Goal: Information Seeking & Learning: Learn about a topic

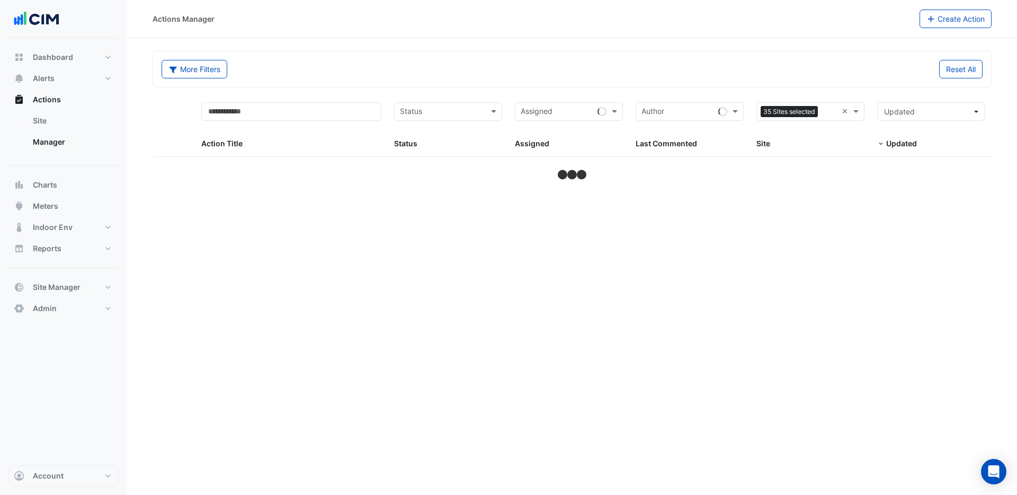
select select "***"
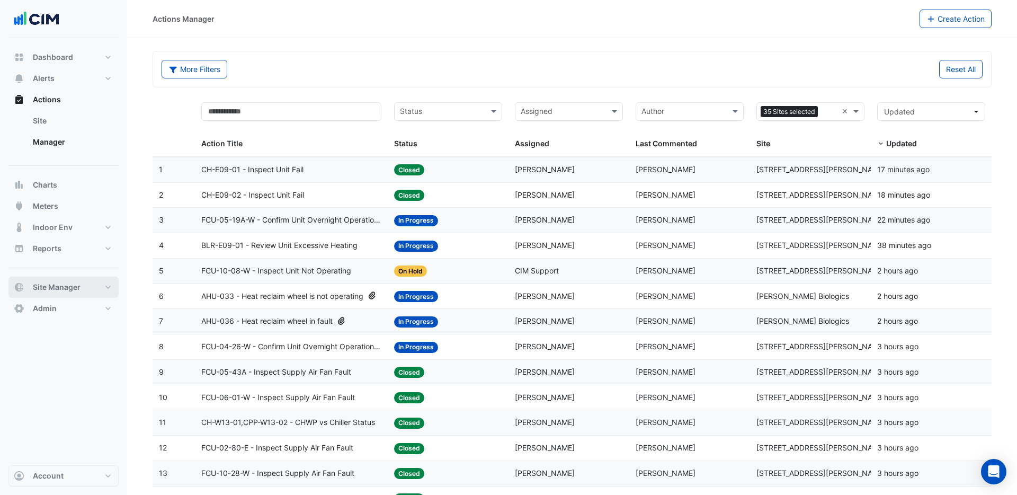
click at [58, 289] on span "Site Manager" at bounding box center [57, 287] width 48 height 11
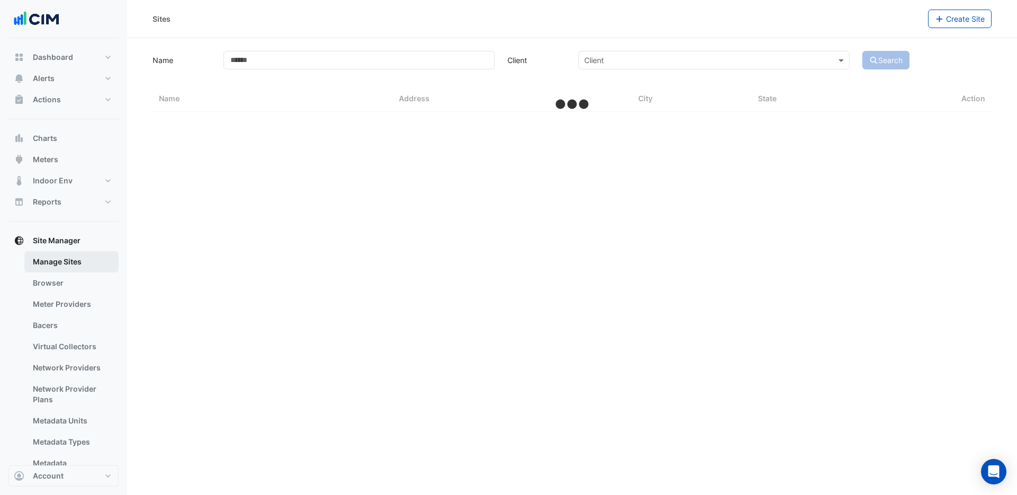
click at [47, 260] on link "Manage Sites" at bounding box center [71, 261] width 94 height 21
select select "***"
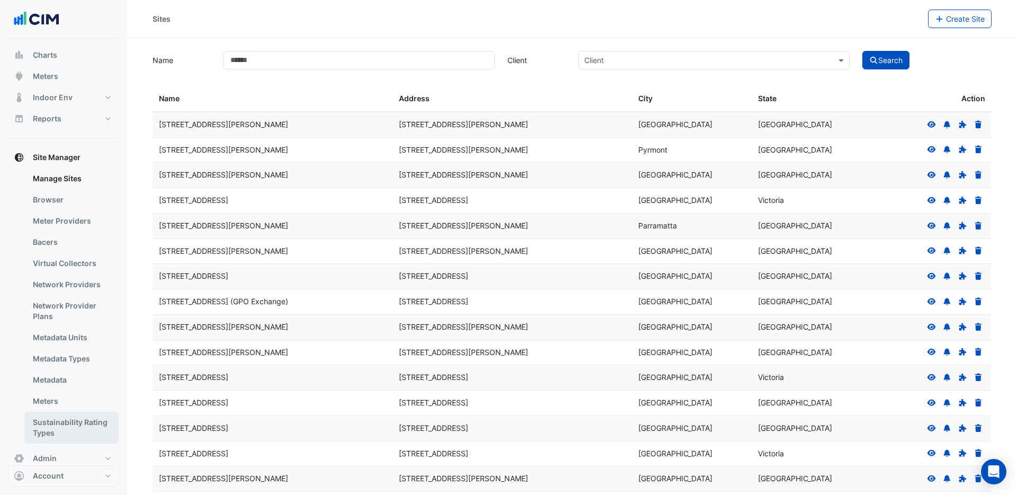
scroll to position [100, 0]
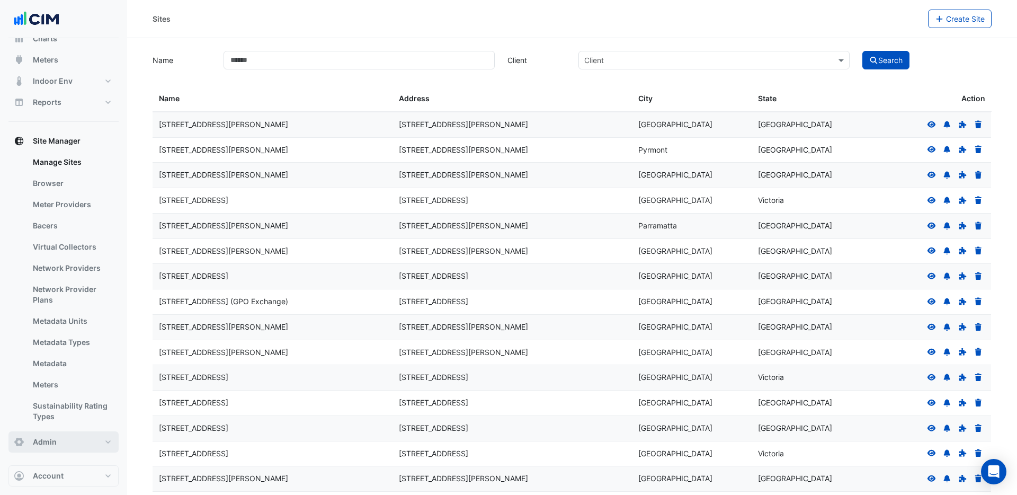
click at [50, 442] on span "Admin" at bounding box center [45, 441] width 24 height 11
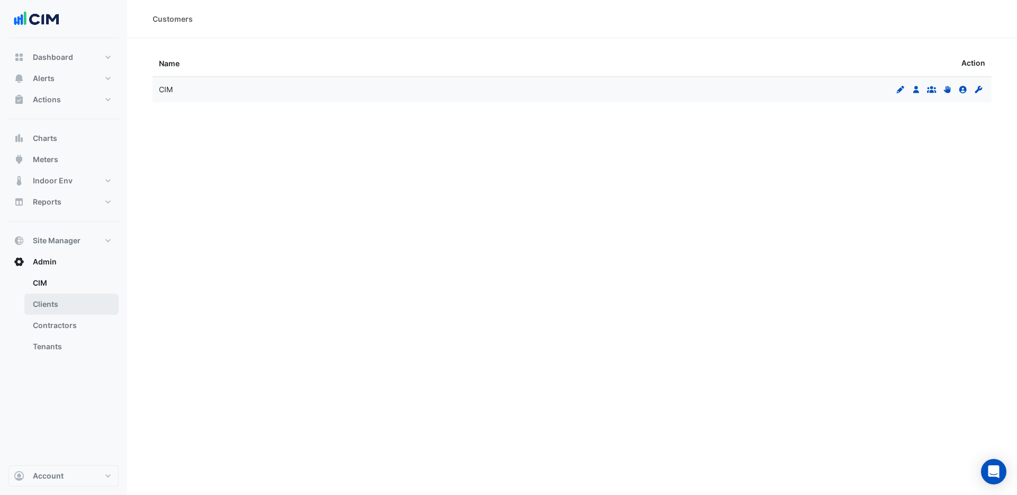
click at [55, 306] on link "Clients" at bounding box center [71, 303] width 94 height 21
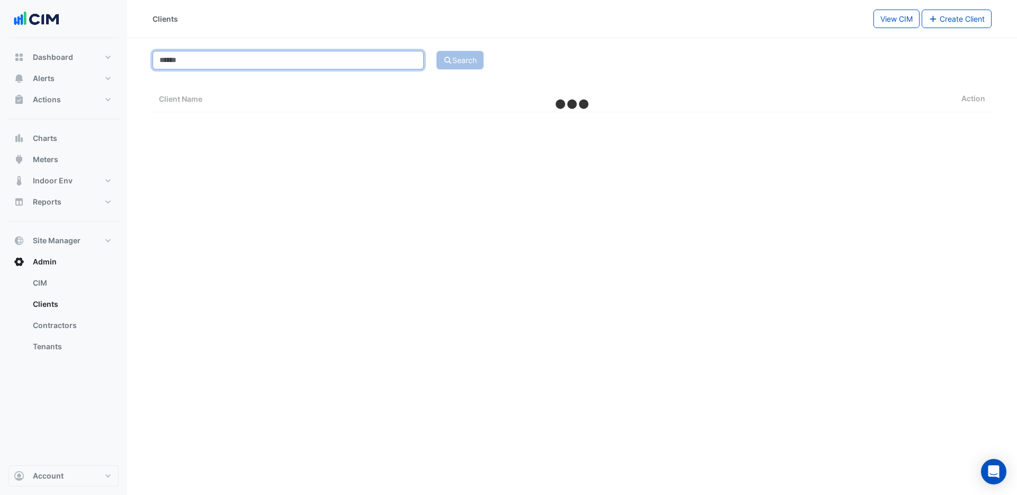
click at [263, 61] on input at bounding box center [288, 60] width 271 height 19
select select "***"
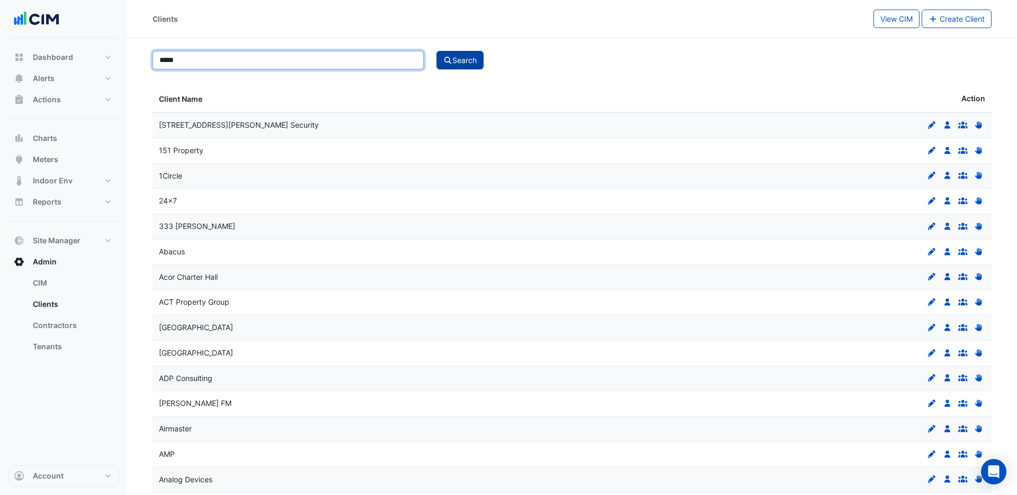
type input "*****"
click at [459, 63] on button "Search" at bounding box center [460, 60] width 48 height 19
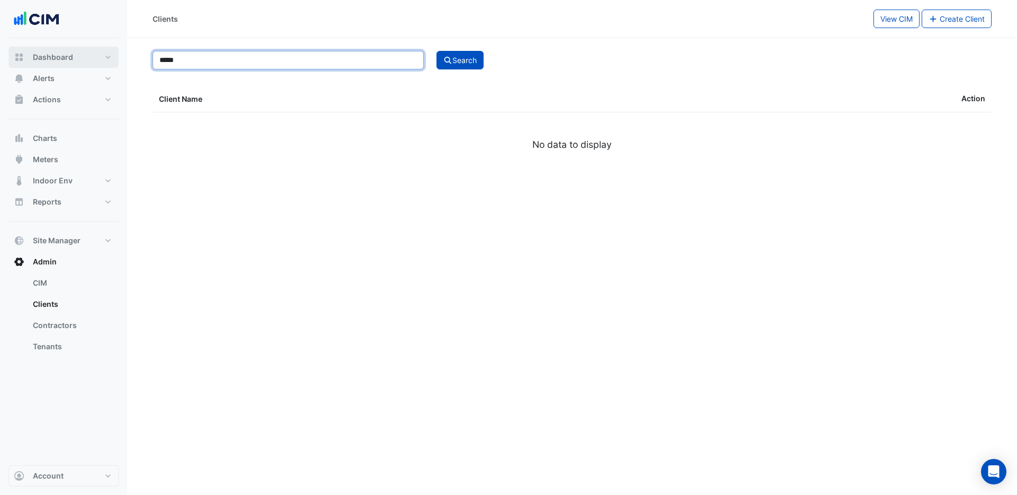
drag, startPoint x: 186, startPoint y: 61, endPoint x: 109, endPoint y: 58, distance: 76.9
click at [109, 58] on div "Clients View CIM Create Client ***** Search Client Name Action No data to displ…" at bounding box center [508, 247] width 1017 height 495
click at [46, 57] on span "Dashboard" at bounding box center [53, 57] width 40 height 11
select select "***"
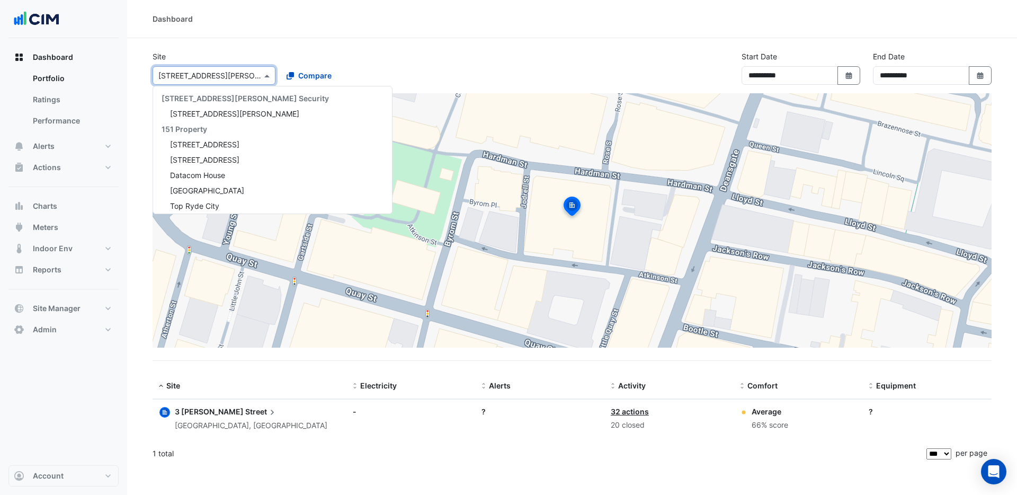
click at [242, 79] on input "text" at bounding box center [203, 75] width 90 height 11
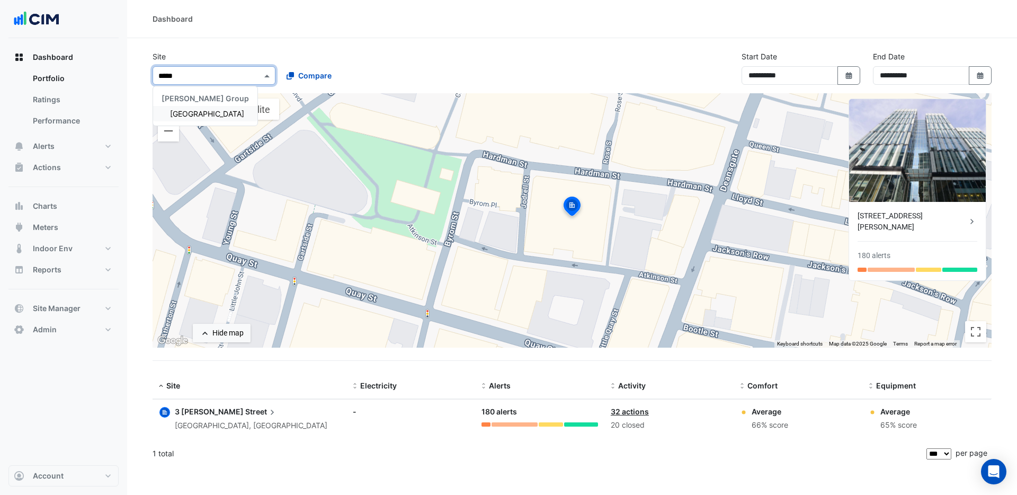
type input "******"
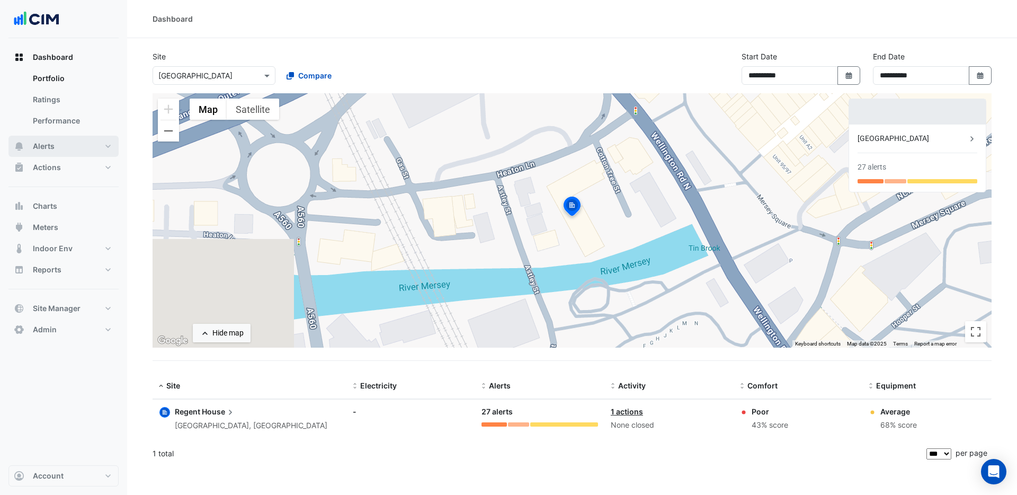
click at [44, 143] on span "Alerts" at bounding box center [44, 146] width 22 height 11
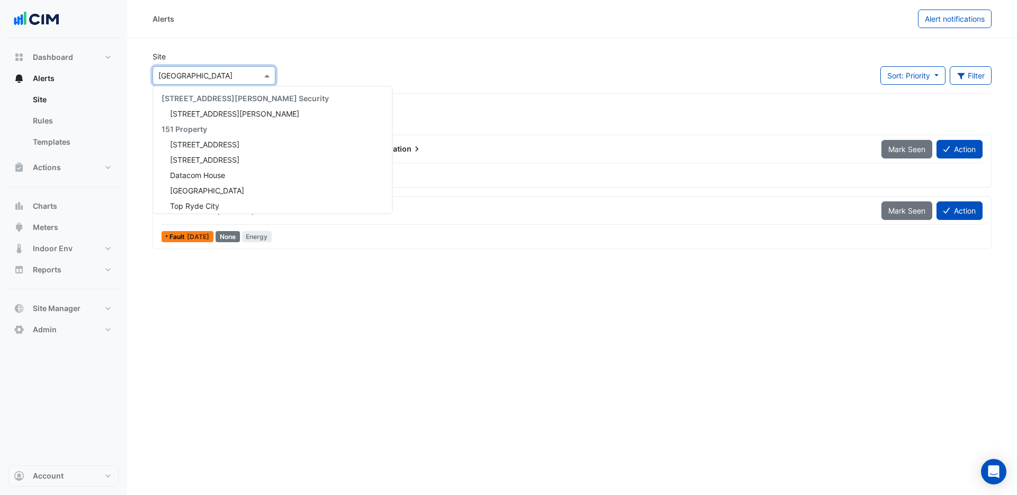
click at [206, 76] on input "text" at bounding box center [203, 75] width 90 height 11
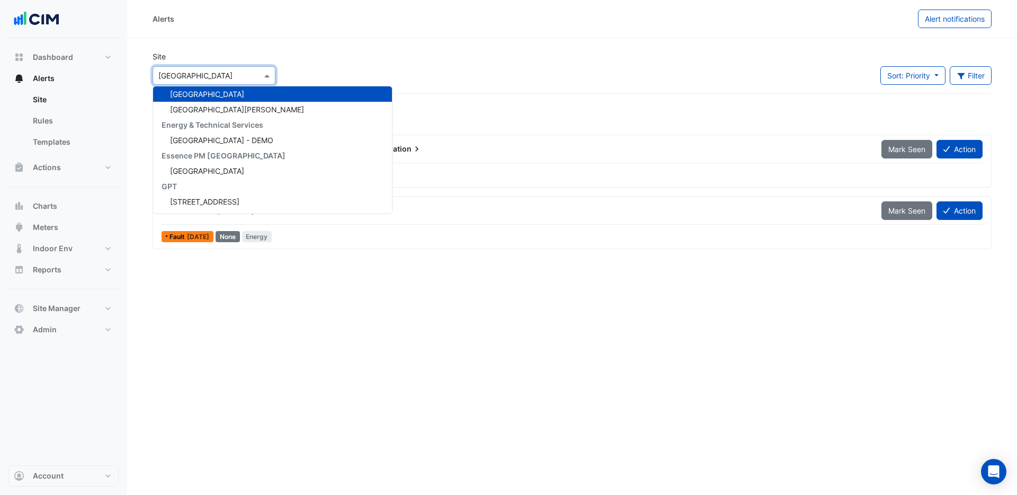
click at [218, 76] on input "text" at bounding box center [203, 75] width 90 height 11
click at [210, 110] on span "St James House" at bounding box center [237, 109] width 134 height 9
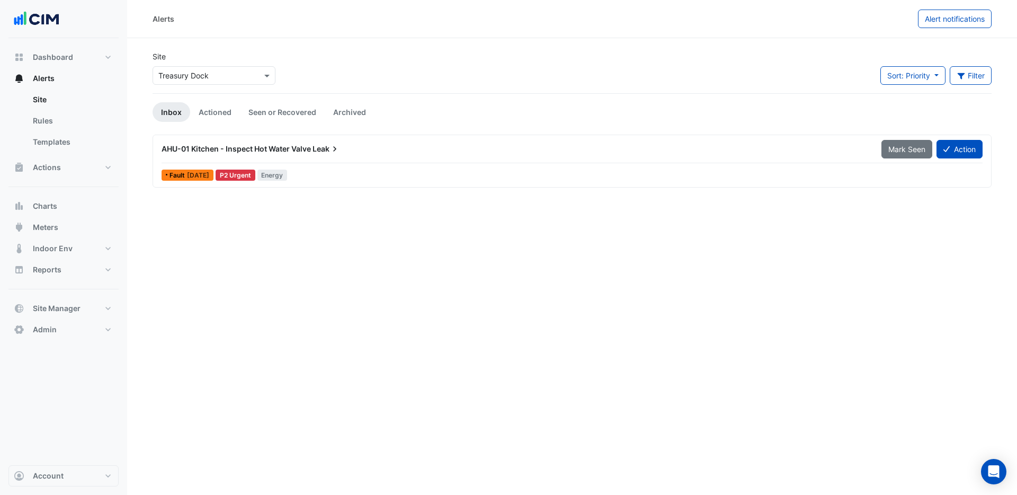
click at [478, 173] on div "Fault [DATE] P2 Urgent Energy" at bounding box center [571, 174] width 823 height 15
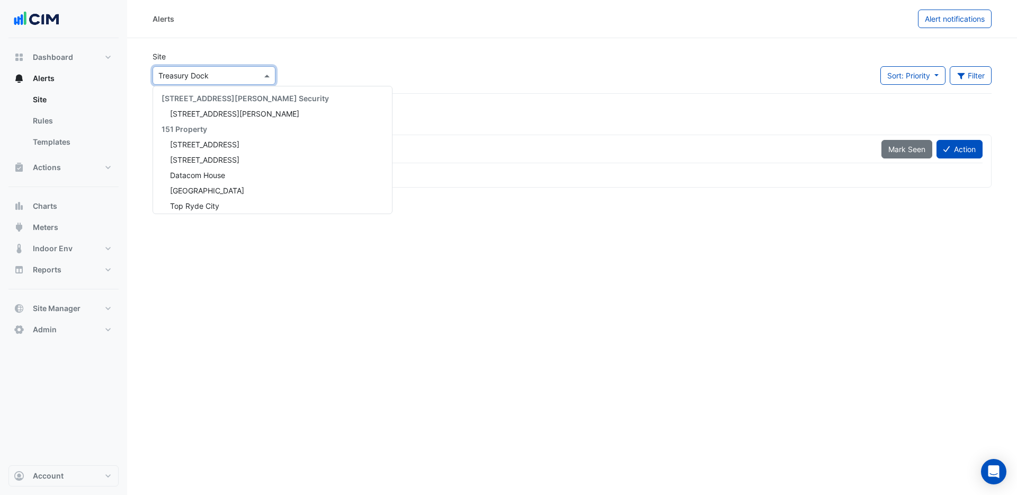
click at [211, 75] on input "text" at bounding box center [203, 75] width 90 height 11
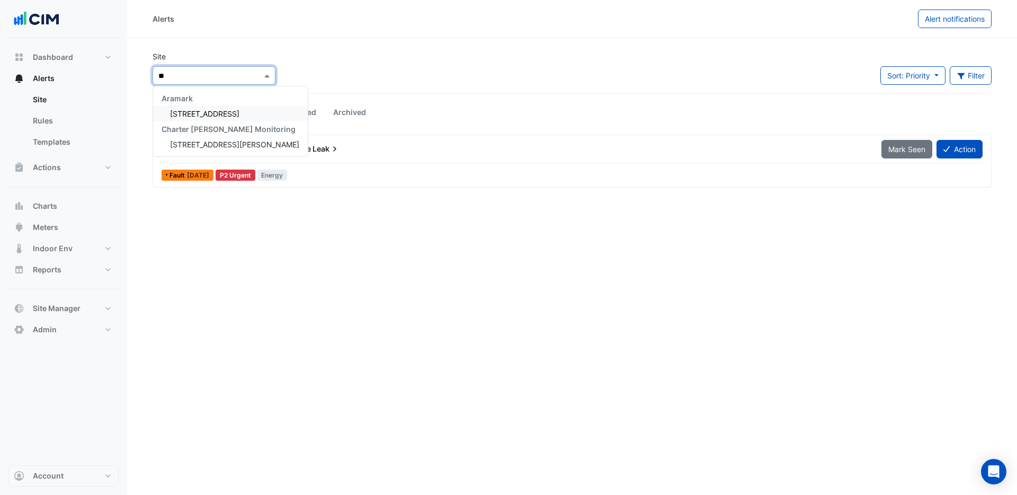
type input "**"
click at [200, 115] on span "[STREET_ADDRESS]" at bounding box center [204, 113] width 69 height 9
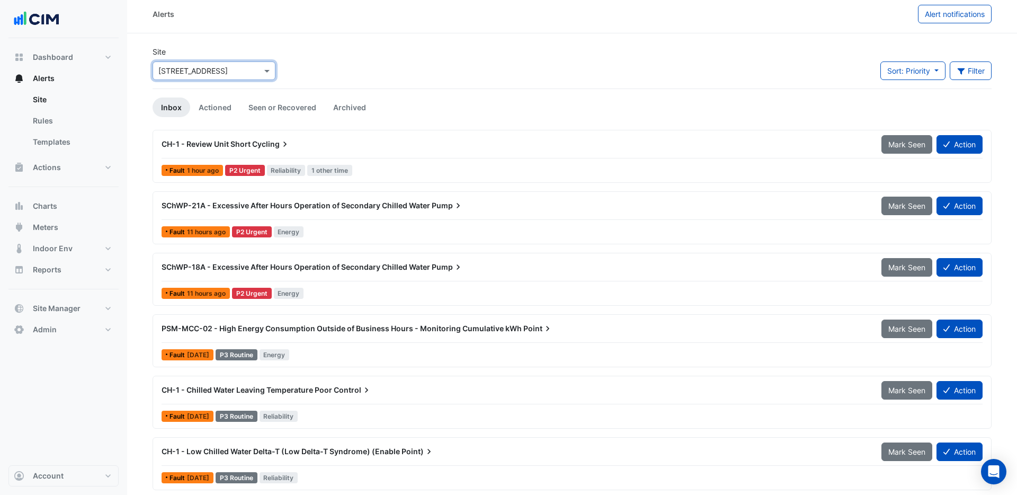
click at [349, 212] on div "SChWP-21A - Excessive After Hours Operation of Secondary Chilled Water Pump" at bounding box center [515, 205] width 720 height 19
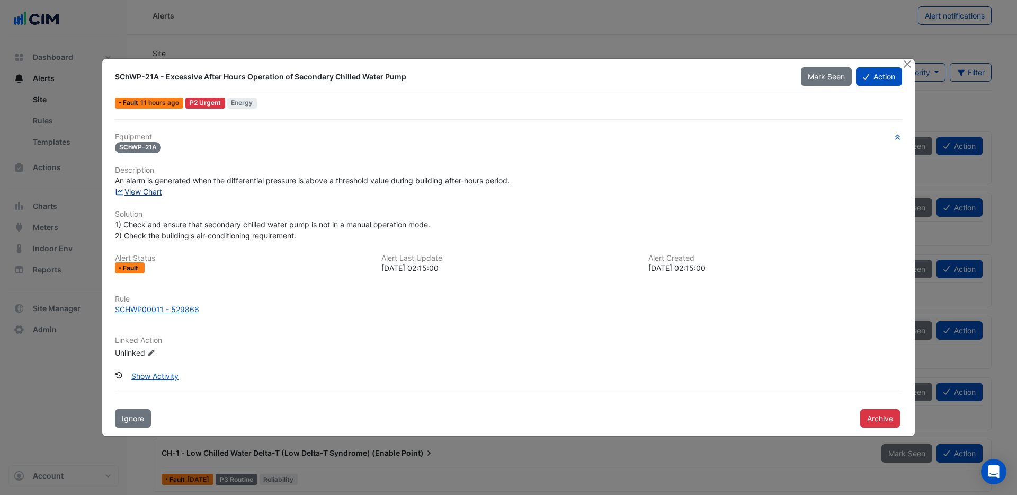
click at [154, 193] on link "View Chart" at bounding box center [138, 191] width 47 height 9
click at [909, 61] on button "Close" at bounding box center [907, 64] width 11 height 11
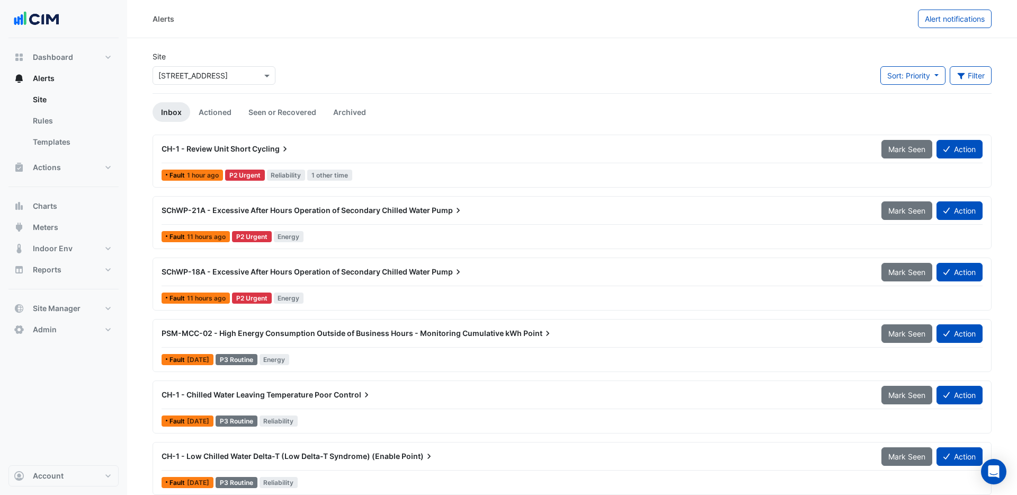
scroll to position [2, 0]
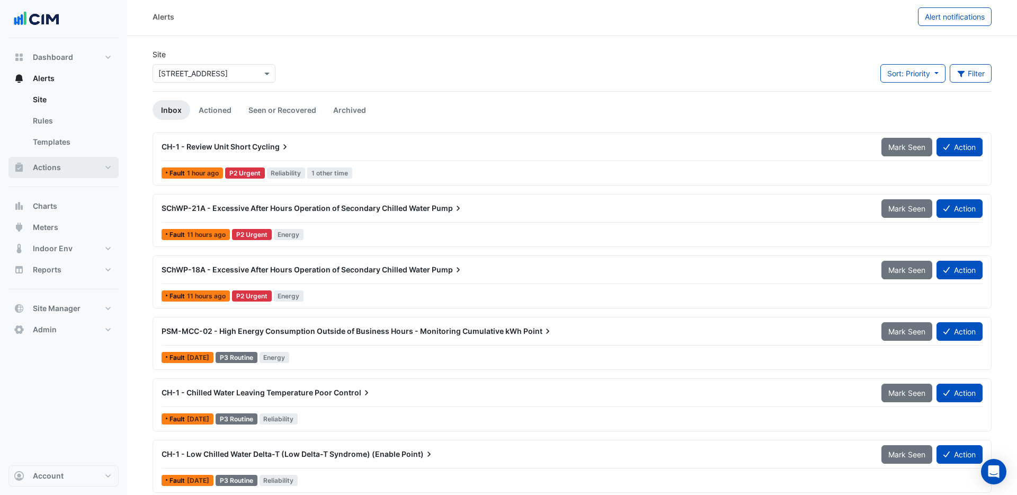
click at [50, 168] on span "Actions" at bounding box center [47, 167] width 28 height 11
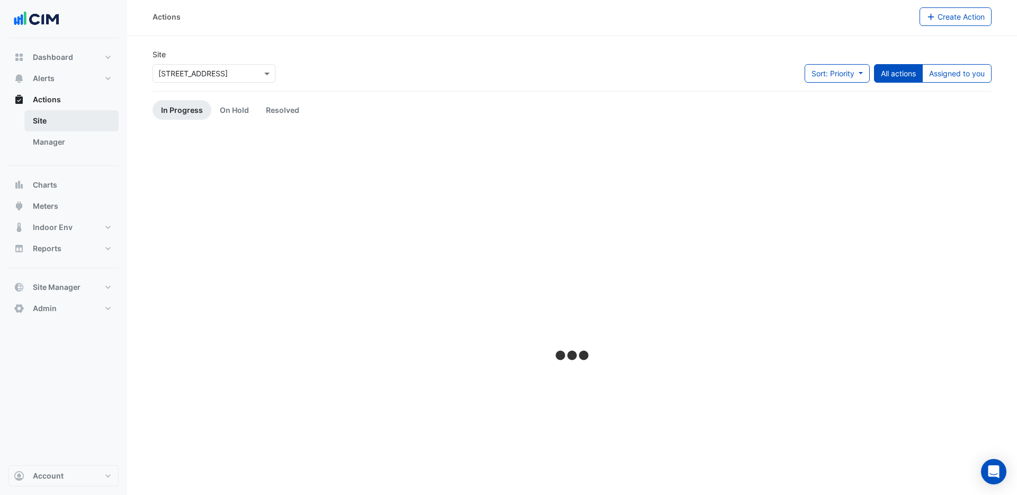
drag, startPoint x: 50, startPoint y: 168, endPoint x: 65, endPoint y: 165, distance: 15.2
click at [50, 166] on div "Actions Site Manager" at bounding box center [63, 127] width 110 height 77
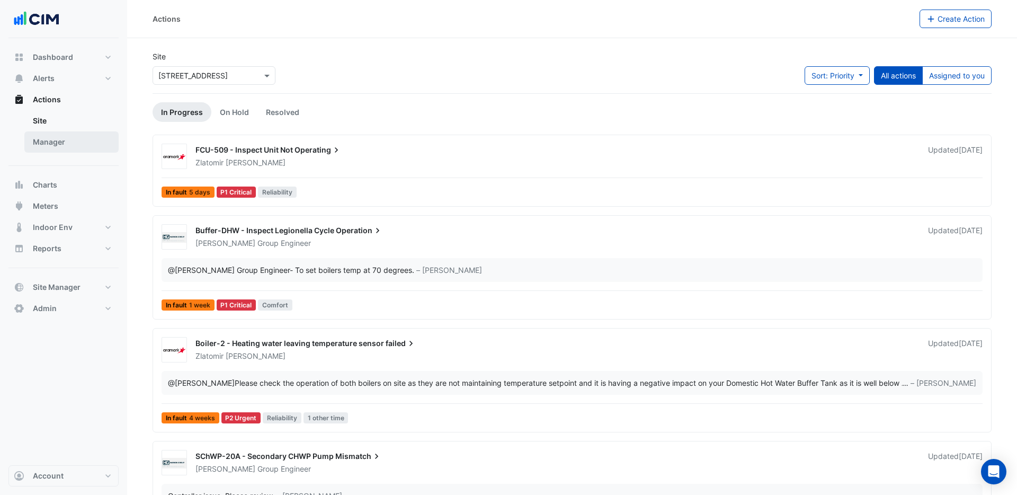
click at [46, 143] on link "Manager" at bounding box center [71, 141] width 94 height 21
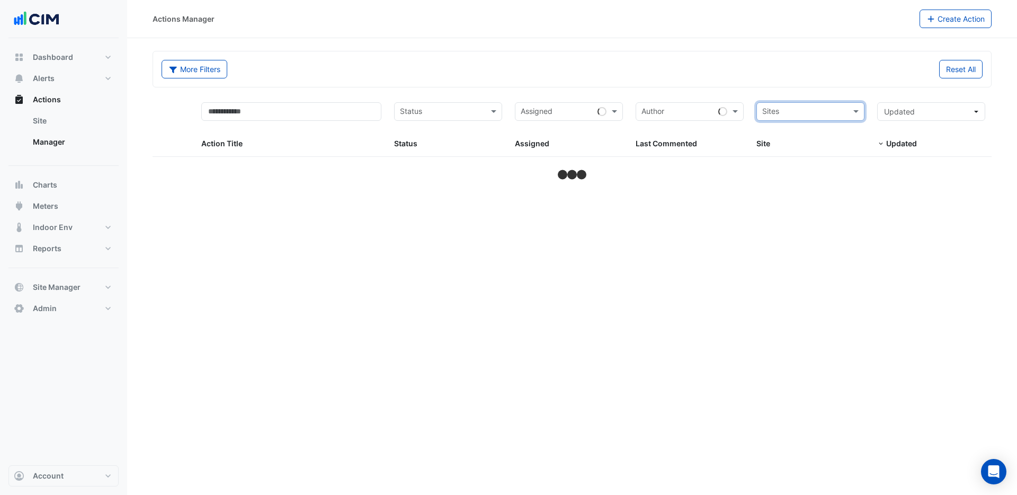
click at [811, 111] on input "text" at bounding box center [804, 112] width 84 height 12
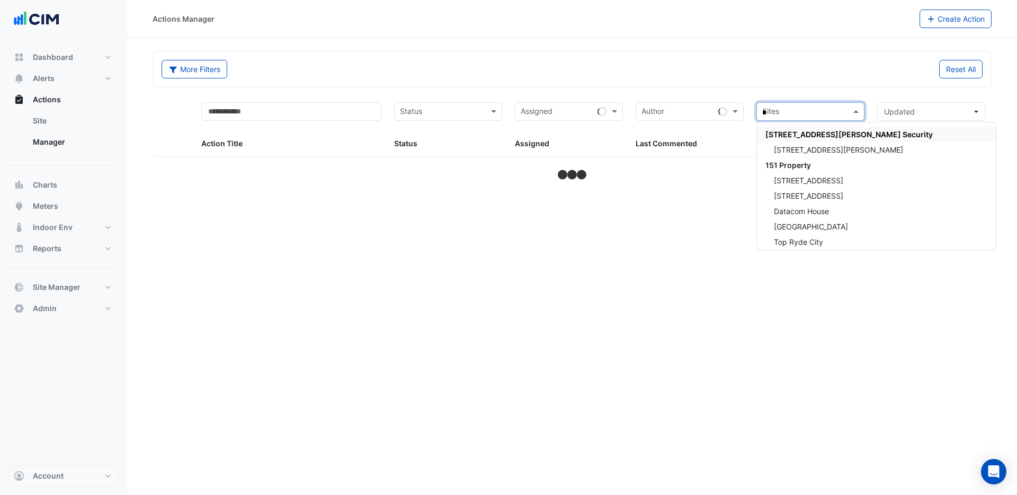
type input "**"
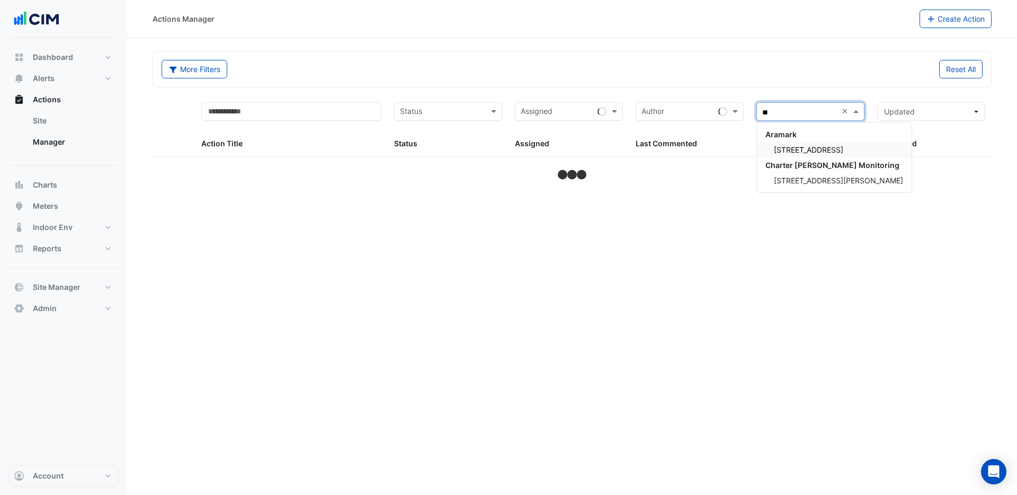
click at [834, 149] on span "[STREET_ADDRESS]" at bounding box center [808, 149] width 69 height 9
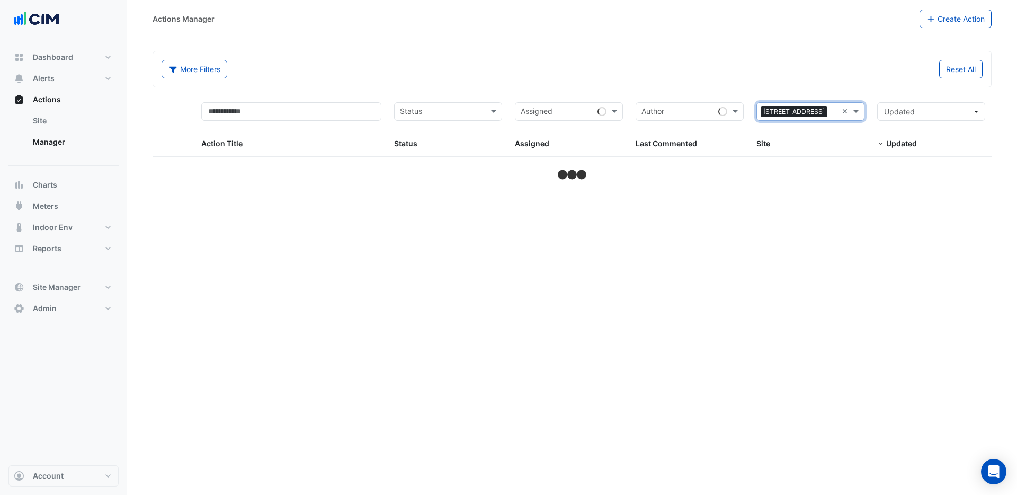
select select "***"
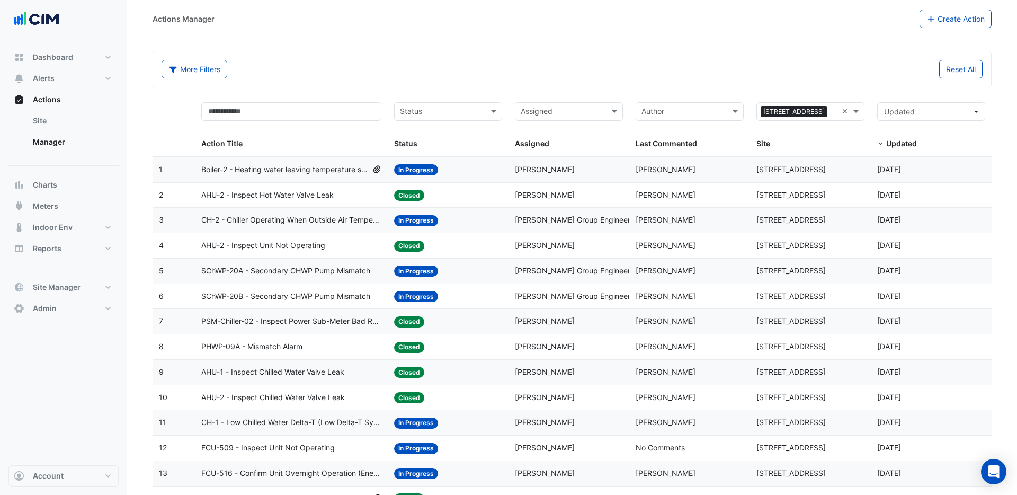
click at [676, 147] on span "Last Commented" at bounding box center [666, 143] width 61 height 9
click at [292, 171] on span "Boiler-2 - Heating water leaving temperature sensor failed" at bounding box center [284, 170] width 167 height 12
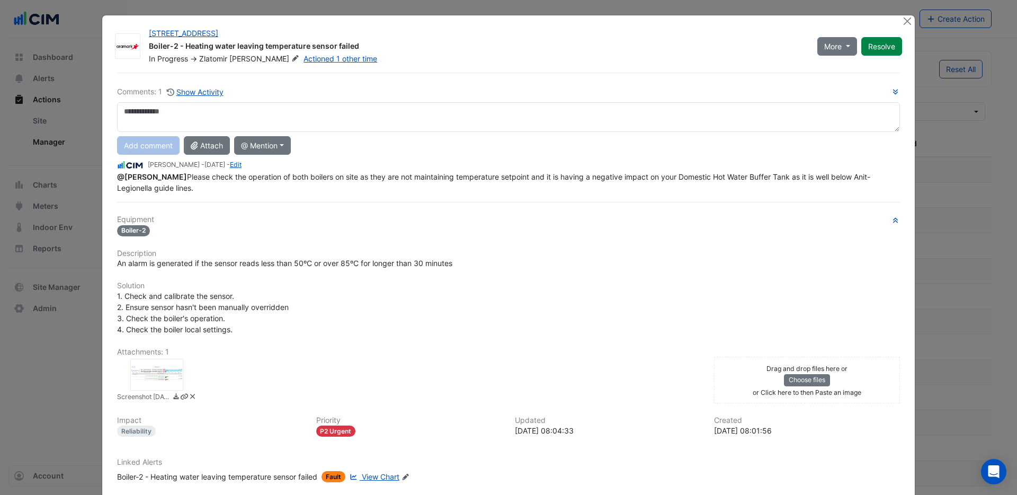
click at [377, 477] on span "View Chart" at bounding box center [381, 476] width 38 height 9
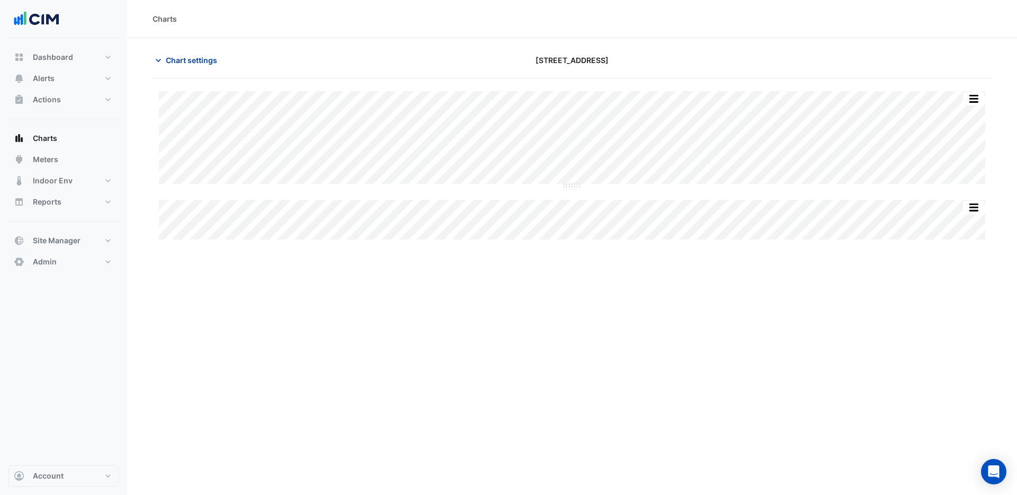
click at [209, 61] on span "Chart settings" at bounding box center [191, 60] width 51 height 11
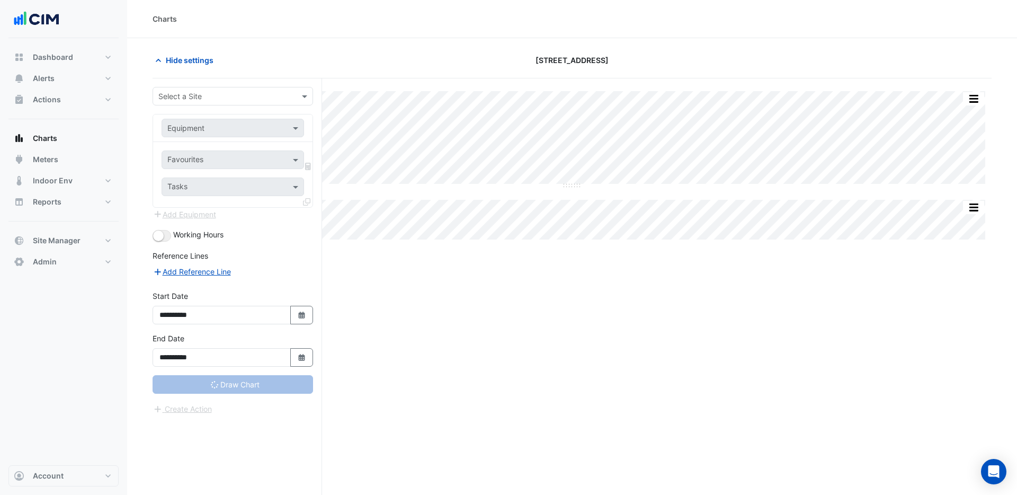
type input "**********"
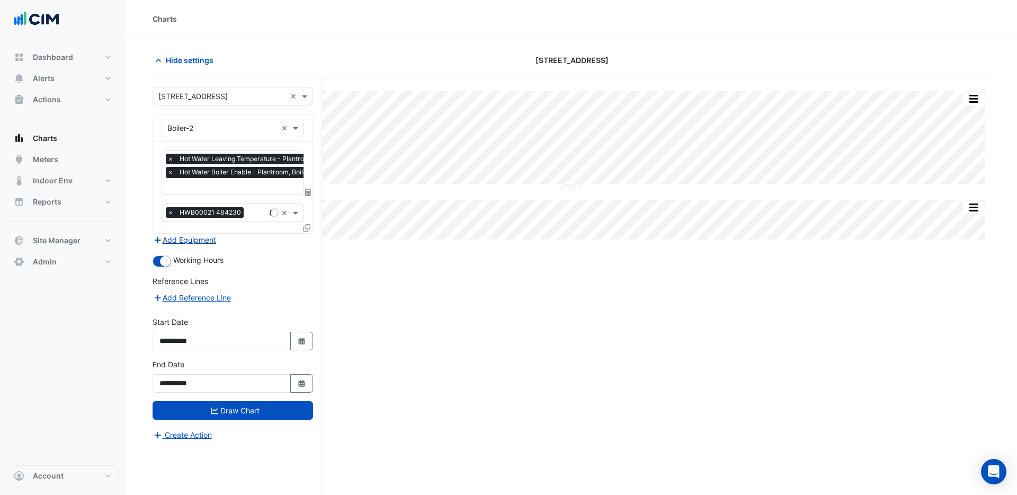
click at [192, 239] on button "Add Equipment" at bounding box center [185, 240] width 64 height 12
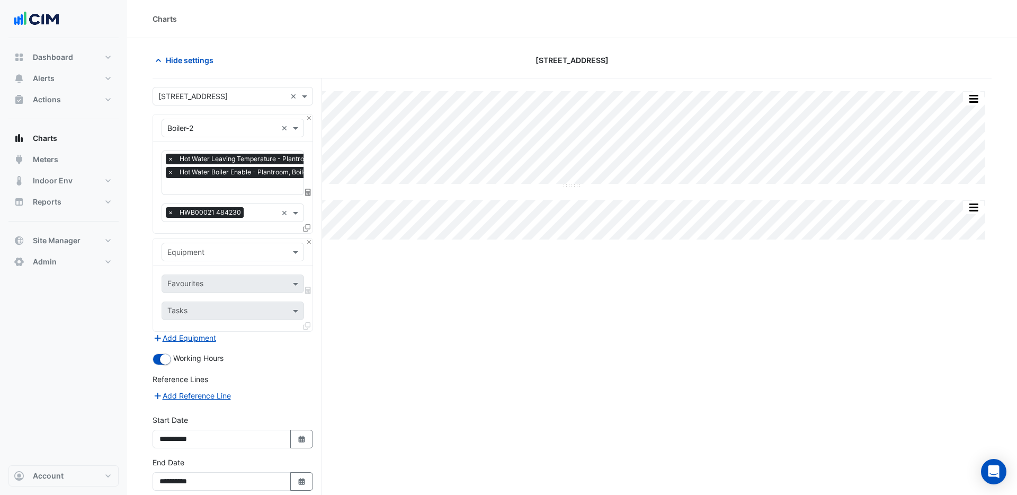
click at [204, 252] on input "text" at bounding box center [222, 252] width 110 height 11
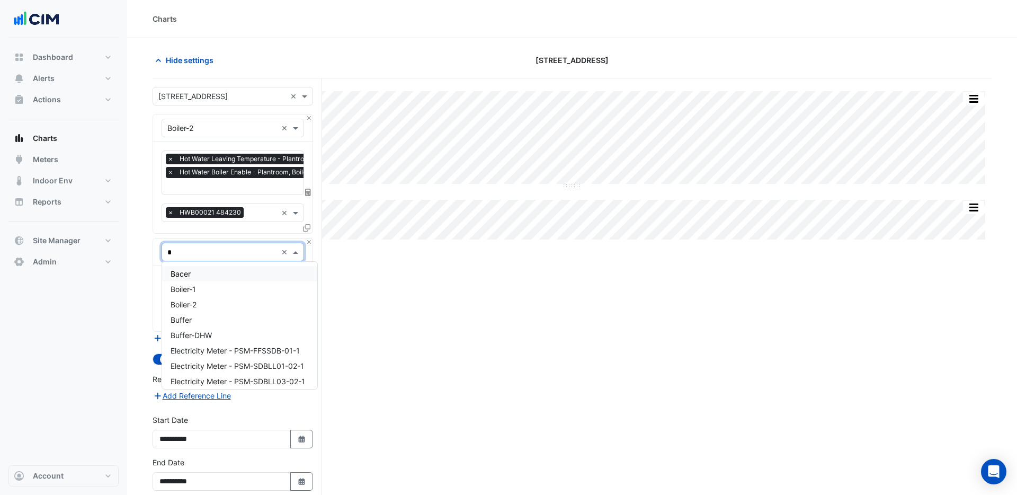
type input "**"
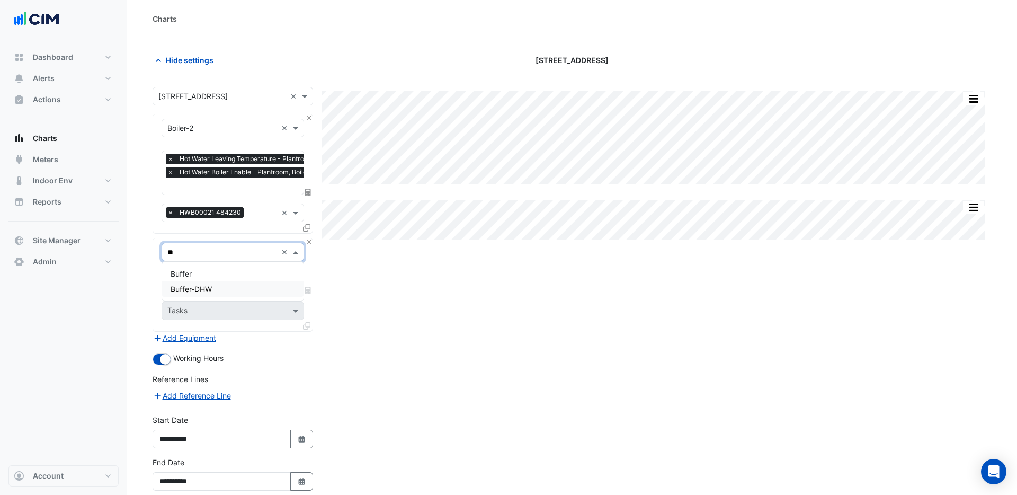
click at [205, 290] on span "Buffer-DHW" at bounding box center [191, 288] width 41 height 9
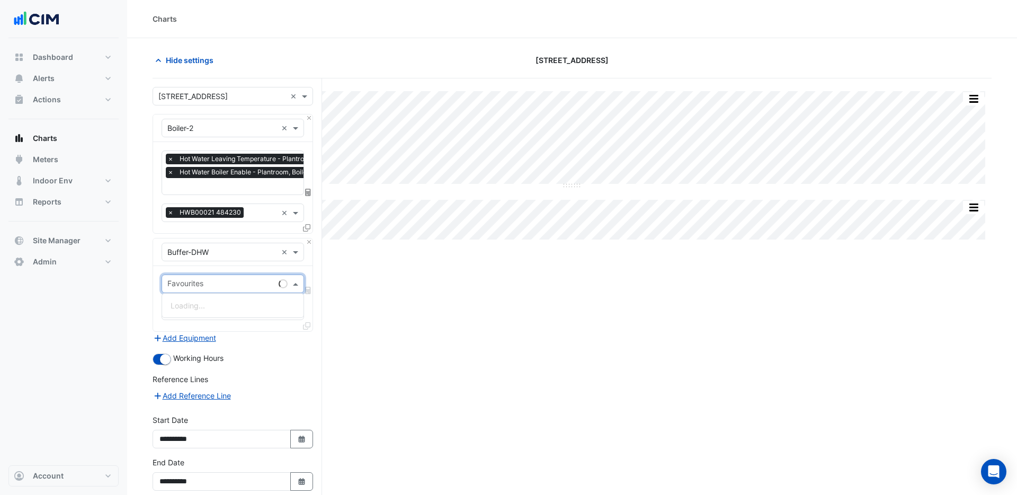
click at [201, 285] on input "text" at bounding box center [220, 284] width 107 height 11
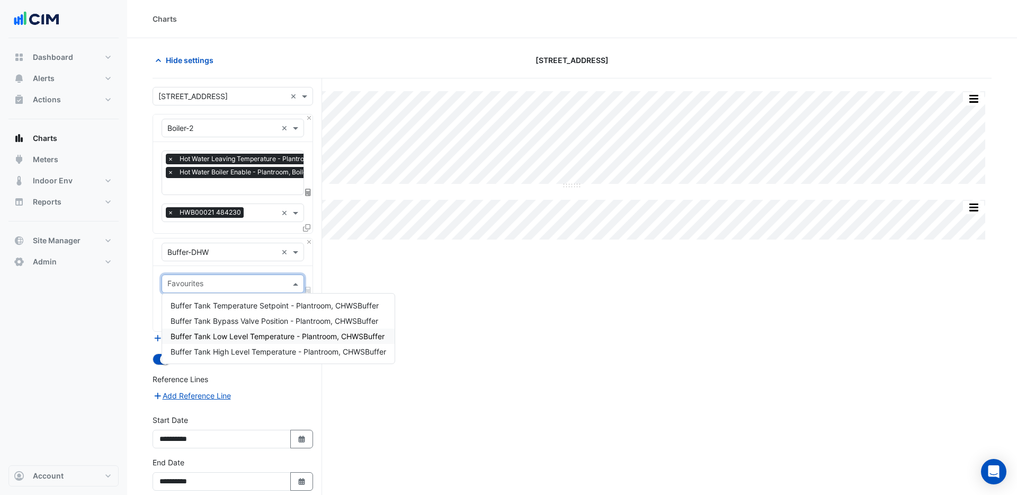
drag, startPoint x: 226, startPoint y: 333, endPoint x: 226, endPoint y: 325, distance: 7.4
click at [227, 333] on span "Buffer Tank Low Level Temperature - Plantroom, CHWSBuffer" at bounding box center [278, 336] width 214 height 9
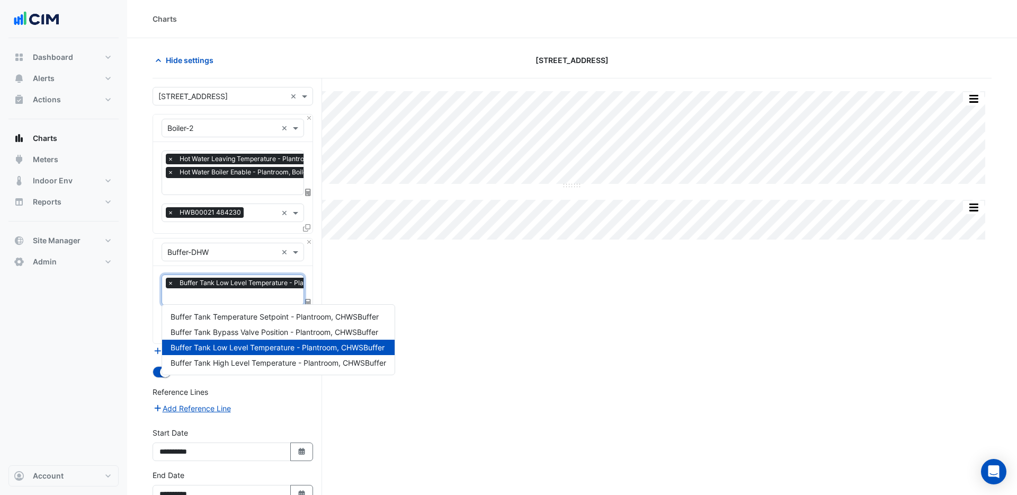
click at [221, 297] on input "text" at bounding box center [269, 297] width 205 height 11
click at [232, 363] on span "Buffer Tank High Level Temperature - Plantroom, CHWSBuffer" at bounding box center [279, 362] width 216 height 9
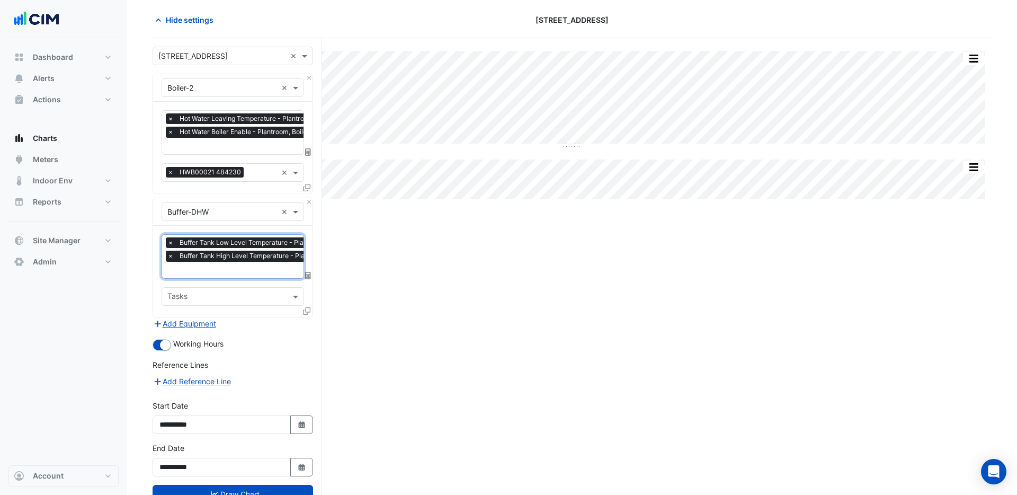
scroll to position [76, 0]
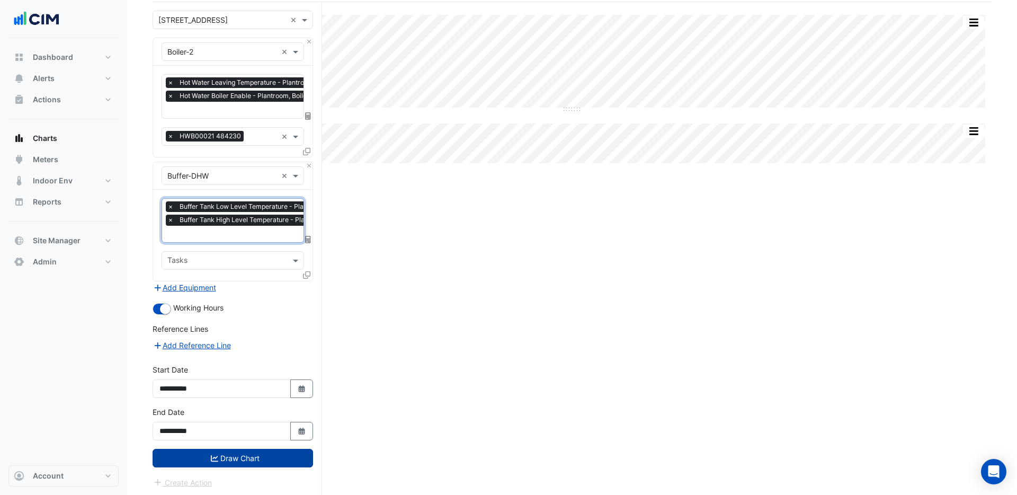
click at [239, 454] on button "Draw Chart" at bounding box center [233, 458] width 160 height 19
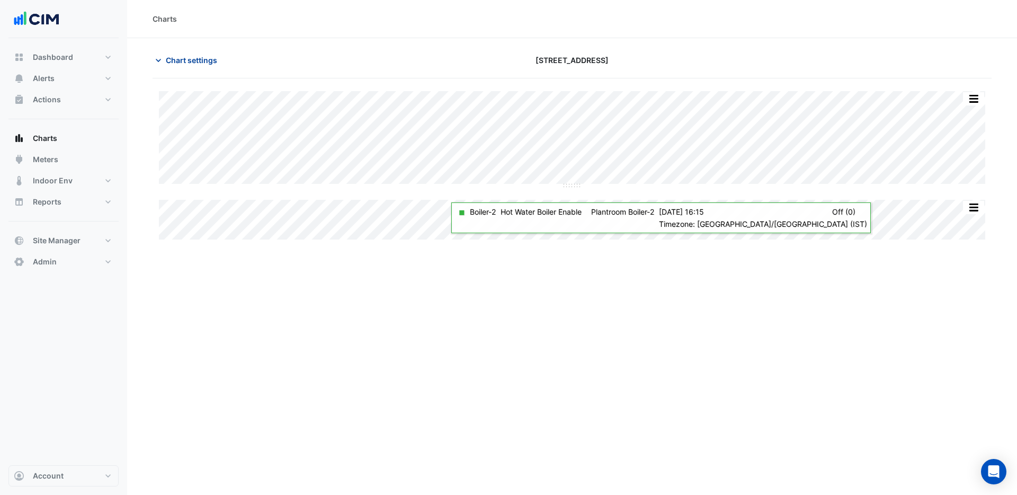
click at [179, 61] on span "Chart settings" at bounding box center [191, 60] width 51 height 11
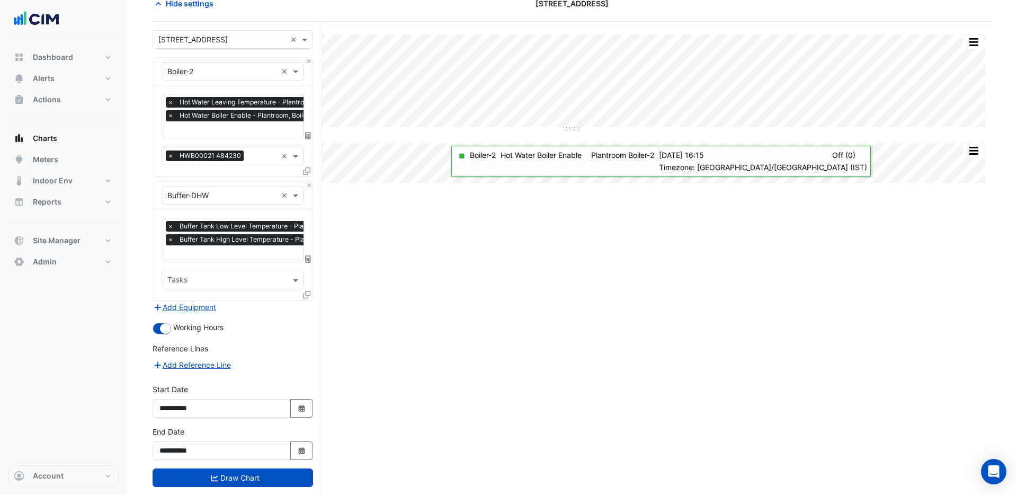
scroll to position [76, 0]
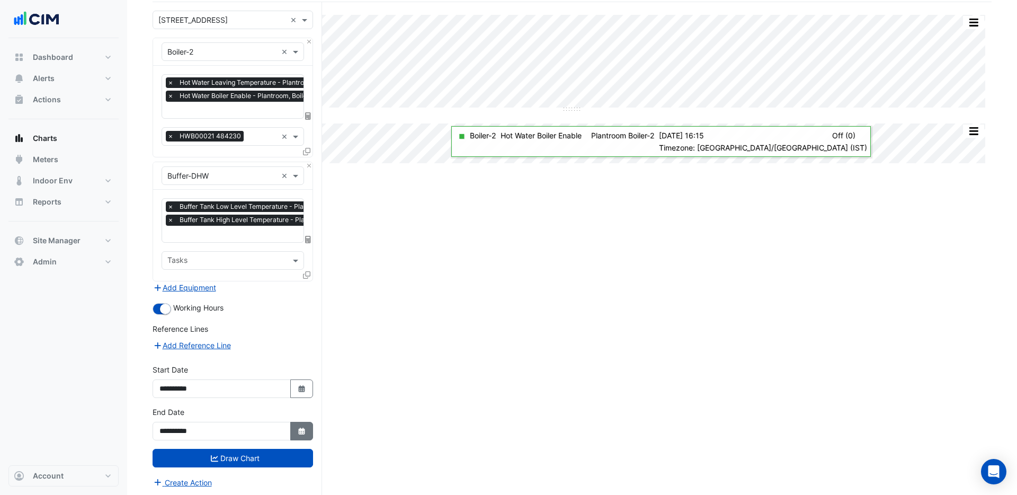
click at [299, 433] on fa-icon "Select Date" at bounding box center [302, 430] width 10 height 9
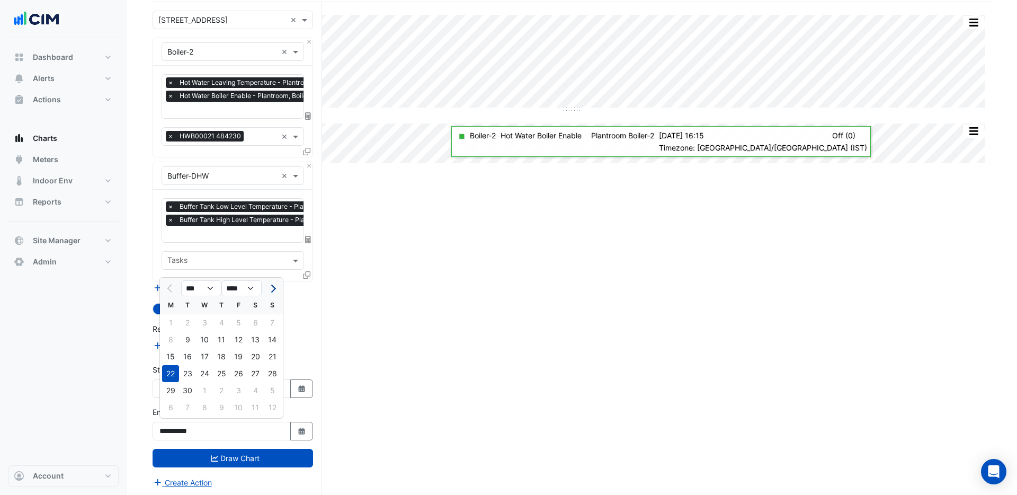
click at [273, 288] on span "Next month" at bounding box center [272, 288] width 8 height 8
click at [169, 288] on span "Previous month" at bounding box center [171, 288] width 8 height 8
select select "**"
click at [228, 358] on div "16" at bounding box center [221, 356] width 17 height 17
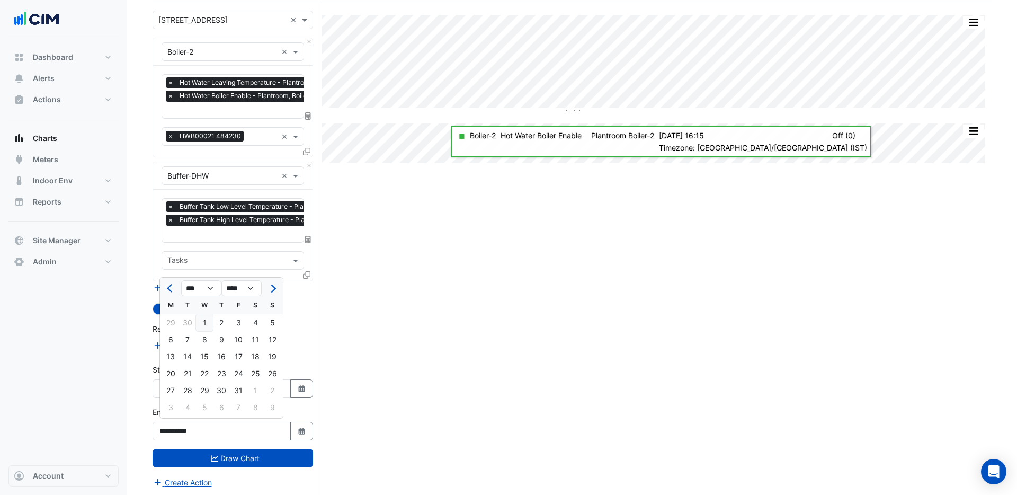
type input "**********"
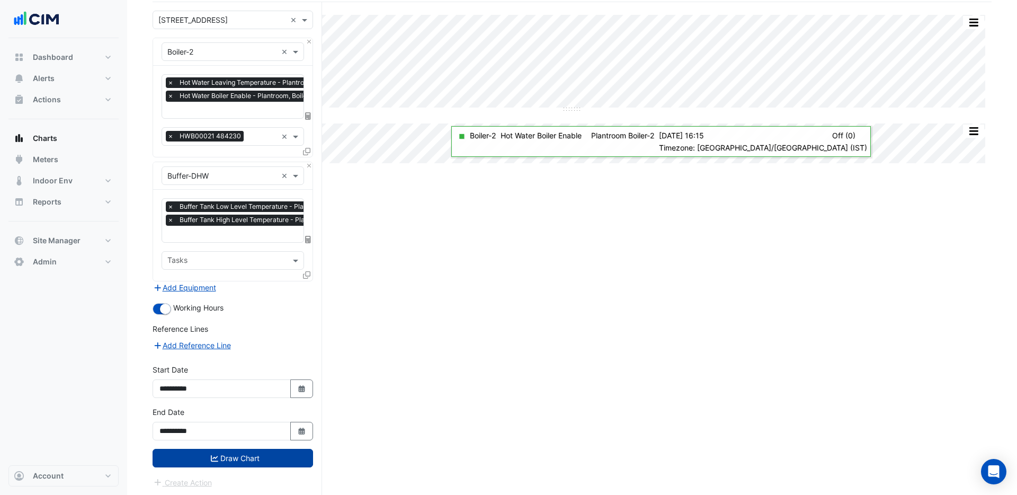
click at [263, 457] on button "Draw Chart" at bounding box center [233, 458] width 160 height 19
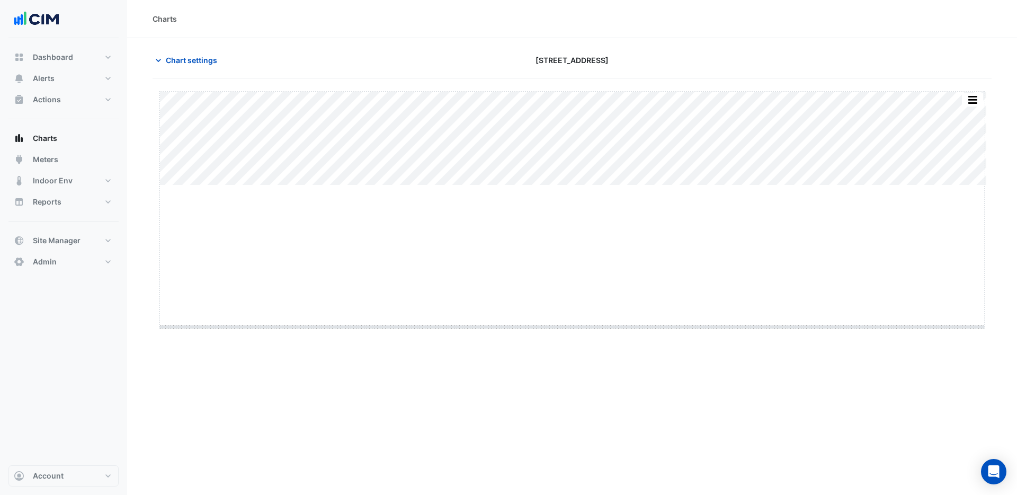
drag, startPoint x: 572, startPoint y: 186, endPoint x: 570, endPoint y: 327, distance: 141.4
click at [178, 59] on span "Chart settings" at bounding box center [191, 60] width 51 height 11
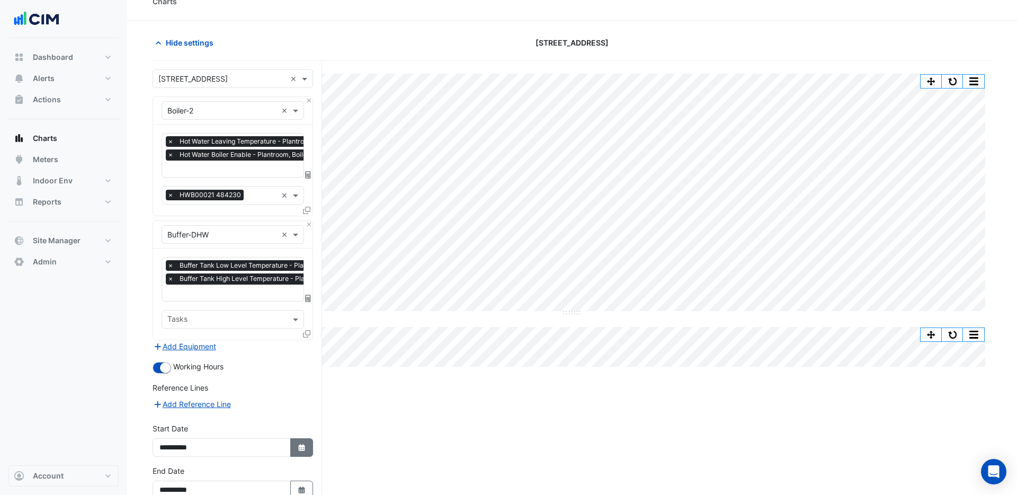
click at [305, 448] on icon "Select Date" at bounding box center [302, 447] width 10 height 7
select select "*"
select select "****"
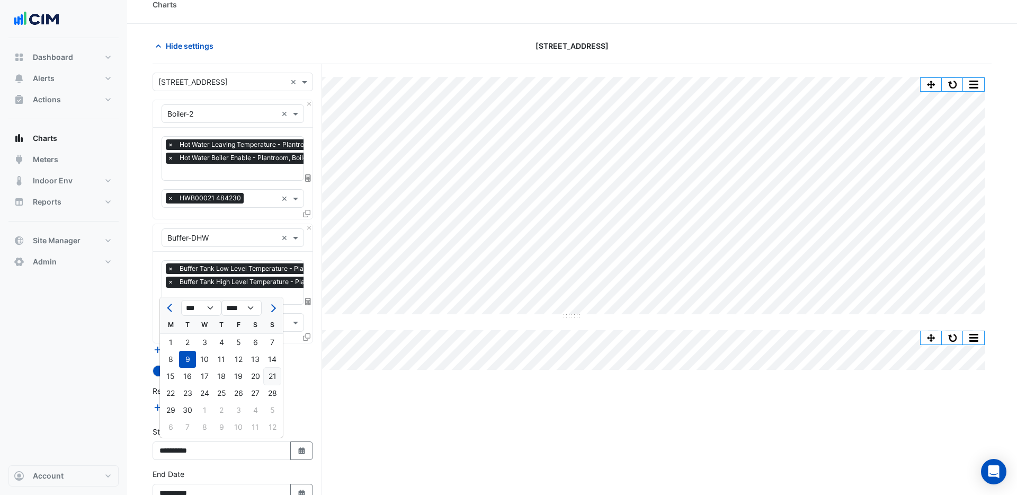
scroll to position [12, 0]
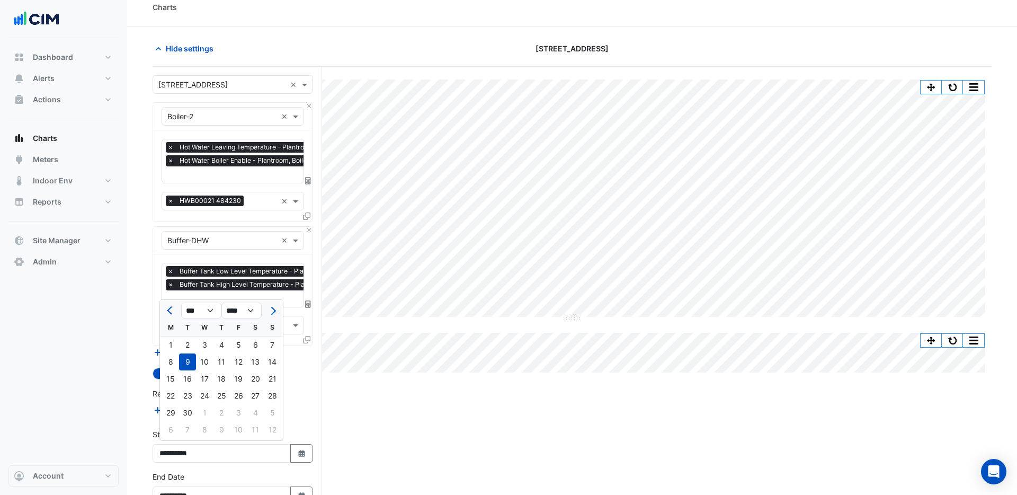
click at [273, 306] on button "Next month" at bounding box center [272, 310] width 13 height 17
select select "**"
click at [274, 358] on div "12" at bounding box center [272, 361] width 17 height 17
type input "**********"
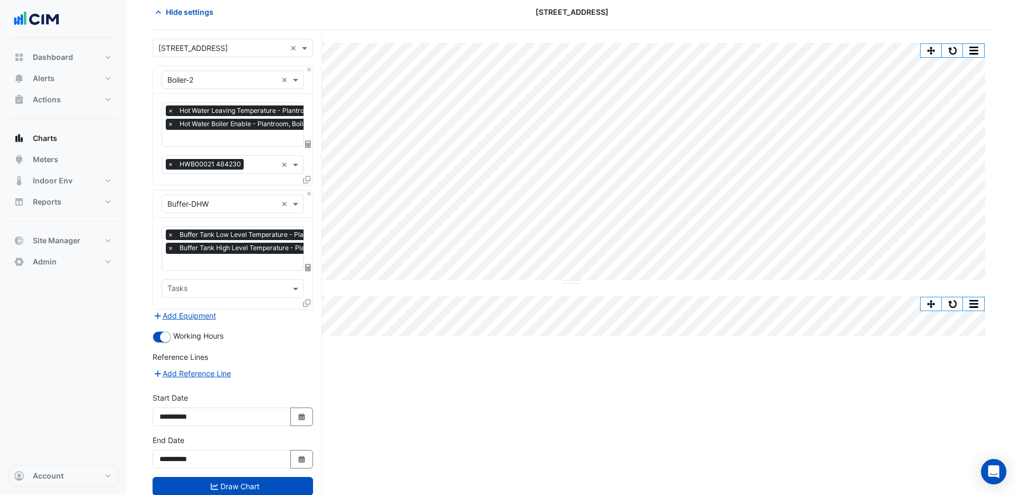
scroll to position [76, 0]
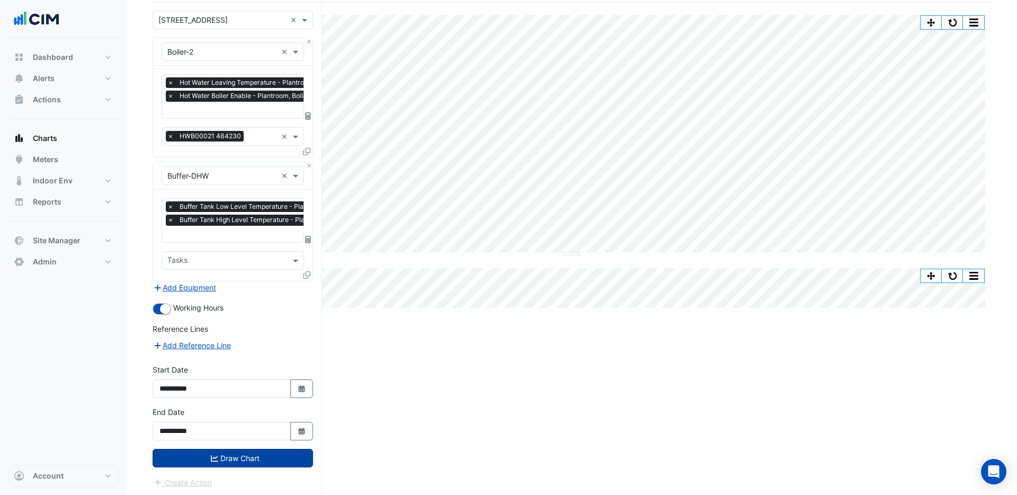
click at [265, 460] on button "Draw Chart" at bounding box center [233, 458] width 160 height 19
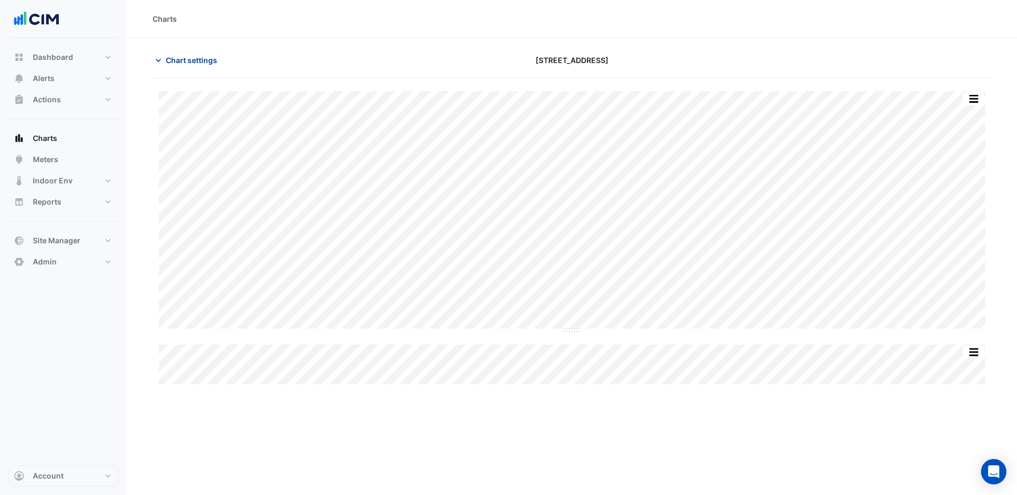
click at [182, 58] on span "Chart settings" at bounding box center [191, 60] width 51 height 11
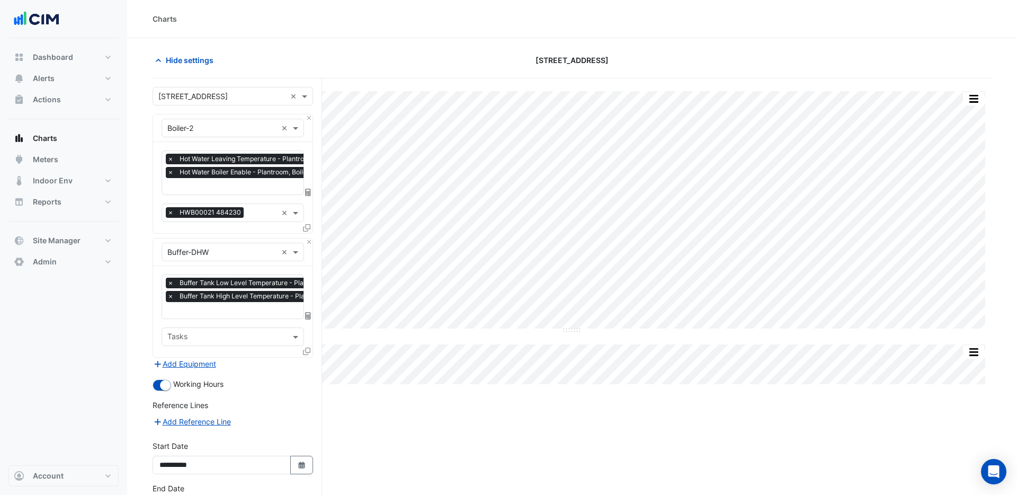
click at [309, 227] on icon at bounding box center [306, 227] width 7 height 7
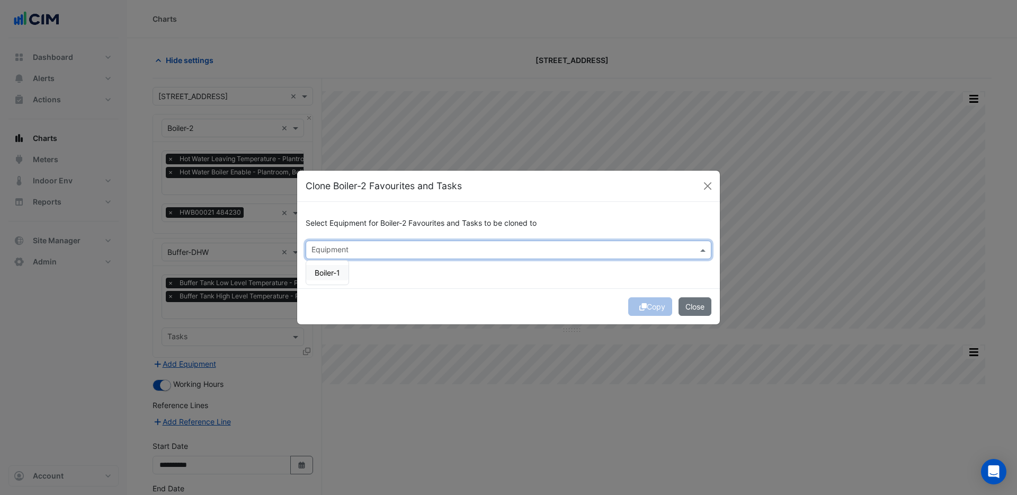
click at [337, 251] on input "text" at bounding box center [502, 250] width 382 height 11
click at [332, 272] on span "Boiler-1" at bounding box center [327, 272] width 25 height 9
click at [651, 309] on button "Copy" at bounding box center [650, 306] width 44 height 19
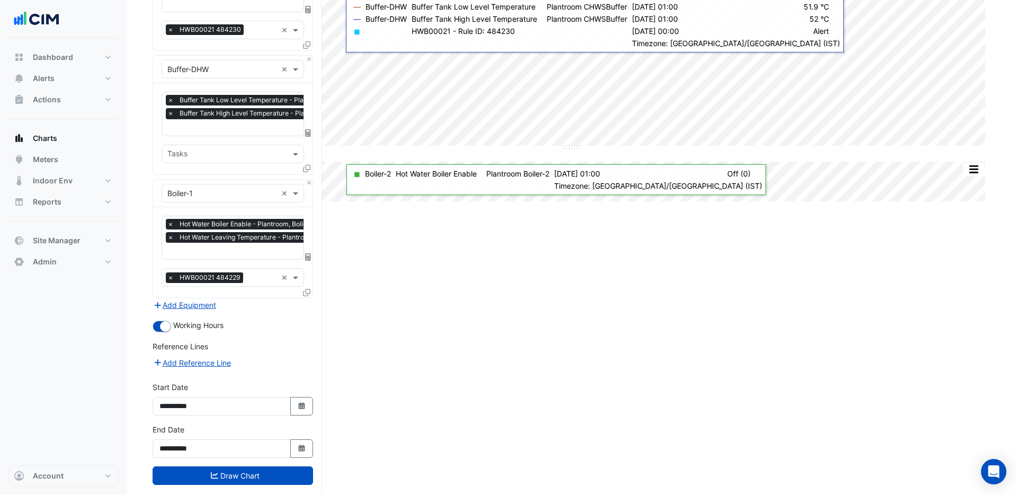
scroll to position [199, 0]
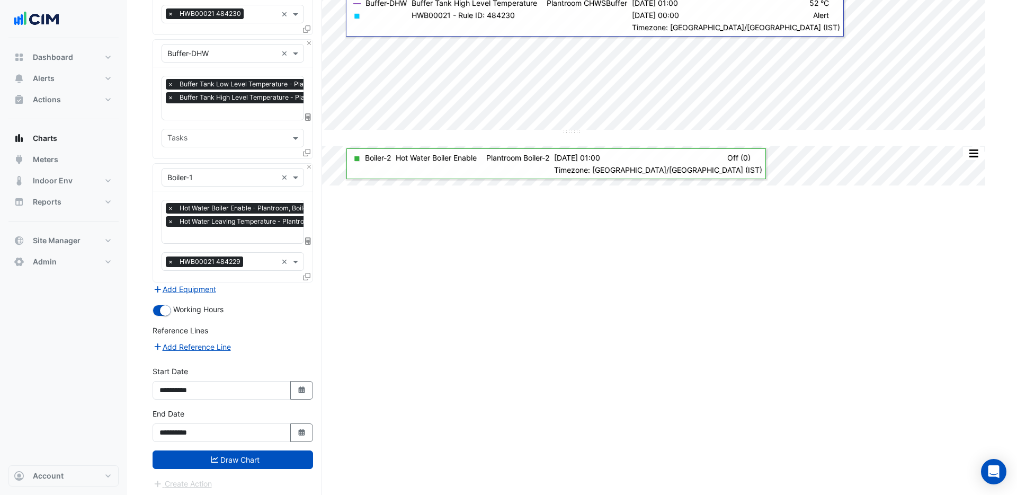
click at [259, 453] on button "Draw Chart" at bounding box center [233, 459] width 160 height 19
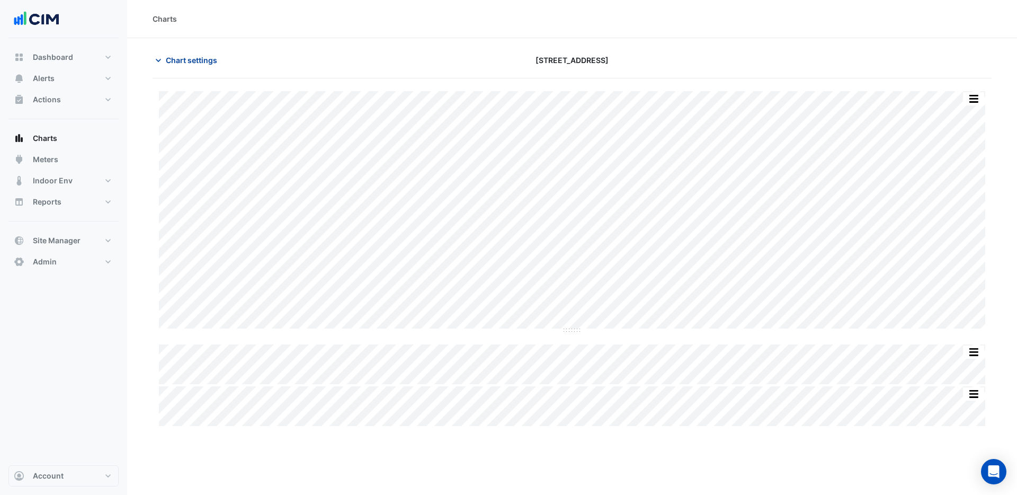
click at [198, 65] on button "Chart settings" at bounding box center [189, 60] width 72 height 19
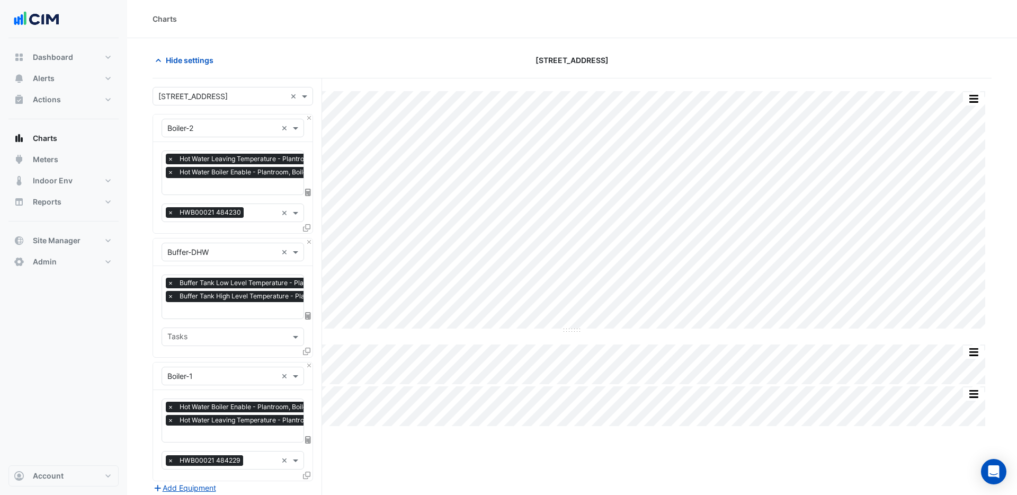
scroll to position [0, 5]
click at [208, 310] on input "text" at bounding box center [265, 311] width 206 height 11
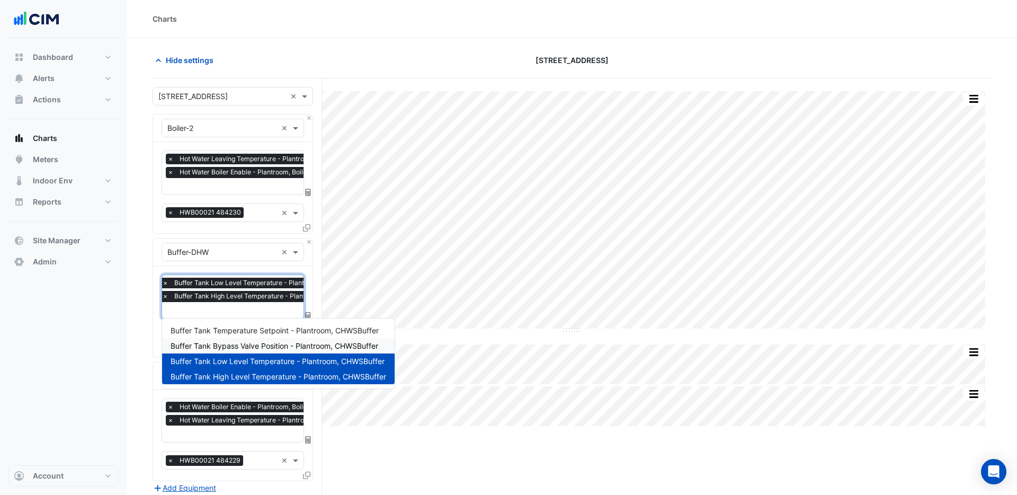
click at [221, 347] on span "Buffer Tank Bypass Valve Position - Plantroom, CHWSBuffer" at bounding box center [275, 345] width 208 height 9
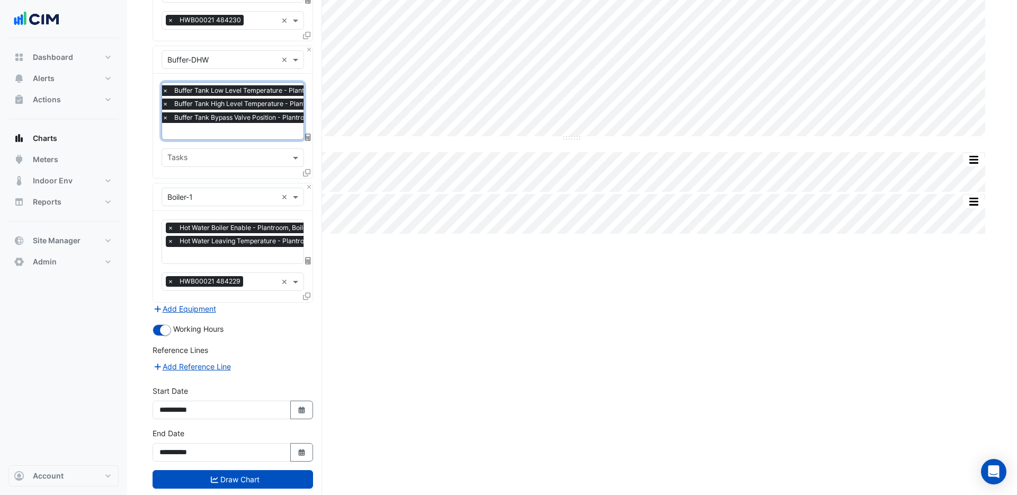
scroll to position [212, 0]
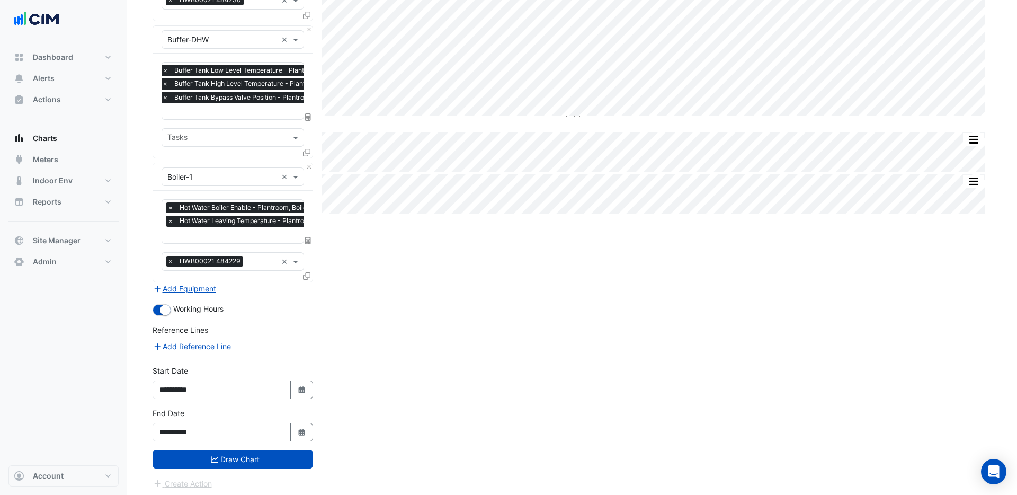
click at [263, 453] on button "Draw Chart" at bounding box center [233, 459] width 160 height 19
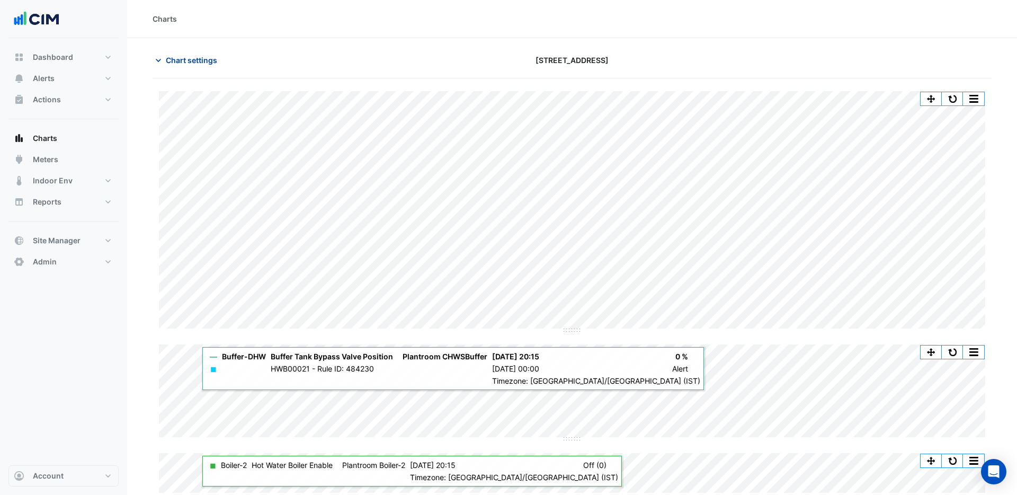
click at [199, 65] on span "Chart settings" at bounding box center [191, 60] width 51 height 11
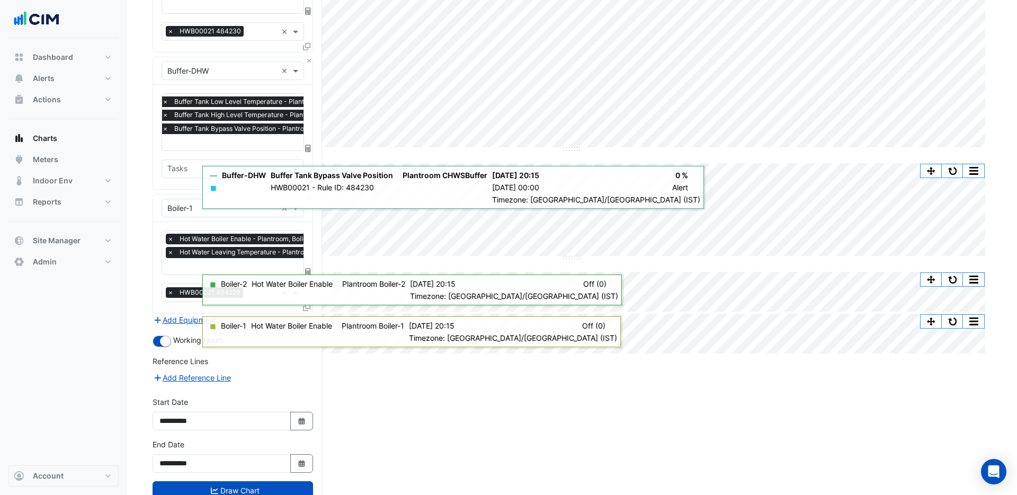
scroll to position [212, 0]
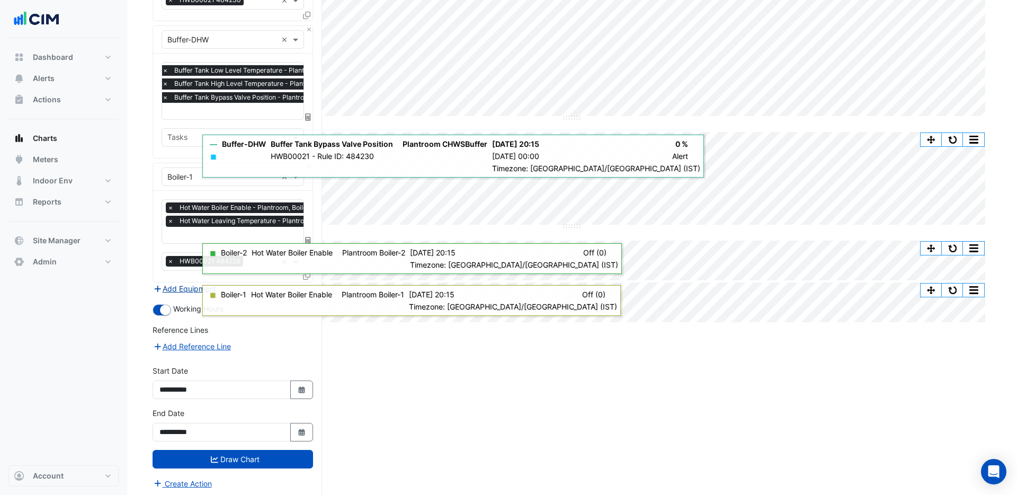
click at [179, 287] on button "Add Equipment" at bounding box center [185, 288] width 64 height 12
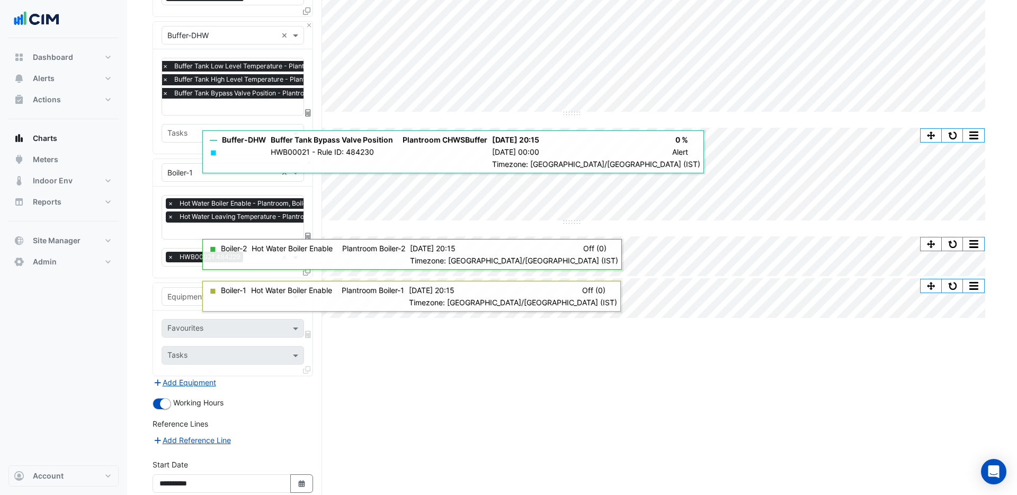
click at [180, 300] on div "Equipment" at bounding box center [233, 296] width 142 height 19
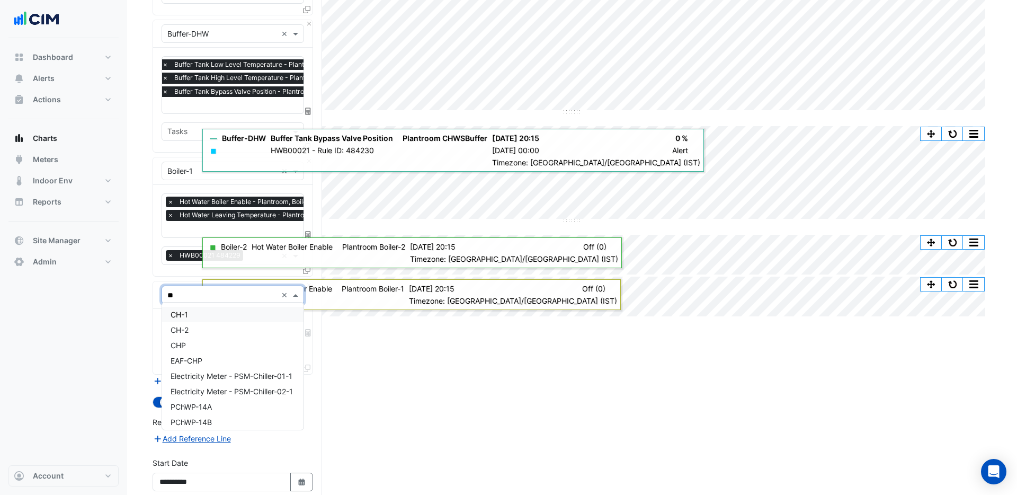
type input "***"
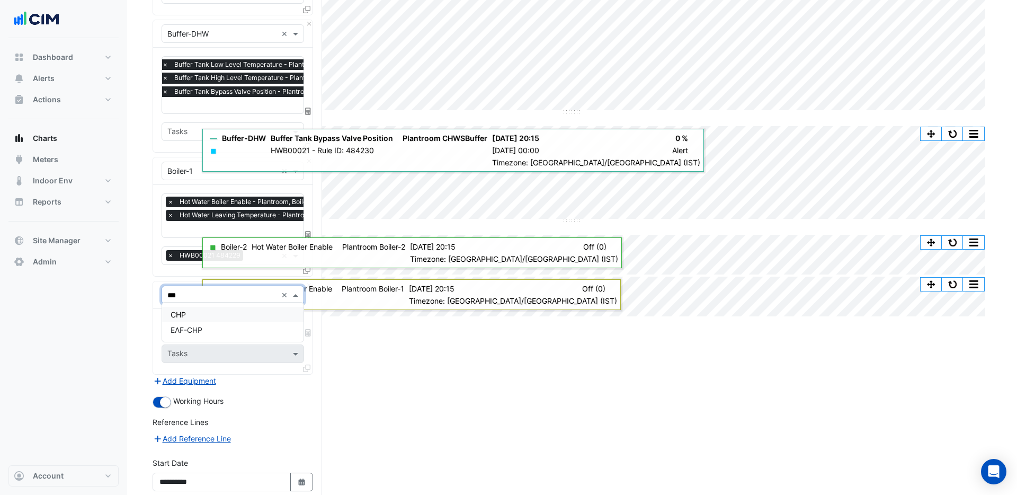
click at [181, 310] on span "CHP" at bounding box center [178, 314] width 15 height 9
click at [185, 325] on input "text" at bounding box center [220, 327] width 107 height 11
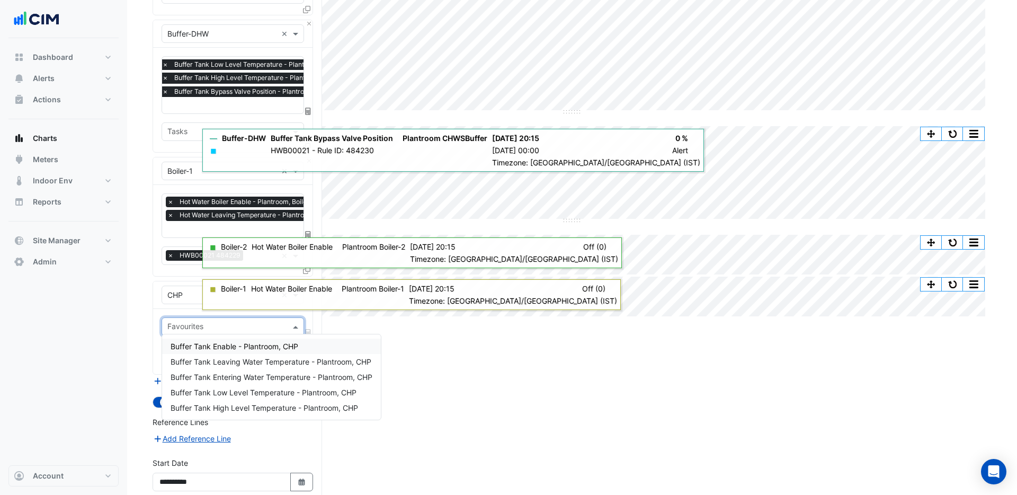
click at [236, 345] on span "Buffer Tank Enable - Plantroom, CHP" at bounding box center [235, 346] width 128 height 9
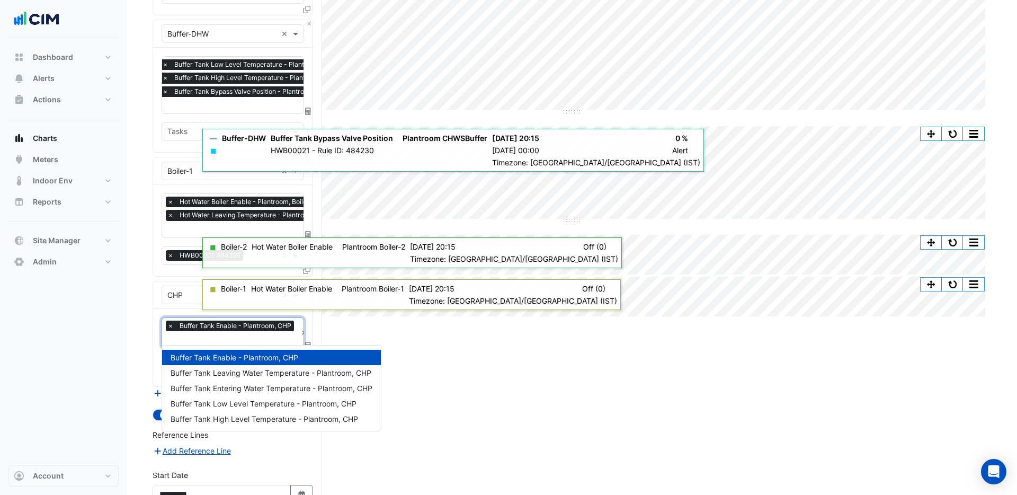
click at [226, 336] on input "text" at bounding box center [231, 340] width 129 height 11
click at [234, 372] on span "Buffer Tank Leaving Water Temperature - Plantroom, CHP" at bounding box center [271, 372] width 201 height 9
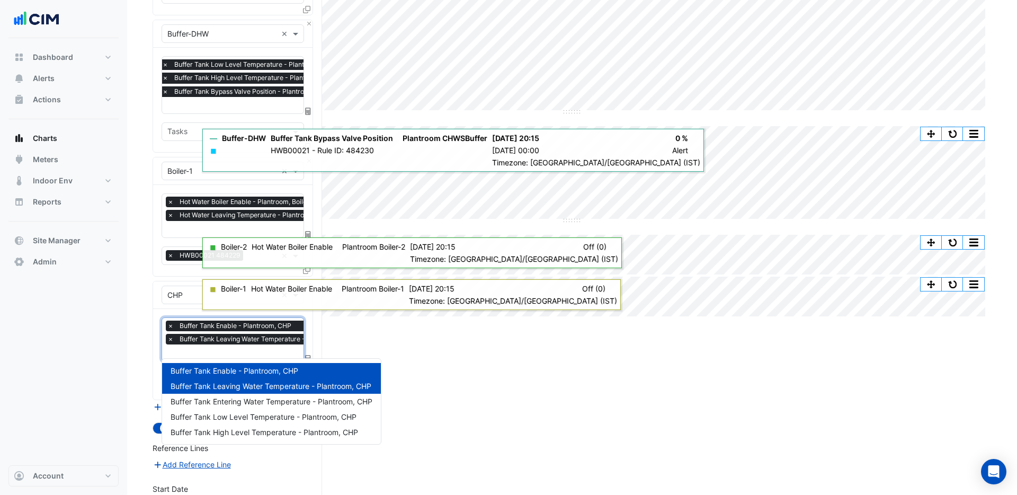
click at [220, 352] on input "text" at bounding box center [263, 353] width 193 height 11
click at [227, 416] on span "Buffer Tank Low Level Temperature - Plantroom, CHP" at bounding box center [264, 416] width 186 height 9
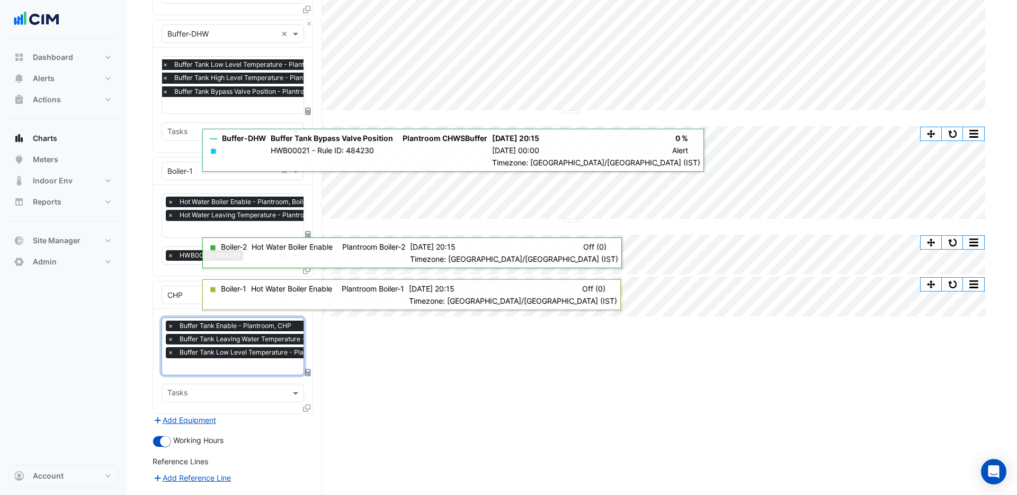
click at [224, 363] on input "text" at bounding box center [263, 367] width 193 height 11
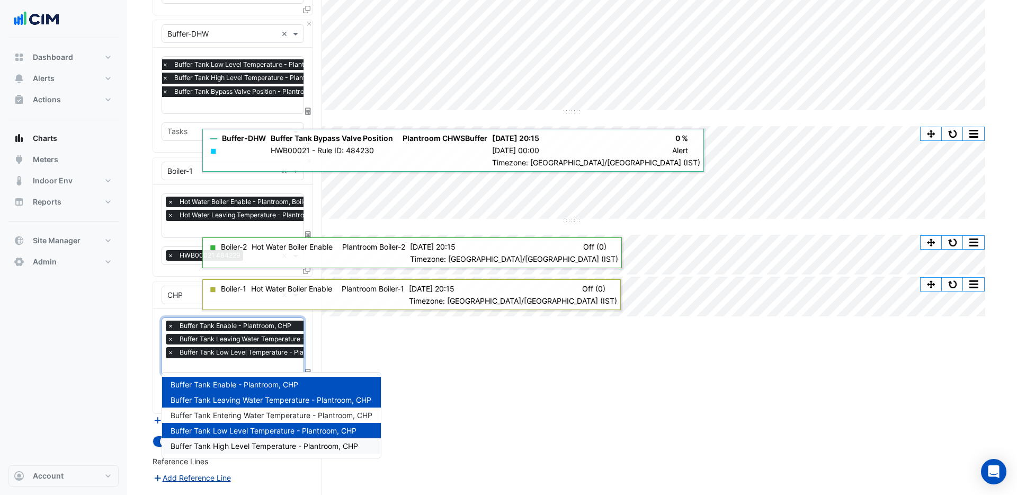
drag, startPoint x: 228, startPoint y: 447, endPoint x: 223, endPoint y: 438, distance: 9.7
click at [228, 447] on span "Buffer Tank High Level Temperature - Plantroom, CHP" at bounding box center [265, 445] width 188 height 9
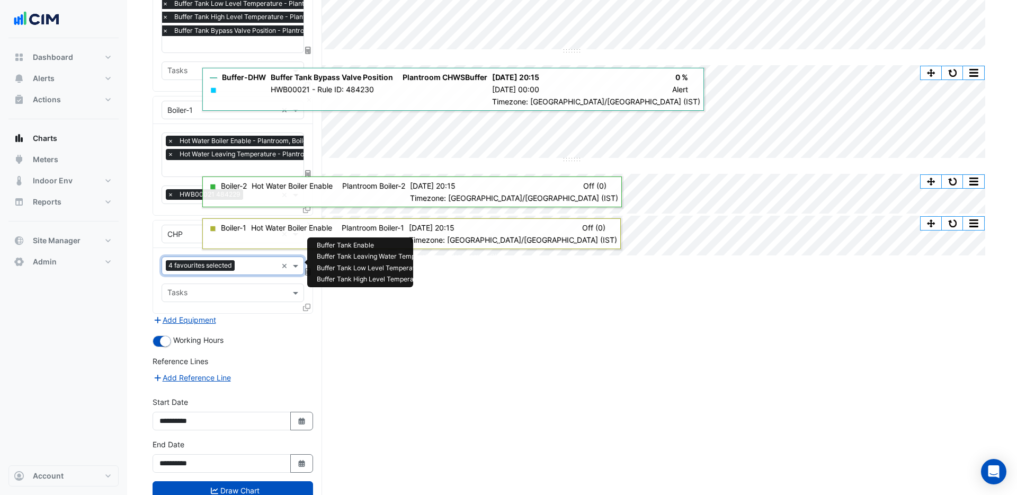
scroll to position [310, 0]
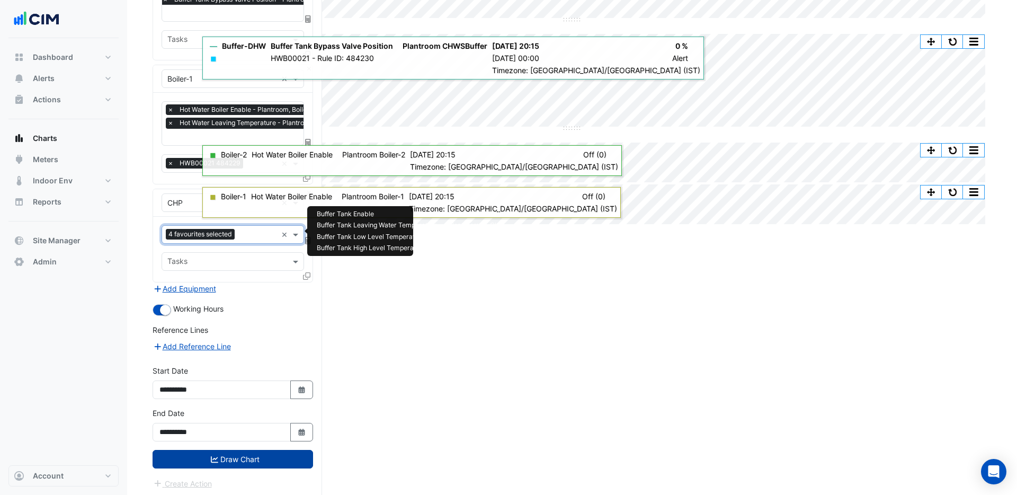
click at [236, 452] on button "Draw Chart" at bounding box center [233, 459] width 160 height 19
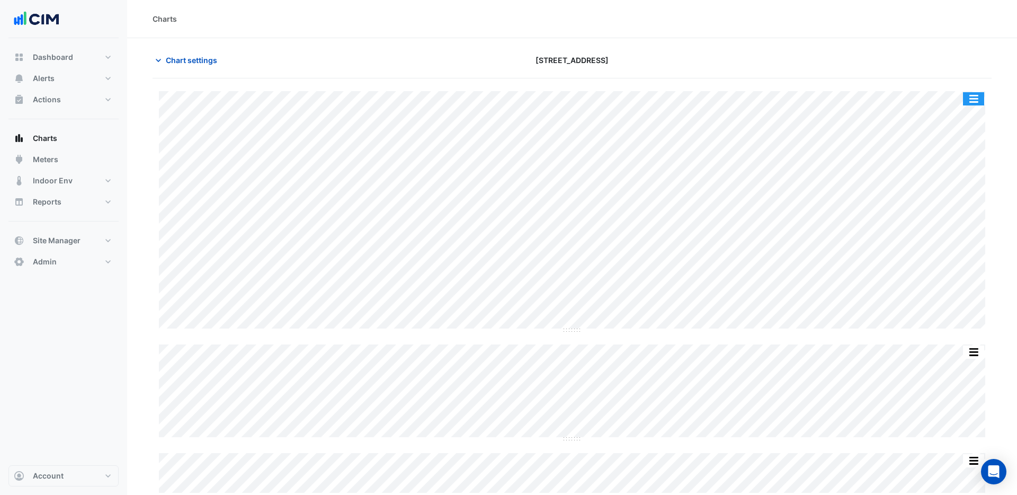
click at [977, 101] on button "button" at bounding box center [973, 98] width 21 height 13
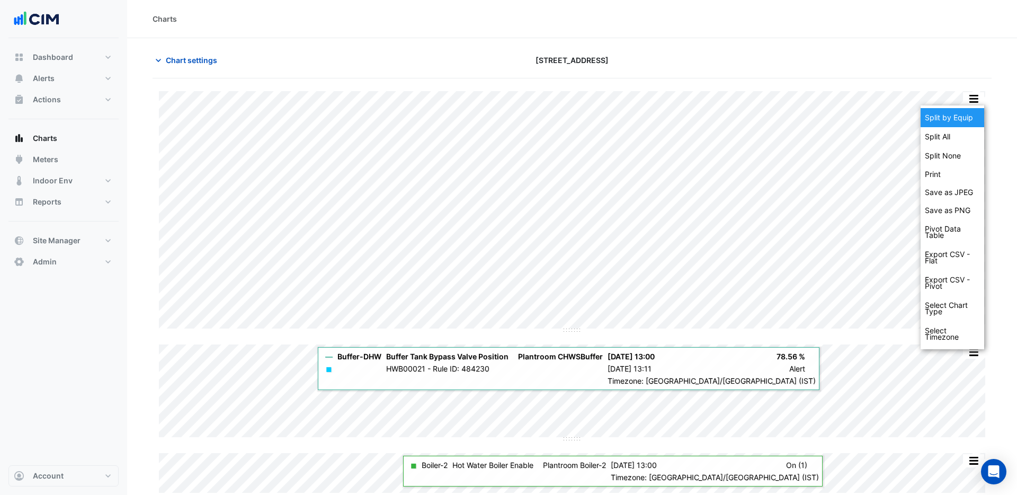
click at [960, 117] on div "Split by Equip" at bounding box center [953, 117] width 64 height 19
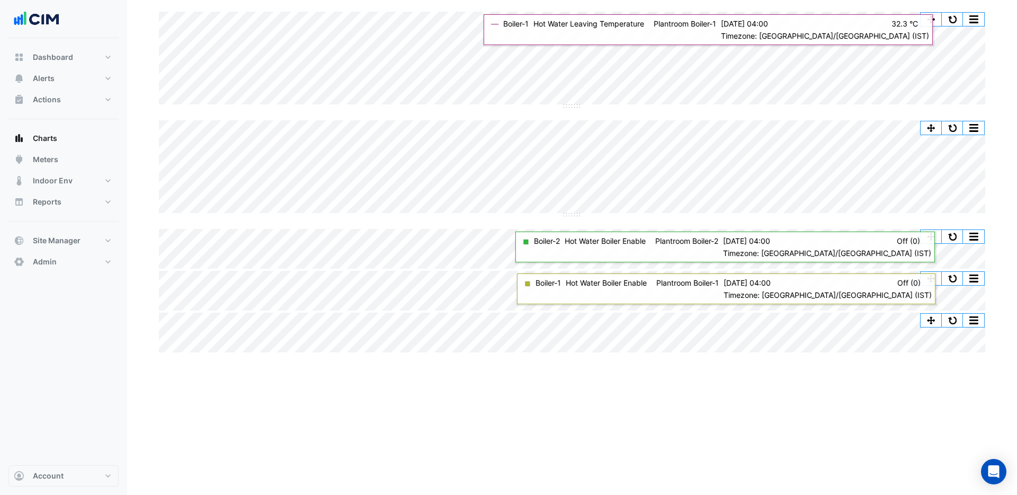
scroll to position [296, 0]
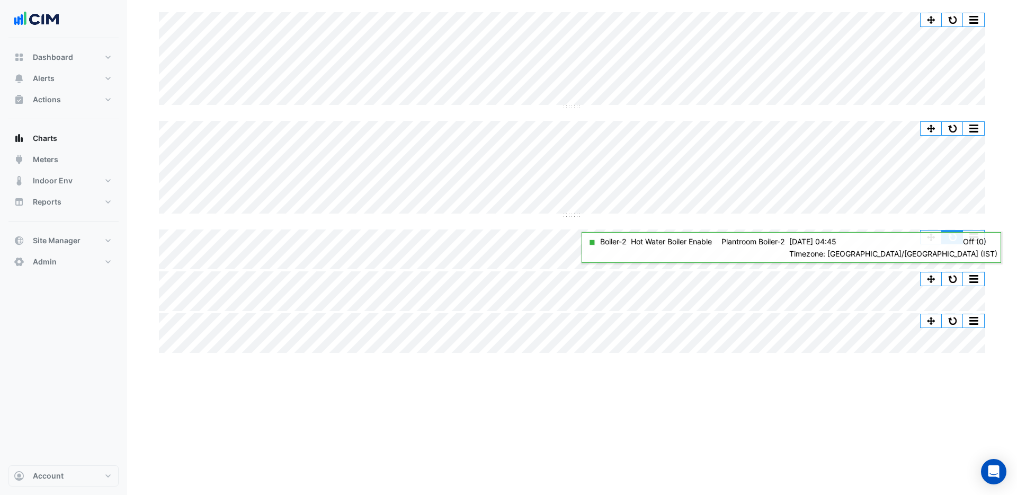
click at [949, 237] on button "button" at bounding box center [952, 236] width 21 height 13
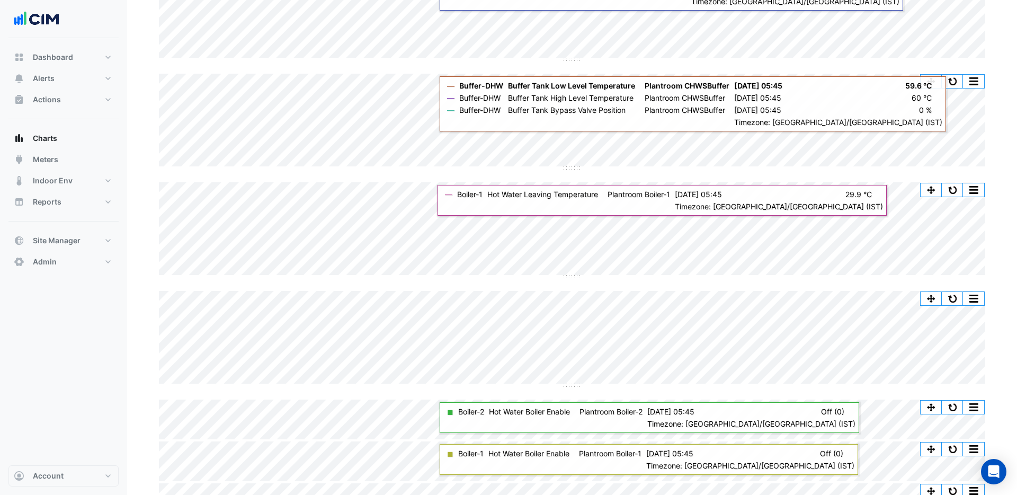
scroll to position [0, 0]
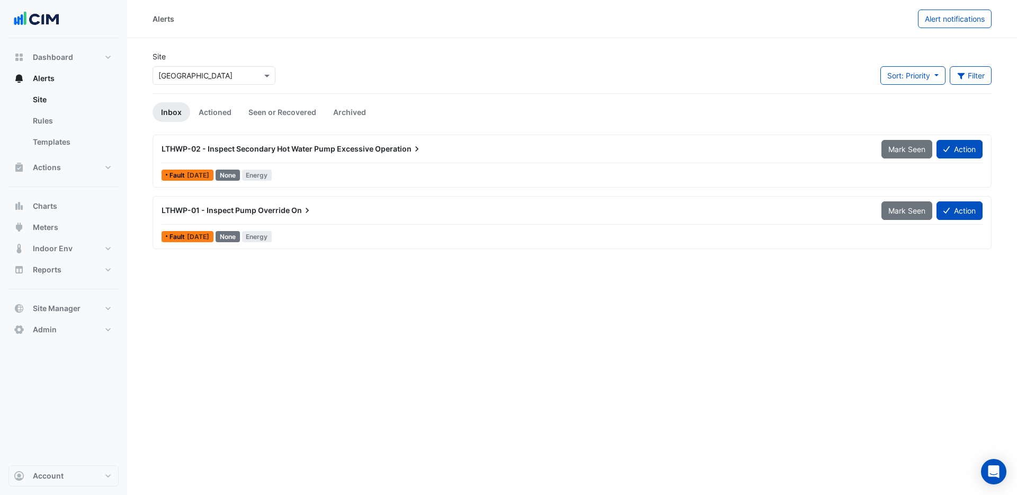
click at [201, 71] on input "text" at bounding box center [203, 75] width 90 height 11
type input "******"
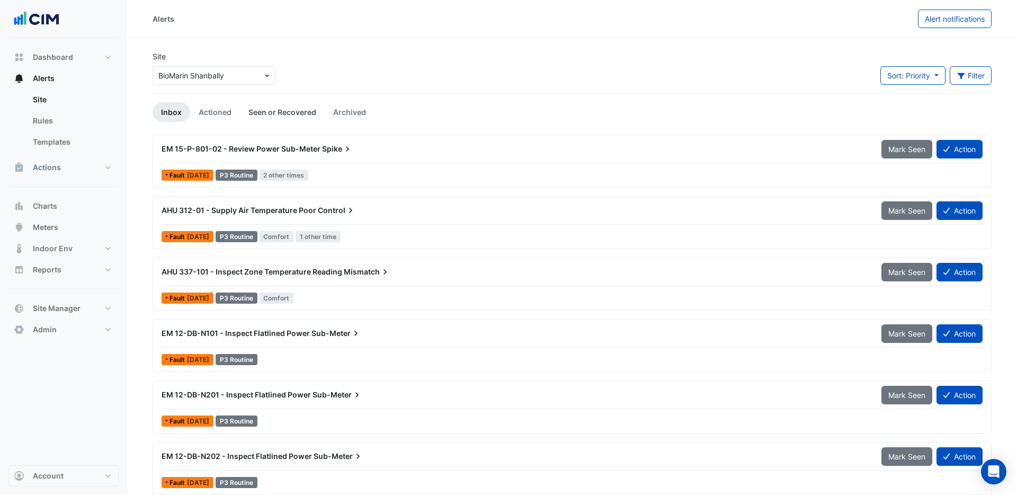
click at [273, 114] on link "Seen or Recovered" at bounding box center [282, 112] width 85 height 20
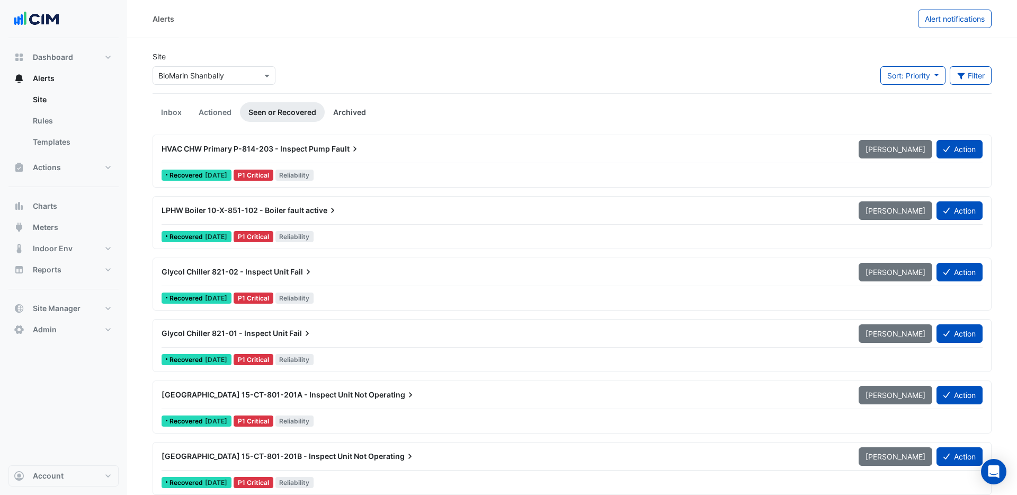
click at [355, 113] on link "Archived" at bounding box center [350, 112] width 50 height 20
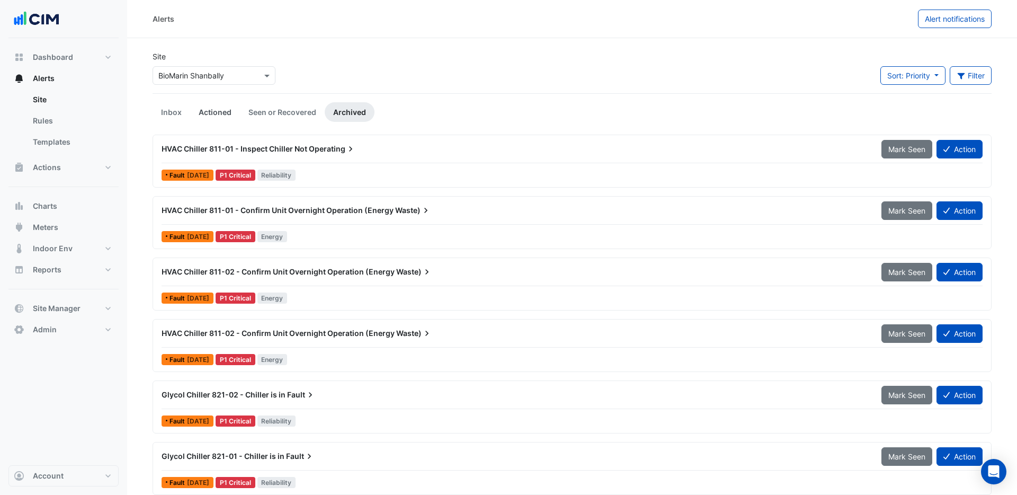
click at [224, 113] on link "Actioned" at bounding box center [215, 112] width 50 height 20
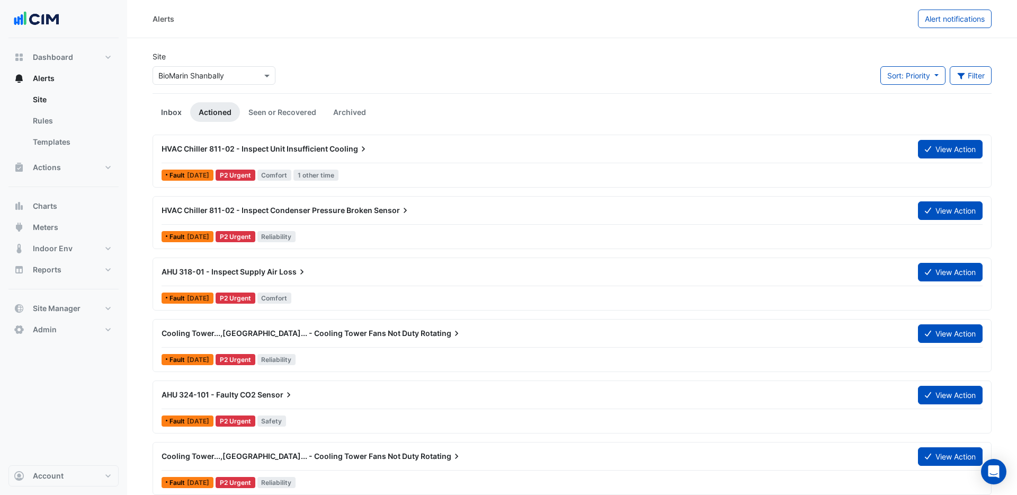
click at [167, 113] on link "Inbox" at bounding box center [172, 112] width 38 height 20
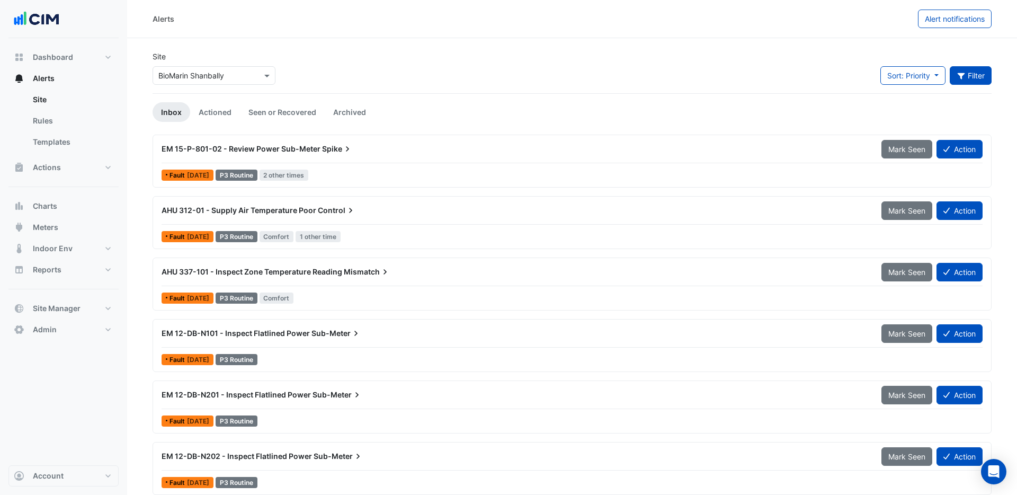
click at [969, 74] on button "Filter" at bounding box center [971, 75] width 42 height 19
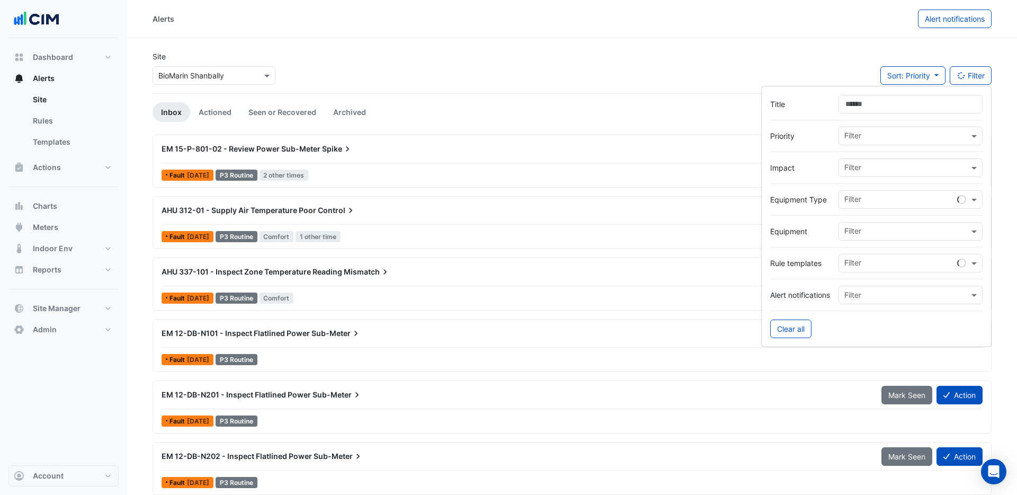
click at [884, 234] on input "text" at bounding box center [906, 232] width 124 height 11
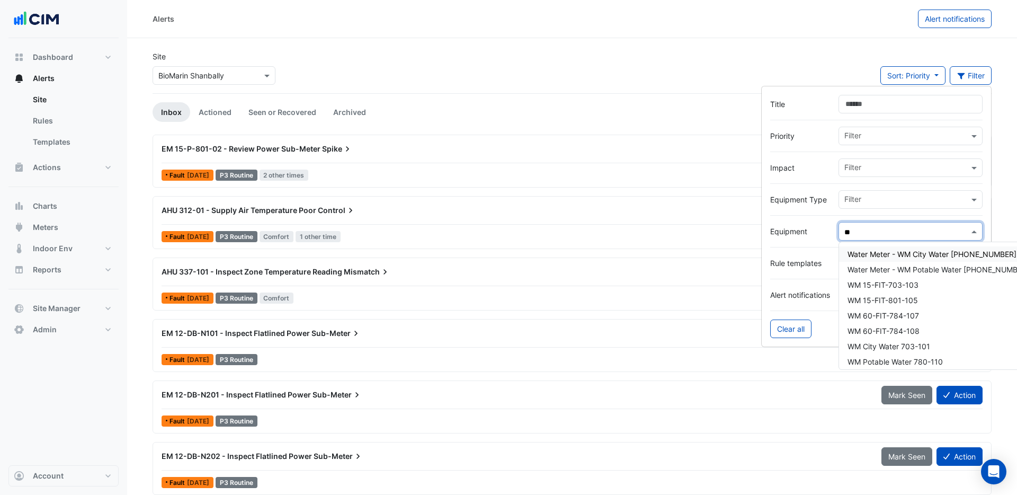
click at [885, 256] on span "Water Meter - WM City Water 703-101-1" at bounding box center [932, 253] width 169 height 9
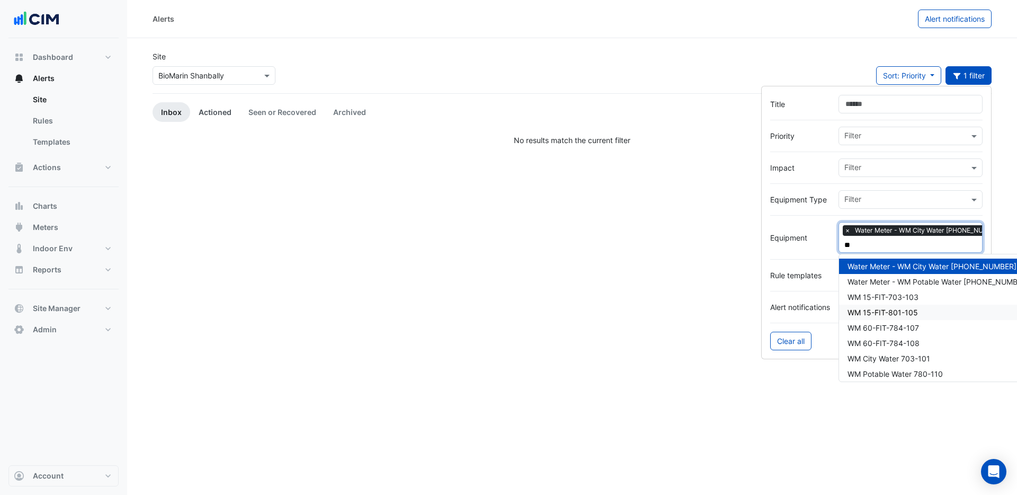
type input "**"
click at [211, 115] on link "Actioned" at bounding box center [215, 112] width 50 height 20
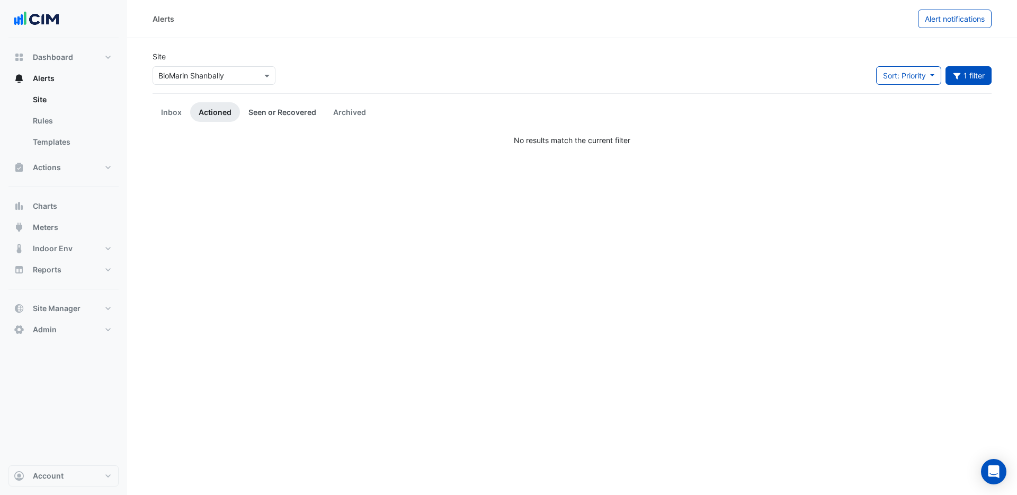
click at [268, 112] on link "Seen or Recovered" at bounding box center [282, 112] width 85 height 20
click at [346, 113] on link "Archived" at bounding box center [350, 112] width 50 height 20
click at [970, 78] on button "1 filter" at bounding box center [969, 75] width 47 height 19
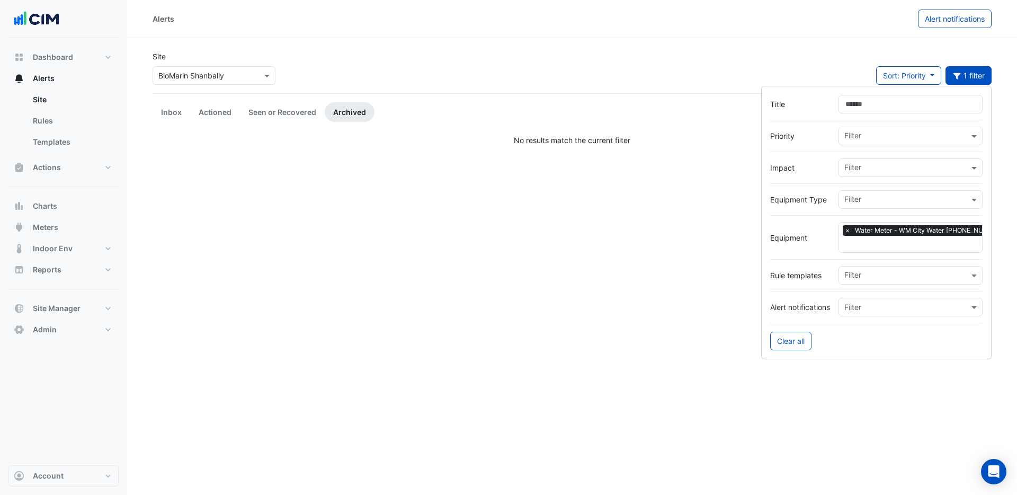
click at [942, 233] on span "Water Meter - WM City Water 703-101-1" at bounding box center [929, 230] width 154 height 11
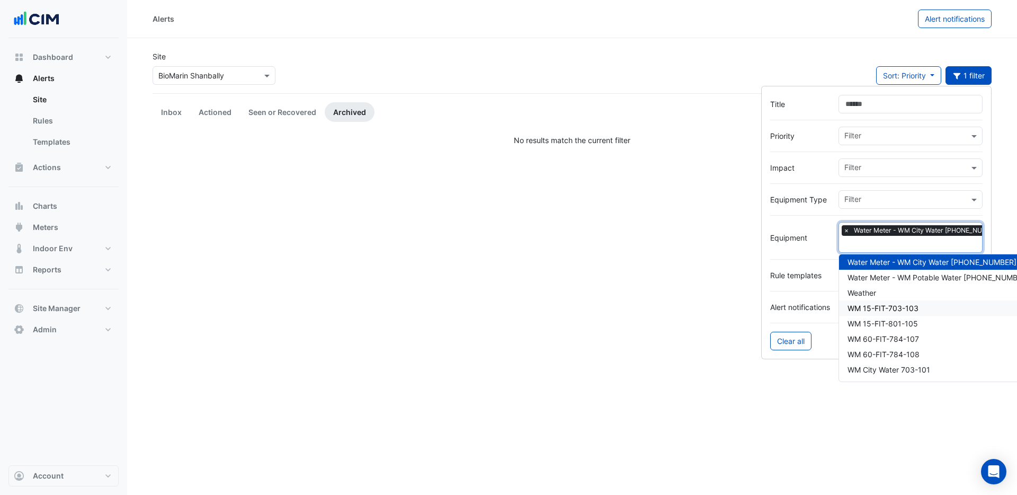
click at [908, 305] on span "WM 15-FIT-703-103" at bounding box center [883, 308] width 71 height 9
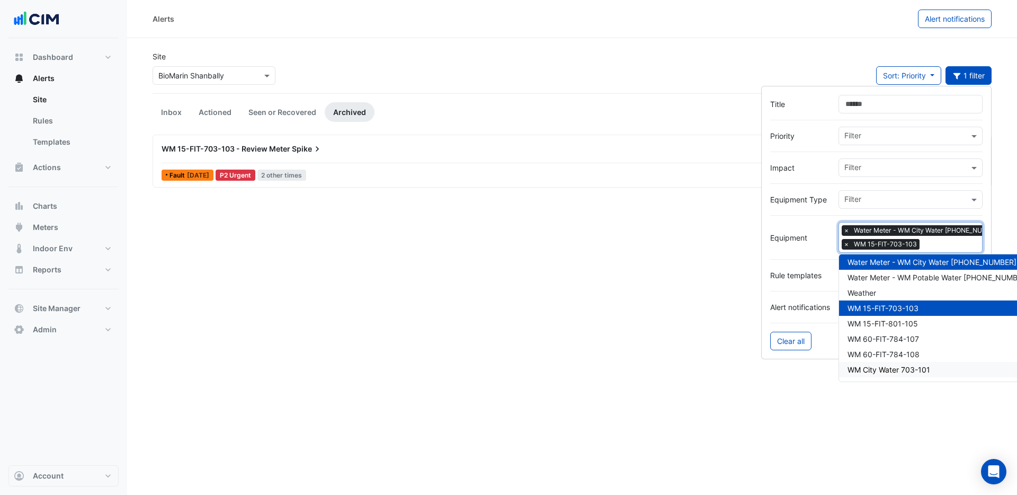
click at [901, 370] on span "WM City Water 703-101" at bounding box center [889, 369] width 83 height 9
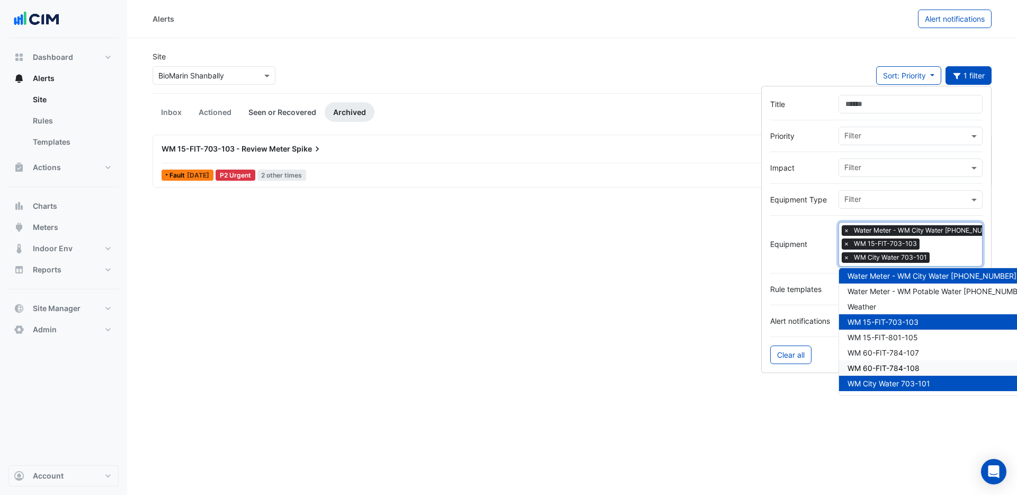
click at [263, 113] on link "Seen or Recovered" at bounding box center [282, 112] width 85 height 20
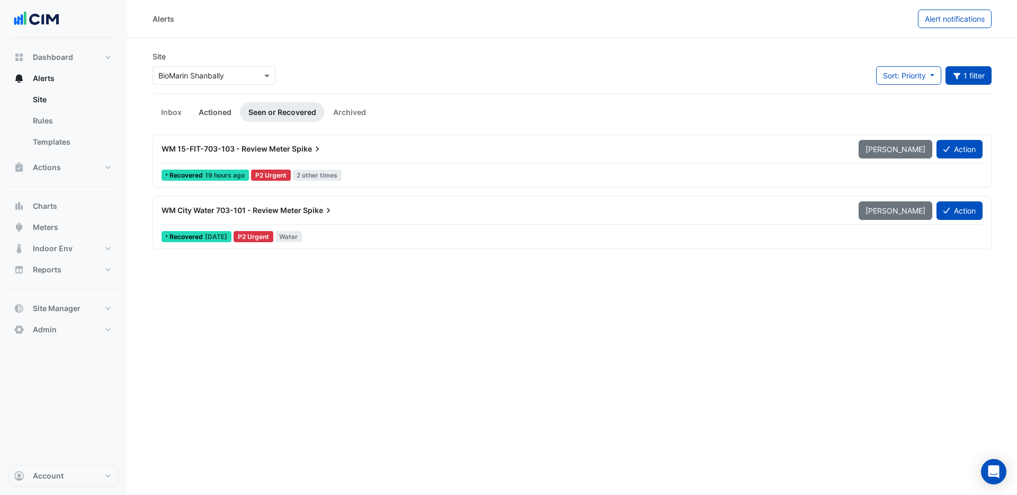
click at [213, 114] on link "Actioned" at bounding box center [215, 112] width 50 height 20
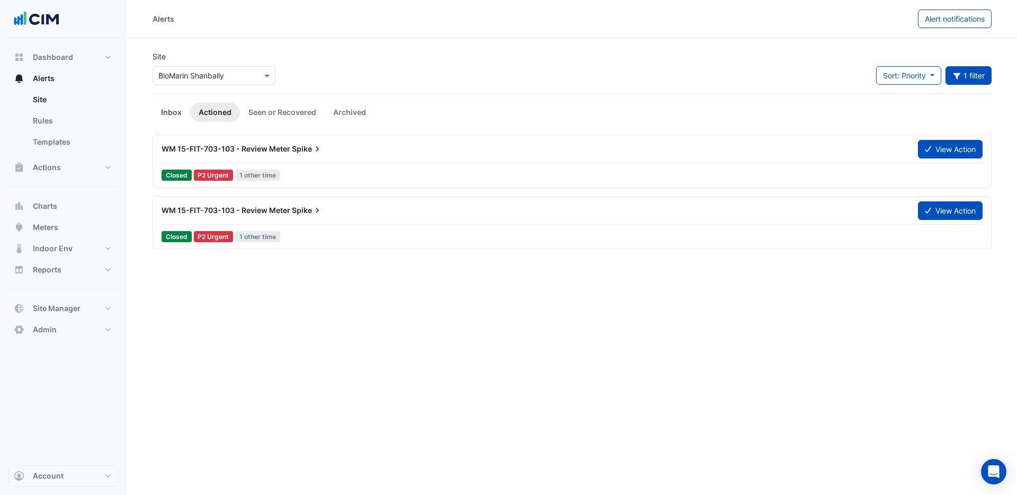
click at [173, 111] on link "Inbox" at bounding box center [172, 112] width 38 height 20
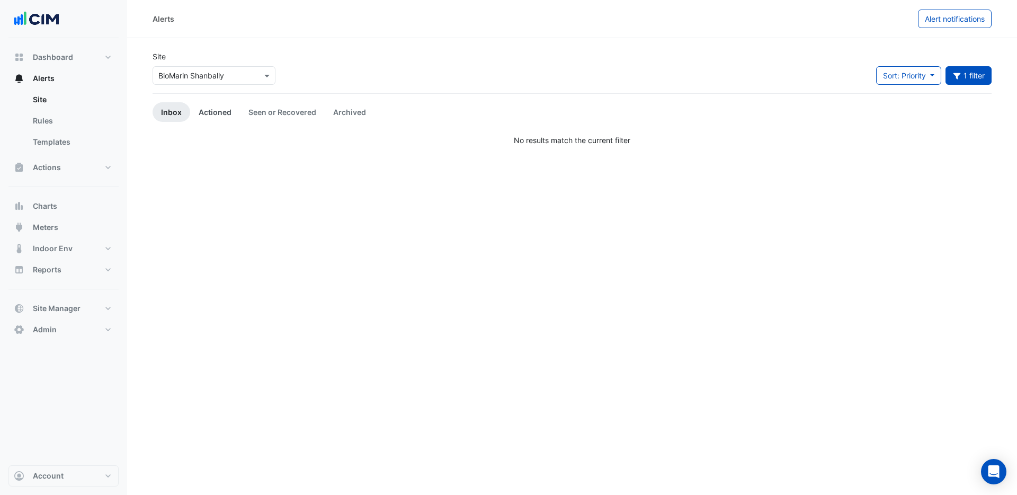
click at [215, 113] on link "Actioned" at bounding box center [215, 112] width 50 height 20
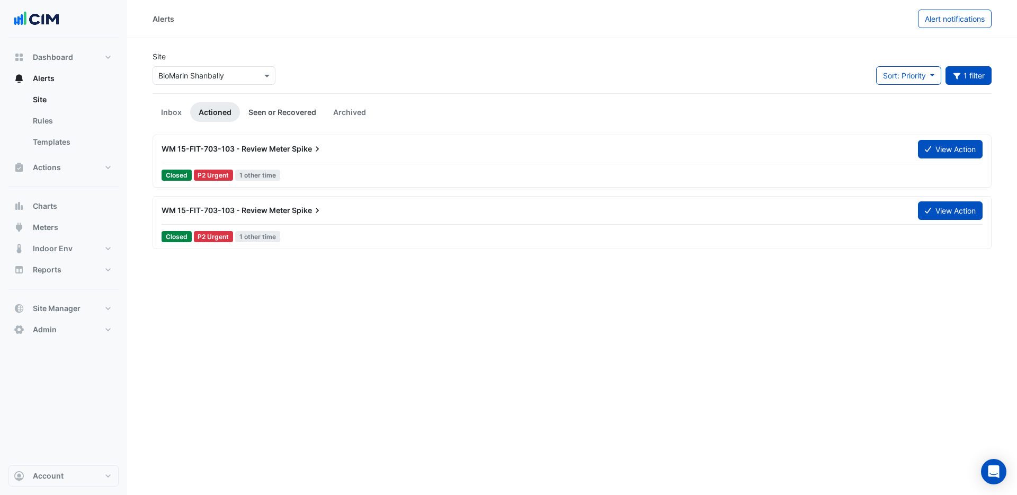
click at [268, 111] on link "Seen or Recovered" at bounding box center [282, 112] width 85 height 20
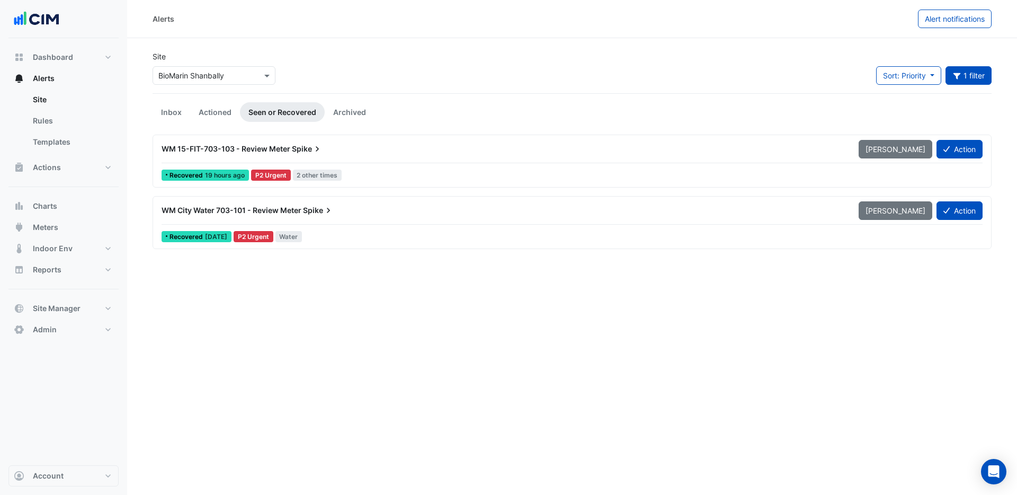
click at [236, 151] on span "WM 15-FIT-703-103 - Review Meter" at bounding box center [226, 148] width 129 height 9
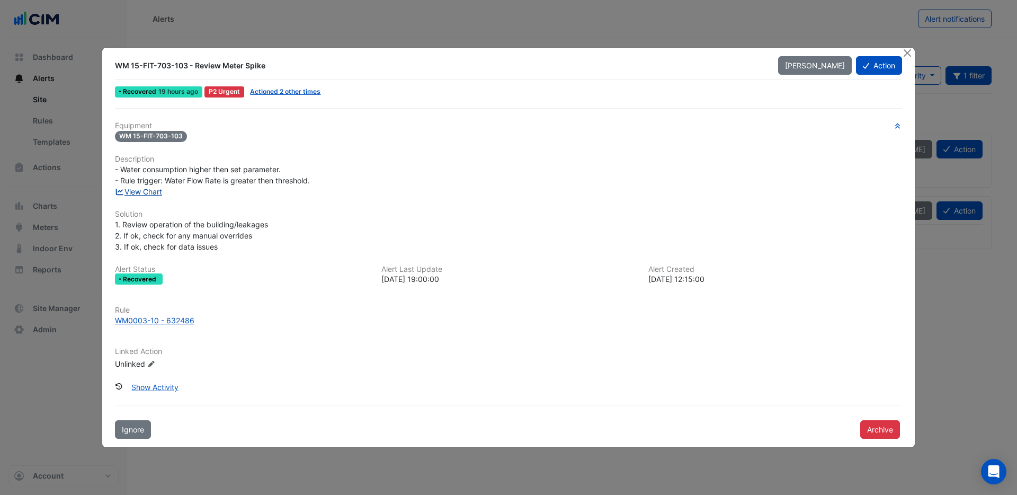
click at [146, 193] on link "View Chart" at bounding box center [138, 191] width 47 height 9
click at [885, 68] on button "Action" at bounding box center [879, 65] width 46 height 19
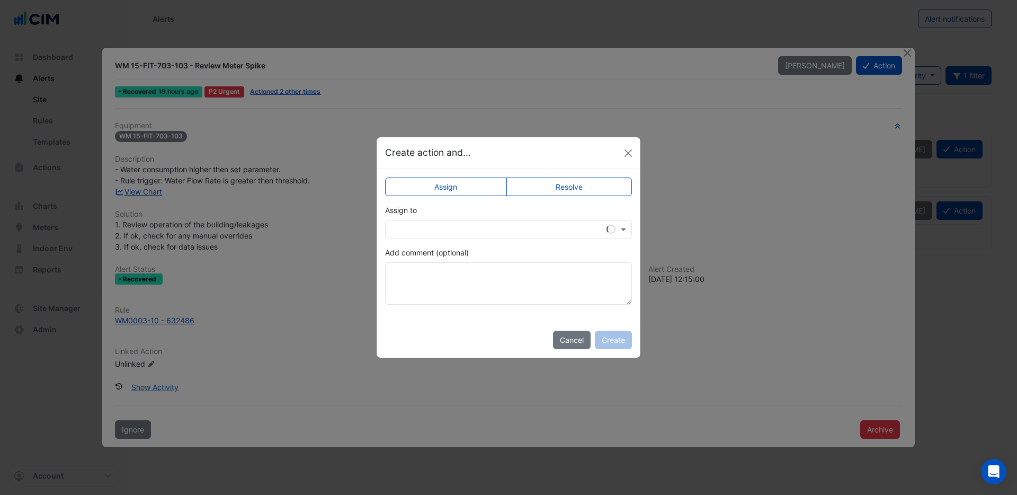
click at [498, 228] on input "text" at bounding box center [498, 229] width 214 height 11
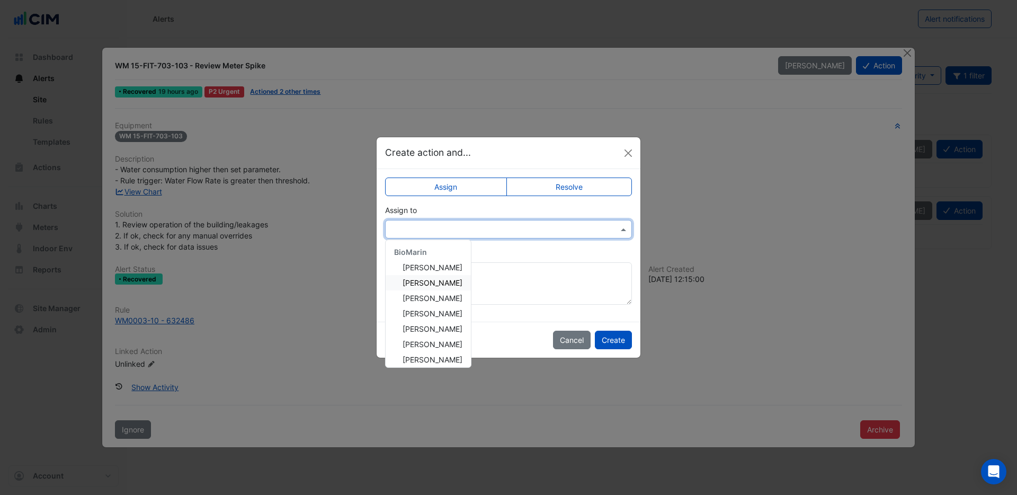
click at [434, 282] on span "Chris Collins" at bounding box center [433, 282] width 60 height 9
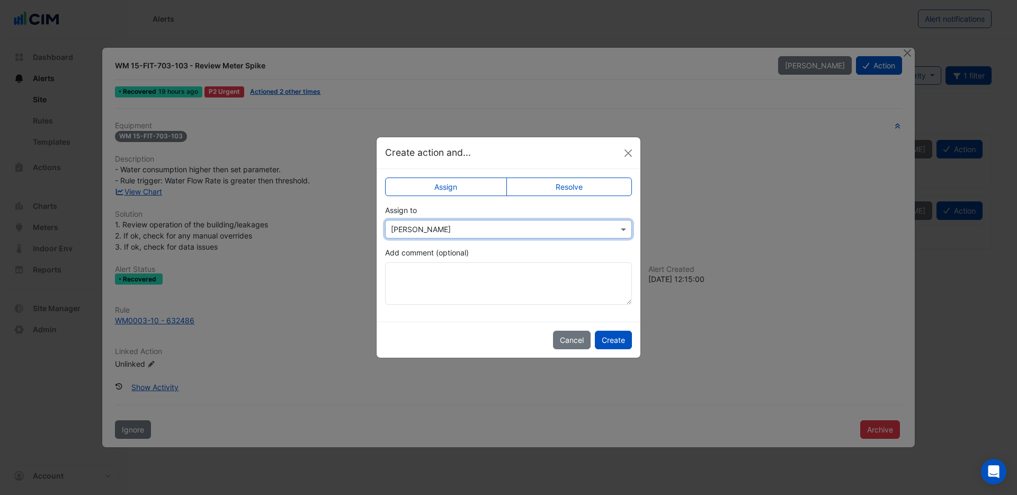
click at [554, 225] on input "text" at bounding box center [498, 229] width 214 height 11
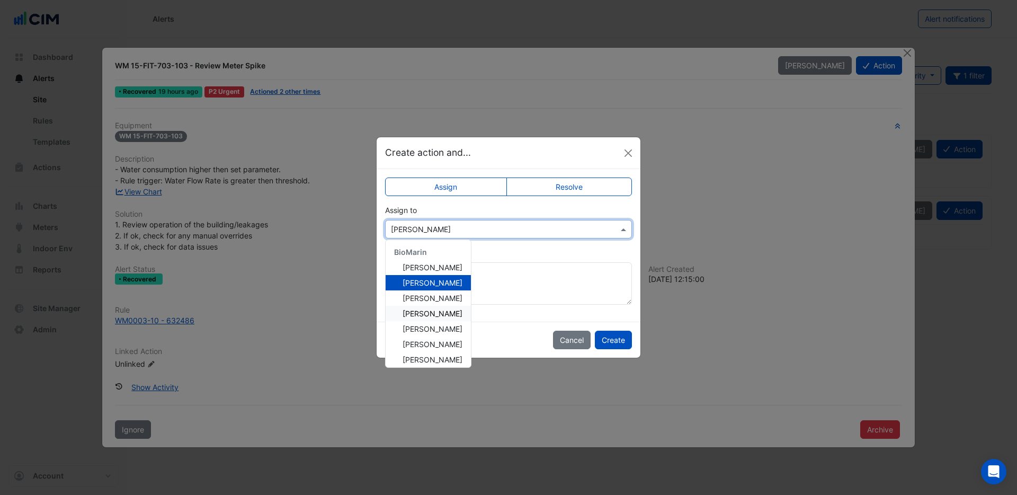
scroll to position [66, 0]
click at [429, 310] on span "[PERSON_NAME]" at bounding box center [433, 309] width 60 height 9
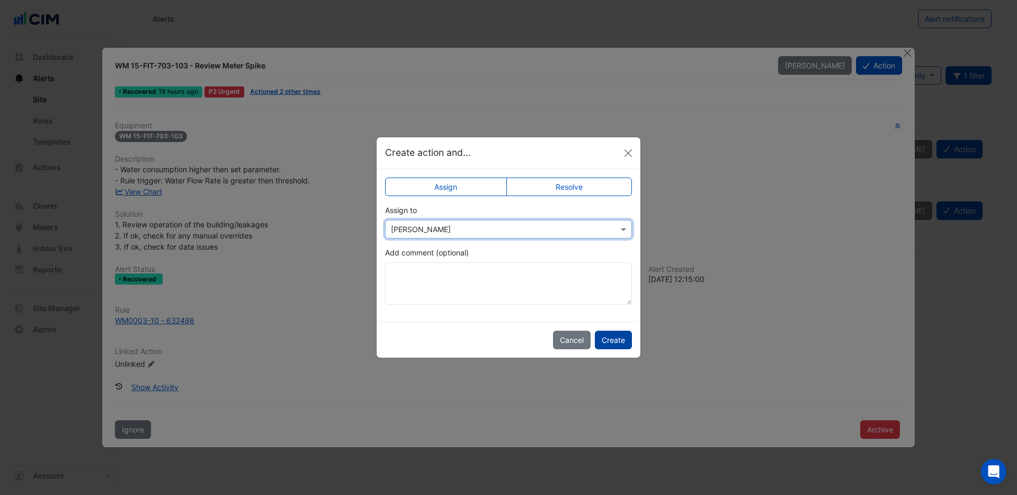
click at [609, 346] on button "Create" at bounding box center [613, 340] width 37 height 19
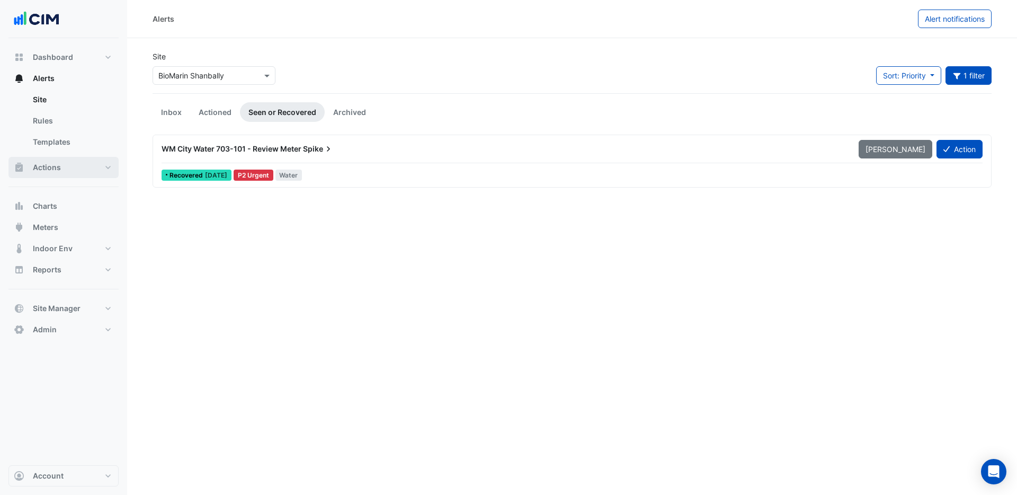
click at [53, 164] on span "Actions" at bounding box center [47, 167] width 28 height 11
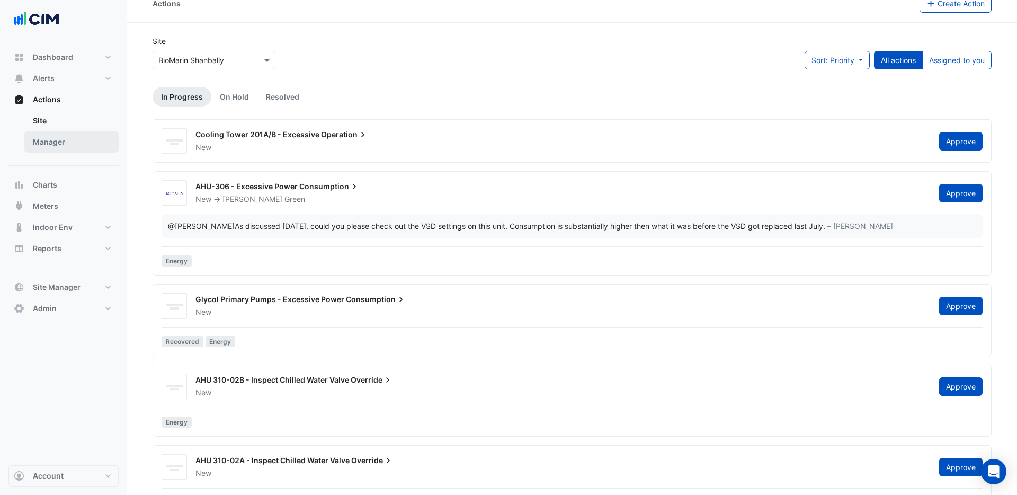
scroll to position [15, 0]
click at [61, 140] on link "Manager" at bounding box center [71, 141] width 94 height 21
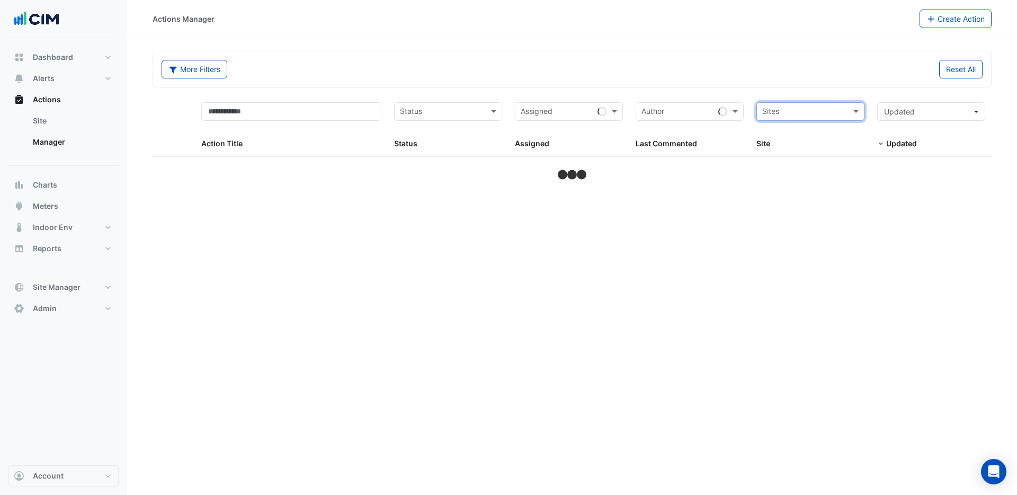
click at [809, 109] on input "text" at bounding box center [804, 112] width 84 height 12
type input "********"
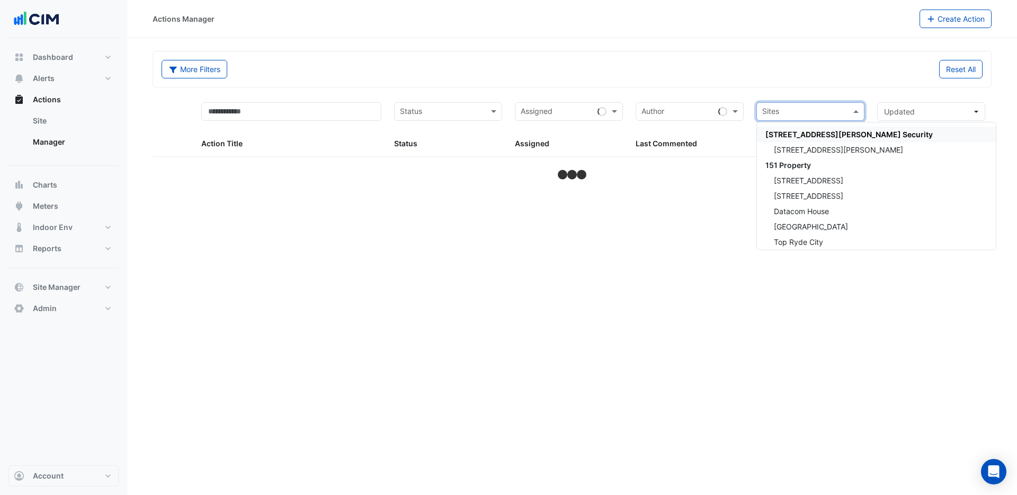
click at [815, 109] on input "text" at bounding box center [804, 112] width 84 height 12
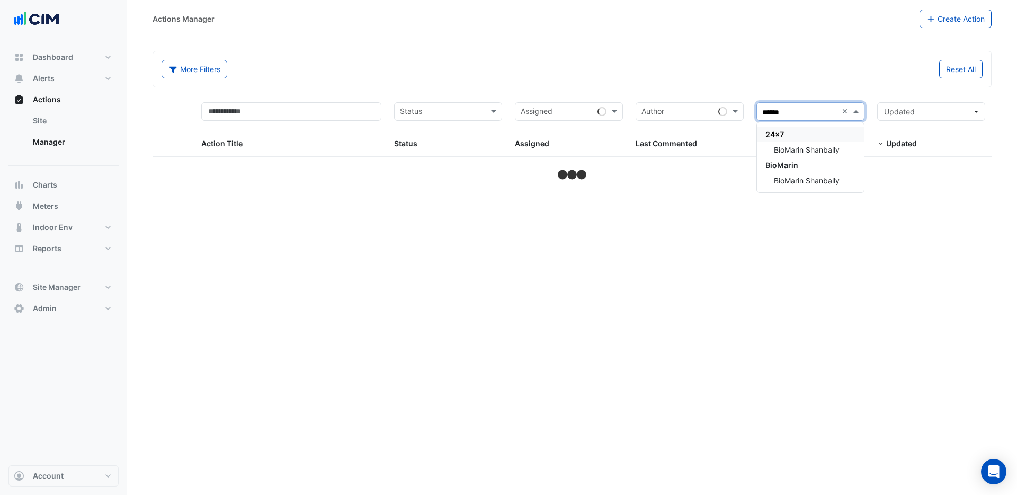
type input "*******"
click at [805, 145] on span "BioMarin Shanbally" at bounding box center [807, 149] width 66 height 9
select select "***"
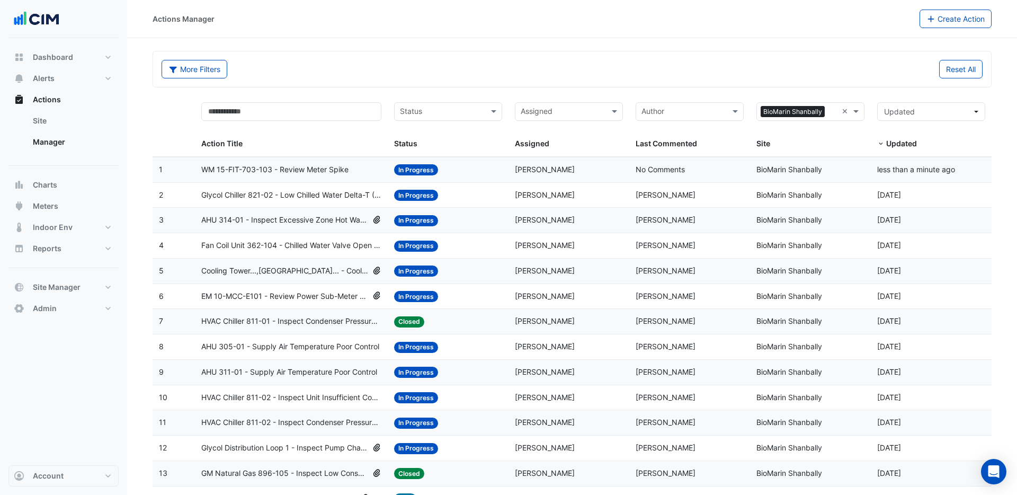
click at [238, 171] on span "WM 15-FIT-703-103 - Review Meter Spike" at bounding box center [274, 170] width 147 height 12
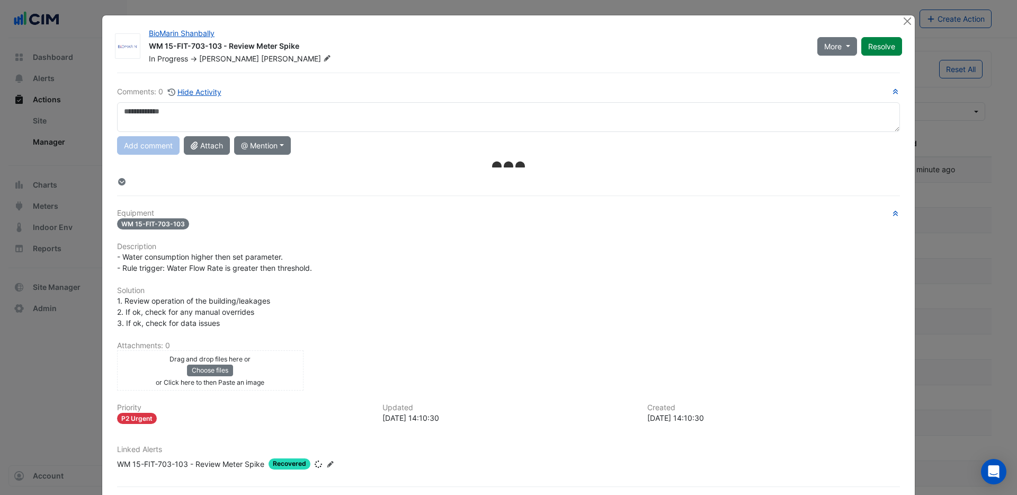
click at [267, 371] on div "Drag and drop files here or Choose files or Click here to then Paste an image" at bounding box center [210, 370] width 181 height 35
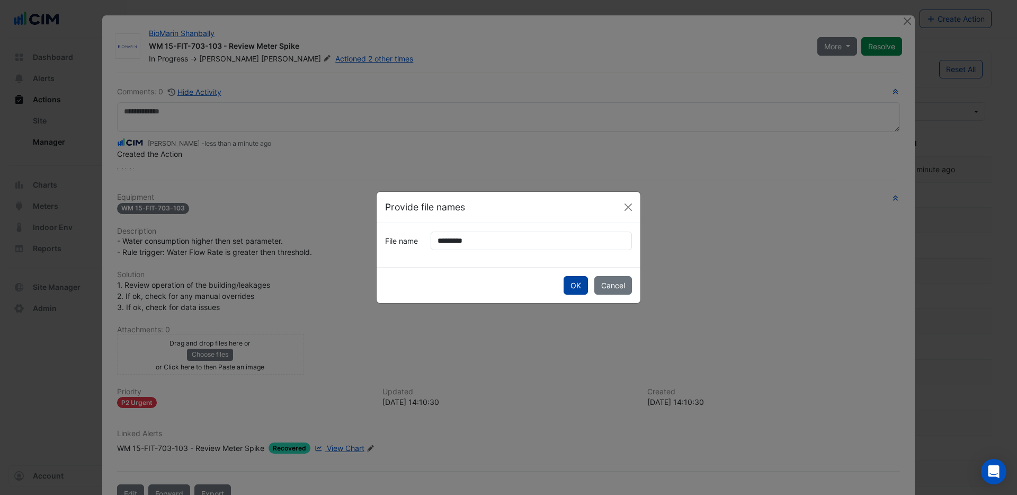
click at [574, 283] on button "OK" at bounding box center [576, 285] width 24 height 19
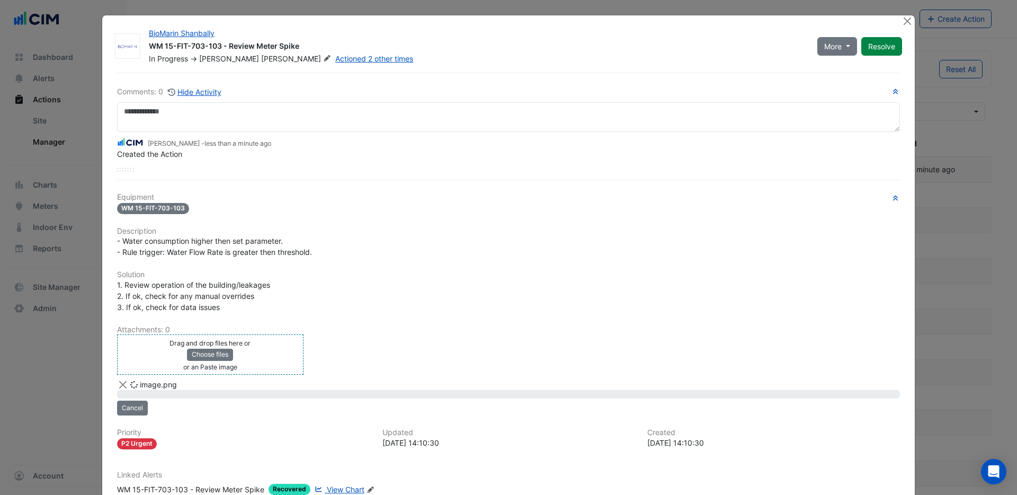
click at [574, 276] on div "OK Cancel" at bounding box center [509, 258] width 264 height 36
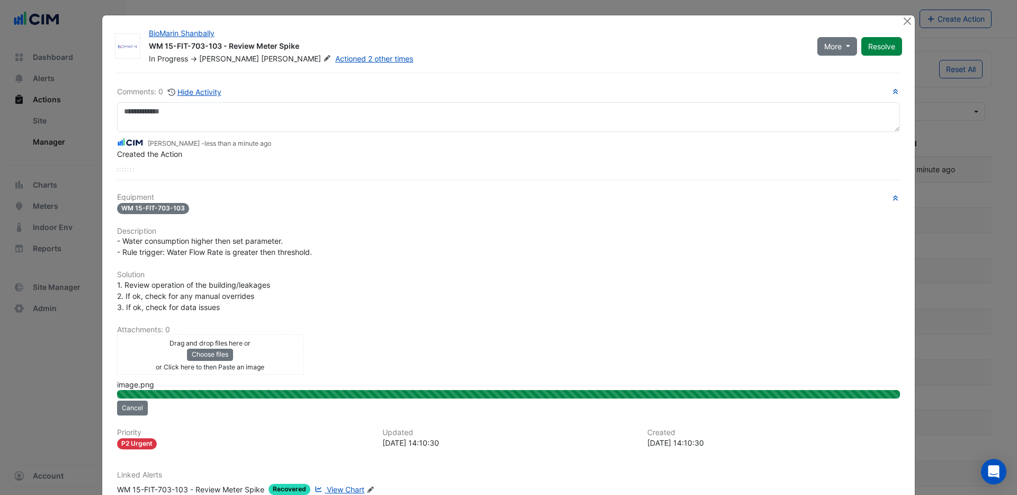
click at [357, 488] on span "View Chart" at bounding box center [346, 489] width 38 height 9
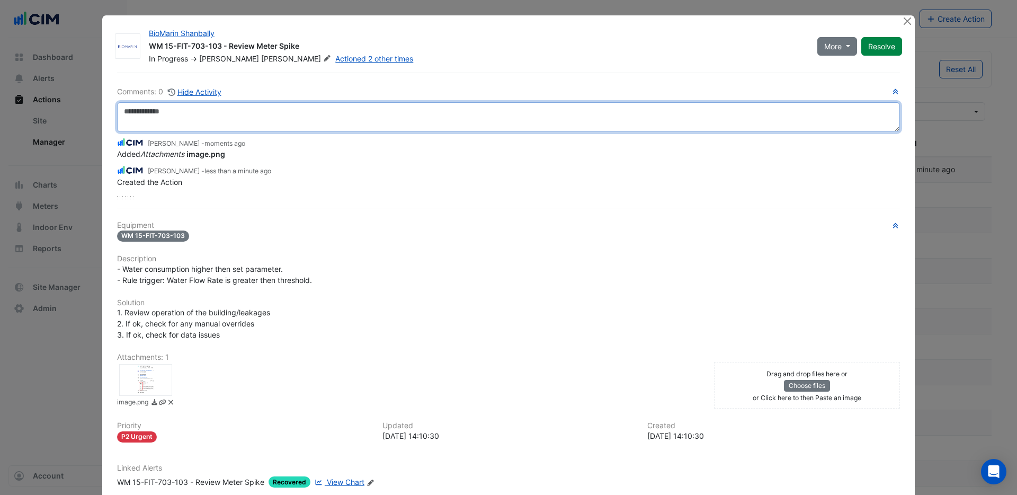
click at [172, 114] on textarea at bounding box center [508, 117] width 783 height 30
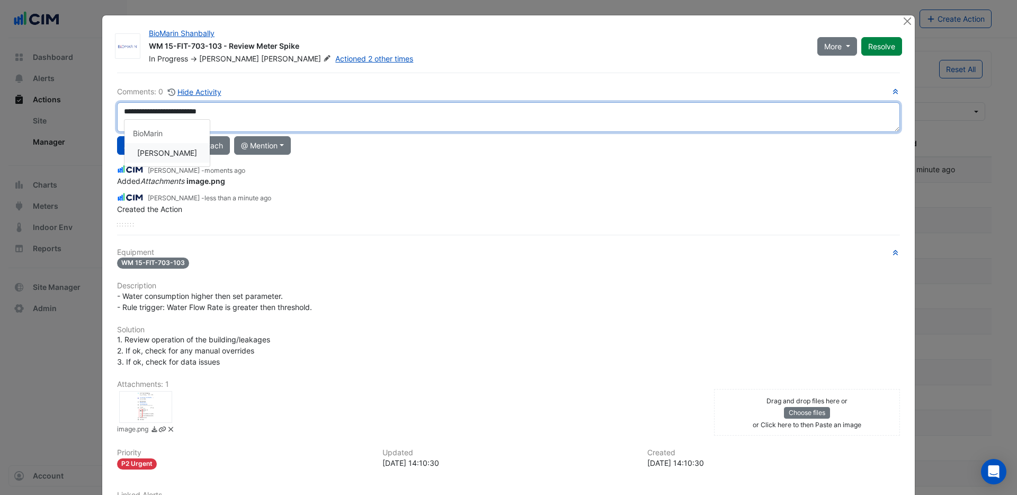
click at [188, 155] on div "**********" at bounding box center [508, 156] width 783 height 140
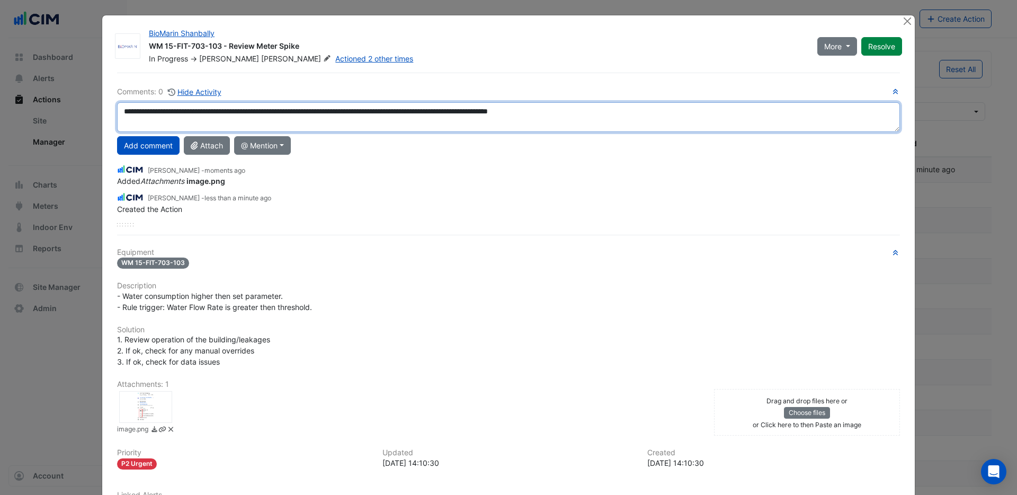
type textarea "**********"
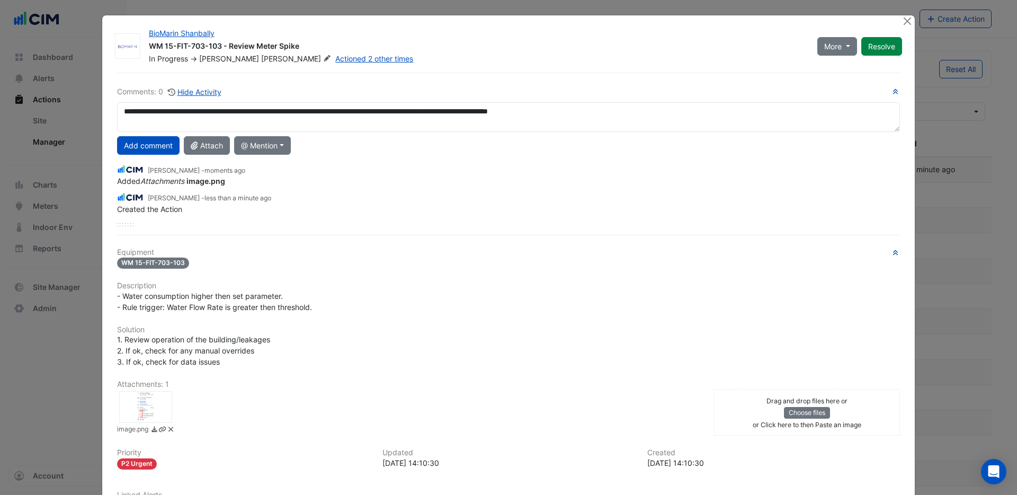
click at [171, 431] on icon at bounding box center [171, 429] width 8 height 6
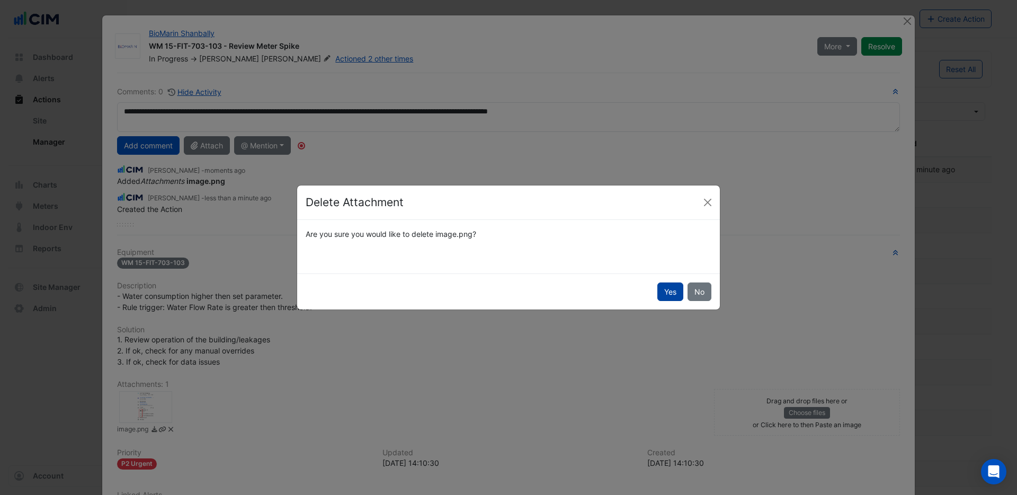
click at [679, 297] on button "Yes" at bounding box center [670, 291] width 26 height 19
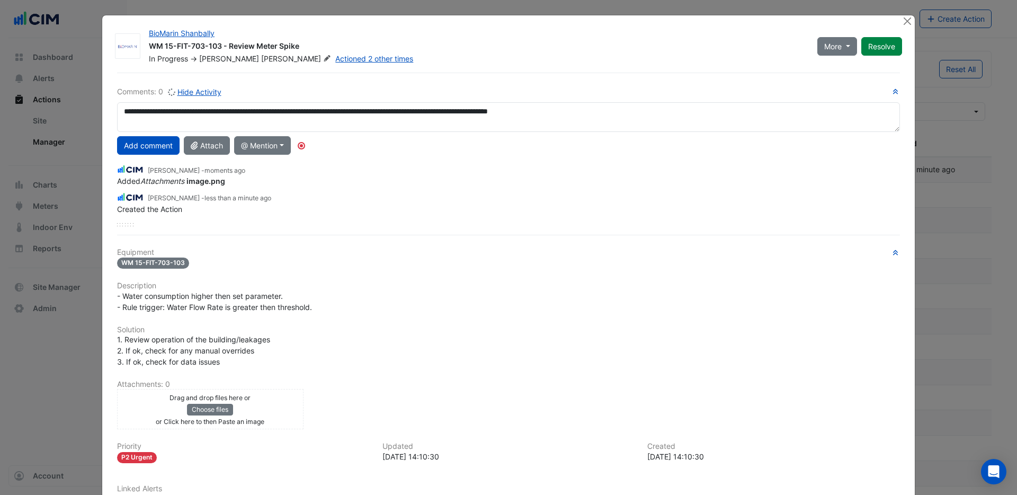
click at [213, 389] on h6 "Attachments: 0" at bounding box center [508, 384] width 783 height 9
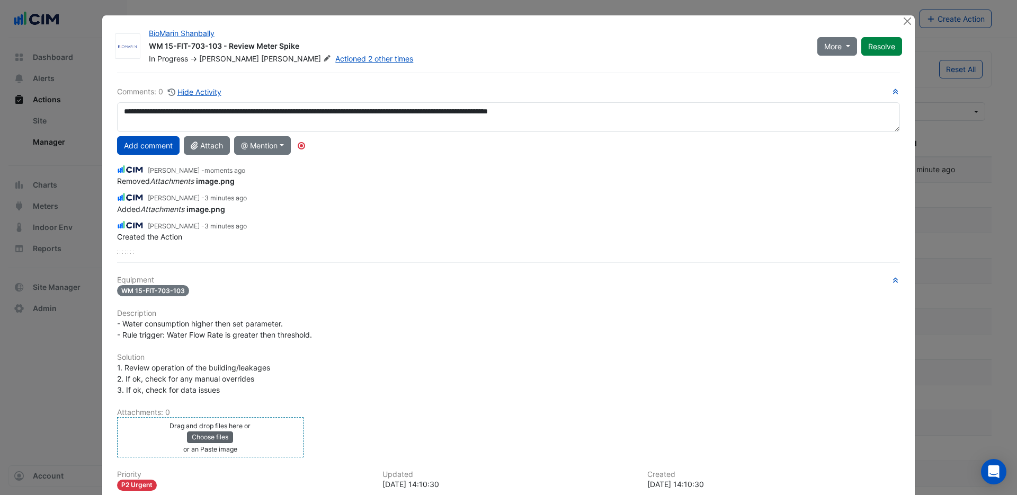
click at [210, 439] on button "Choose files" at bounding box center [210, 437] width 46 height 12
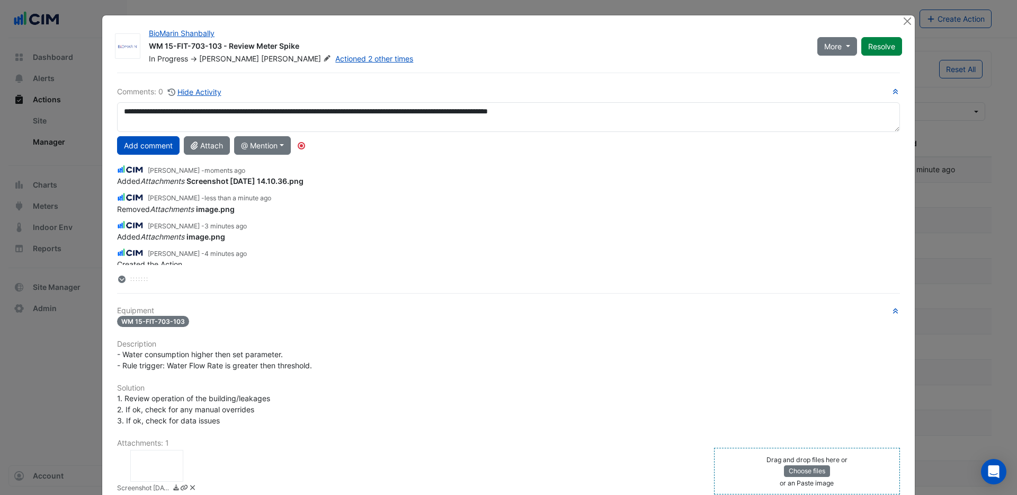
click at [150, 468] on div at bounding box center [156, 466] width 53 height 32
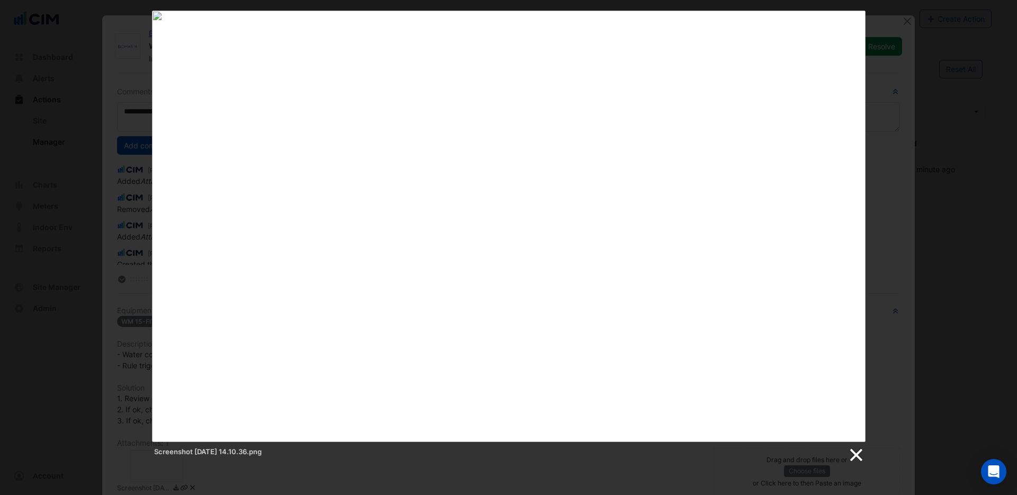
click at [860, 454] on link at bounding box center [856, 455] width 16 height 16
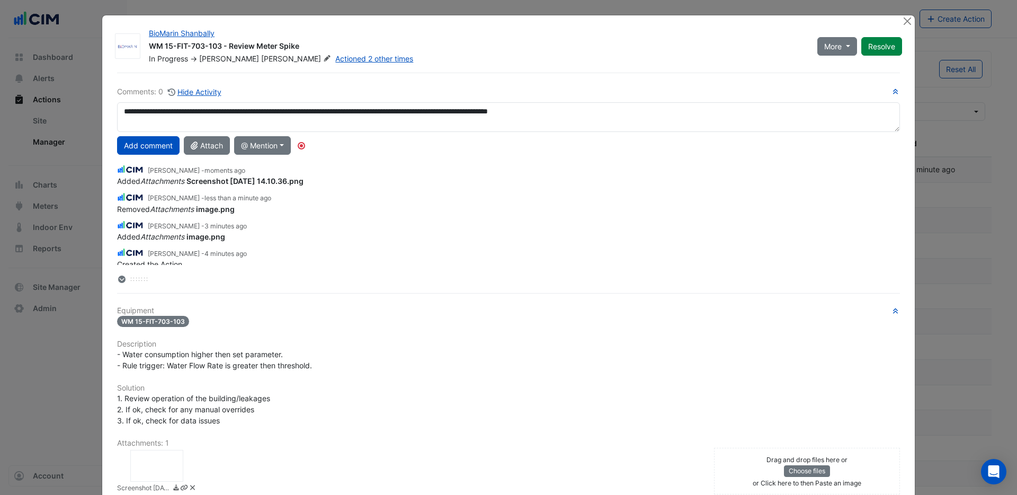
click at [194, 485] on icon at bounding box center [192, 487] width 5 height 5
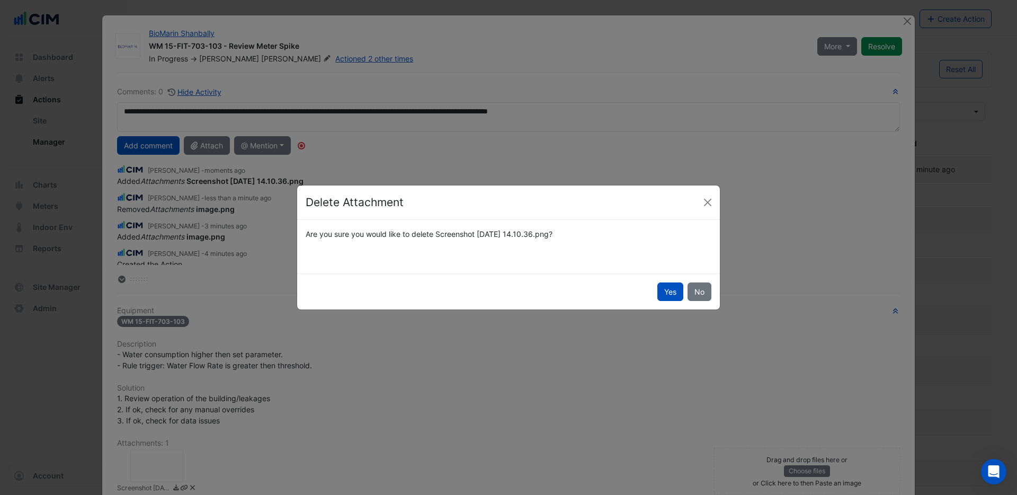
drag, startPoint x: 665, startPoint y: 293, endPoint x: 587, endPoint y: 303, distance: 79.0
click at [666, 291] on button "Yes" at bounding box center [670, 291] width 26 height 19
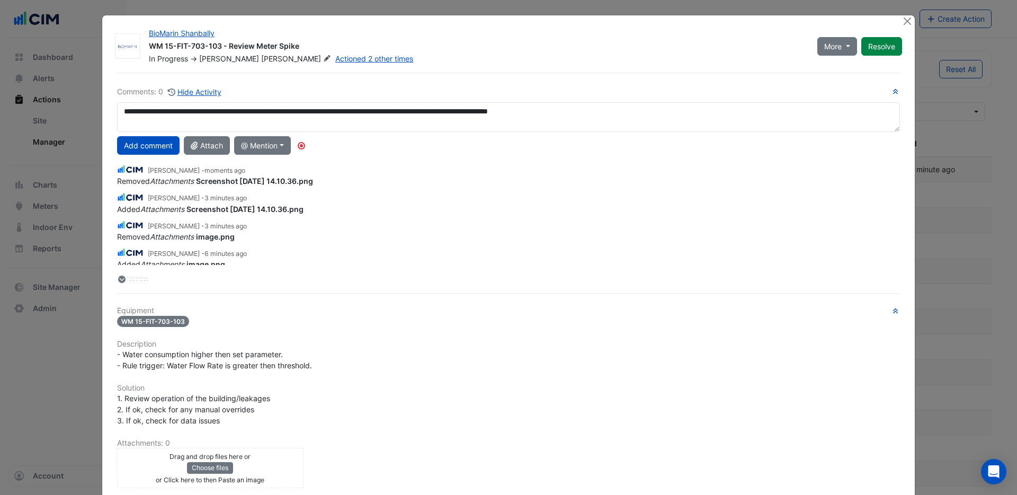
click at [147, 457] on div "Drag and drop files here or Choose files or Click here to then Paste an image" at bounding box center [210, 467] width 181 height 35
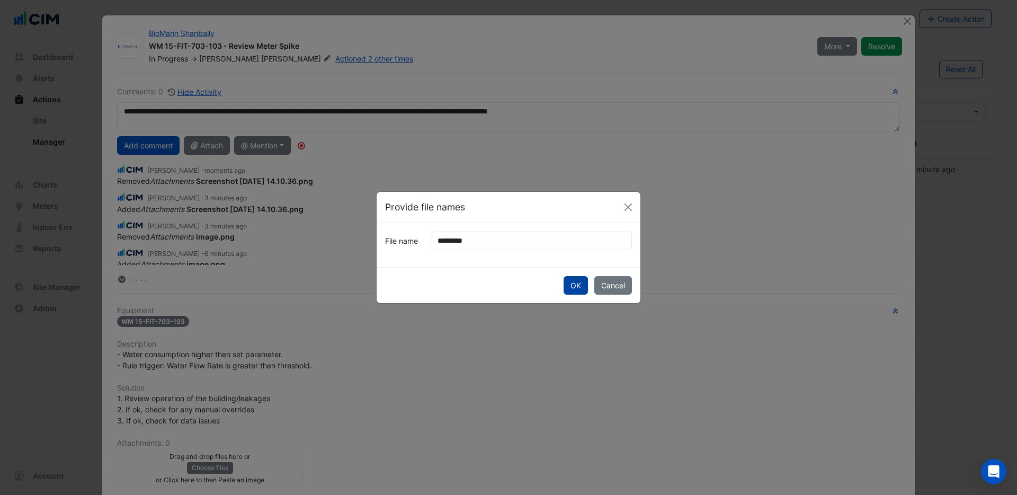
click at [576, 282] on button "OK" at bounding box center [576, 285] width 24 height 19
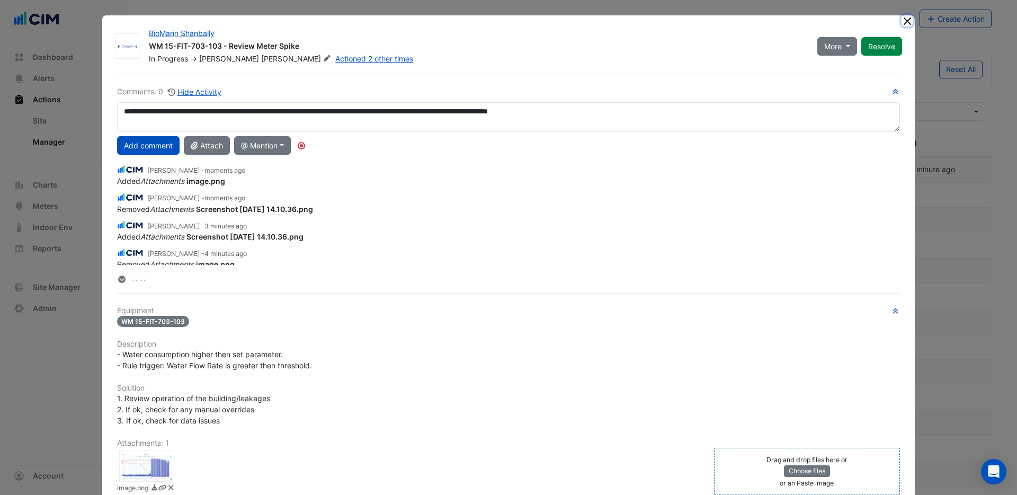
click at [909, 21] on button "Close" at bounding box center [907, 20] width 11 height 11
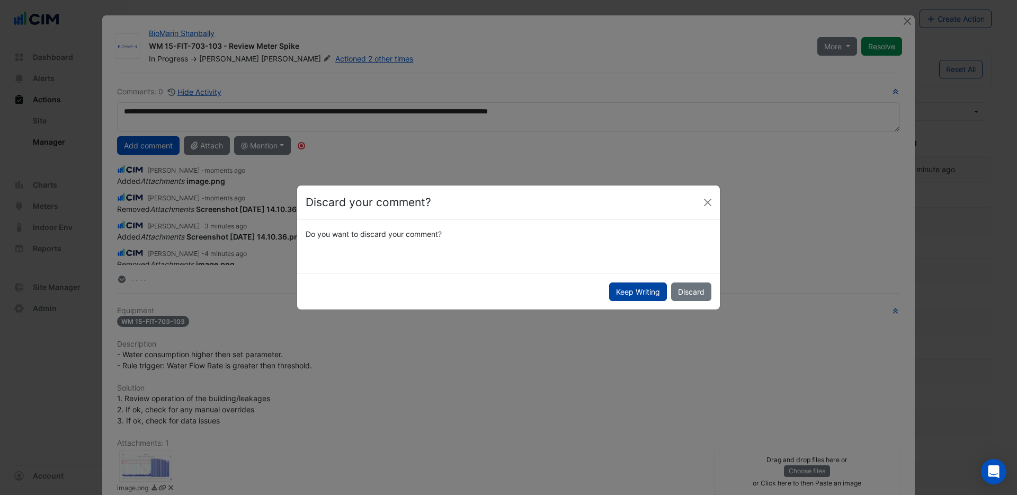
click at [632, 291] on button "Keep Writing" at bounding box center [638, 291] width 58 height 19
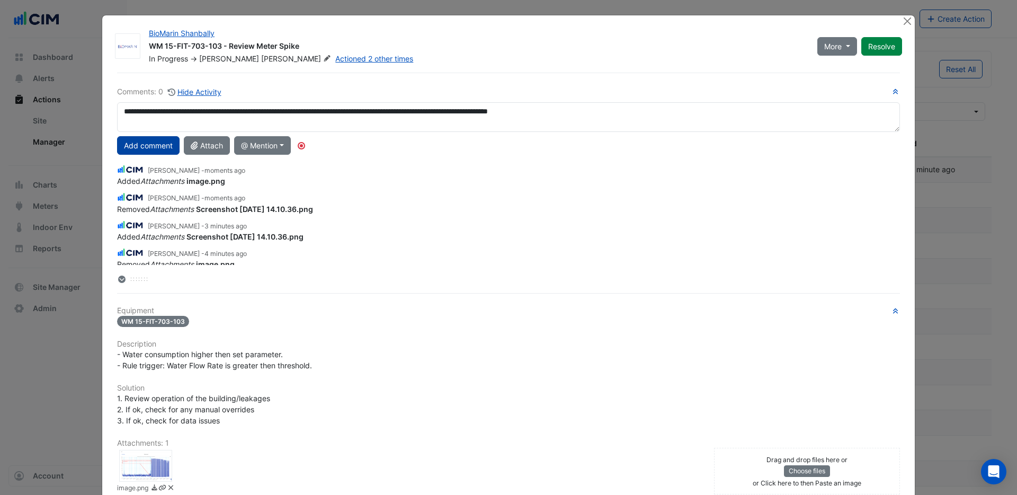
click at [136, 142] on button "Add comment" at bounding box center [148, 145] width 63 height 19
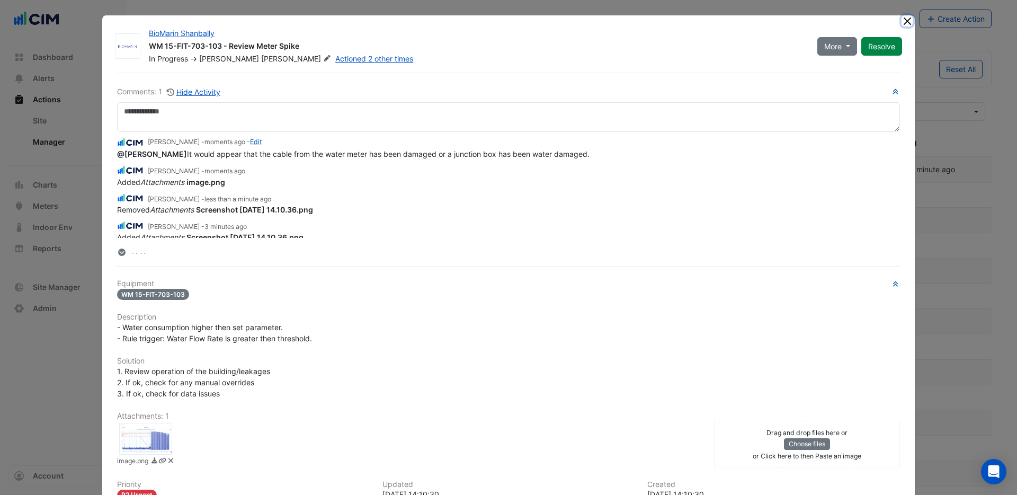
click at [908, 20] on button "Close" at bounding box center [907, 20] width 11 height 11
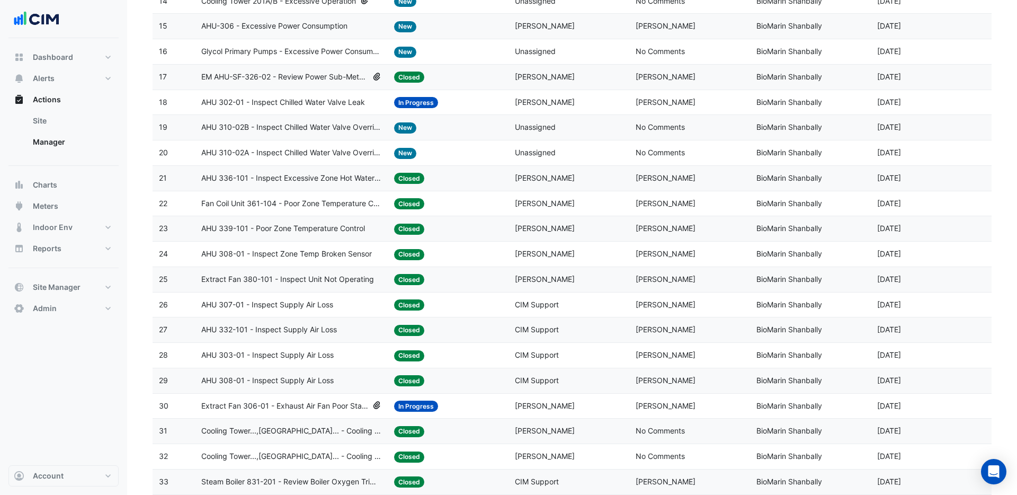
scroll to position [499, 0]
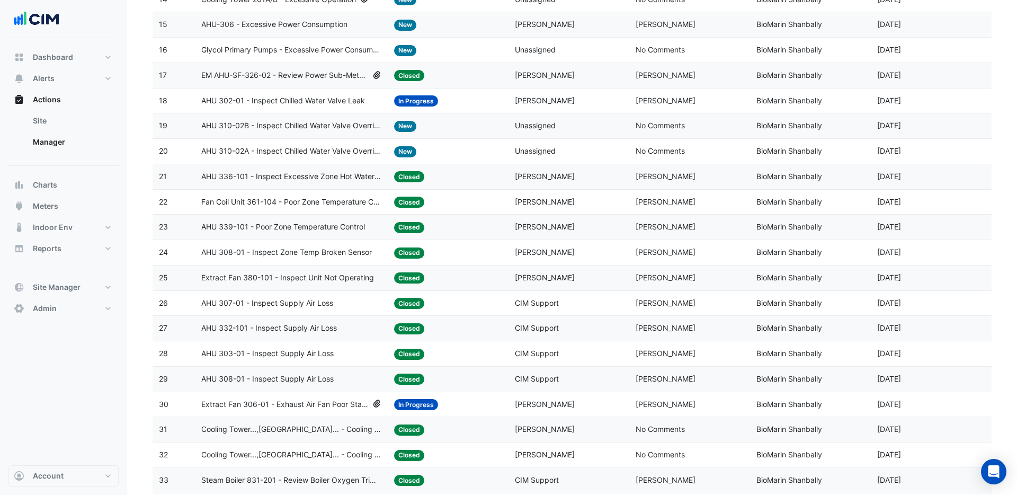
click at [284, 177] on span "AHU 336-101 - Inspect Excessive Zone Hot Water Valve Operation" at bounding box center [291, 177] width 181 height 12
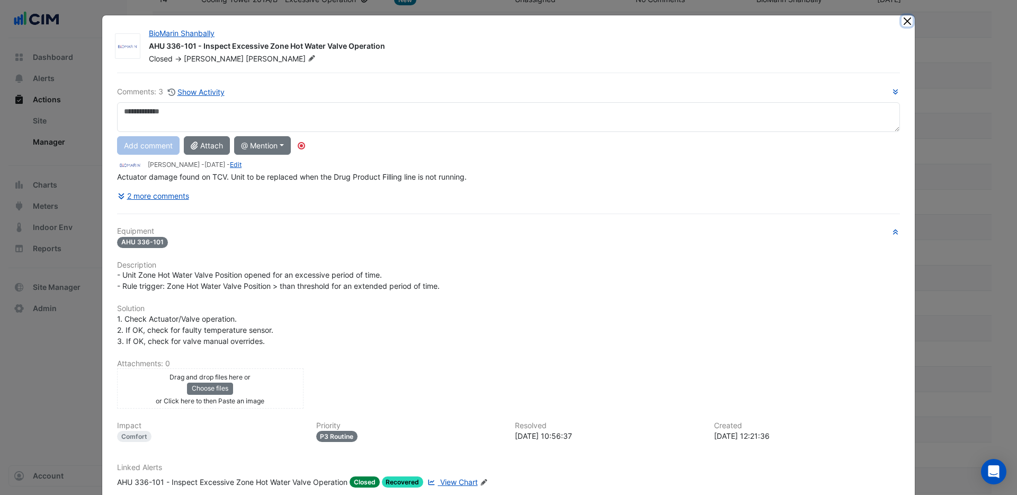
click at [905, 25] on button "Close" at bounding box center [907, 20] width 11 height 11
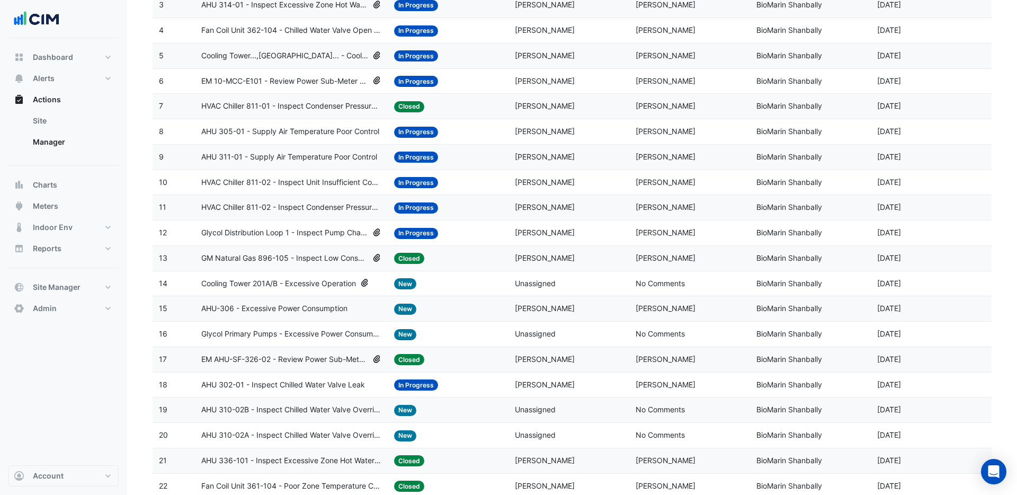
scroll to position [0, 0]
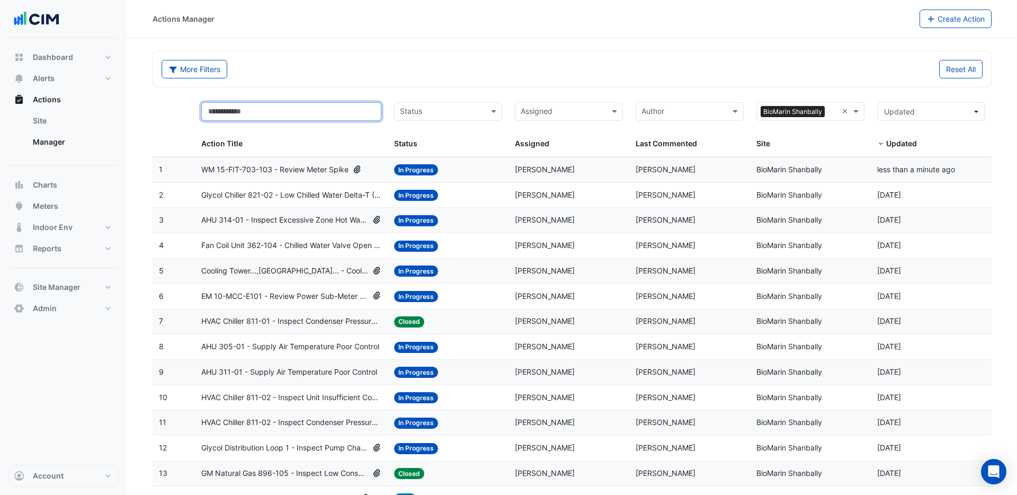
click at [263, 107] on input "text" at bounding box center [291, 111] width 181 height 19
type input "*"
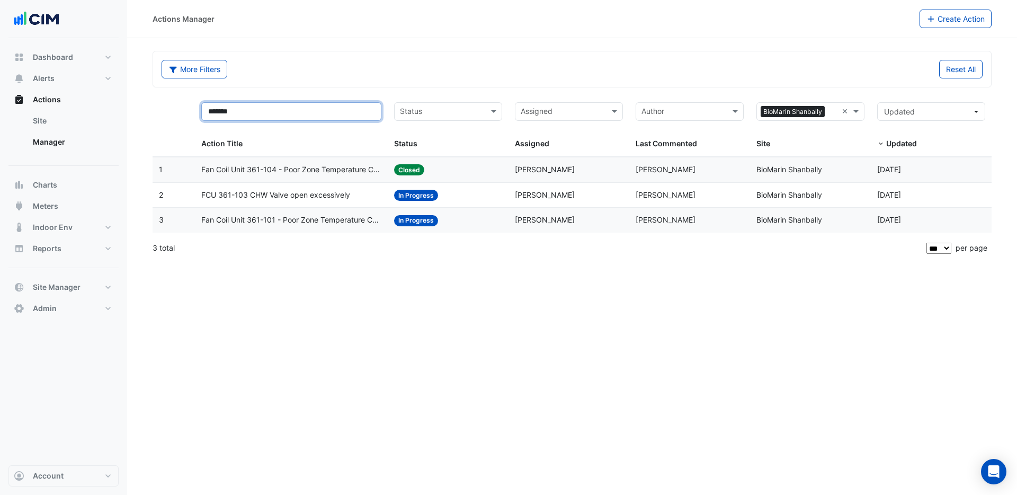
type input "*******"
click at [296, 218] on span "Fan Coil Unit 361-101 - Poor Zone Temperature Control" at bounding box center [291, 220] width 181 height 12
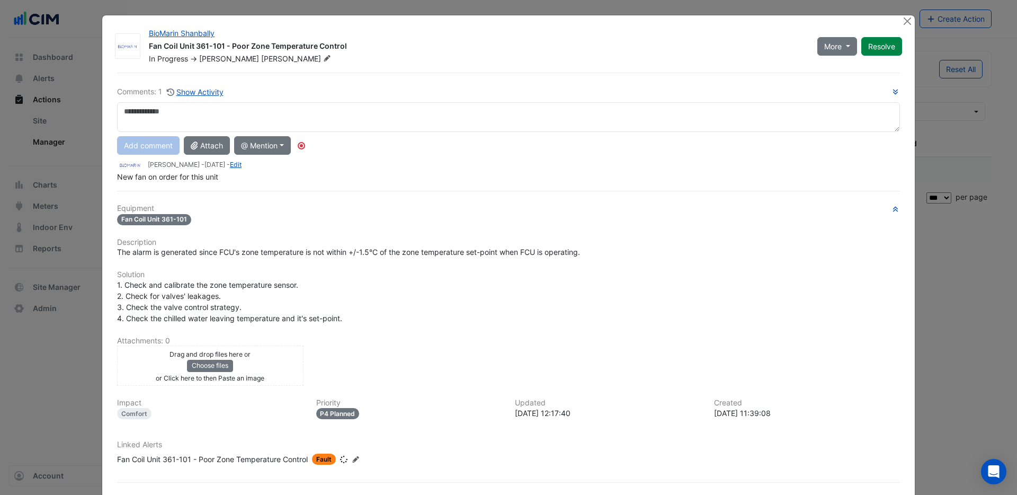
click at [154, 114] on textarea at bounding box center [508, 117] width 783 height 30
click at [170, 151] on div "**********" at bounding box center [508, 134] width 783 height 96
click at [209, 368] on button "Choose files" at bounding box center [210, 366] width 46 height 12
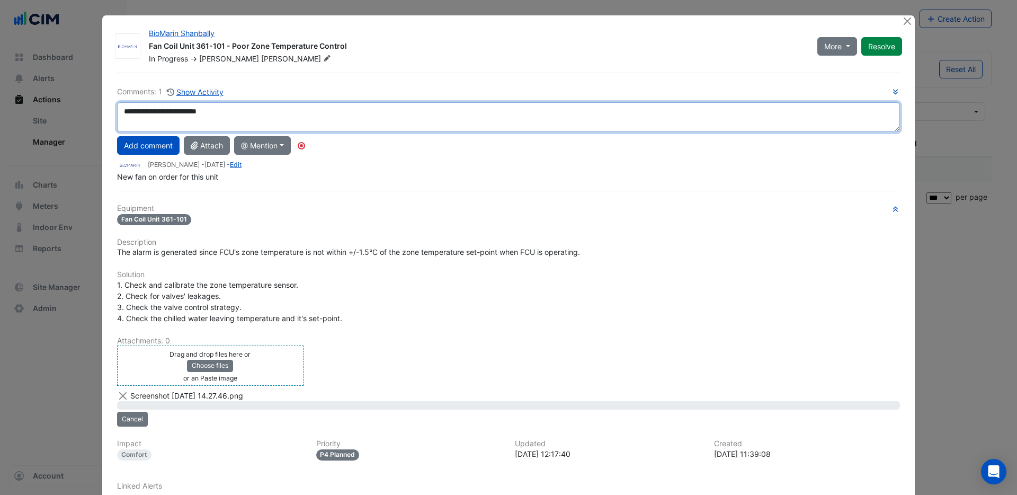
click at [258, 109] on textarea "**********" at bounding box center [508, 117] width 783 height 30
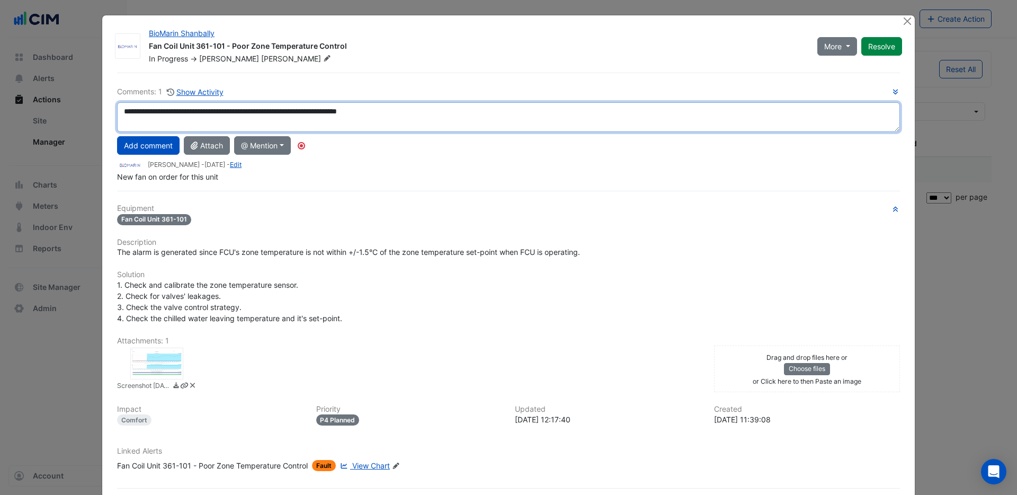
click at [339, 113] on textarea "**********" at bounding box center [508, 117] width 783 height 30
click at [239, 112] on textarea "**********" at bounding box center [508, 117] width 783 height 30
click at [434, 113] on textarea "**********" at bounding box center [508, 117] width 783 height 30
type textarea "**********"
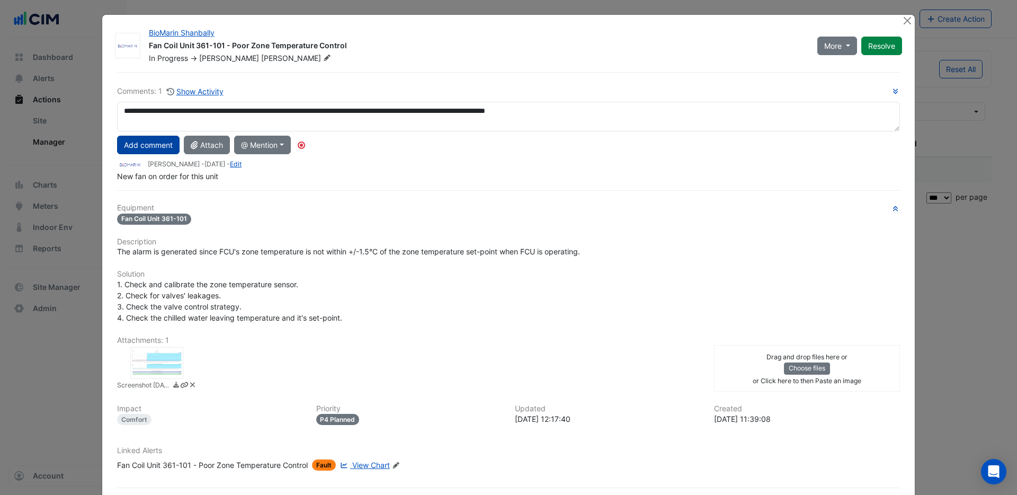
click at [146, 142] on button "Add comment" at bounding box center [148, 145] width 63 height 19
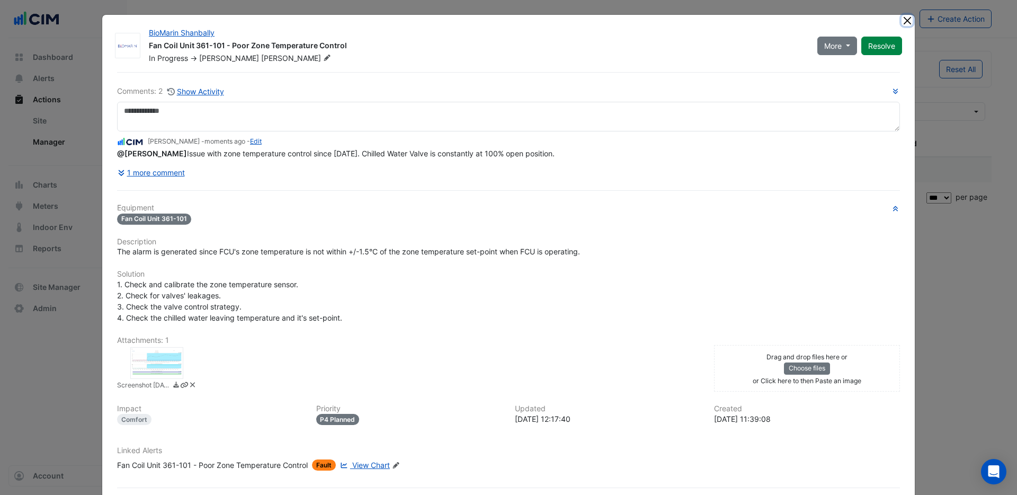
click at [907, 21] on button "Close" at bounding box center [907, 20] width 11 height 11
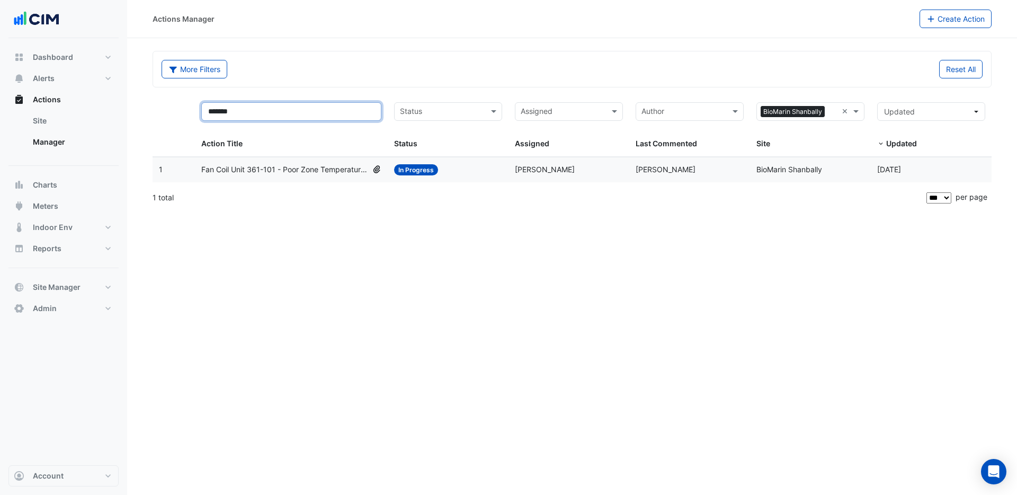
click at [342, 112] on input "*******" at bounding box center [291, 111] width 181 height 19
drag, startPoint x: 296, startPoint y: 112, endPoint x: 121, endPoint y: 110, distance: 174.3
click at [124, 110] on div "Actions Manager Create Action More Filters Reset All ******* Status Assigned × …" at bounding box center [508, 247] width 1017 height 495
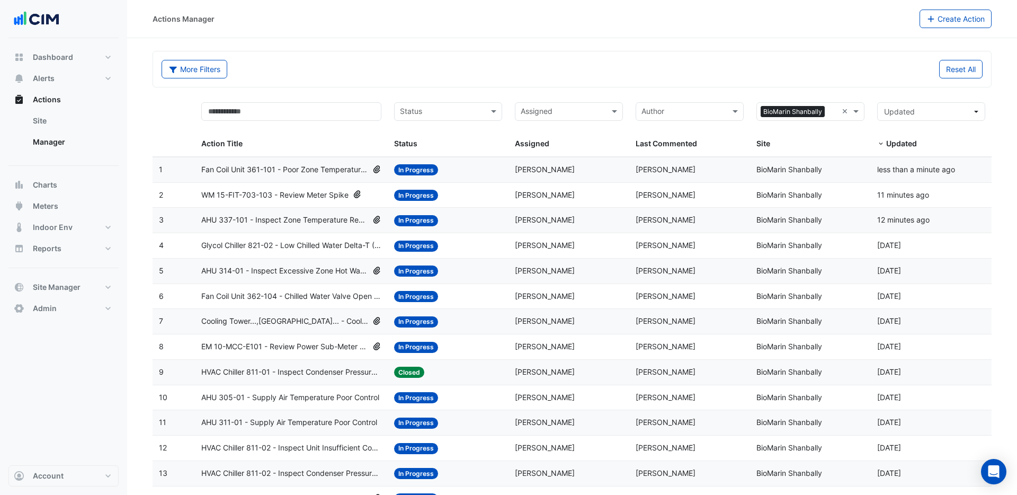
click at [320, 319] on span "Cooling Tower...,Cooling Tower... - Cooling Tower Fans Not Duty Rotating" at bounding box center [284, 321] width 167 height 12
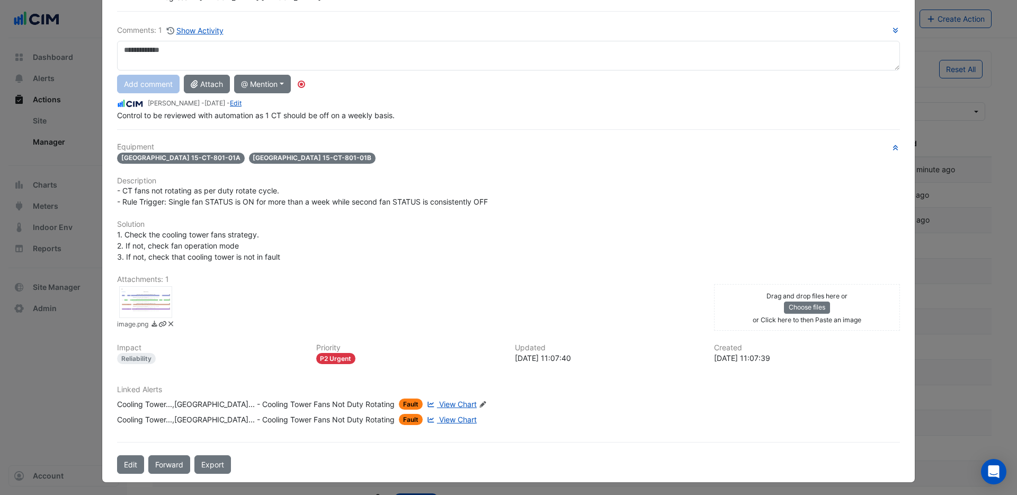
scroll to position [64, 0]
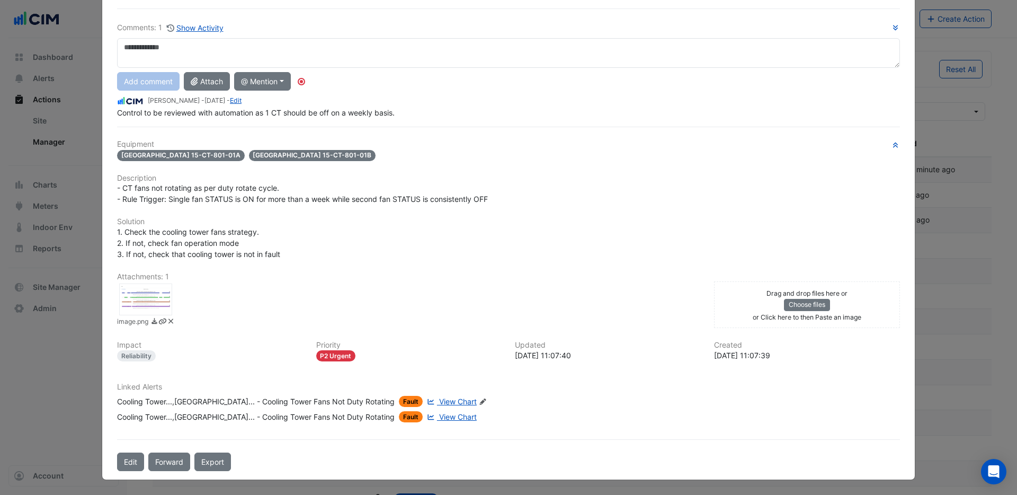
click at [439, 401] on span "View Chart" at bounding box center [458, 401] width 38 height 9
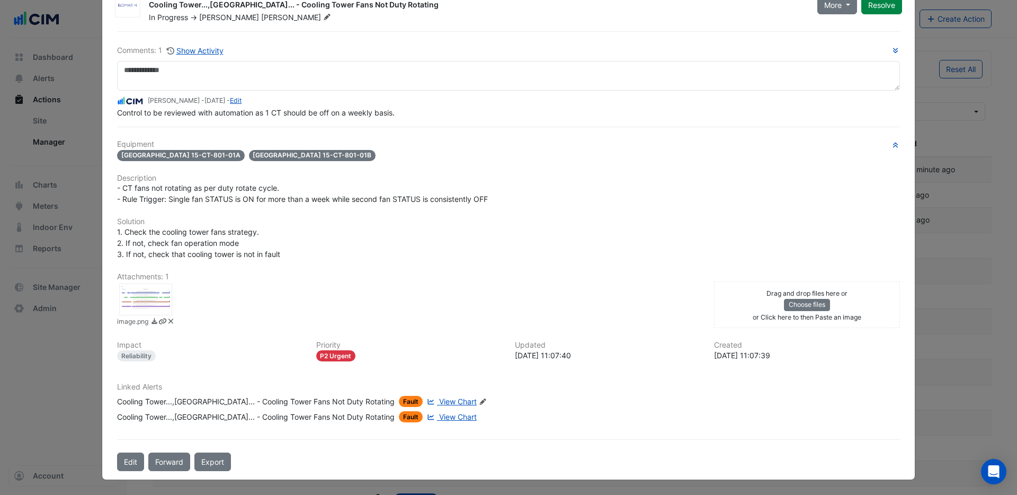
scroll to position [0, 0]
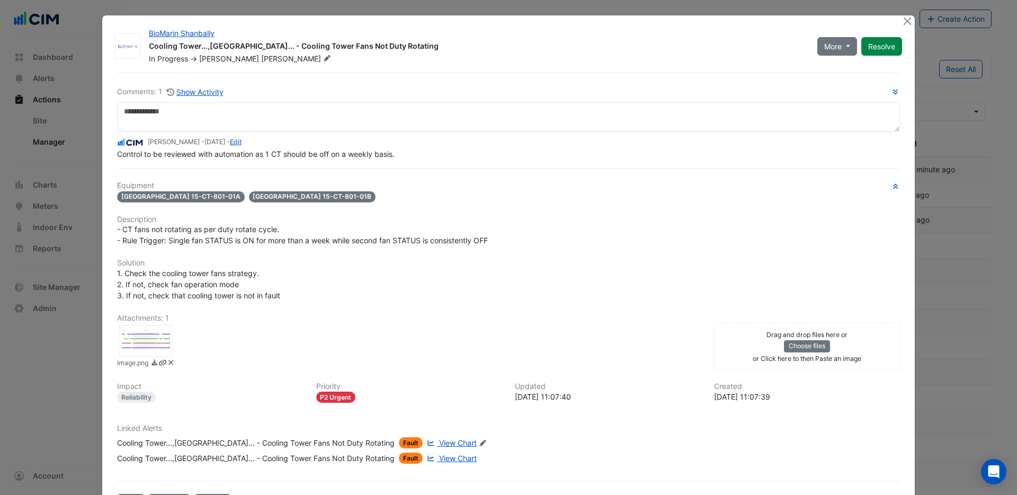
click at [146, 347] on div at bounding box center [145, 341] width 53 height 32
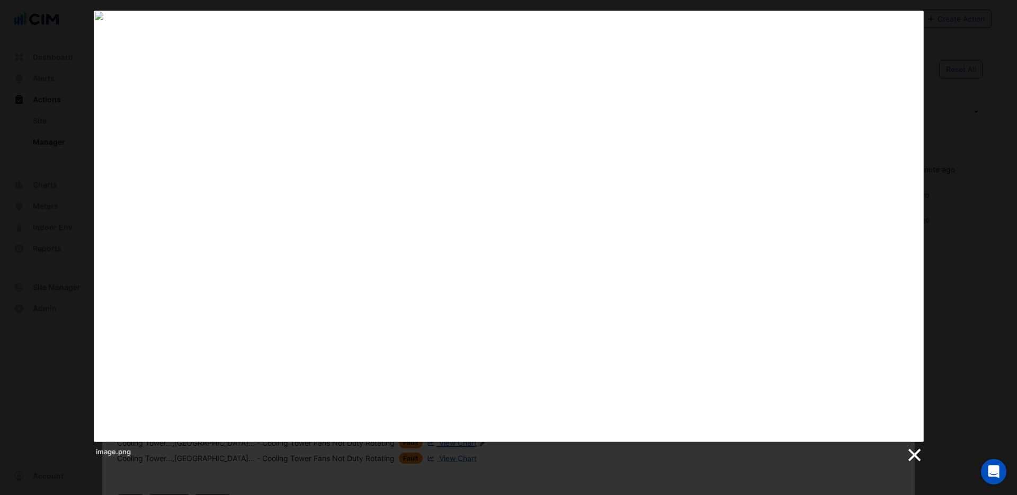
click at [911, 455] on link at bounding box center [914, 455] width 16 height 16
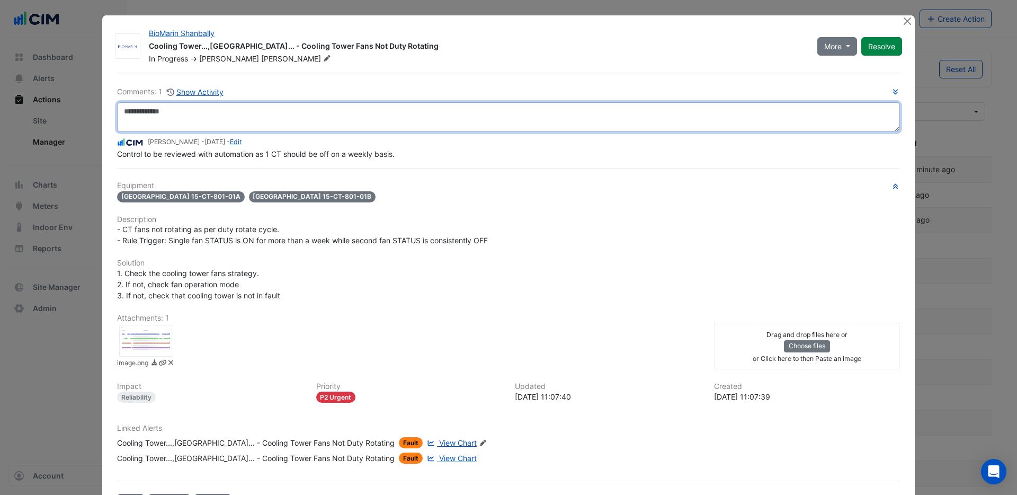
click at [190, 114] on textarea at bounding box center [508, 117] width 783 height 30
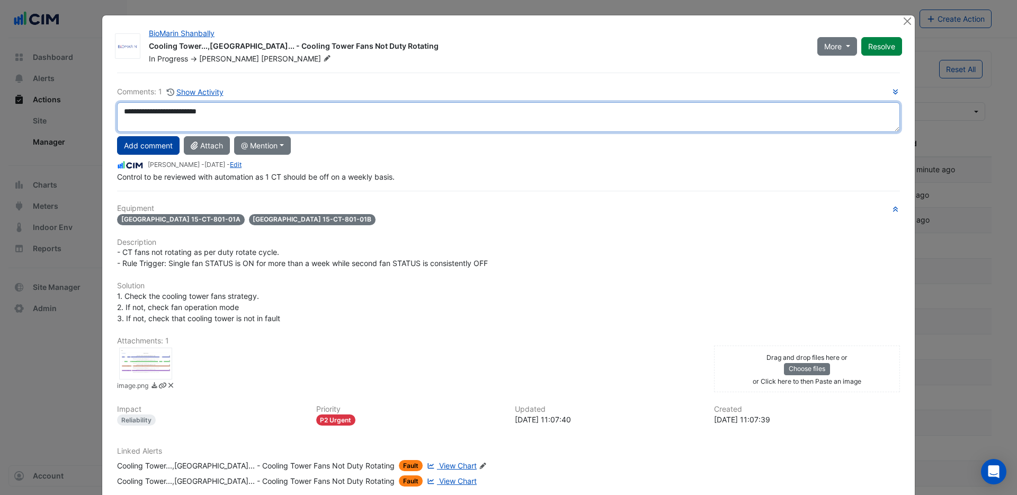
click at [167, 153] on div "**********" at bounding box center [508, 134] width 783 height 96
type textarea "**********"
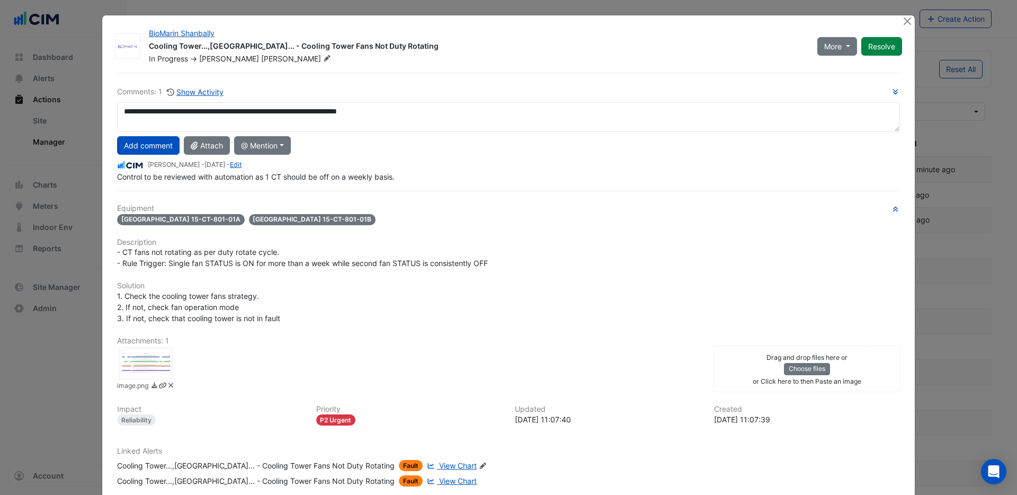
click at [166, 143] on button "Add comment" at bounding box center [148, 145] width 63 height 19
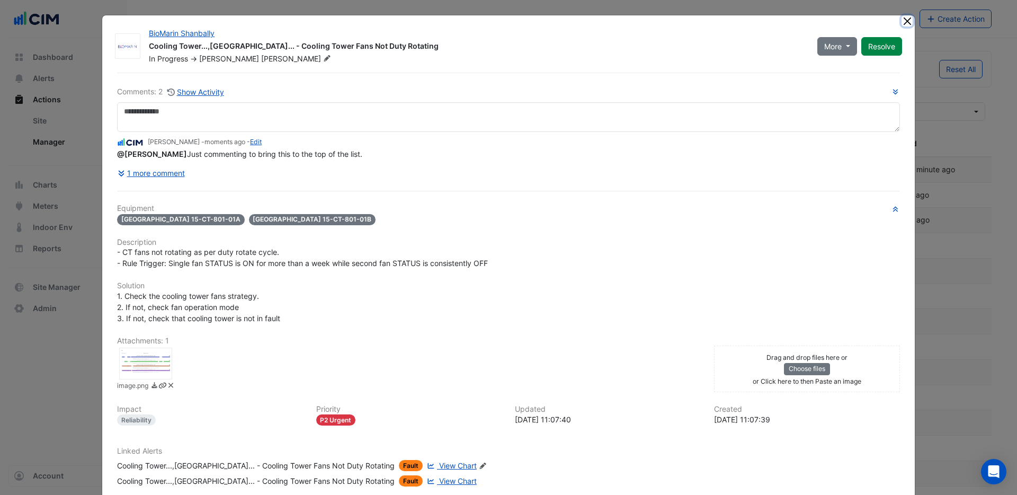
click at [907, 21] on button "Close" at bounding box center [907, 20] width 11 height 11
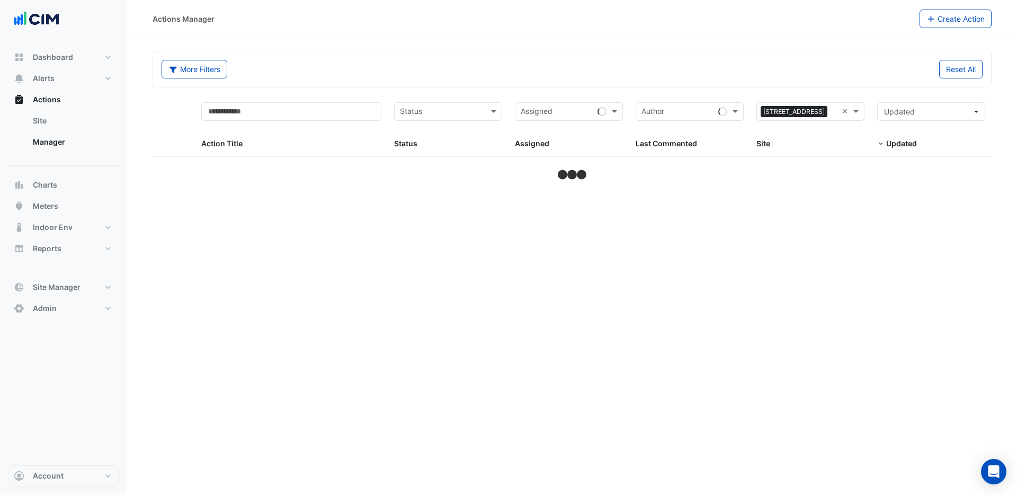
select select "***"
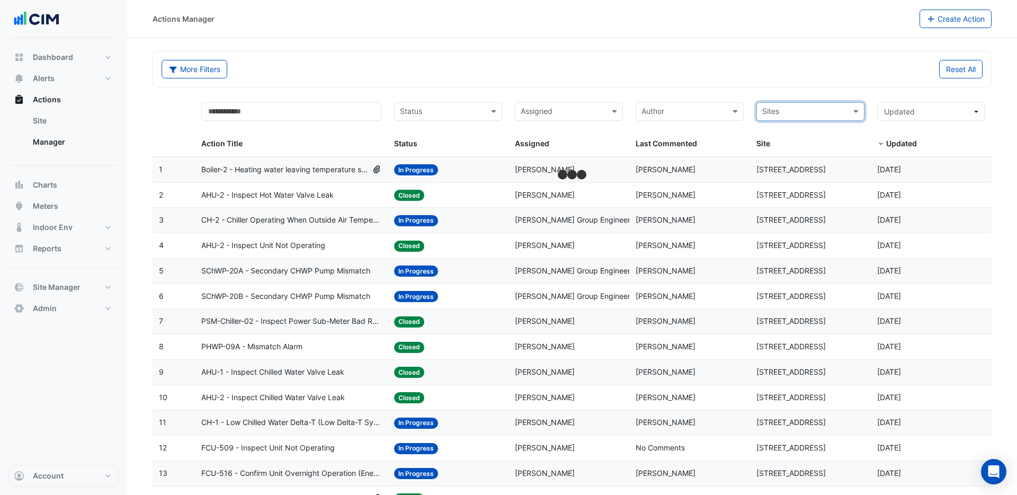
click at [823, 111] on input "text" at bounding box center [804, 112] width 84 height 12
type input "********"
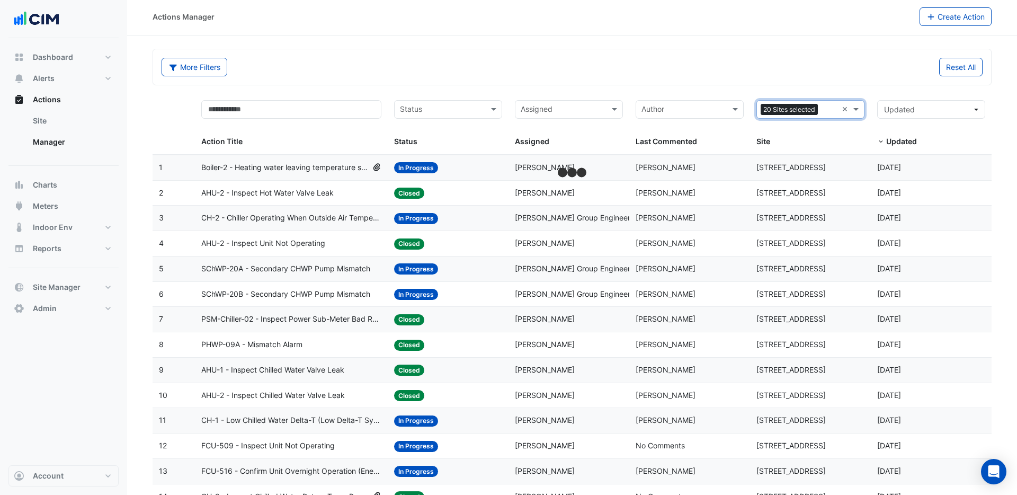
scroll to position [3, 0]
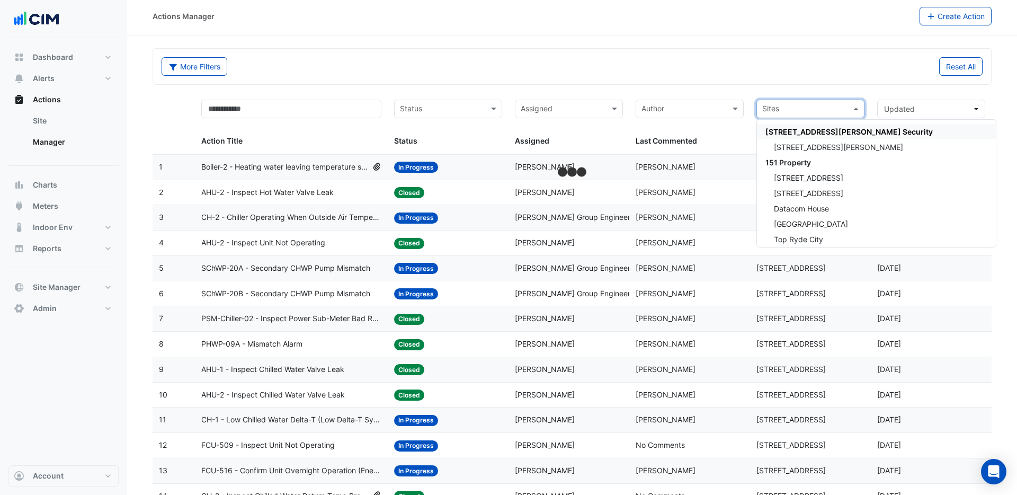
click at [815, 109] on input "text" at bounding box center [804, 110] width 84 height 12
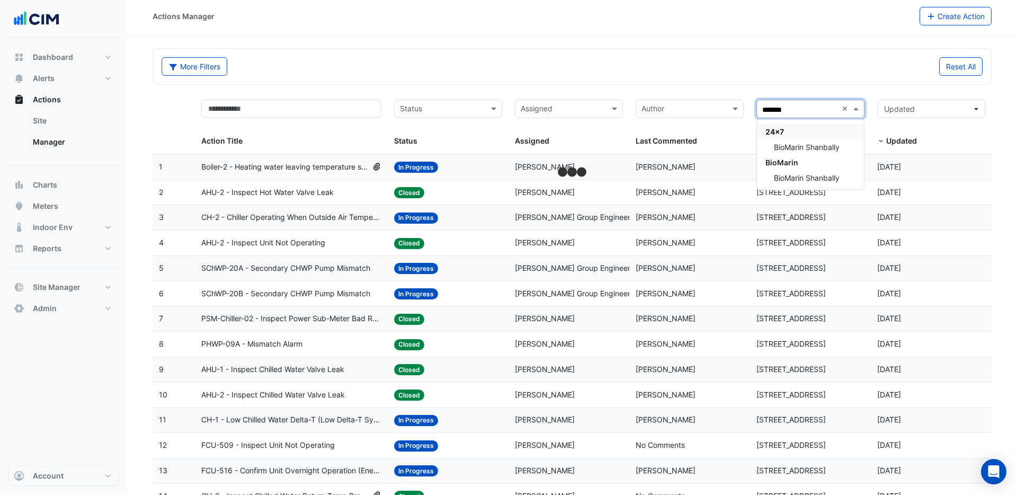
type input "********"
click at [802, 148] on span "BioMarin Shanbally" at bounding box center [807, 146] width 66 height 9
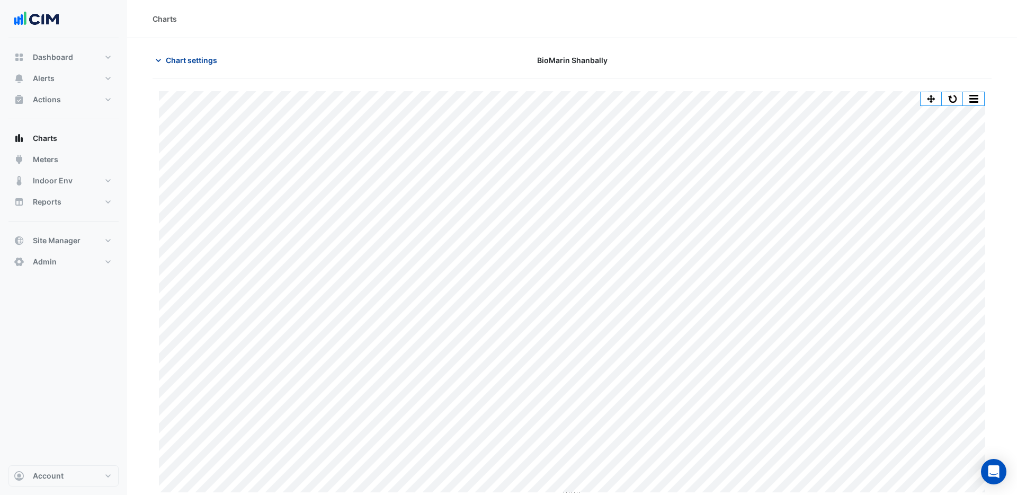
click at [199, 63] on span "Chart settings" at bounding box center [191, 60] width 51 height 11
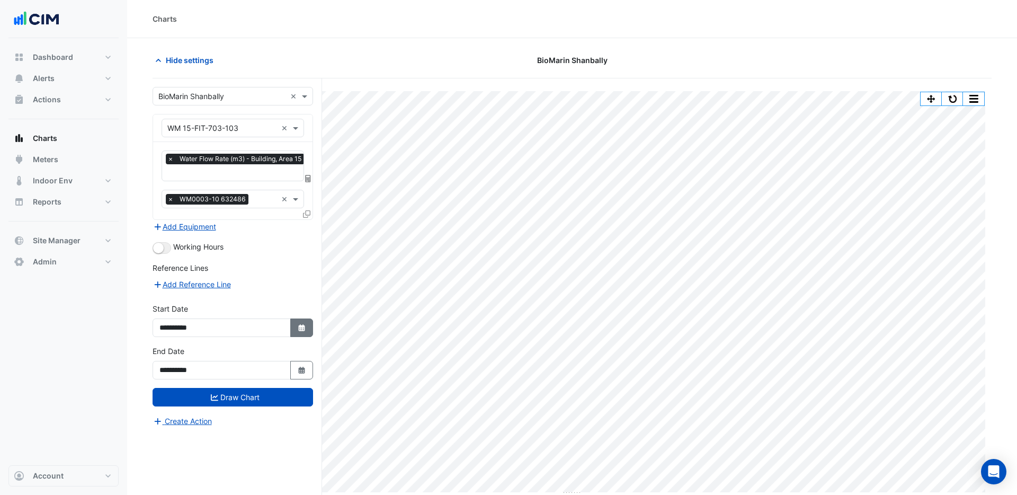
click at [304, 324] on icon "Select Date" at bounding box center [302, 327] width 10 height 7
select select "**"
select select "****"
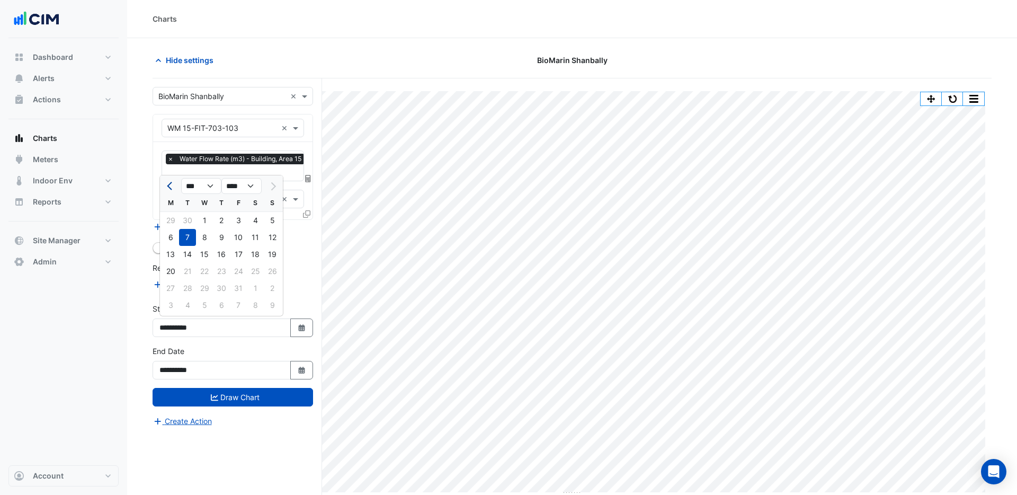
click at [168, 189] on button "Previous month" at bounding box center [170, 185] width 13 height 17
click at [168, 188] on button "Previous month" at bounding box center [170, 185] width 13 height 17
select select "*"
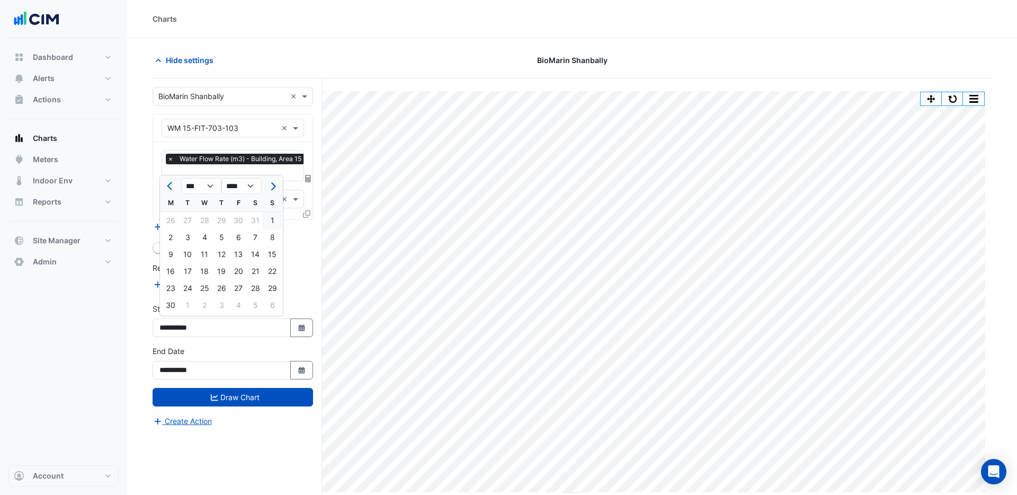
drag, startPoint x: 173, startPoint y: 238, endPoint x: 175, endPoint y: 293, distance: 54.6
click at [174, 238] on div "2" at bounding box center [170, 237] width 17 height 17
type input "**********"
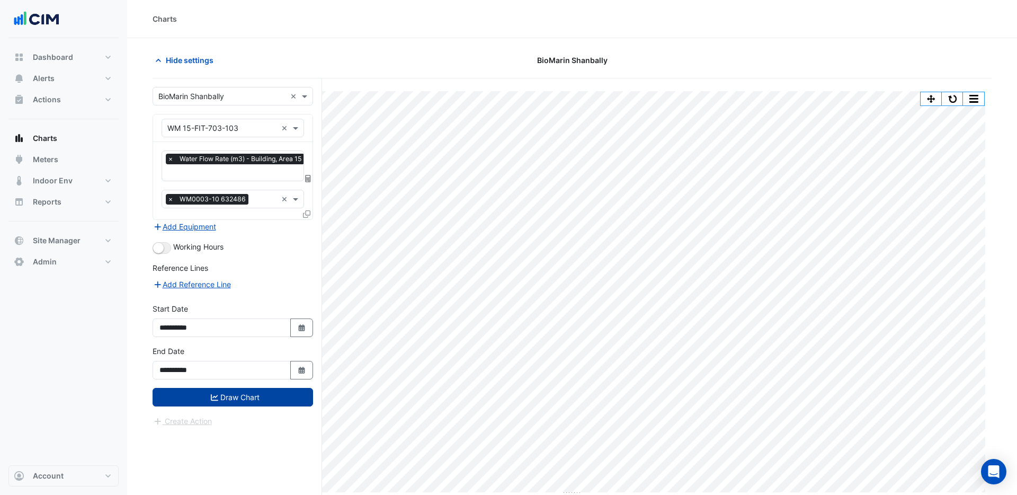
click at [226, 394] on button "Draw Chart" at bounding box center [233, 397] width 160 height 19
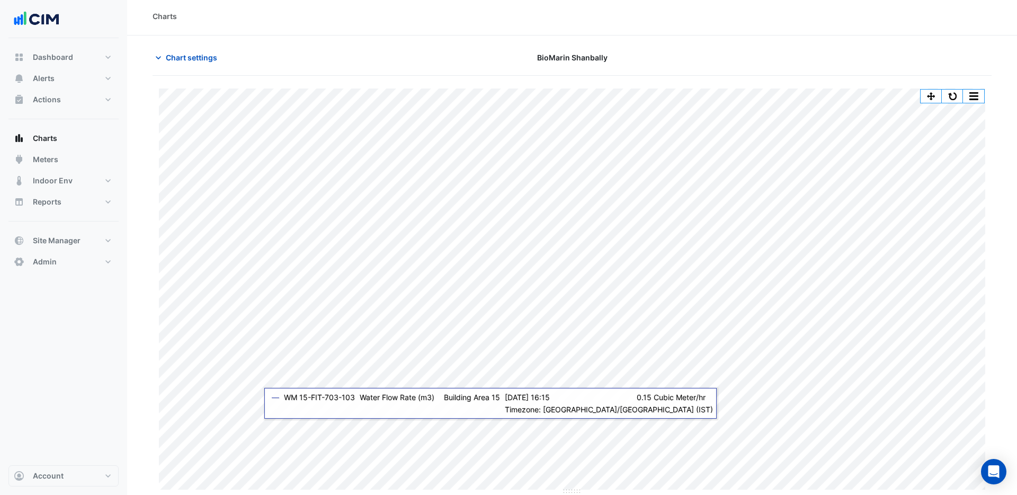
scroll to position [1, 0]
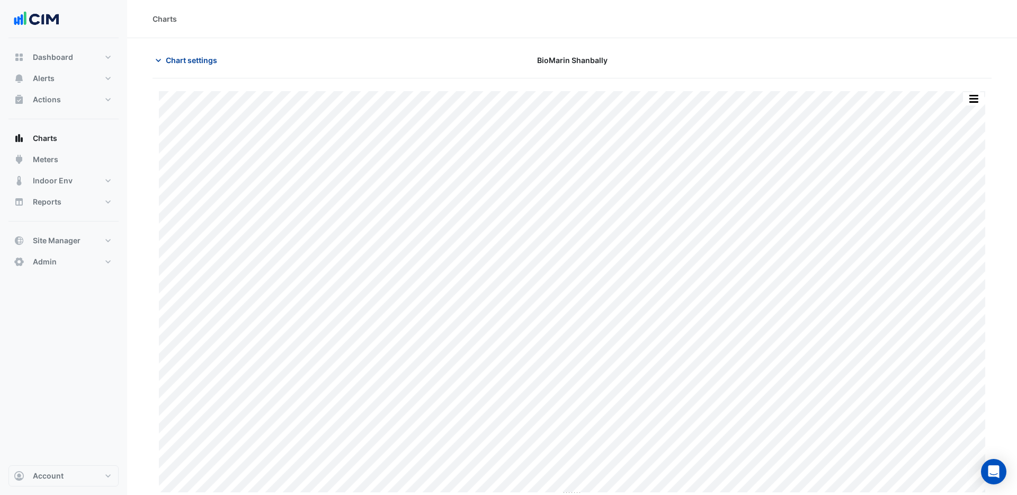
click at [190, 61] on span "Chart settings" at bounding box center [191, 60] width 51 height 11
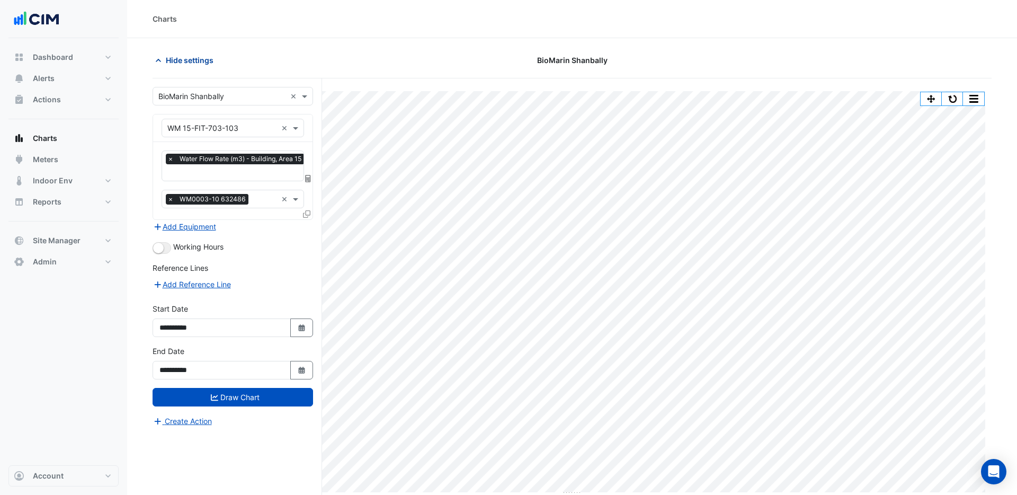
click at [178, 63] on span "Hide settings" at bounding box center [190, 60] width 48 height 11
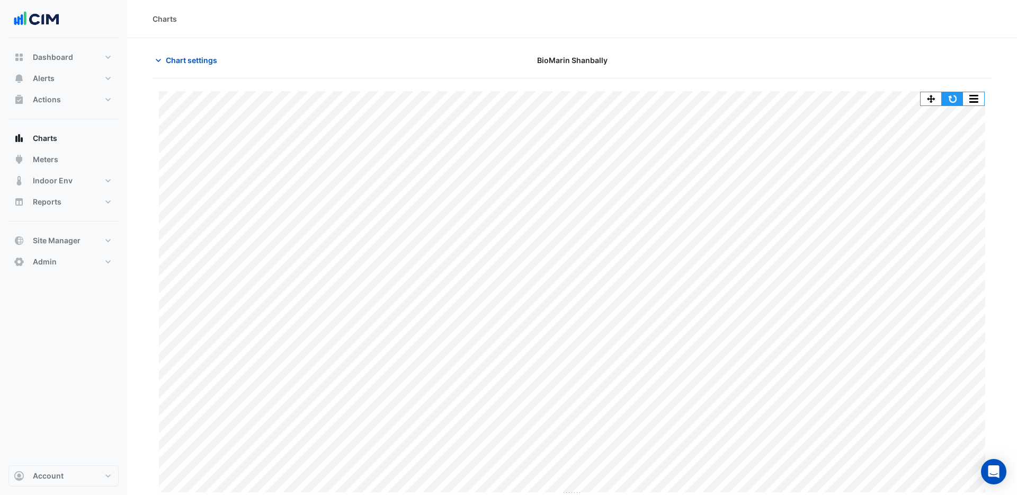
click at [955, 102] on button "button" at bounding box center [952, 98] width 21 height 13
click at [182, 61] on span "Chart settings" at bounding box center [191, 60] width 51 height 11
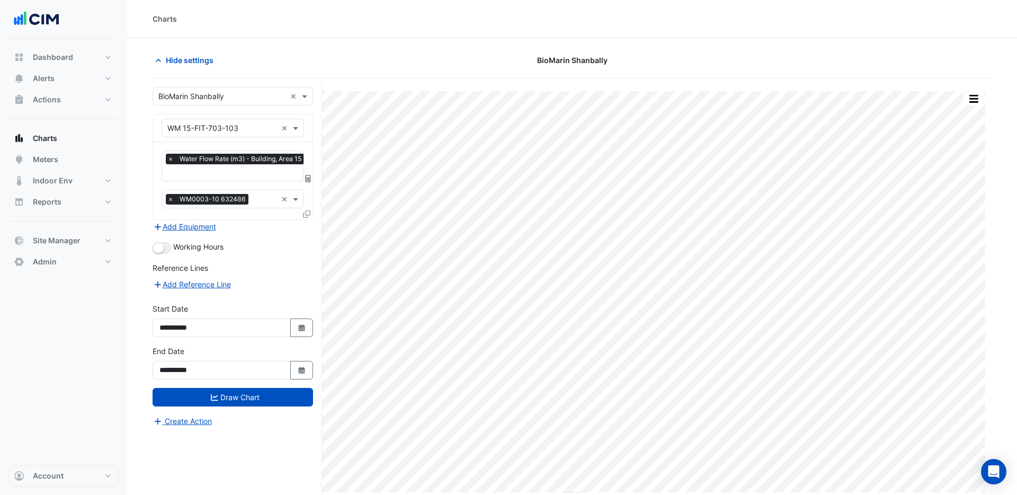
drag, startPoint x: 305, startPoint y: 322, endPoint x: 294, endPoint y: 307, distance: 17.8
click at [305, 323] on fa-icon "Select Date" at bounding box center [302, 327] width 10 height 9
select select "**"
select select "****"
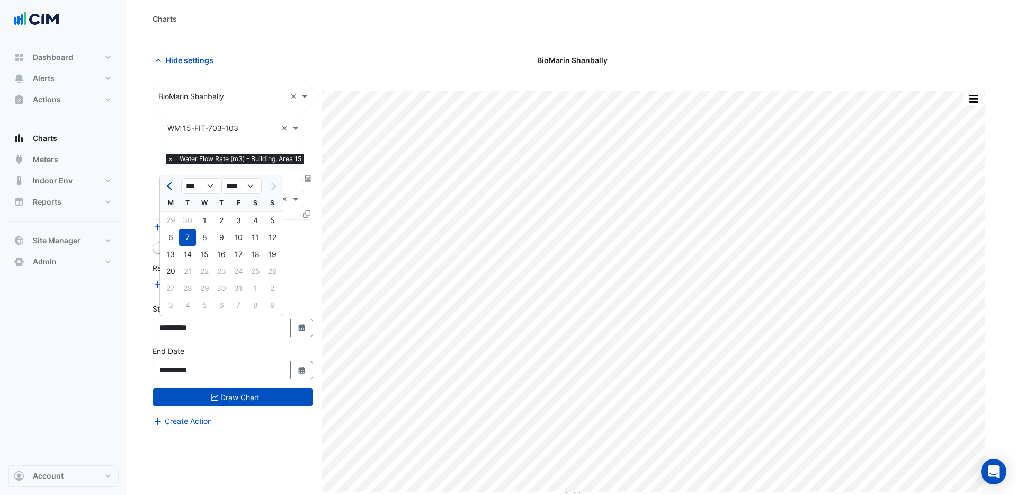
click at [169, 185] on span "Previous month" at bounding box center [171, 186] width 8 height 8
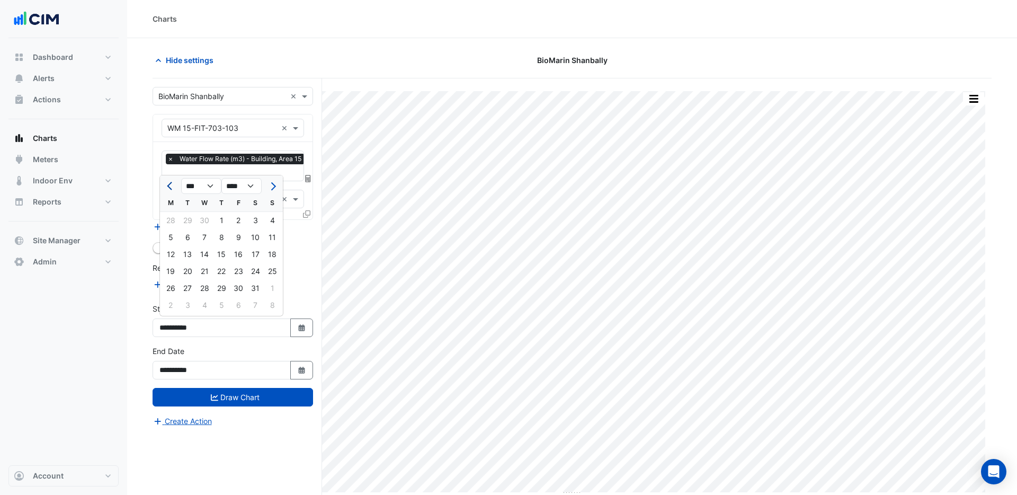
click at [169, 185] on span "Previous month" at bounding box center [171, 186] width 8 height 8
select select "*"
drag, startPoint x: 185, startPoint y: 217, endPoint x: 192, endPoint y: 231, distance: 15.7
click at [186, 217] on div "1" at bounding box center [187, 220] width 17 height 17
type input "**********"
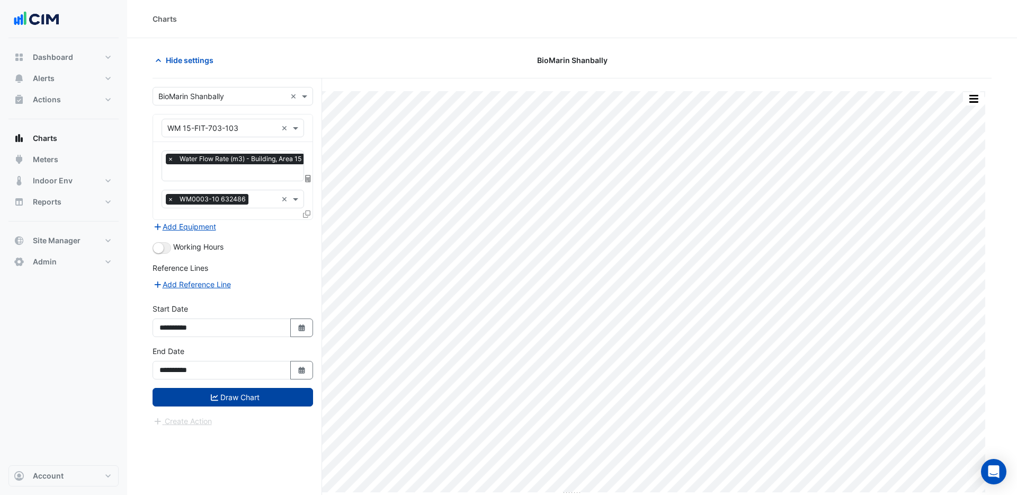
click at [229, 395] on button "Draw Chart" at bounding box center [233, 397] width 160 height 19
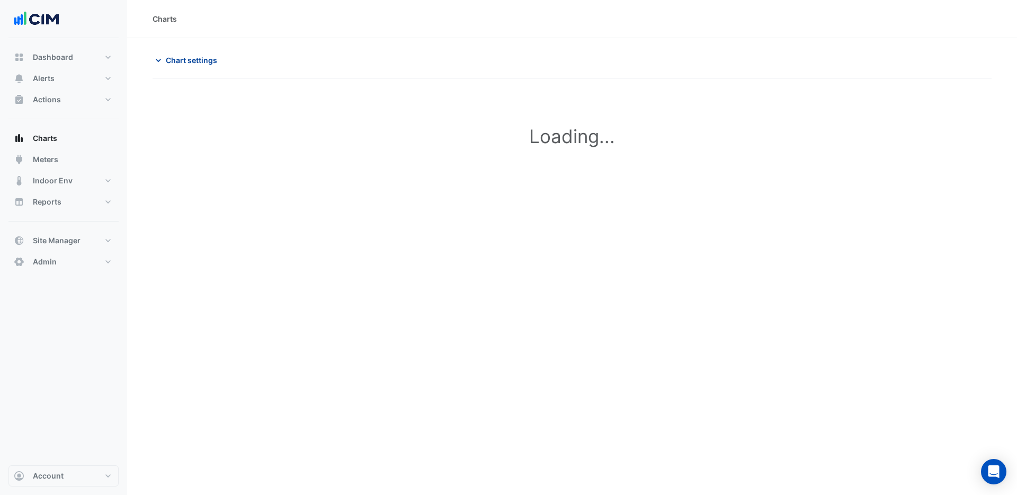
click at [186, 61] on span "Chart settings" at bounding box center [191, 60] width 51 height 11
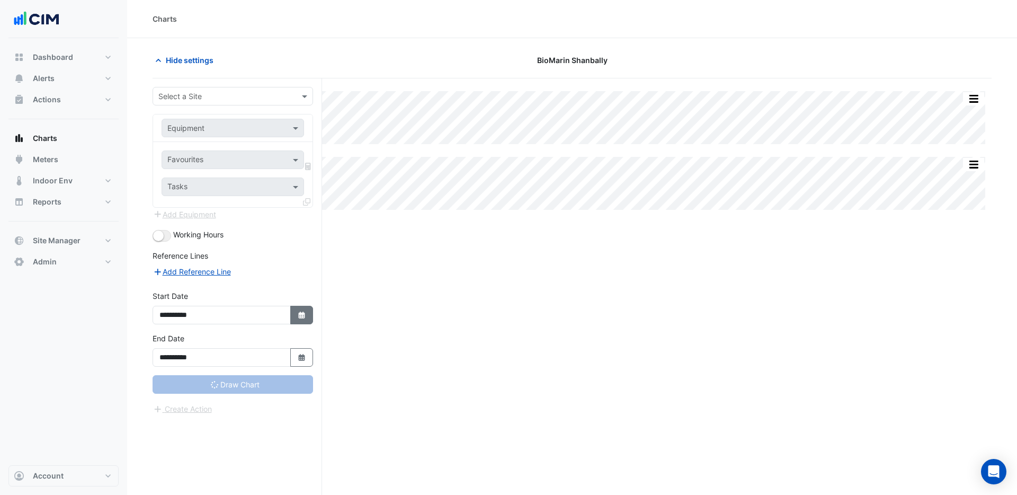
type input "**********"
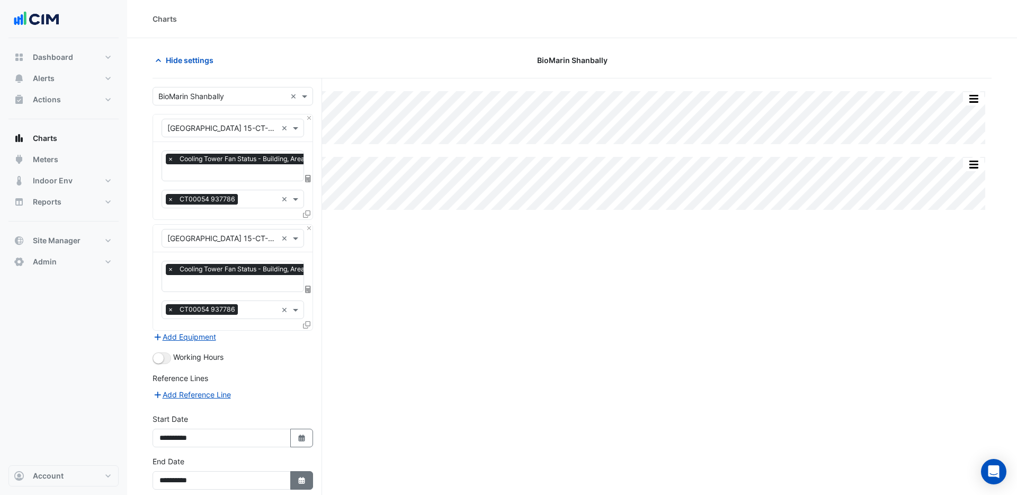
click at [304, 477] on icon "button" at bounding box center [301, 480] width 6 height 7
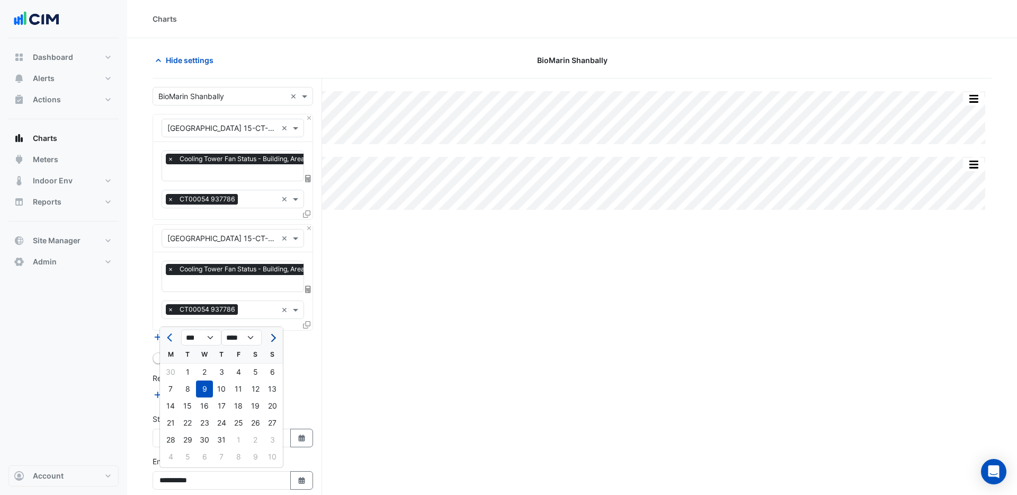
click at [275, 337] on span "Next month" at bounding box center [272, 338] width 8 height 8
select select "**"
click at [239, 440] on div "31" at bounding box center [238, 439] width 17 height 17
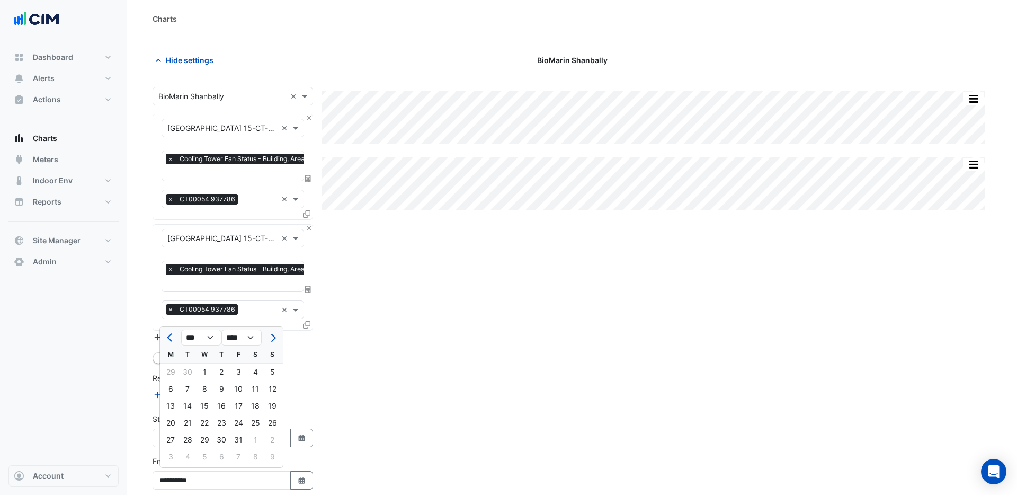
type input "**********"
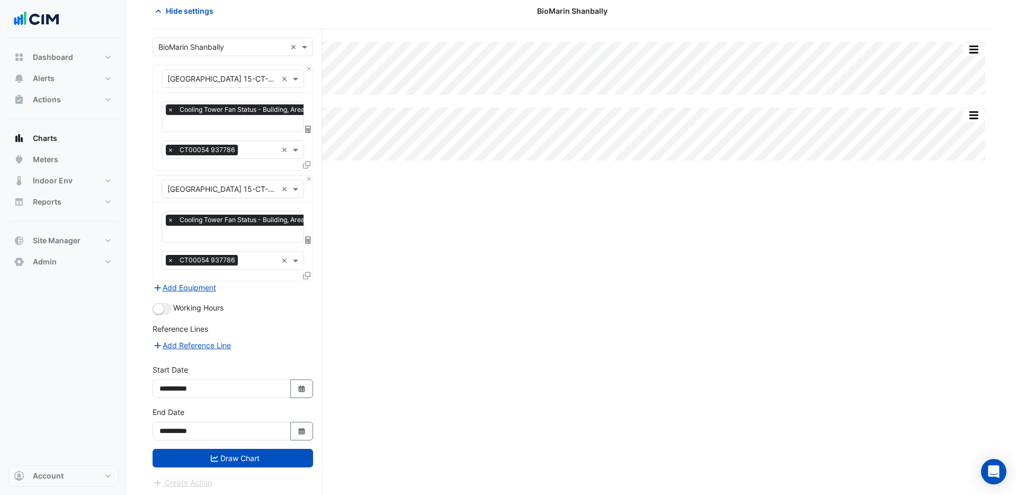
click at [262, 461] on button "Draw Chart" at bounding box center [233, 458] width 160 height 19
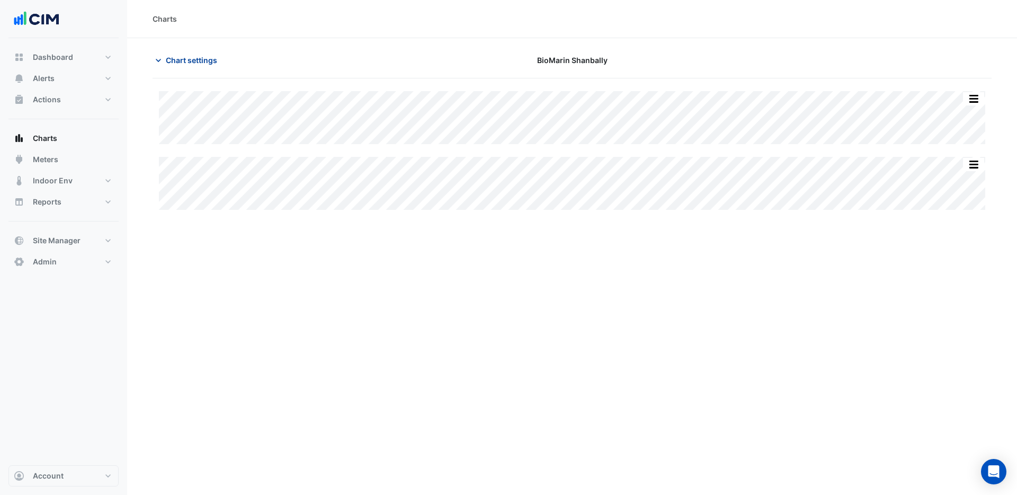
click at [189, 61] on span "Chart settings" at bounding box center [191, 60] width 51 height 11
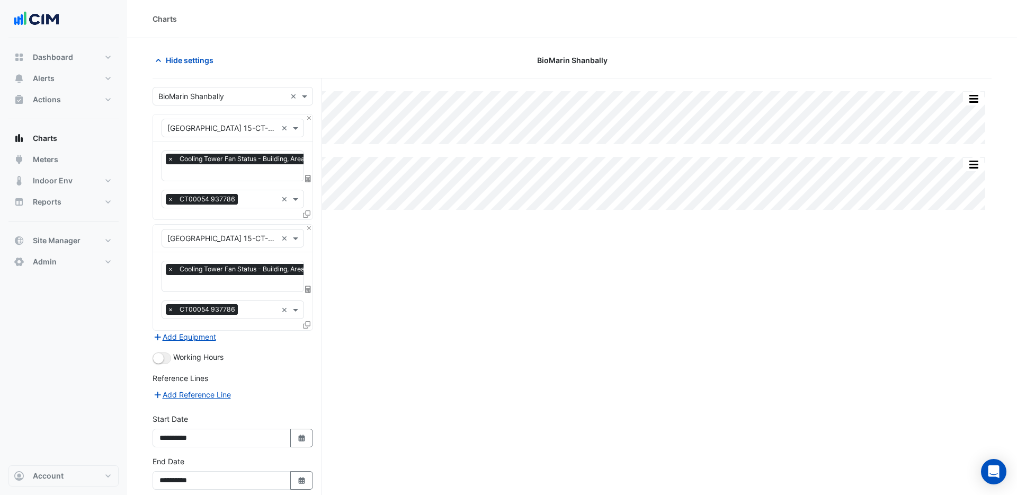
click at [475, 246] on div "Split by Equip Split All Split None Print Save as JPEG Save as PNG Pivot Data T…" at bounding box center [572, 312] width 839 height 468
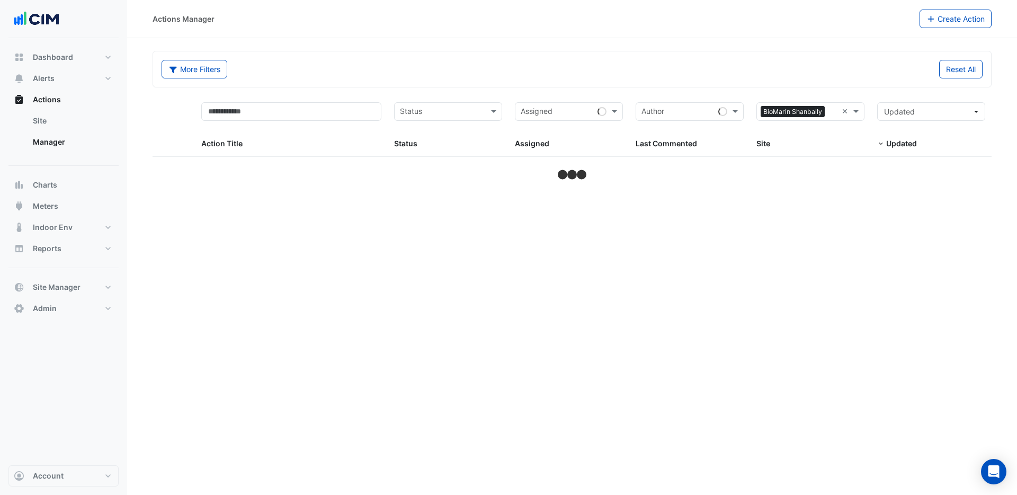
select select "***"
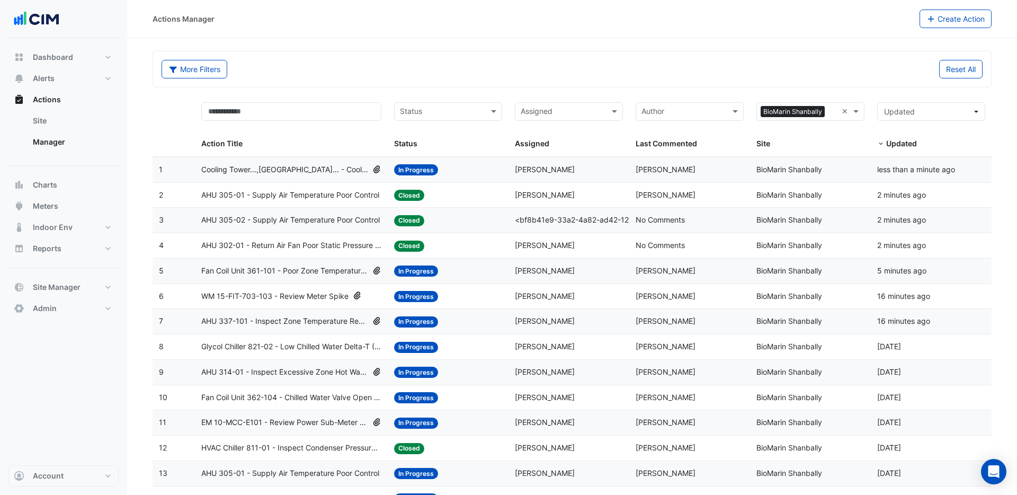
scroll to position [3, 0]
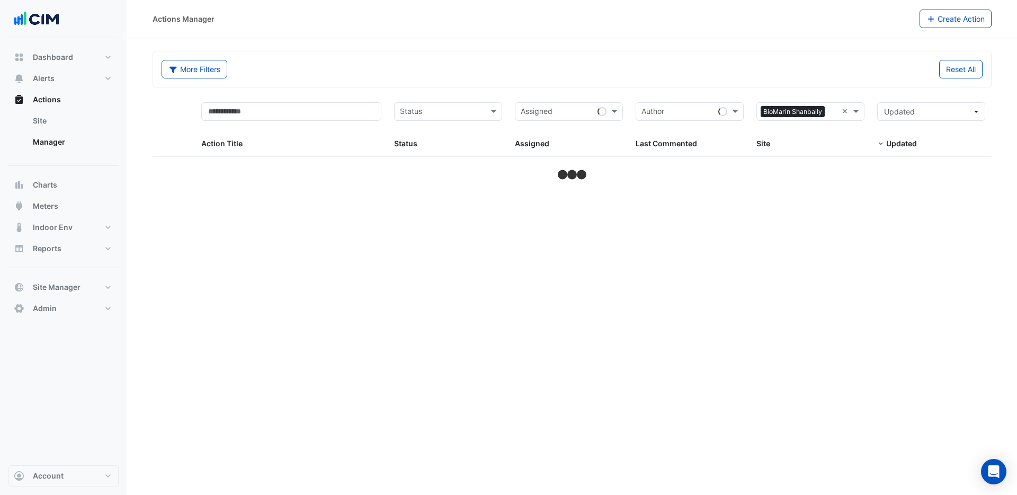
select select "***"
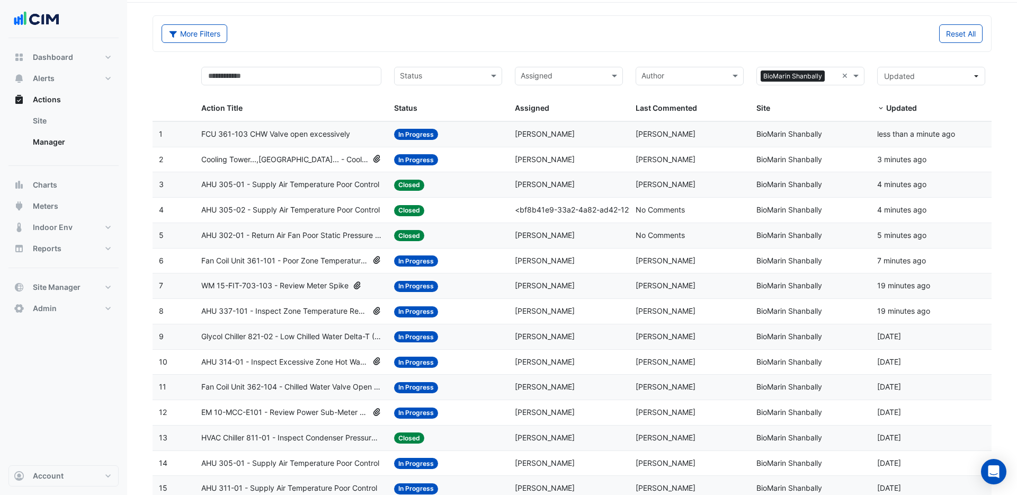
scroll to position [33, 0]
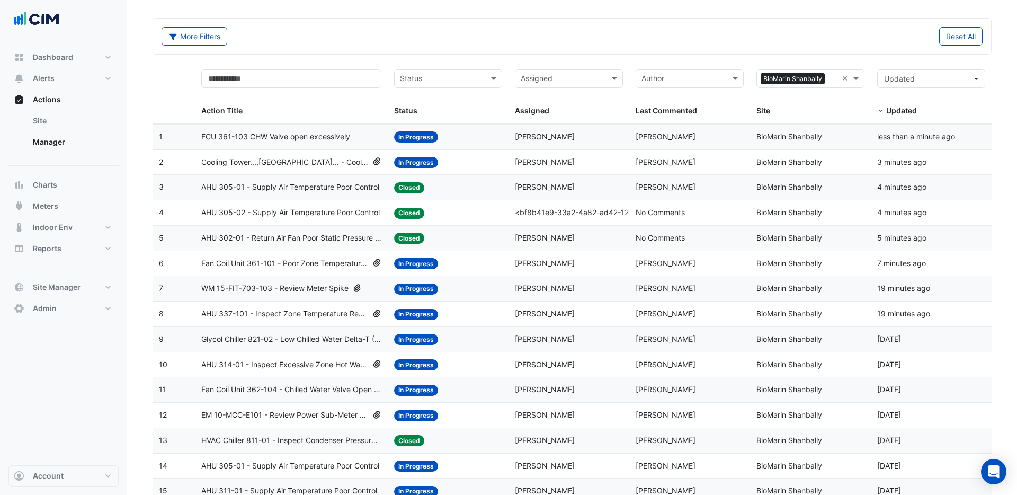
click at [277, 288] on span "WM 15-FIT-703-103 - Review Meter Spike" at bounding box center [274, 288] width 147 height 12
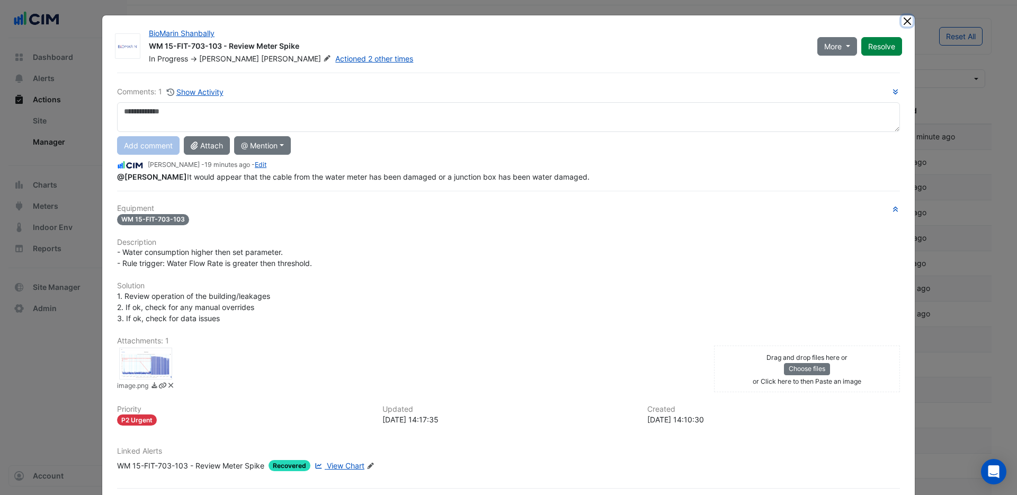
click at [912, 21] on button "Close" at bounding box center [907, 20] width 11 height 11
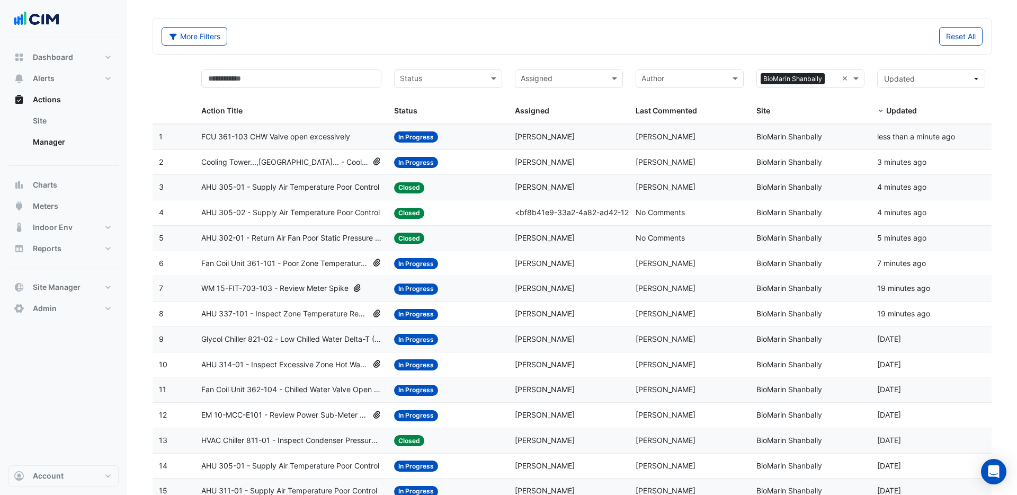
click at [347, 213] on span "AHU 305-02 - Supply Air Temperature Poor Control" at bounding box center [290, 213] width 179 height 12
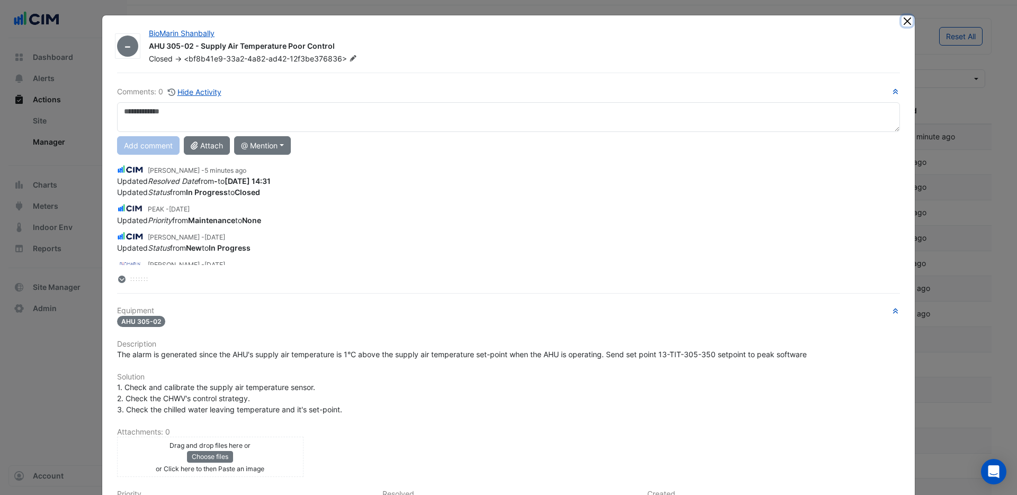
click at [908, 21] on button "Close" at bounding box center [907, 20] width 11 height 11
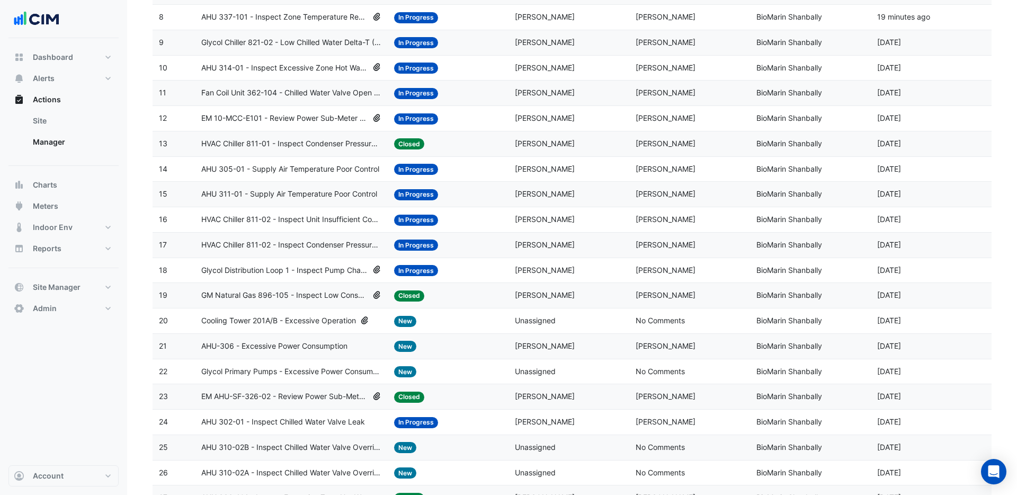
scroll to position [331, 0]
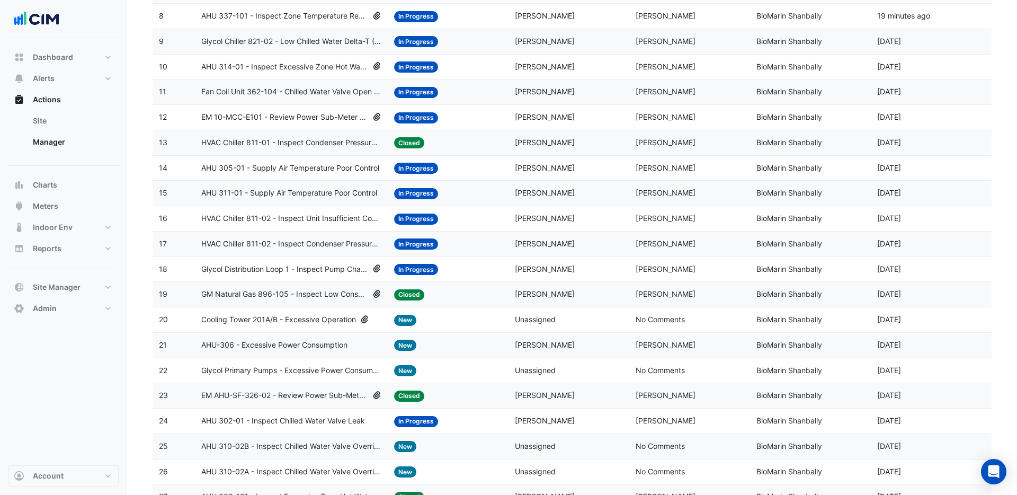
click at [285, 170] on span "AHU 305-01 - Supply Air Temperature Poor Control" at bounding box center [290, 168] width 178 height 12
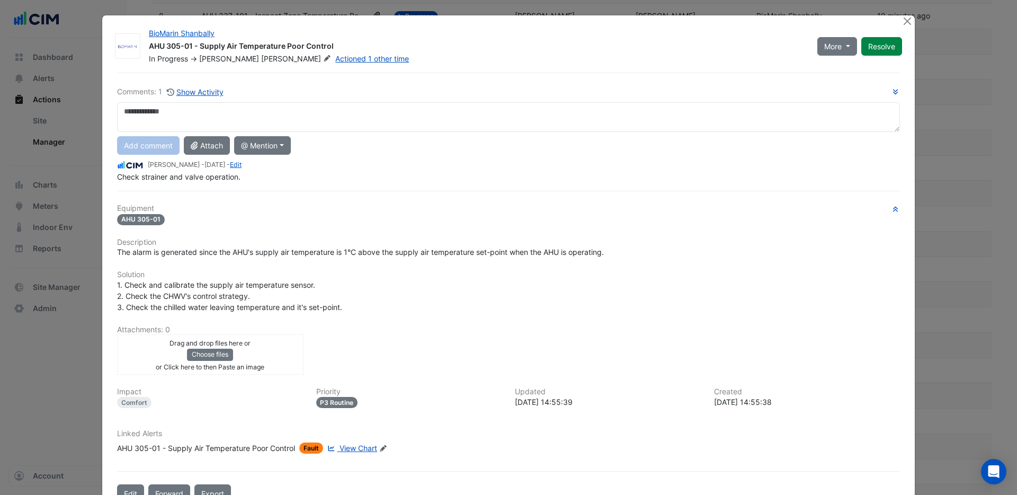
click at [359, 447] on span "View Chart" at bounding box center [359, 447] width 38 height 9
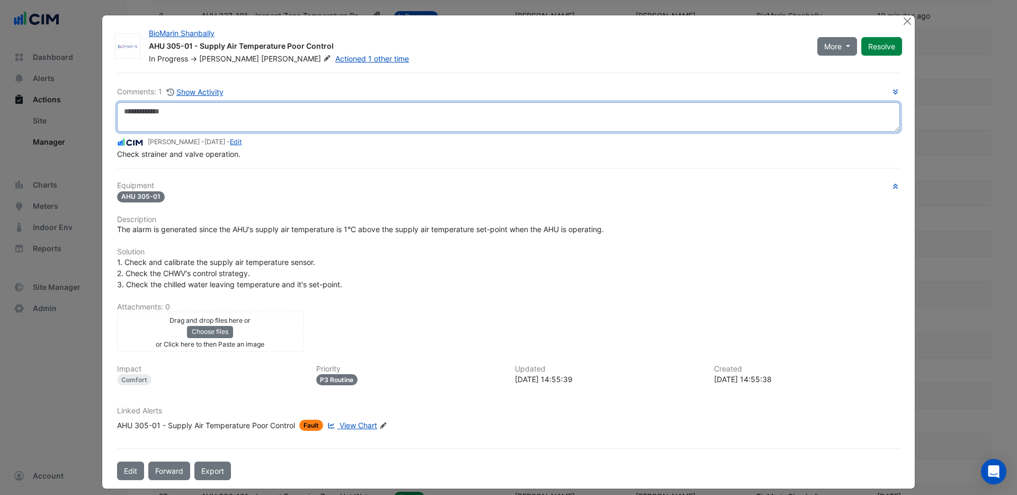
click at [159, 112] on textarea at bounding box center [508, 117] width 783 height 30
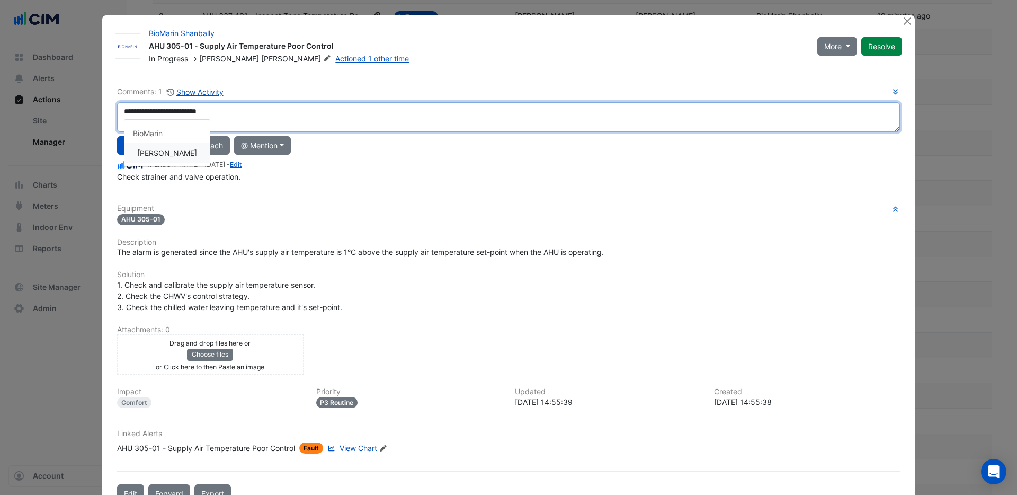
click at [175, 153] on div "**********" at bounding box center [508, 134] width 783 height 96
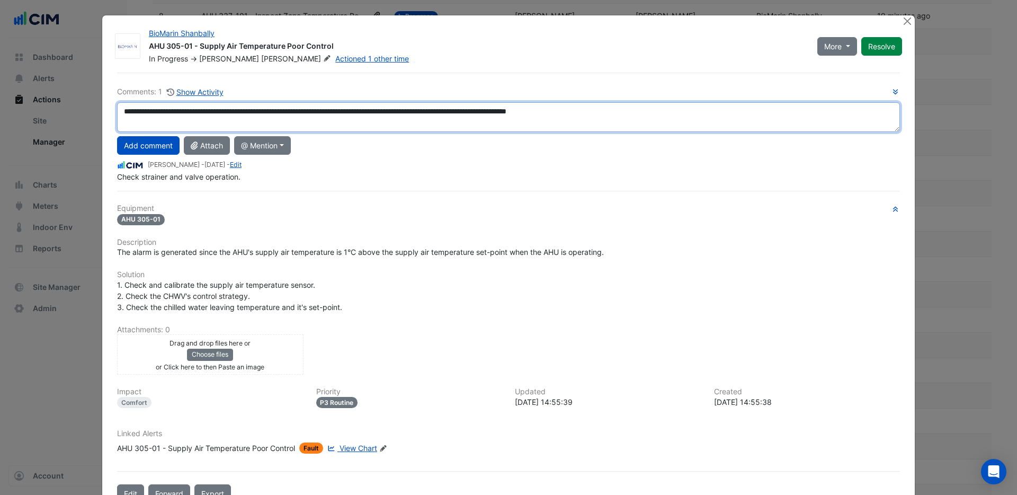
click at [286, 112] on textarea "**********" at bounding box center [508, 117] width 783 height 30
click at [294, 114] on textarea "**********" at bounding box center [508, 117] width 783 height 30
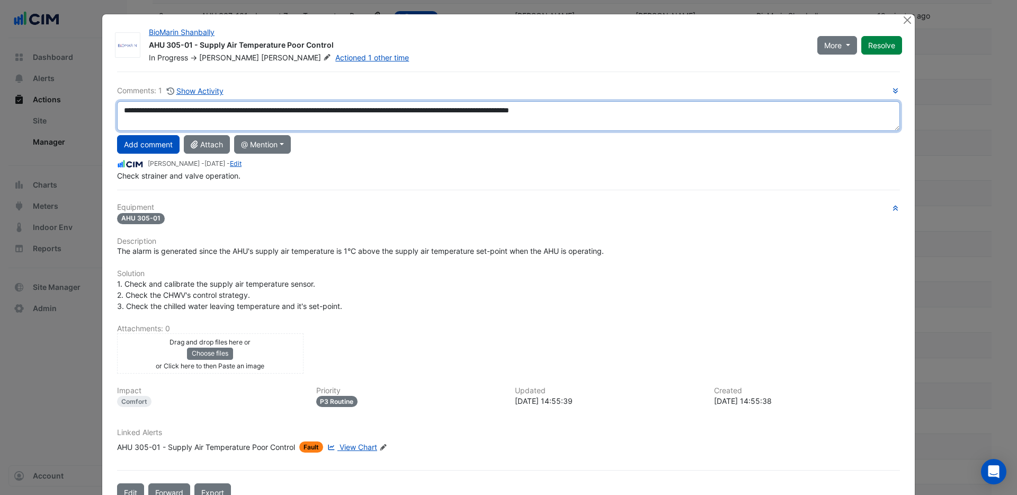
click at [340, 112] on textarea "**********" at bounding box center [508, 116] width 783 height 30
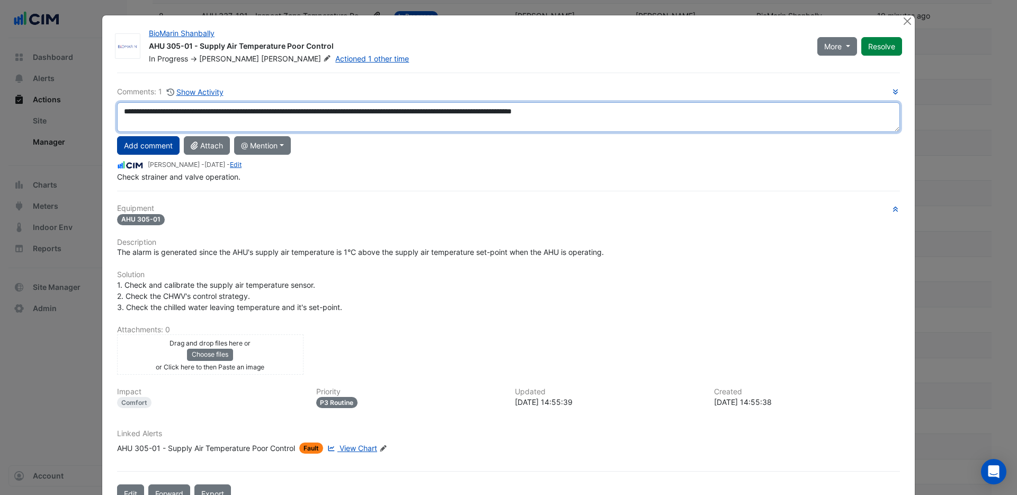
type textarea "**********"
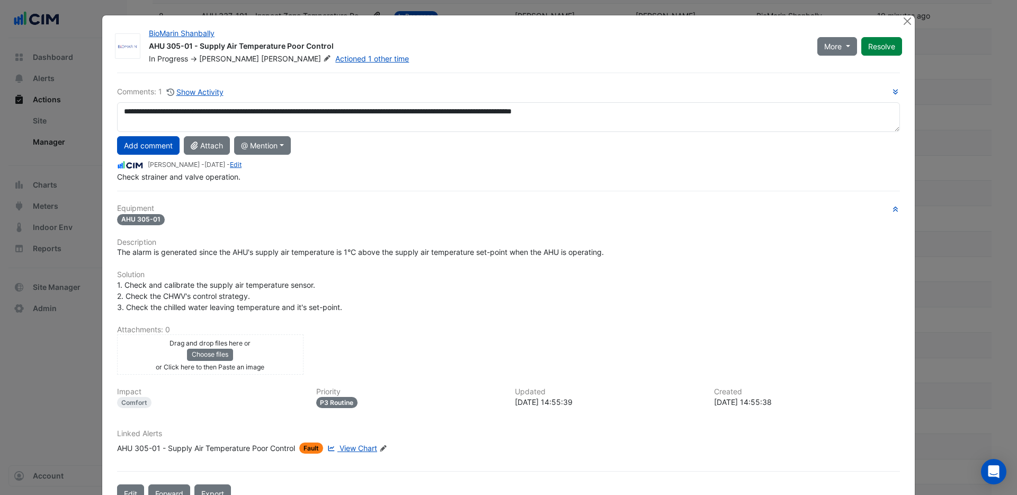
click at [155, 140] on button "Add comment" at bounding box center [148, 145] width 63 height 19
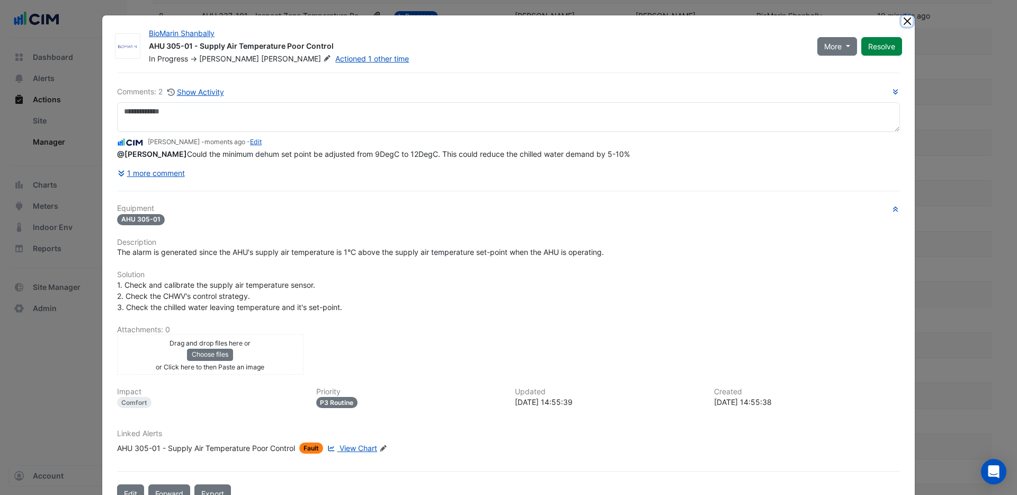
click at [907, 21] on button "Close" at bounding box center [907, 20] width 11 height 11
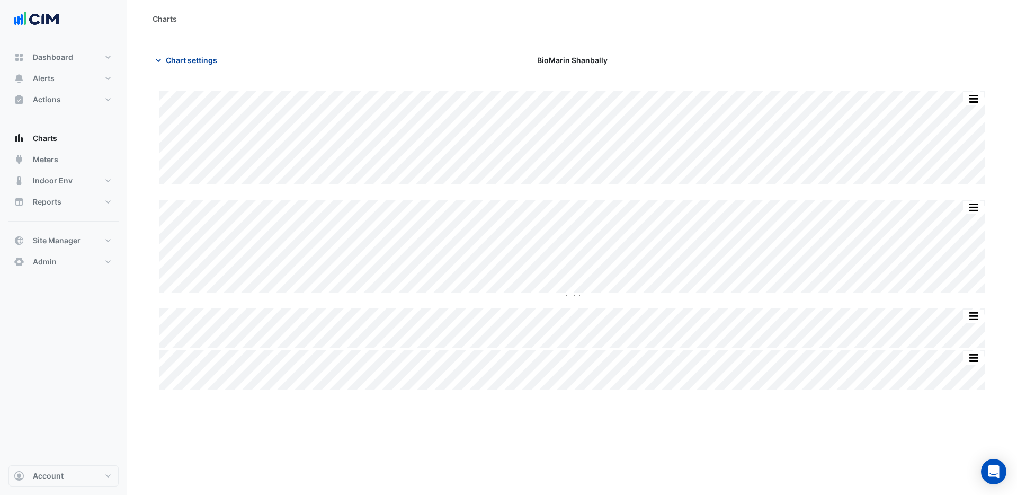
click at [193, 60] on span "Chart settings" at bounding box center [191, 60] width 51 height 11
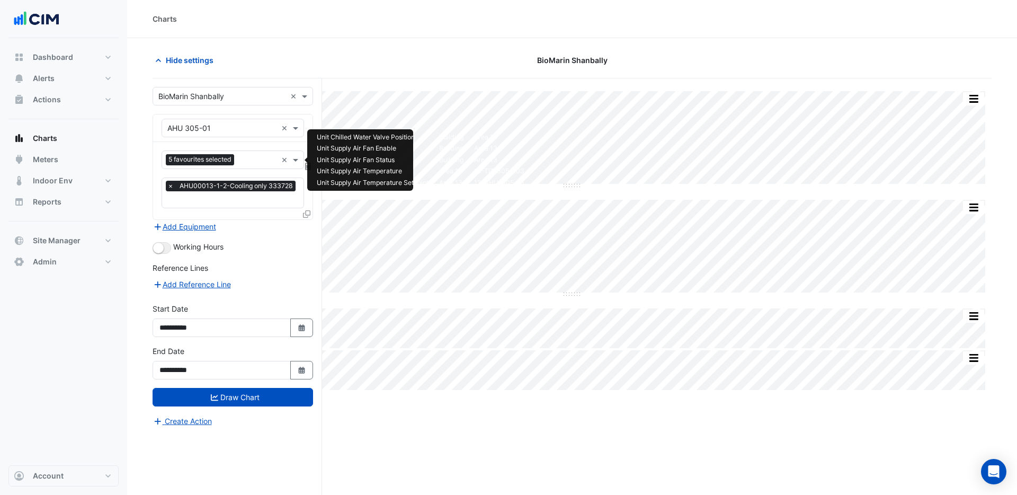
click at [261, 156] on input "text" at bounding box center [257, 160] width 39 height 11
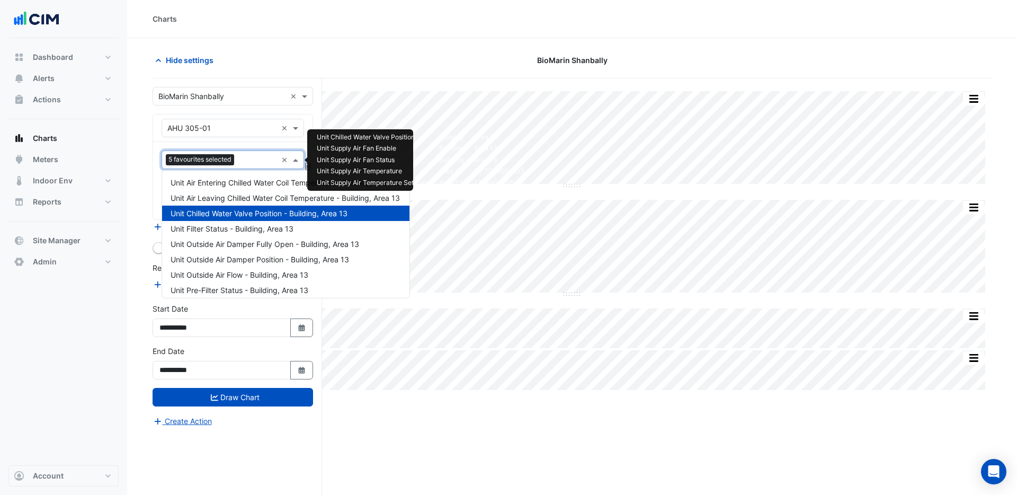
scroll to position [419, 0]
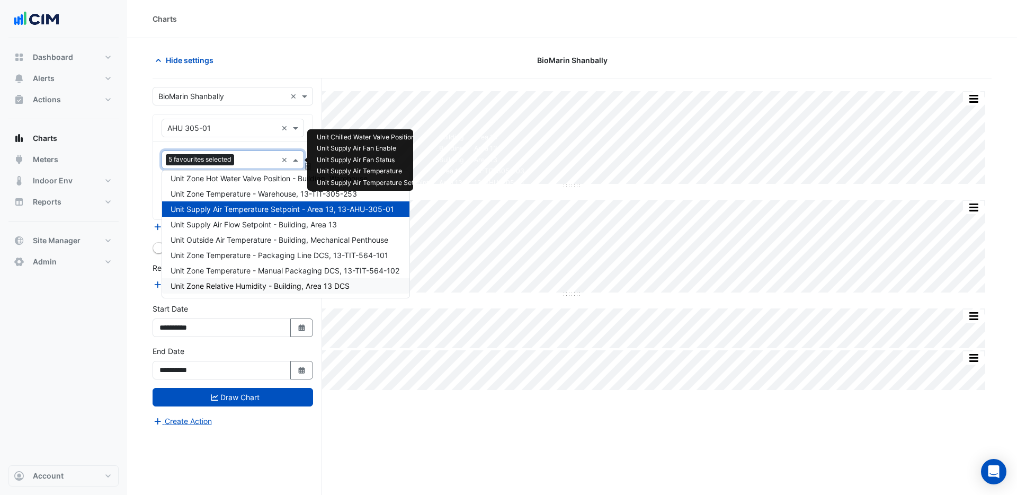
drag, startPoint x: 235, startPoint y: 287, endPoint x: 240, endPoint y: 240, distance: 47.0
click at [235, 286] on span "Unit Zone Relative Humidity - Building, Area 13 DCS" at bounding box center [260, 285] width 179 height 9
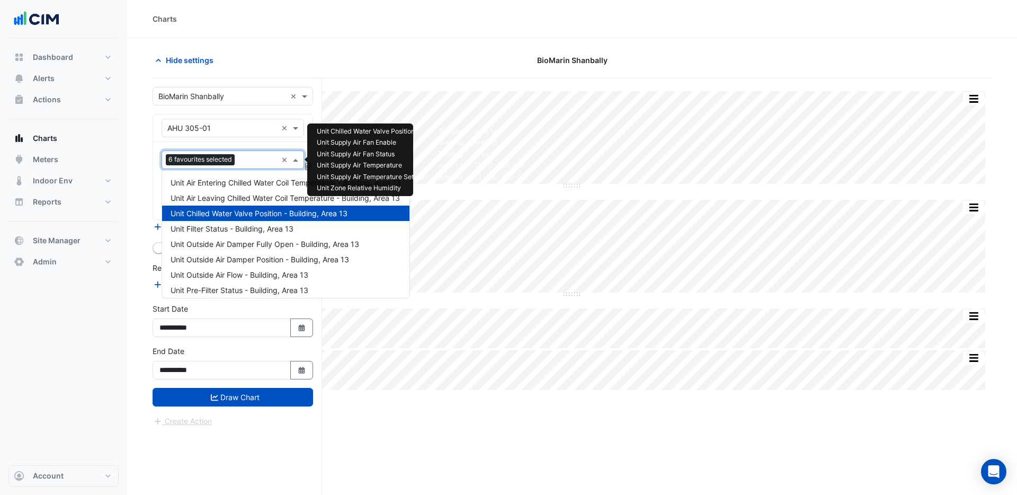
click at [244, 155] on input "text" at bounding box center [258, 160] width 38 height 11
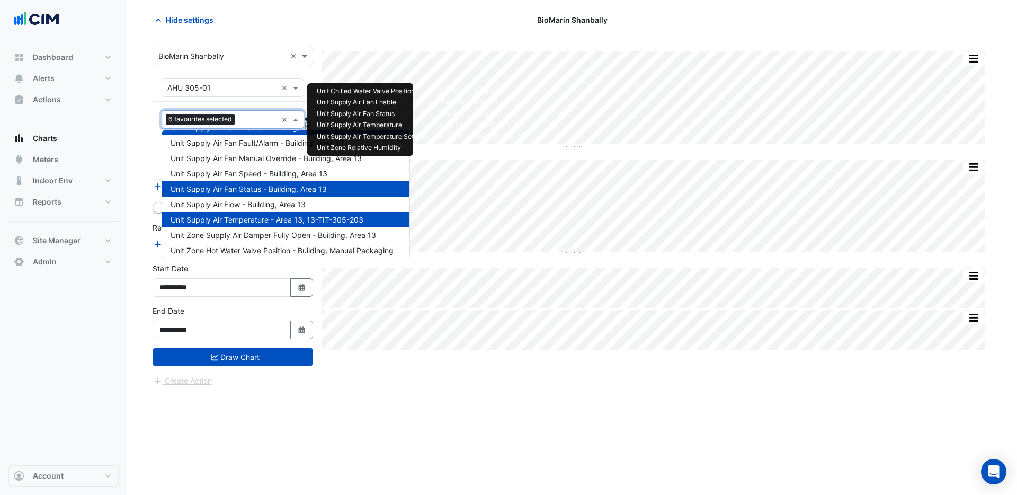
scroll to position [214, 0]
type input "**"
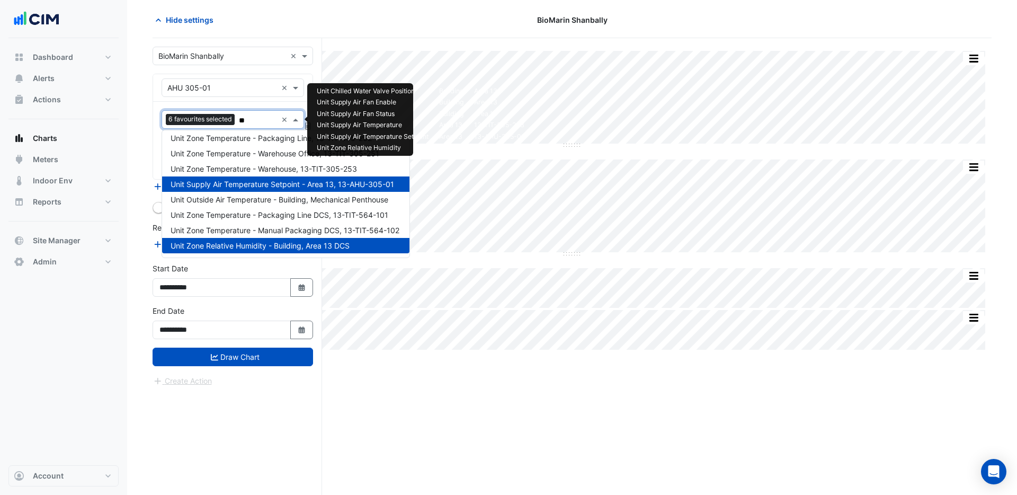
scroll to position [45, 0]
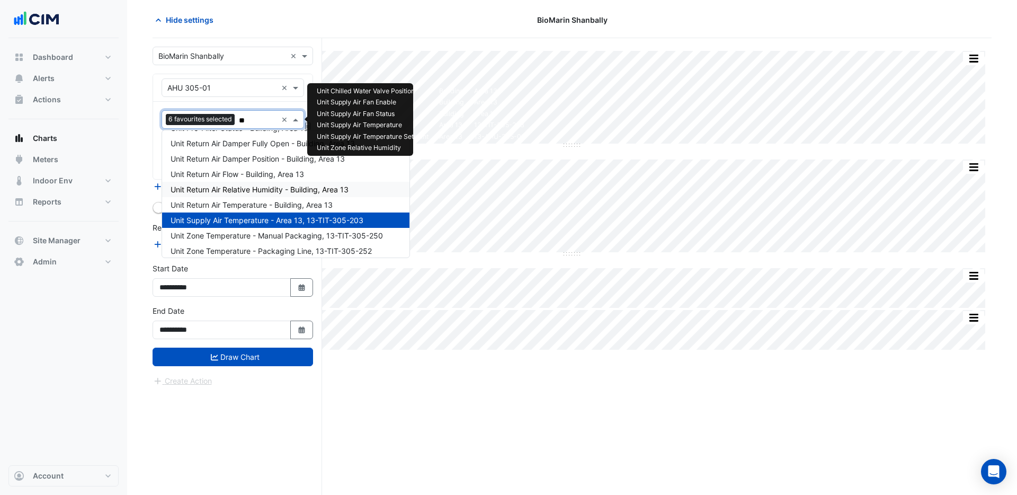
click at [245, 186] on span "Unit Return Air Relative Humidity - Building, Area 13" at bounding box center [260, 189] width 178 height 9
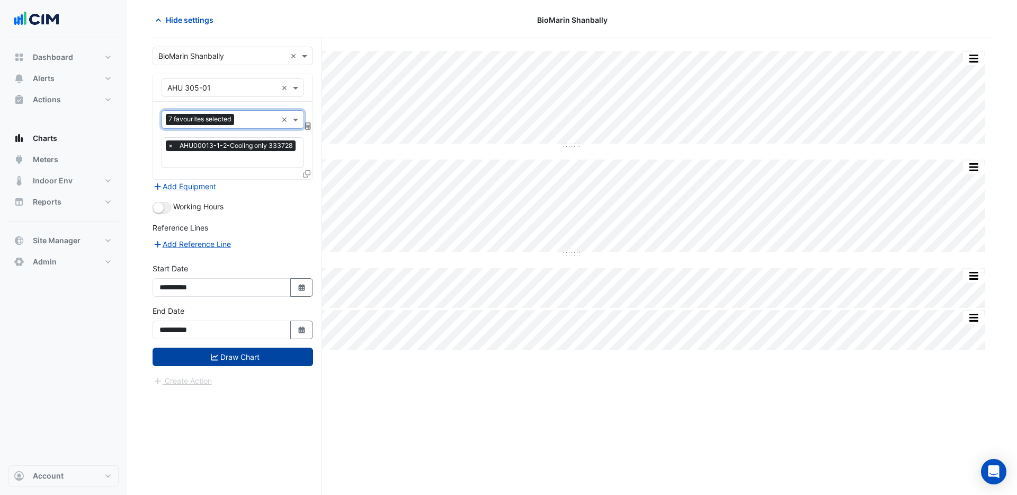
click at [245, 355] on button "Draw Chart" at bounding box center [233, 356] width 160 height 19
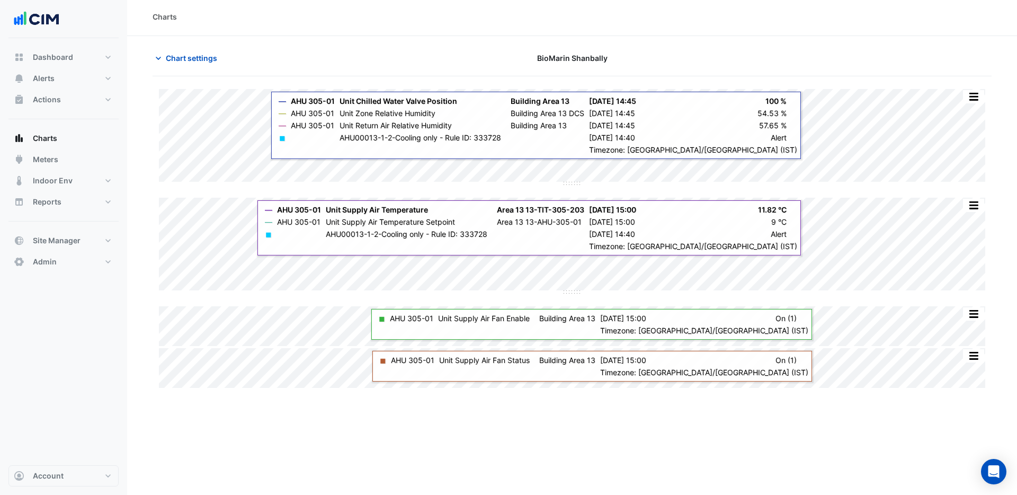
scroll to position [5, 0]
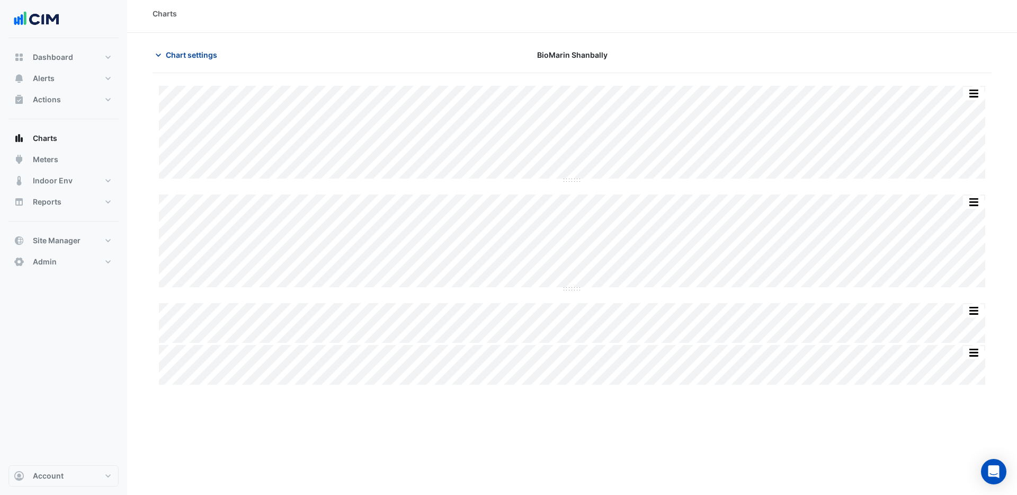
click at [198, 53] on span "Chart settings" at bounding box center [191, 54] width 51 height 11
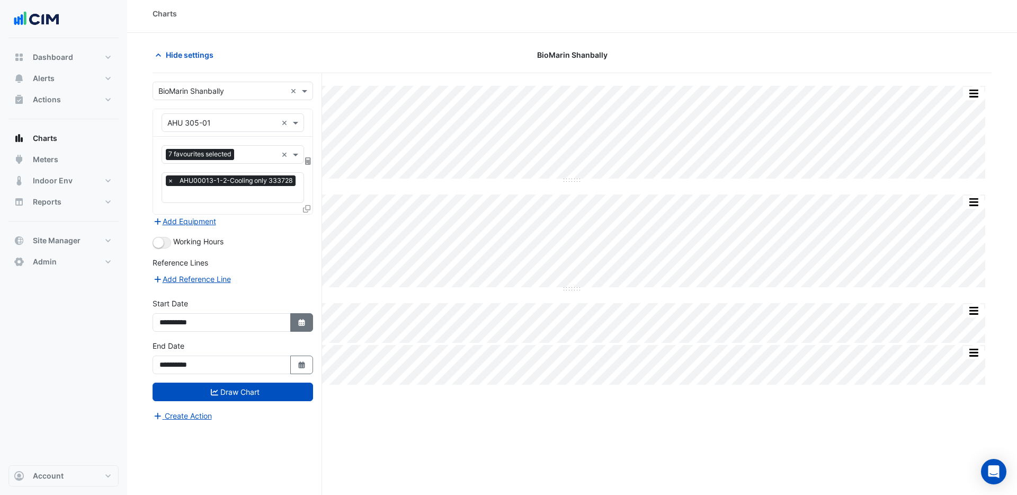
click at [297, 319] on icon "Select Date" at bounding box center [302, 322] width 10 height 7
select select "**"
select select "****"
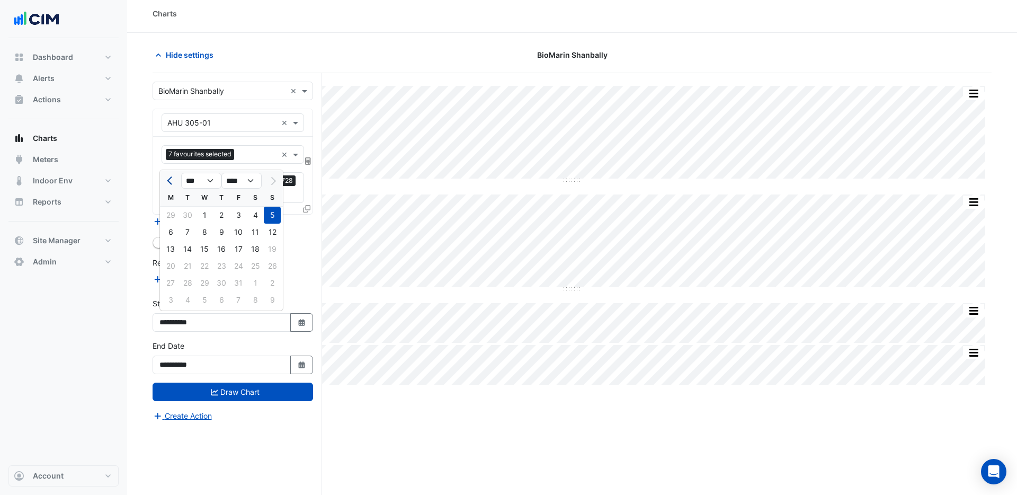
click at [170, 182] on span "Previous month" at bounding box center [171, 181] width 8 height 8
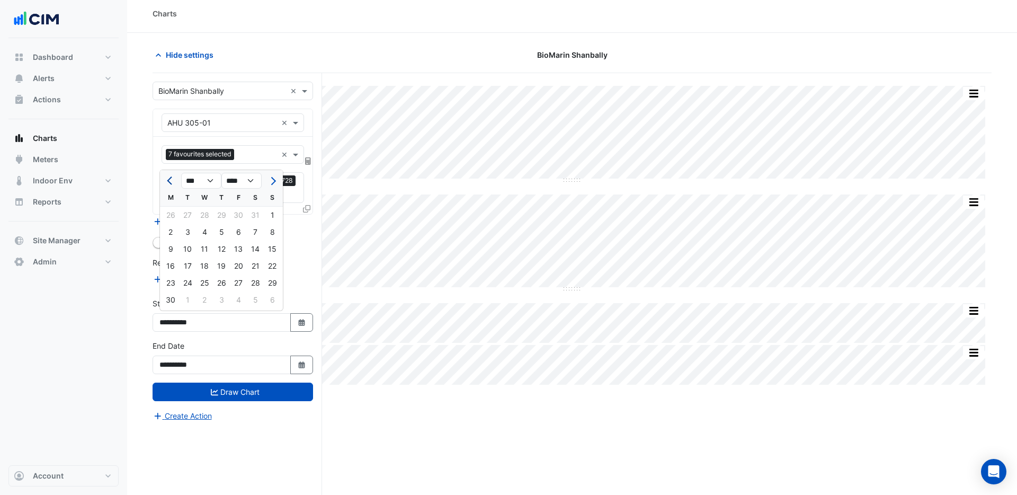
select select "*"
drag, startPoint x: 222, startPoint y: 214, endPoint x: 216, endPoint y: 304, distance: 90.3
click at [222, 214] on div "1" at bounding box center [221, 215] width 17 height 17
type input "**********"
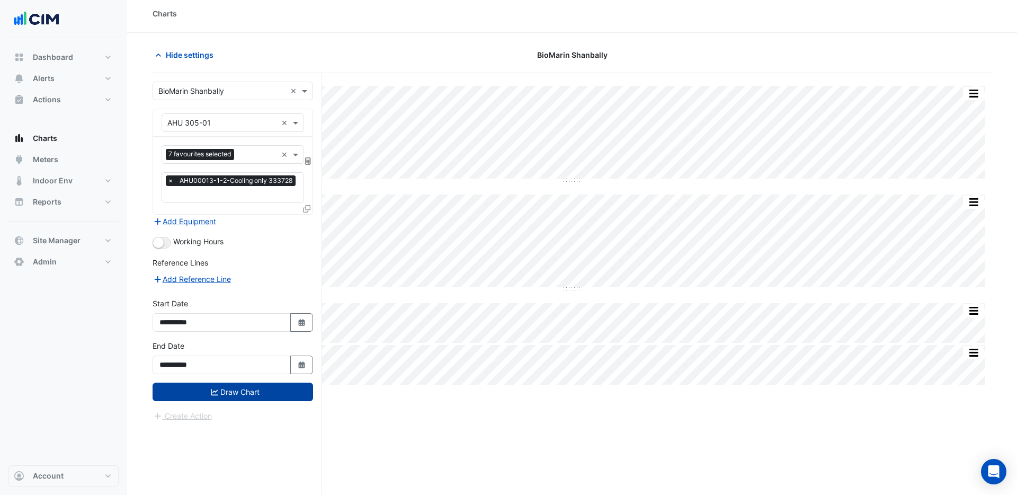
click at [252, 384] on button "Draw Chart" at bounding box center [233, 391] width 160 height 19
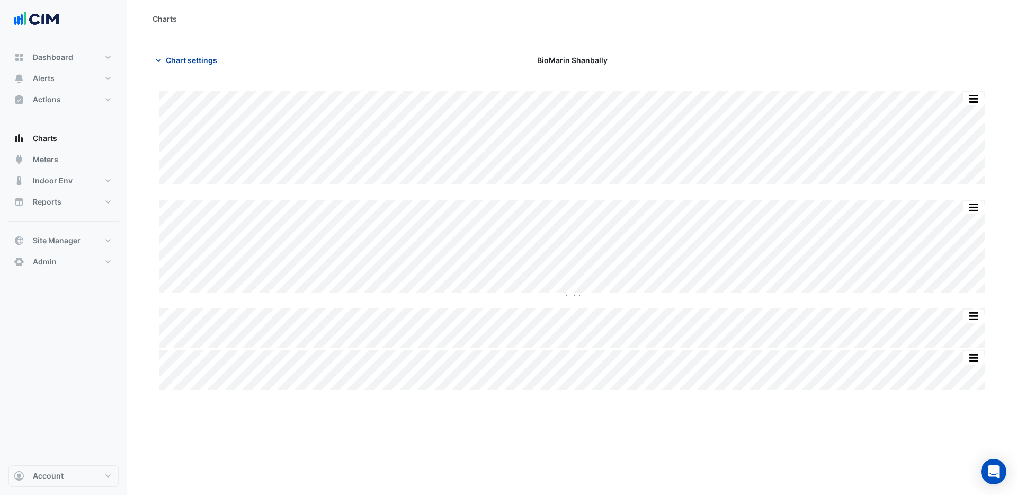
click at [194, 59] on span "Chart settings" at bounding box center [191, 60] width 51 height 11
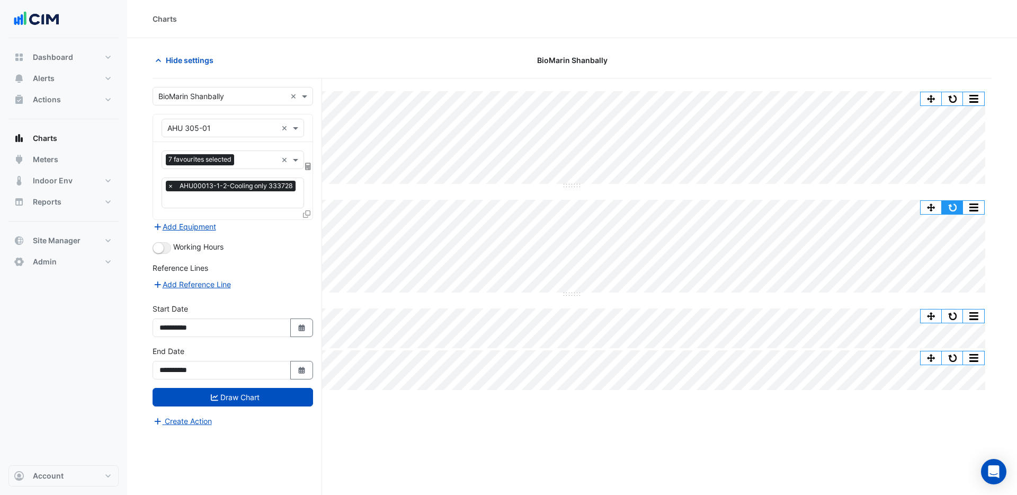
click at [951, 208] on button "button" at bounding box center [952, 207] width 21 height 13
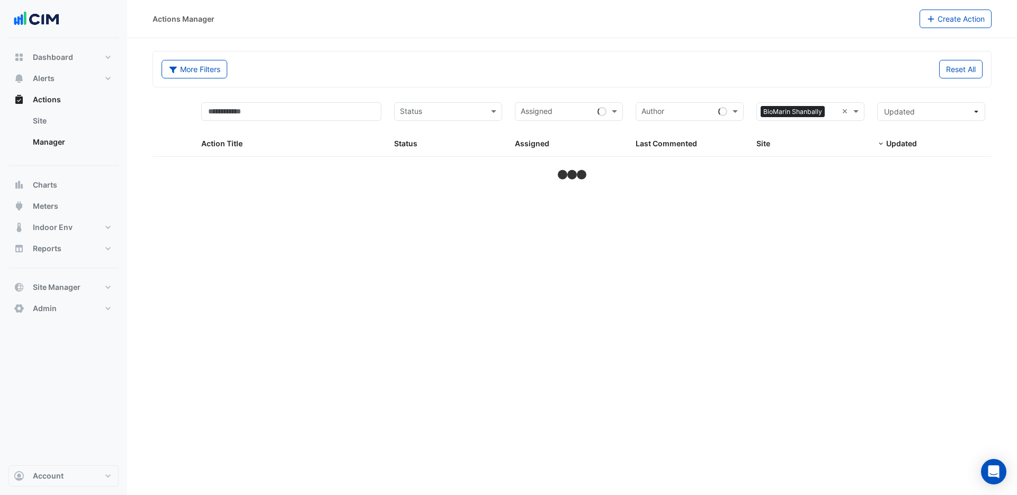
select select "***"
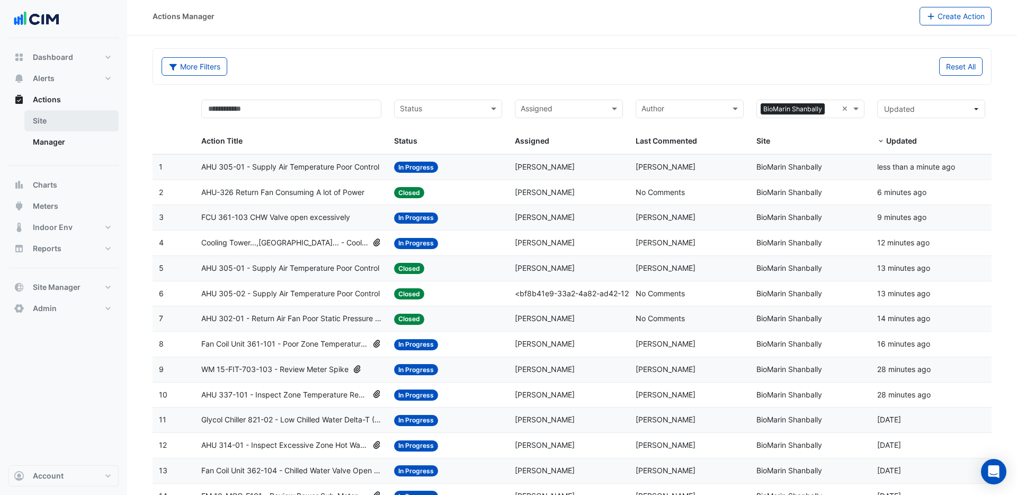
scroll to position [6, 0]
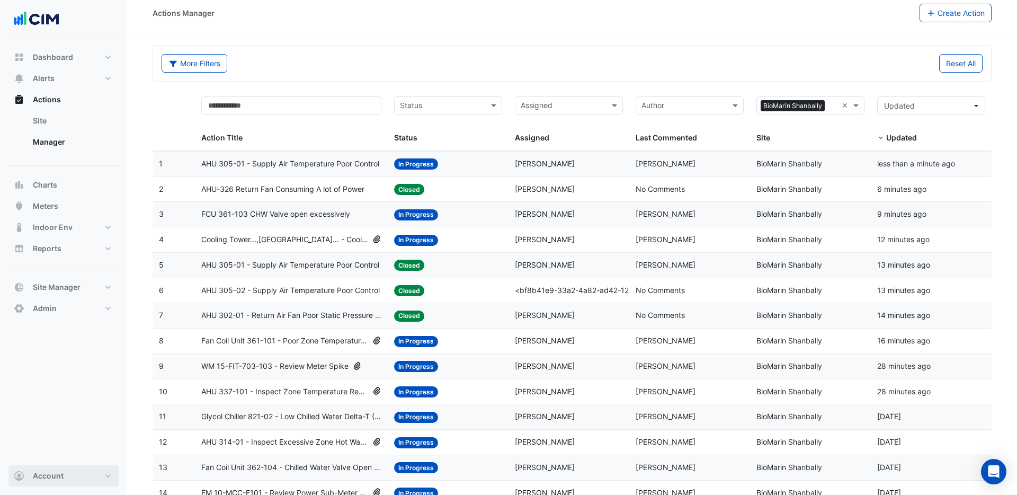
click at [39, 478] on span "Account" at bounding box center [48, 475] width 31 height 11
click at [42, 450] on link "Sign Out" at bounding box center [63, 448] width 101 height 21
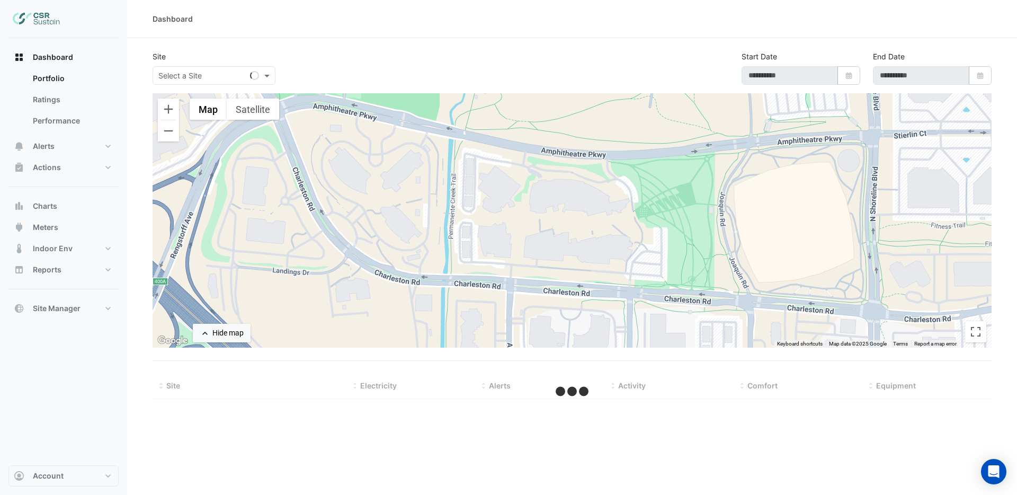
type input "**********"
select select "***"
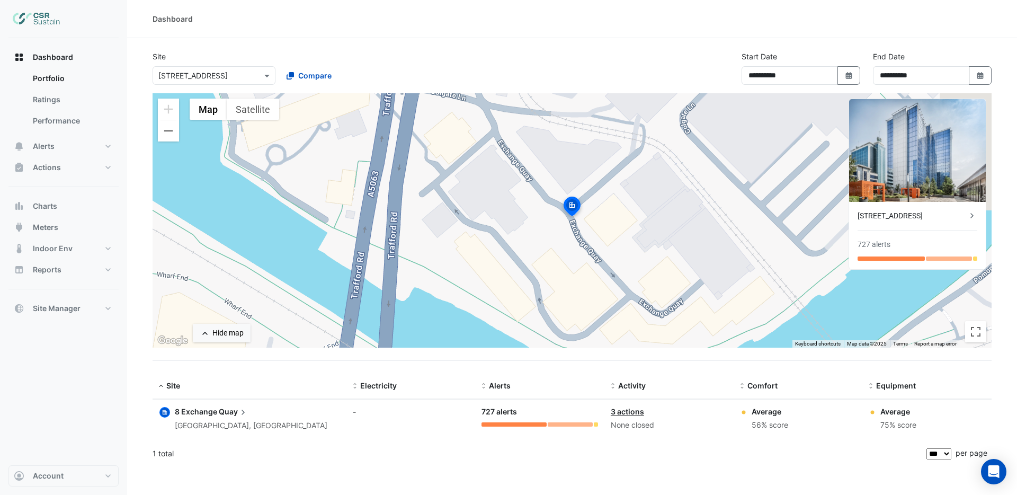
click at [907, 216] on div "8 Exchange Quay" at bounding box center [912, 215] width 109 height 11
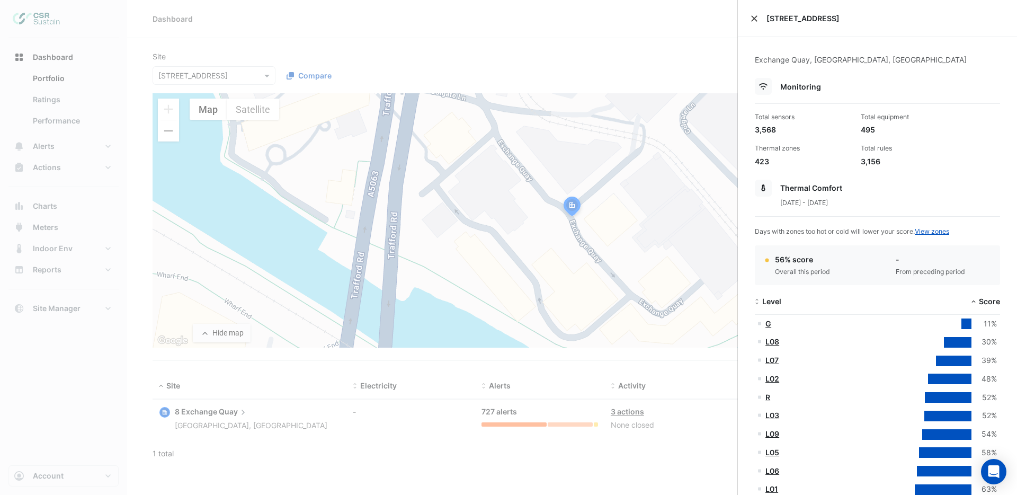
click at [755, 16] on button "Close" at bounding box center [754, 18] width 7 height 7
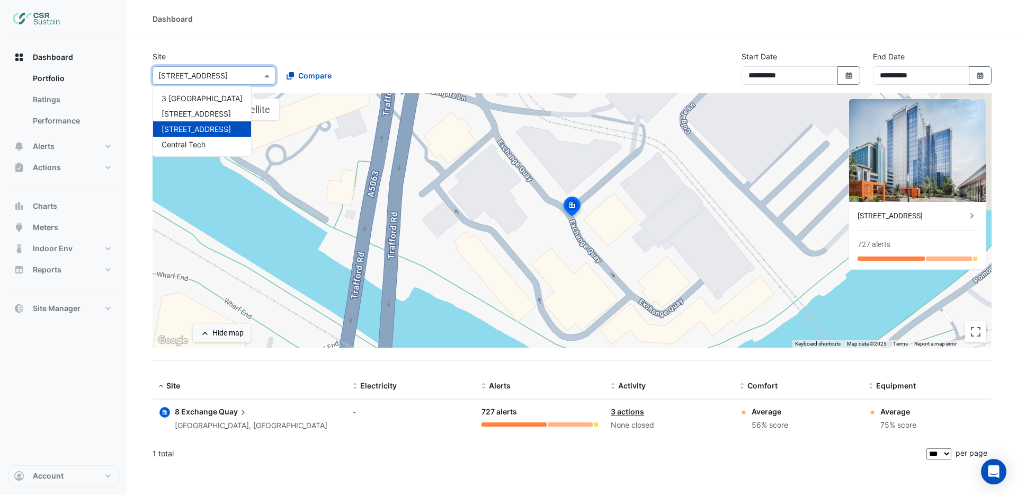
click at [222, 74] on input "text" at bounding box center [203, 75] width 90 height 11
click at [180, 114] on span "5 Exchange Quay" at bounding box center [196, 113] width 69 height 9
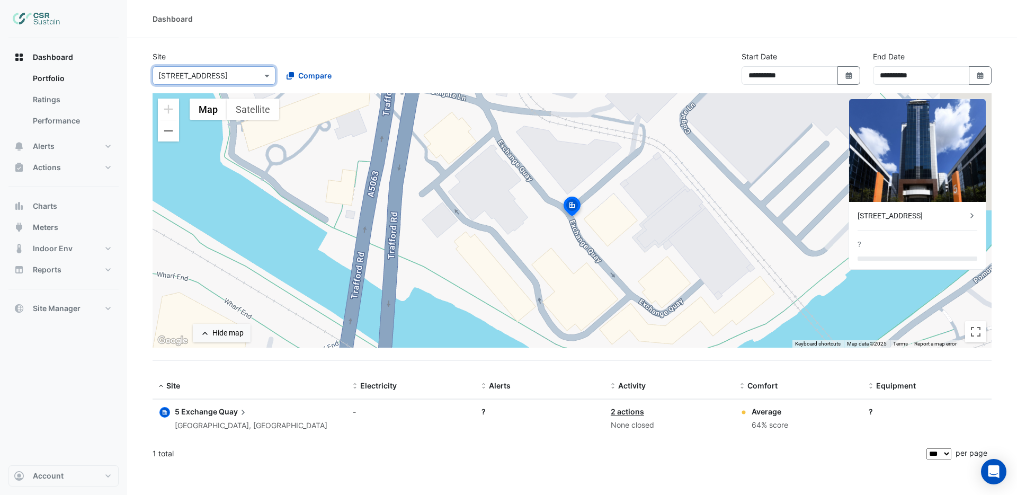
click at [962, 212] on div "[STREET_ADDRESS]" at bounding box center [912, 215] width 109 height 11
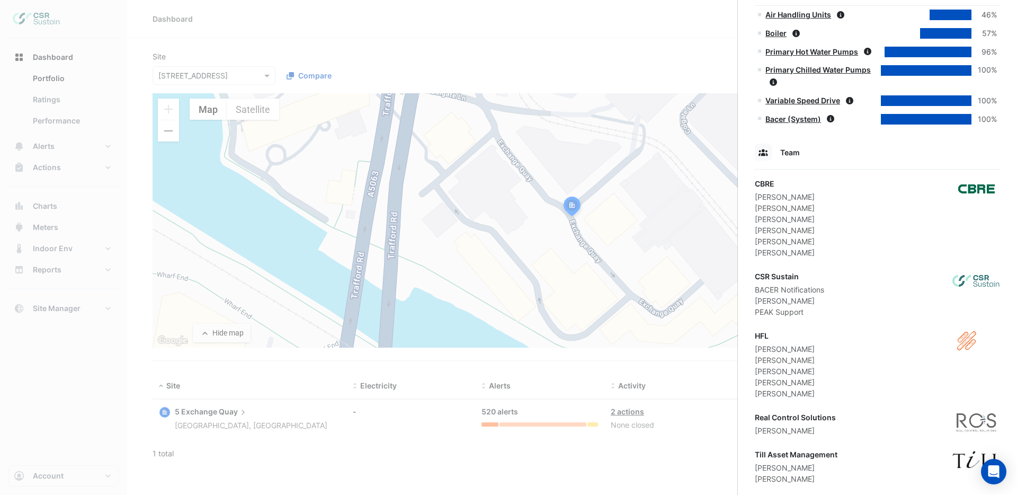
scroll to position [736, 0]
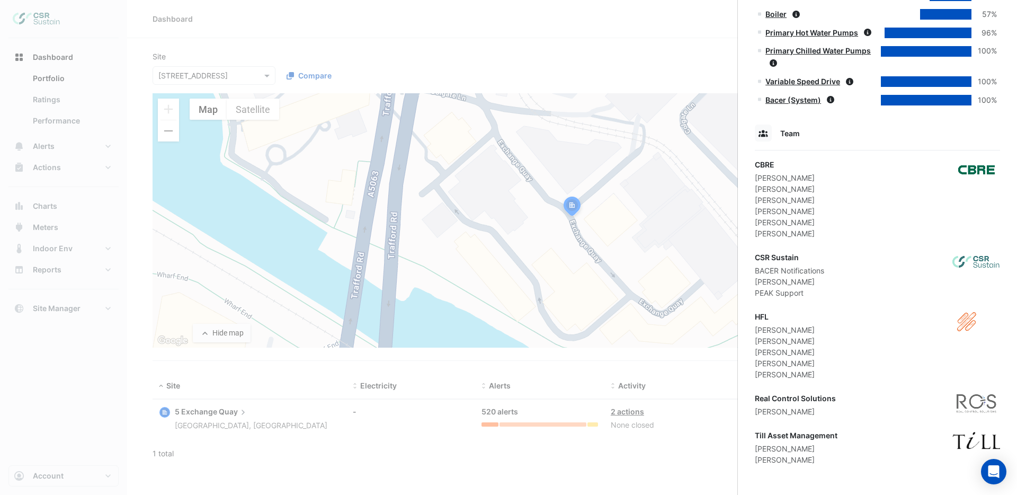
click at [398, 160] on ngb-offcanvas-backdrop at bounding box center [508, 247] width 1017 height 495
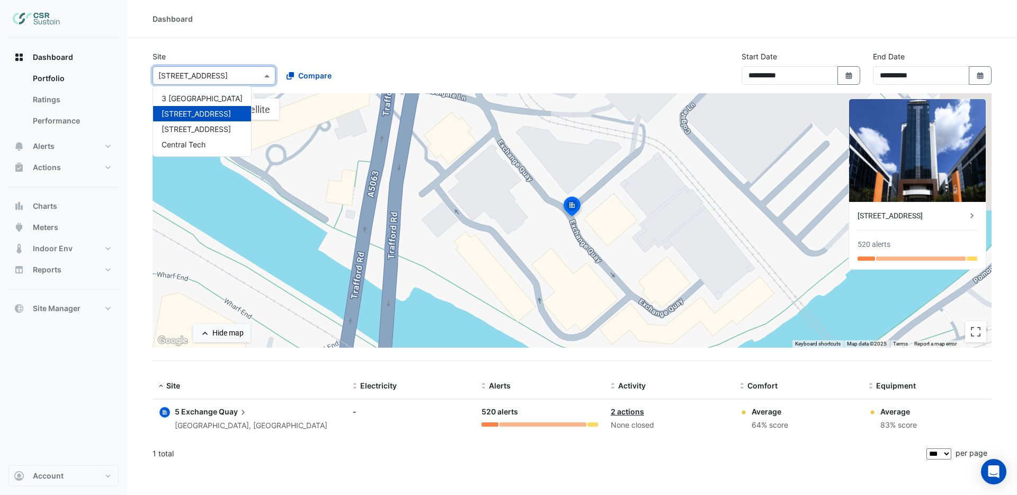
click at [240, 78] on input "text" at bounding box center [203, 75] width 90 height 11
click at [189, 96] on span "3 St. Paul's Place" at bounding box center [202, 98] width 81 height 9
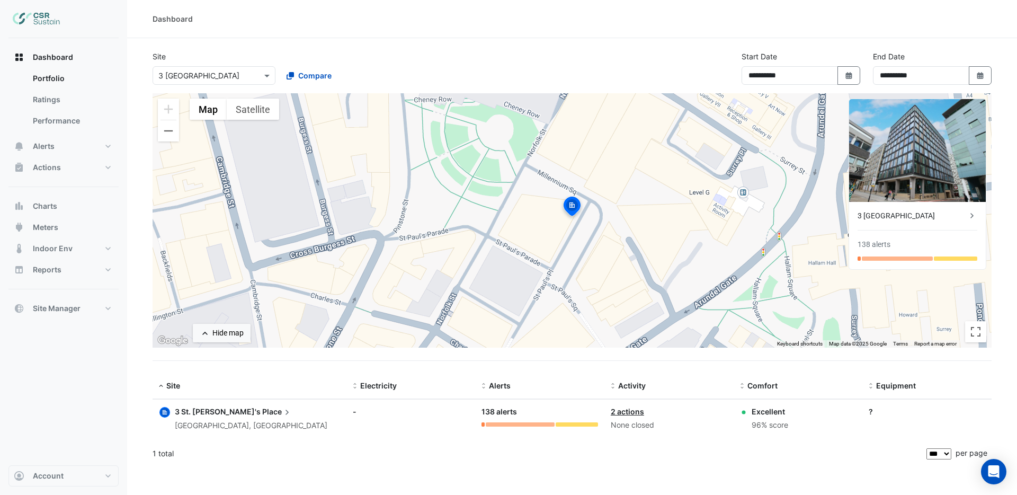
click at [940, 215] on div "3 St. Paul's Place" at bounding box center [912, 215] width 109 height 11
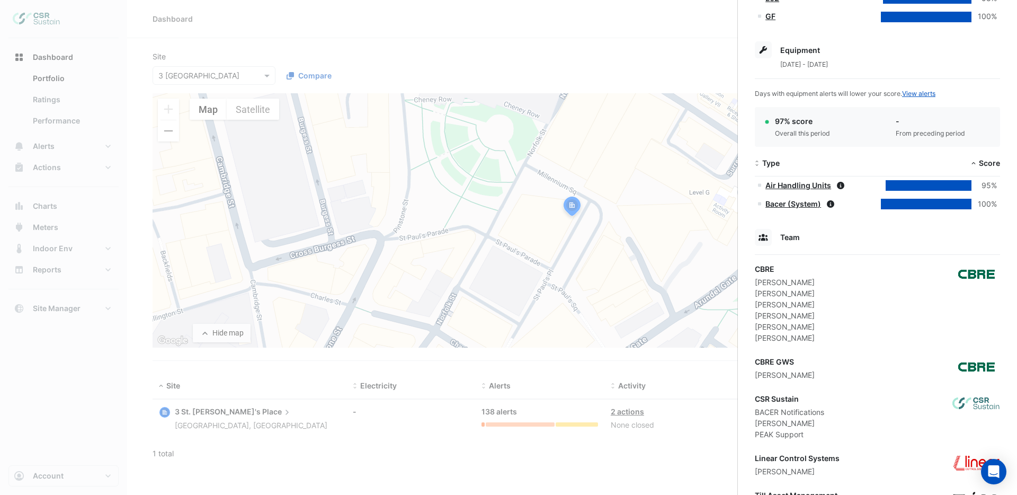
scroll to position [532, 0]
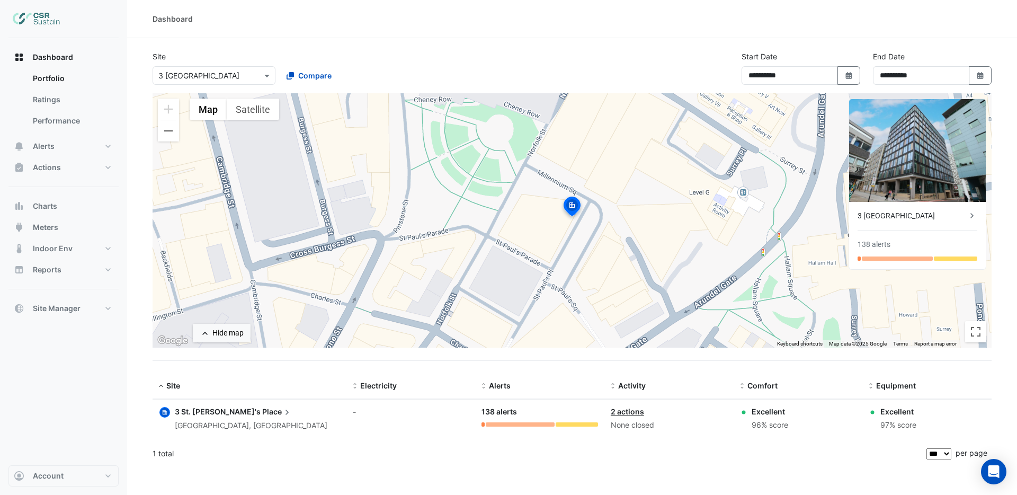
click at [514, 251] on ngb-offcanvas-backdrop at bounding box center [508, 247] width 1017 height 495
click at [50, 145] on span "Alerts" at bounding box center [44, 146] width 22 height 11
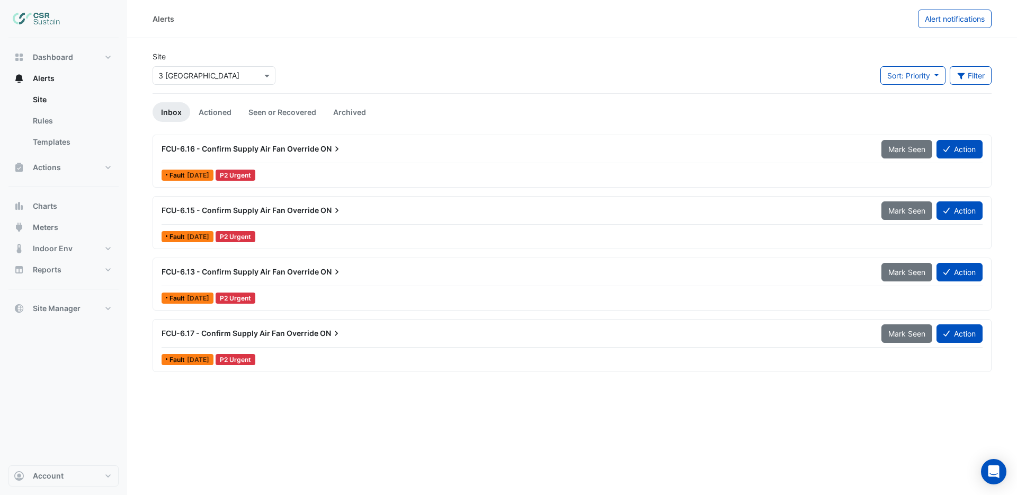
click at [307, 150] on span "FCU-6.16 - Confirm Supply Air Fan Override" at bounding box center [240, 148] width 157 height 9
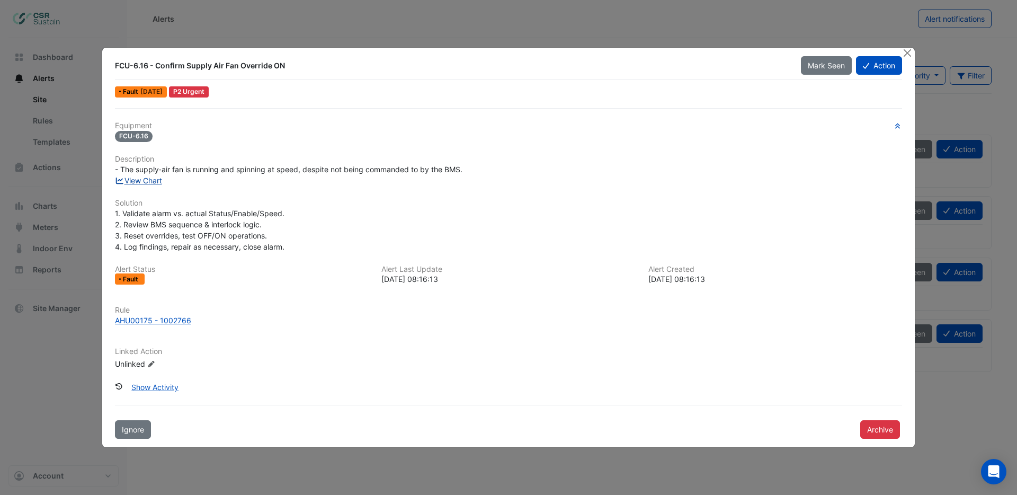
click at [159, 180] on link "View Chart" at bounding box center [138, 180] width 47 height 9
click at [909, 50] on button "Close" at bounding box center [907, 53] width 11 height 11
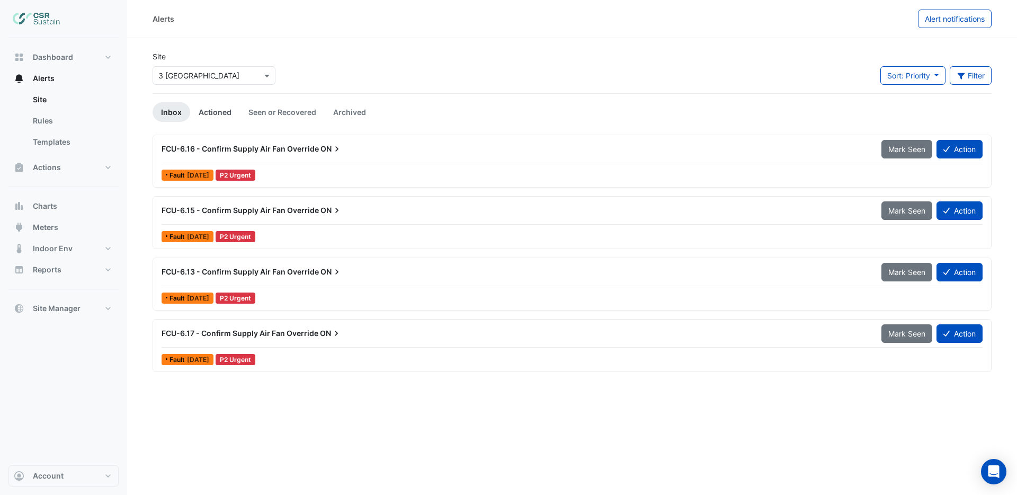
click at [214, 110] on link "Actioned" at bounding box center [215, 112] width 50 height 20
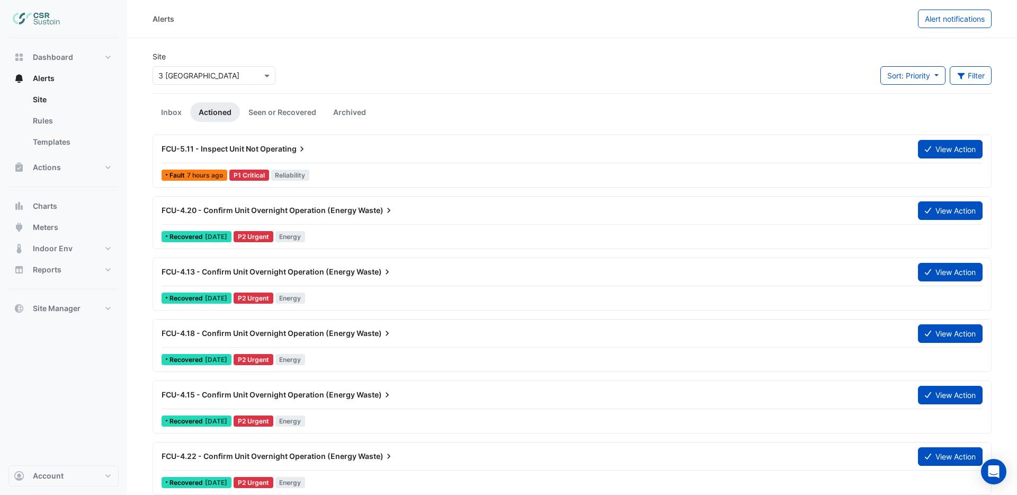
click at [248, 213] on span "FCU-4.20 - Confirm Unit Overnight Operation (Energy" at bounding box center [259, 210] width 195 height 9
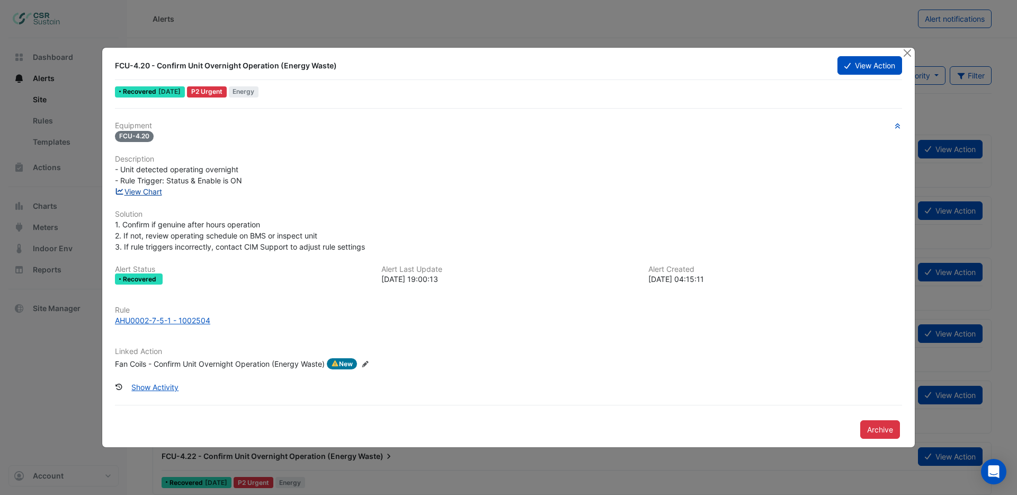
click at [152, 191] on link "View Chart" at bounding box center [138, 191] width 47 height 9
click at [905, 54] on button "Close" at bounding box center [907, 53] width 11 height 11
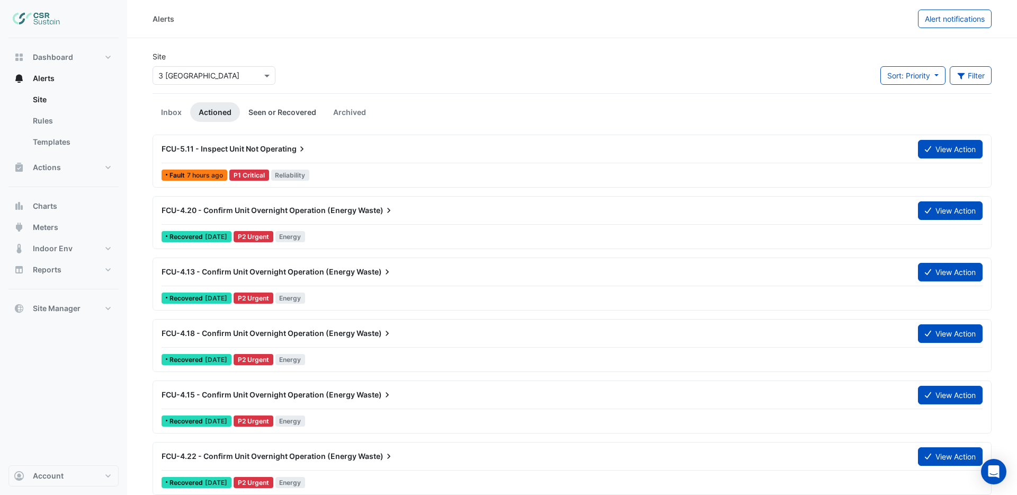
click at [288, 111] on link "Seen or Recovered" at bounding box center [282, 112] width 85 height 20
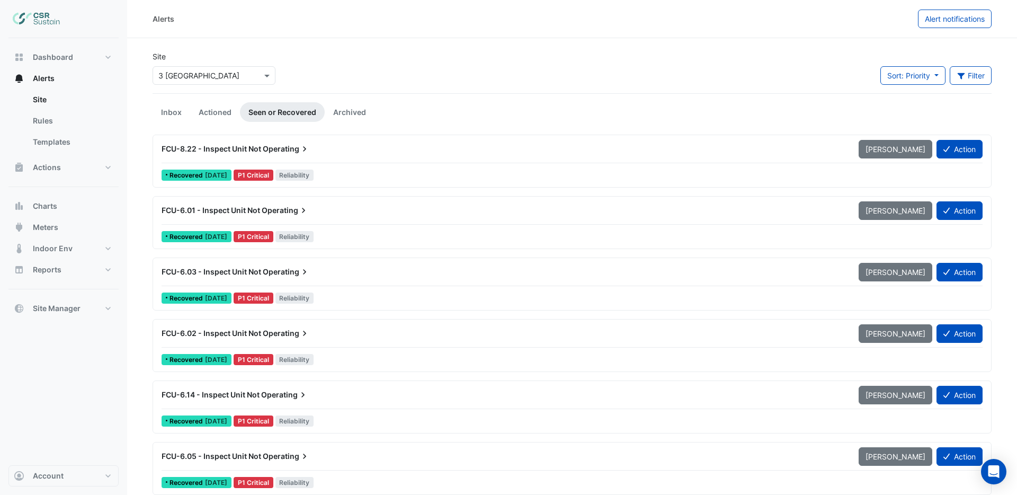
scroll to position [2, 0]
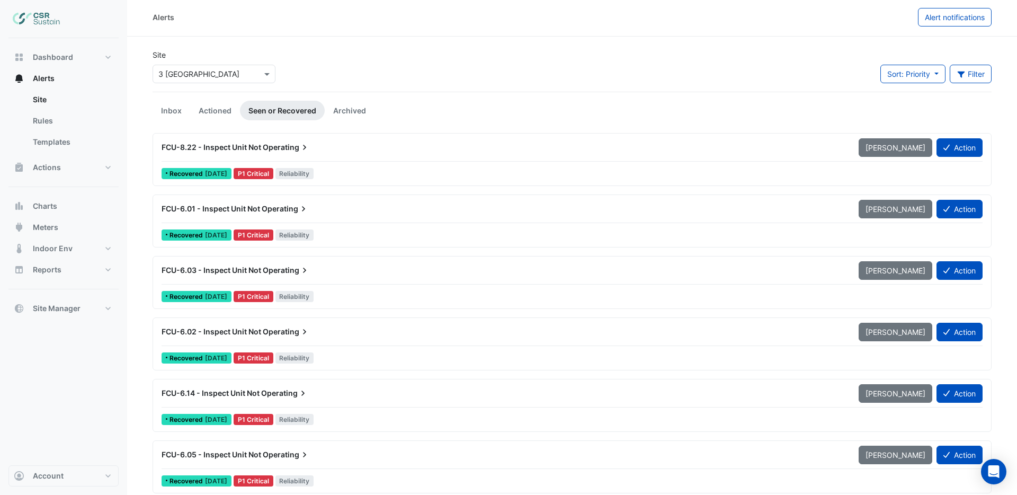
click at [260, 74] on div at bounding box center [214, 74] width 122 height 12
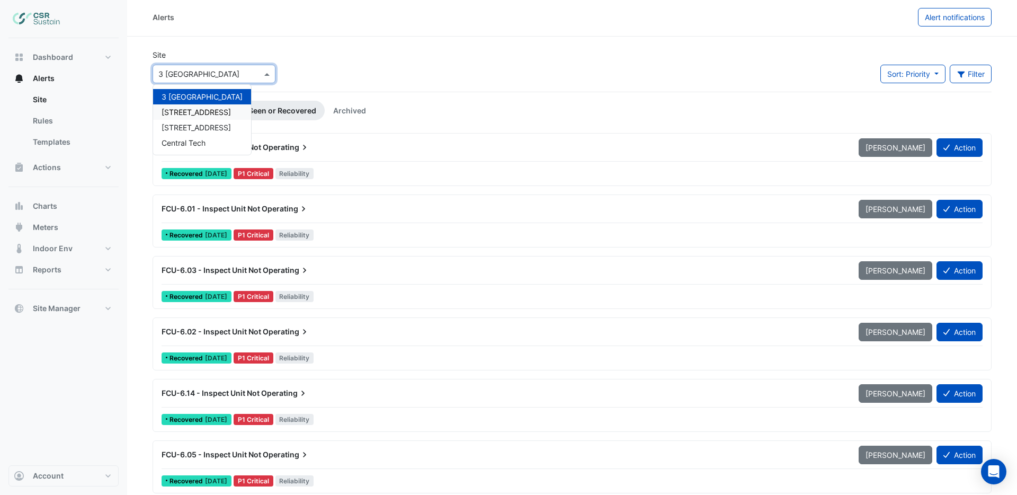
click at [204, 111] on span "5 Exchange Quay" at bounding box center [196, 112] width 69 height 9
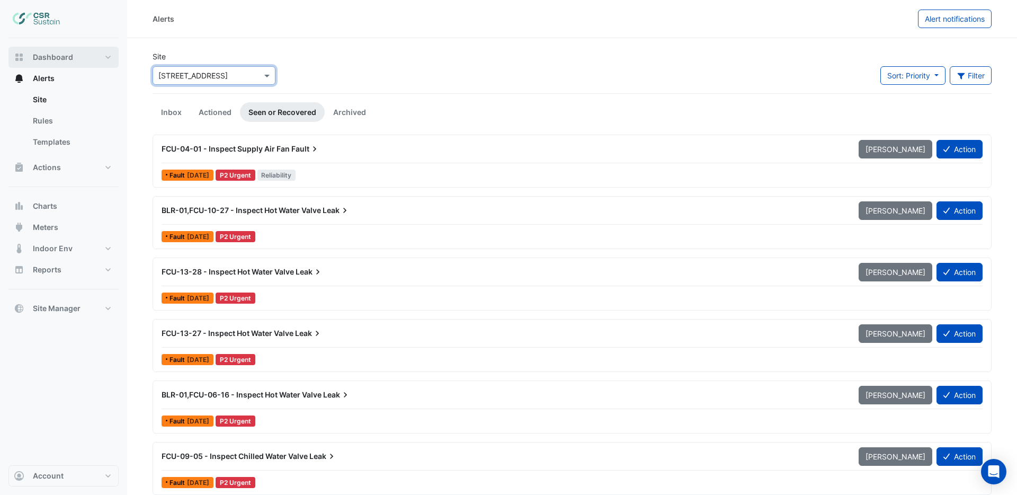
click at [57, 60] on span "Dashboard" at bounding box center [53, 57] width 40 height 11
select select "***"
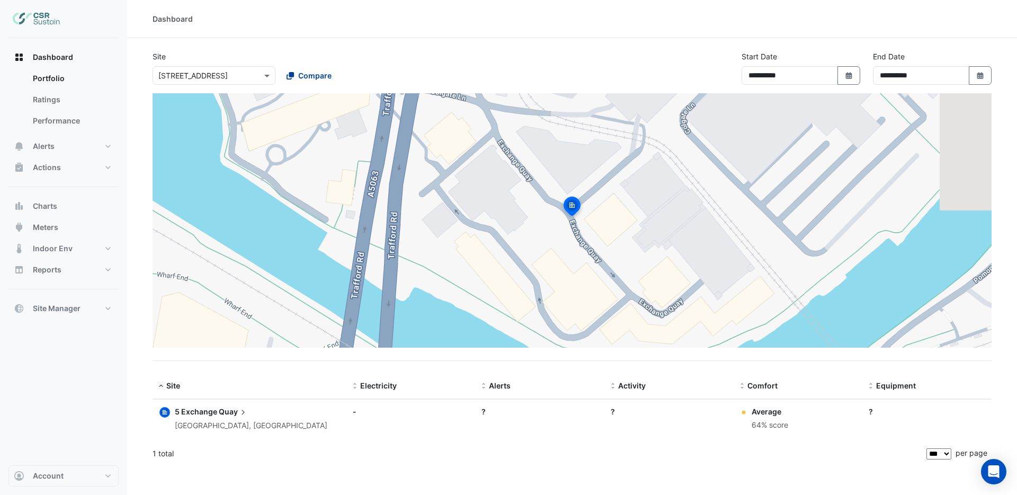
click at [309, 77] on span "Compare" at bounding box center [314, 75] width 33 height 11
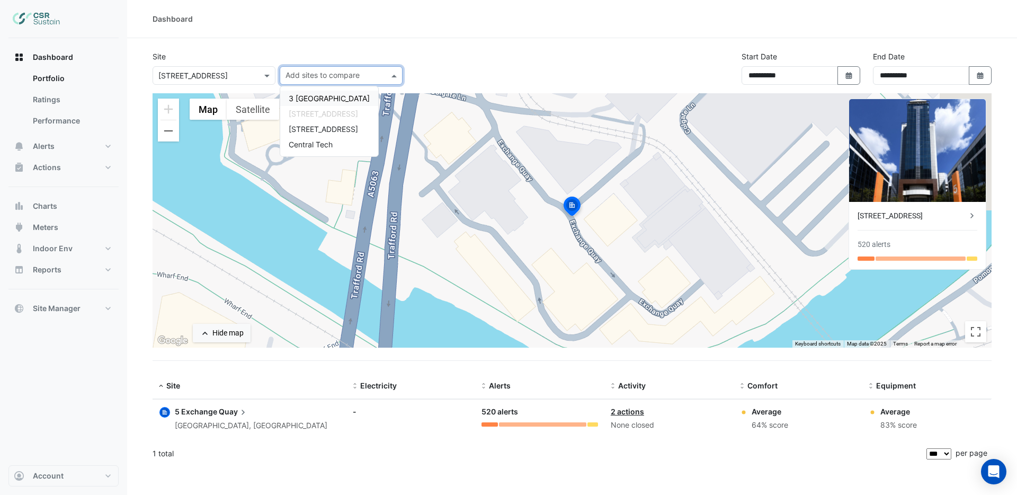
click at [307, 102] on span "3 St. Paul's Place" at bounding box center [329, 98] width 81 height 9
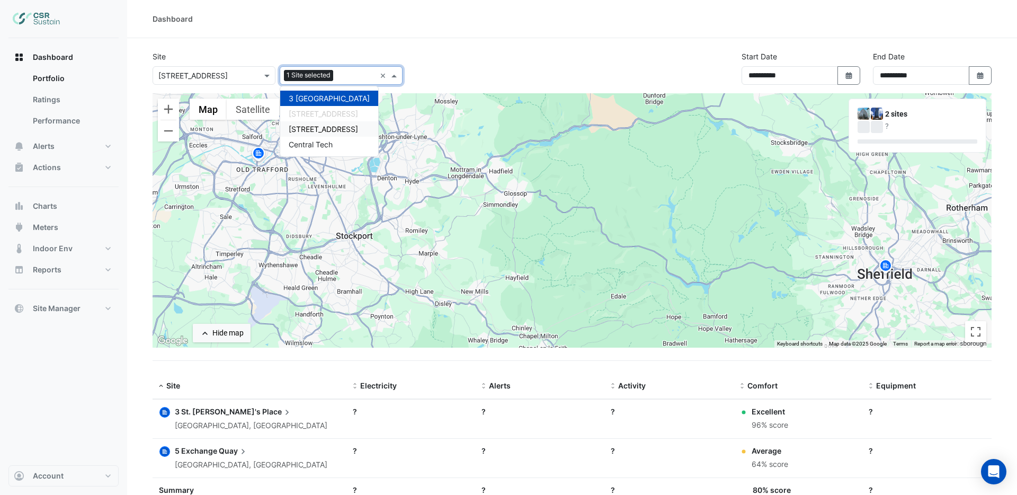
click at [311, 129] on span "8 Exchange Quay" at bounding box center [323, 128] width 69 height 9
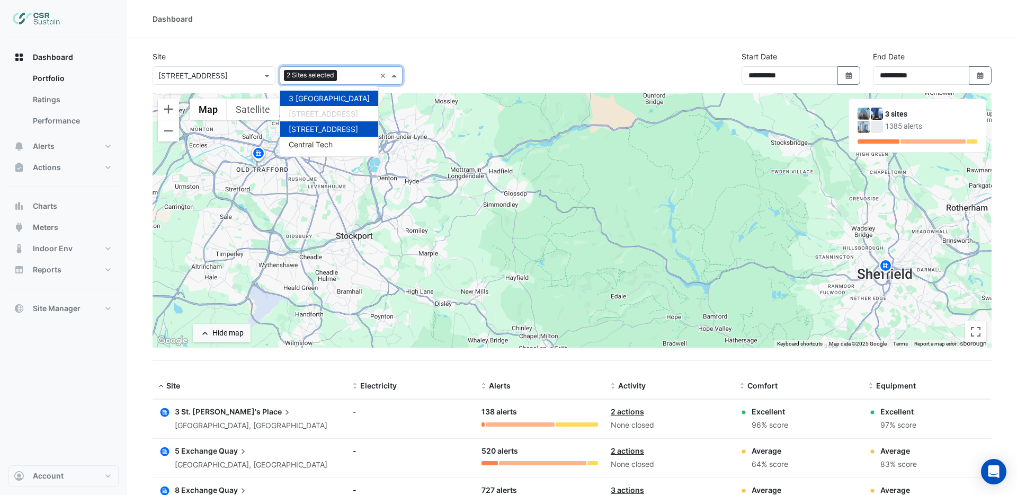
click at [213, 449] on span "5 Exchange" at bounding box center [196, 450] width 42 height 9
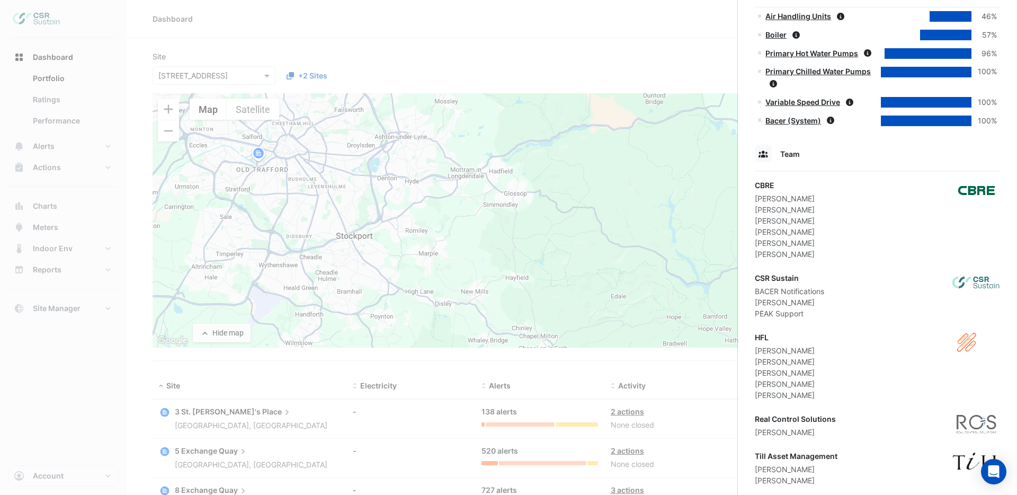
scroll to position [736, 0]
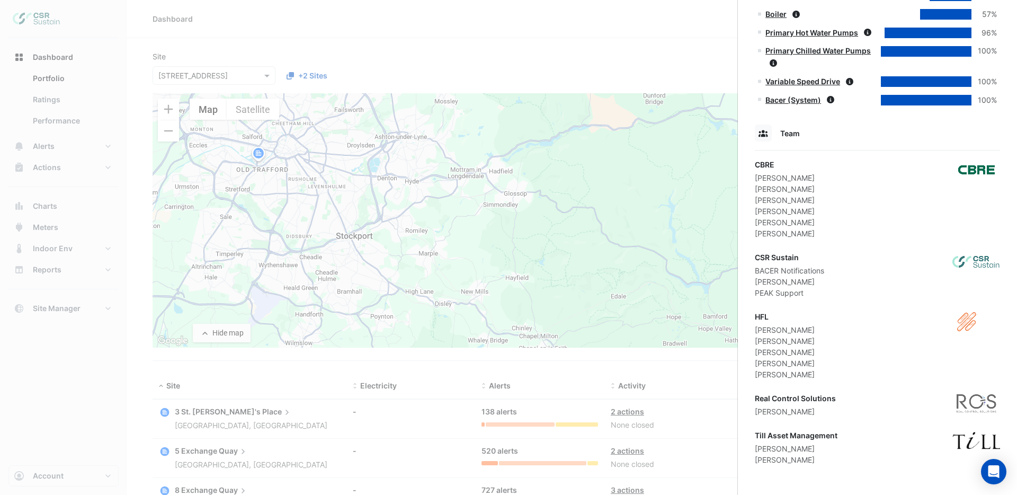
click at [428, 64] on ngb-offcanvas-backdrop at bounding box center [508, 247] width 1017 height 495
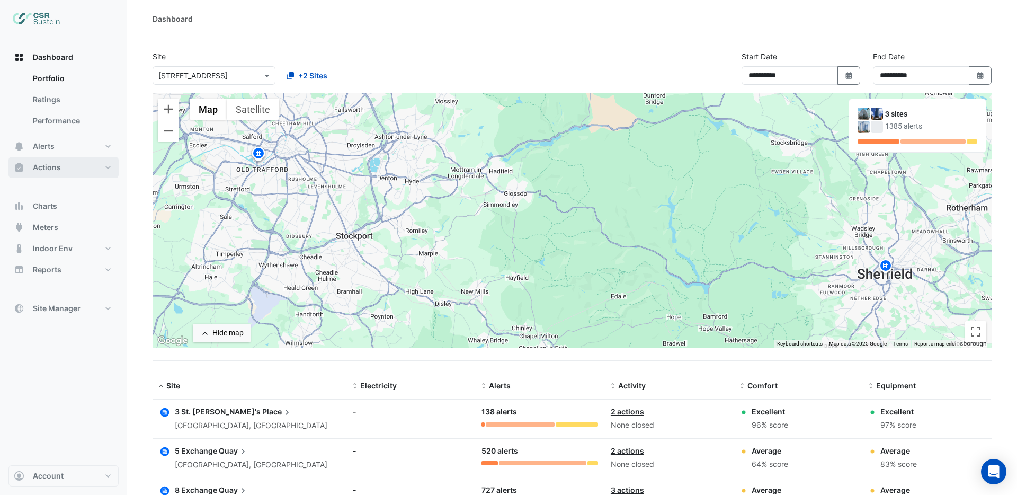
click at [55, 167] on span "Actions" at bounding box center [47, 167] width 28 height 11
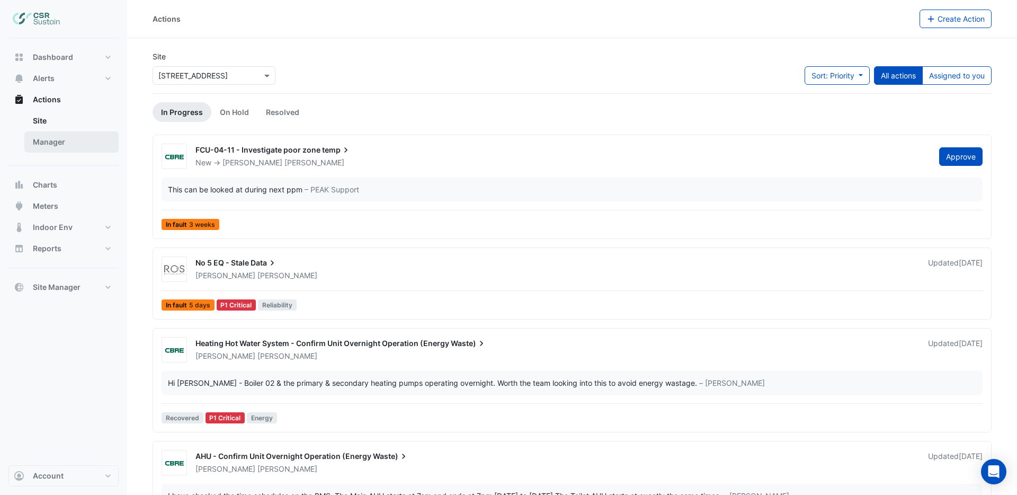
click at [55, 140] on link "Manager" at bounding box center [71, 141] width 94 height 21
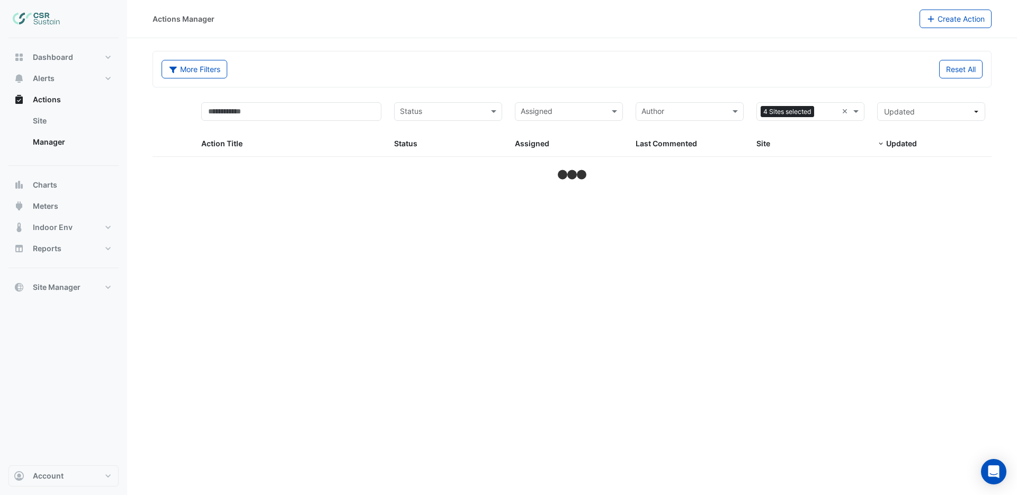
select select "***"
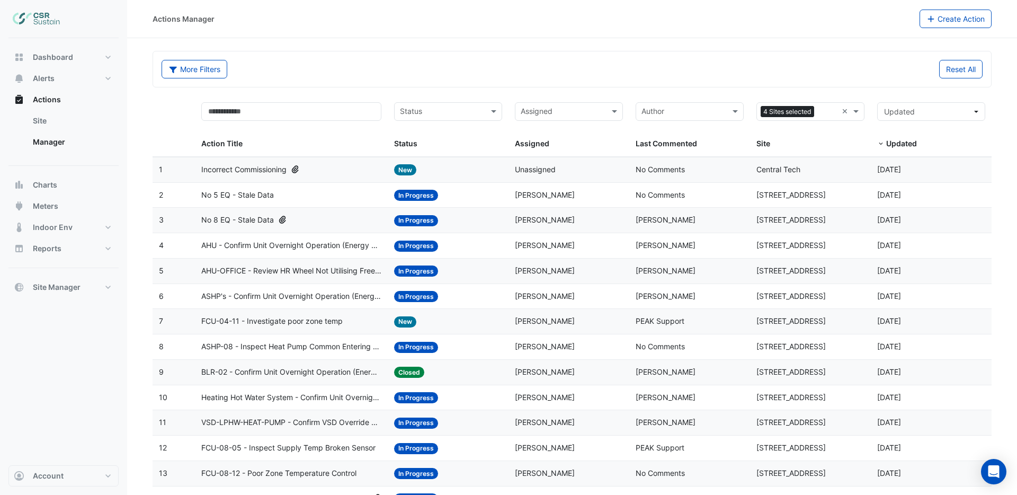
click at [224, 219] on span "No 8 EQ - Stale Data" at bounding box center [237, 220] width 73 height 12
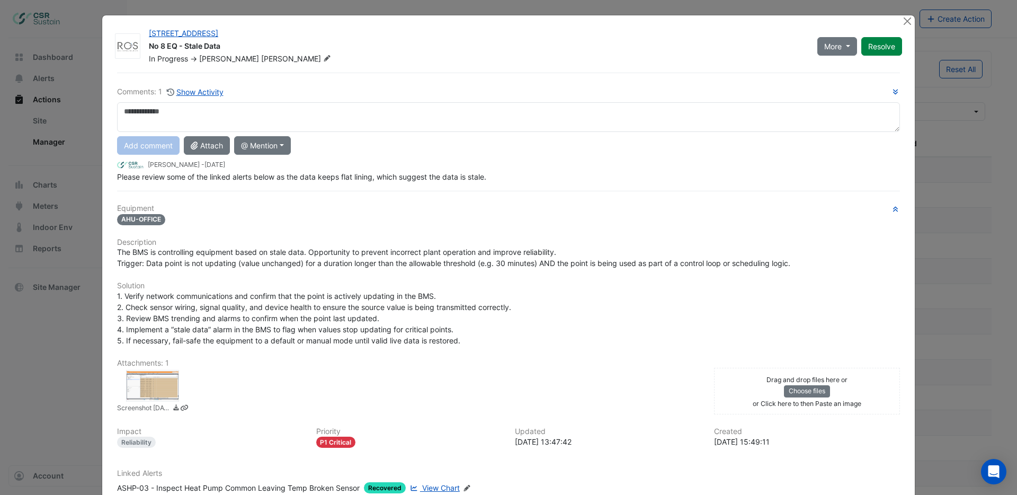
click at [59, 40] on ngb-modal-window "8 Exchange Quay No 8 EQ - Stale Data In Progress -> Spencer Hogg More On Hold N…" at bounding box center [508, 247] width 1017 height 495
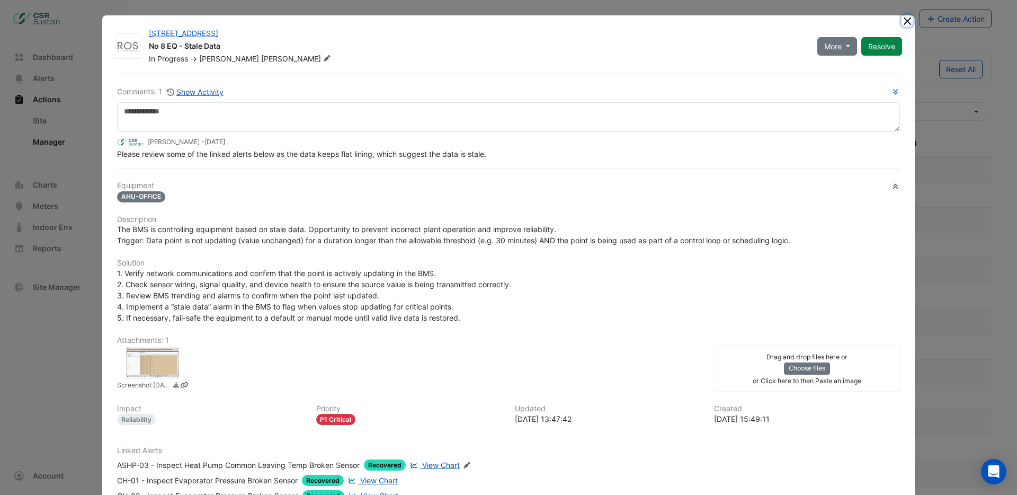
click at [909, 20] on button "Close" at bounding box center [907, 20] width 11 height 11
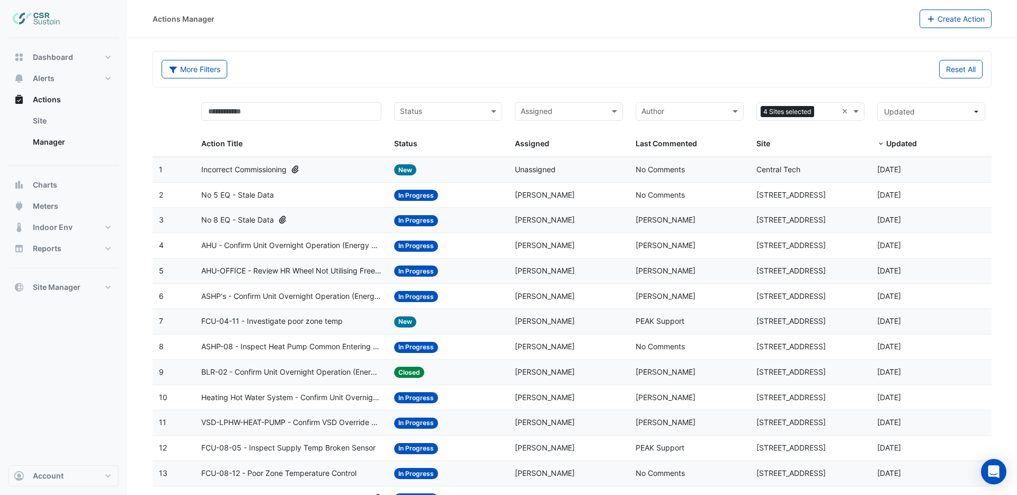
click at [240, 170] on span "Incorrect Commissioning" at bounding box center [243, 170] width 85 height 12
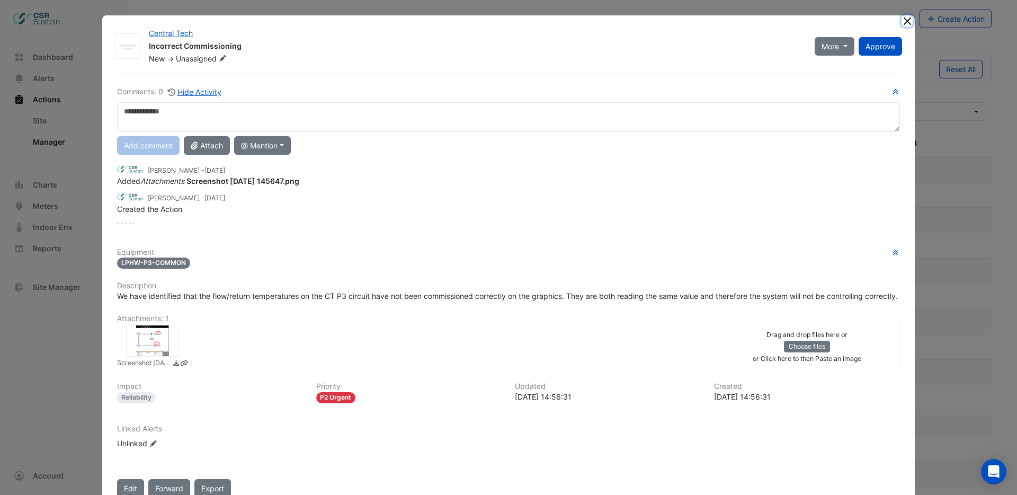
click at [910, 24] on button "Close" at bounding box center [907, 20] width 11 height 11
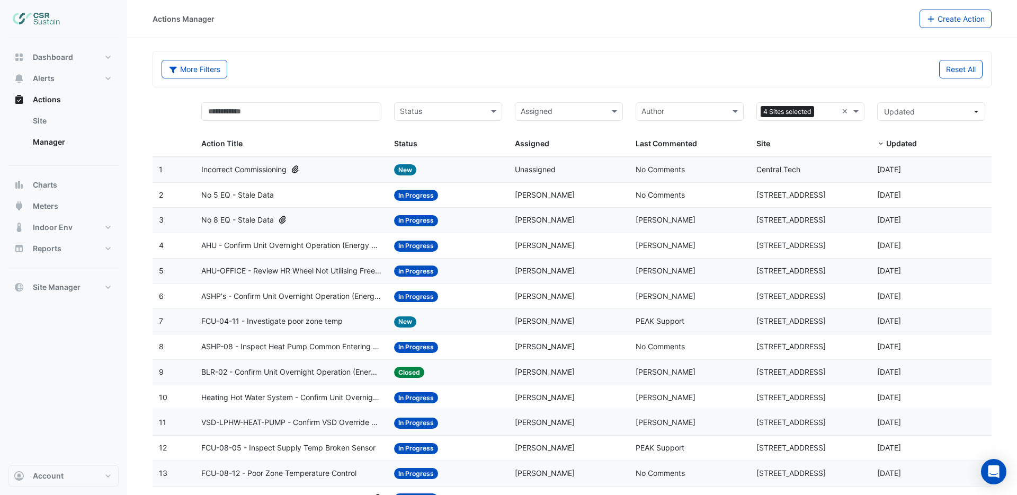
click at [322, 244] on span "AHU - Confirm Unit Overnight Operation (Energy Waste)" at bounding box center [291, 245] width 181 height 12
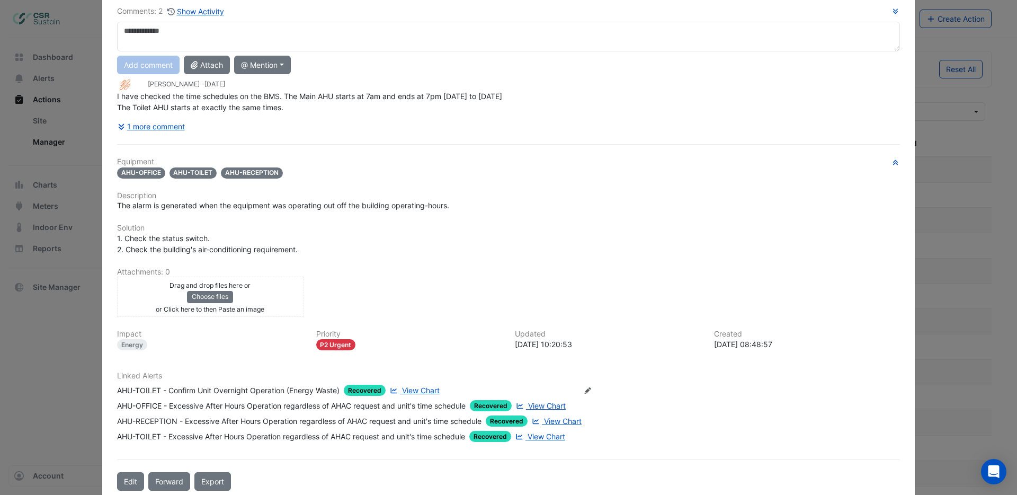
scroll to position [100, 0]
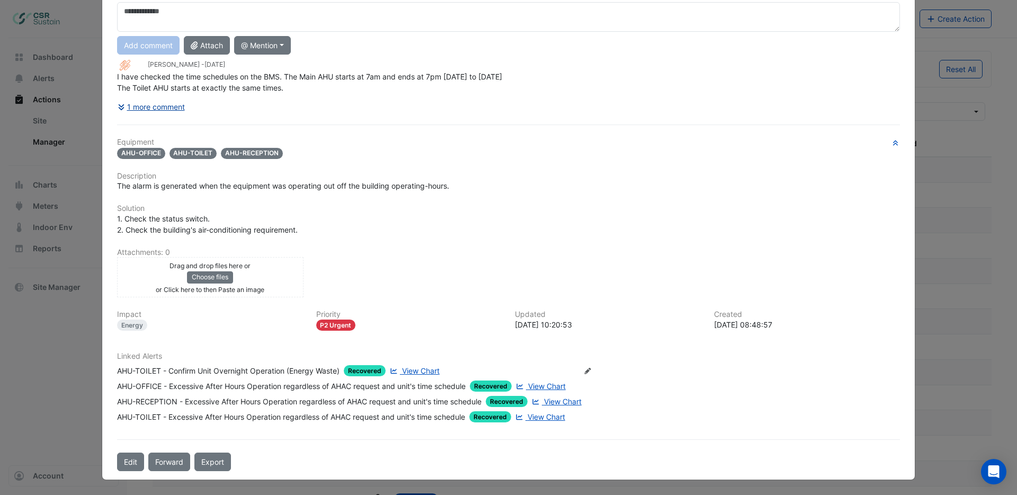
click at [132, 107] on button "1 more comment" at bounding box center [151, 106] width 68 height 19
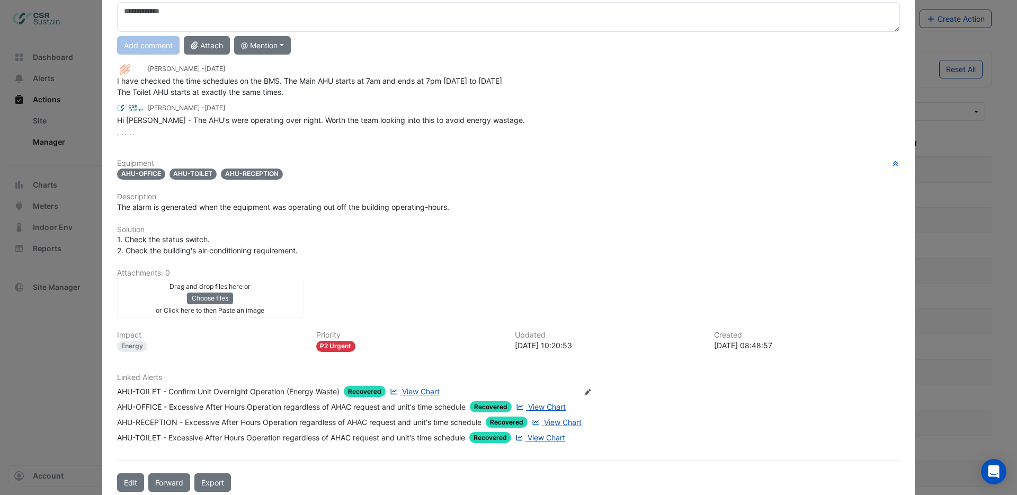
scroll to position [94, 0]
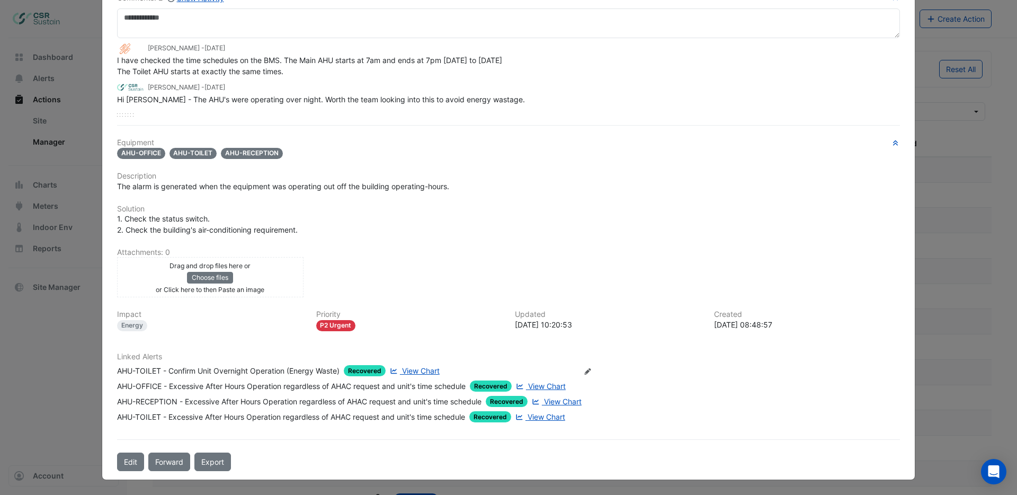
click at [541, 387] on span "View Chart" at bounding box center [547, 385] width 38 height 9
click at [547, 417] on span "View Chart" at bounding box center [547, 416] width 38 height 9
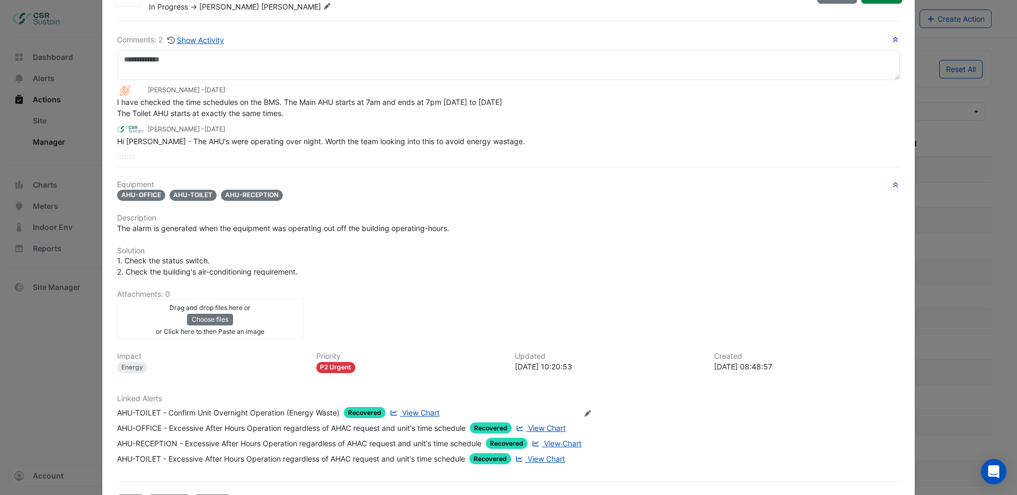
scroll to position [0, 0]
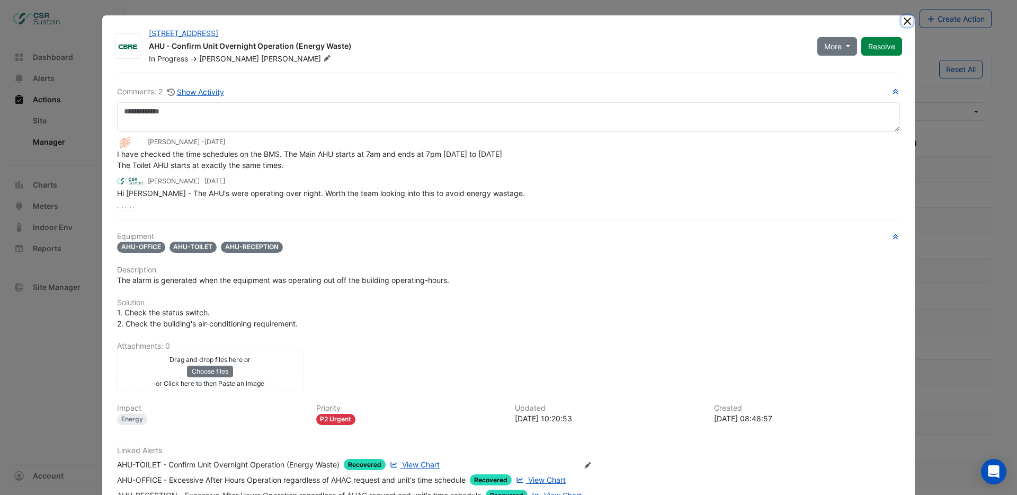
click at [907, 22] on button "Close" at bounding box center [907, 20] width 11 height 11
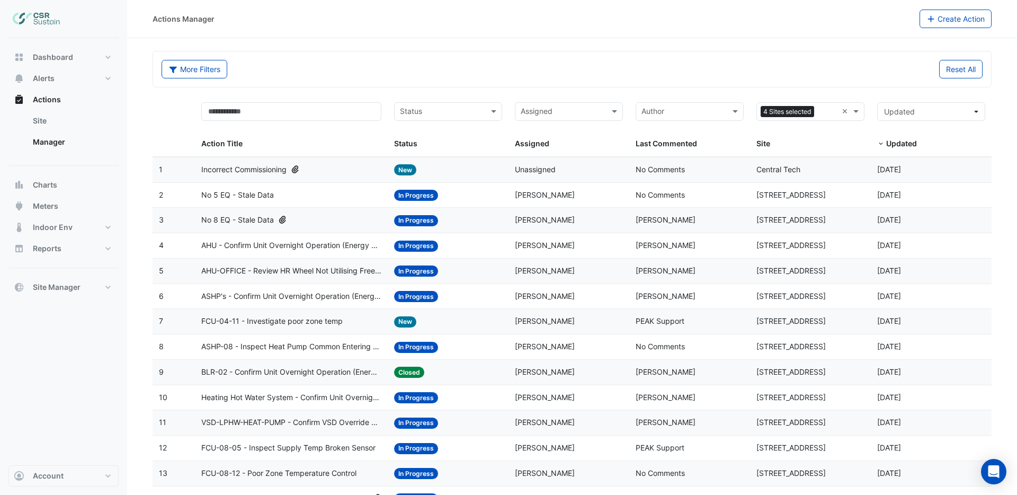
click at [249, 219] on span "No 8 EQ - Stale Data" at bounding box center [237, 220] width 73 height 12
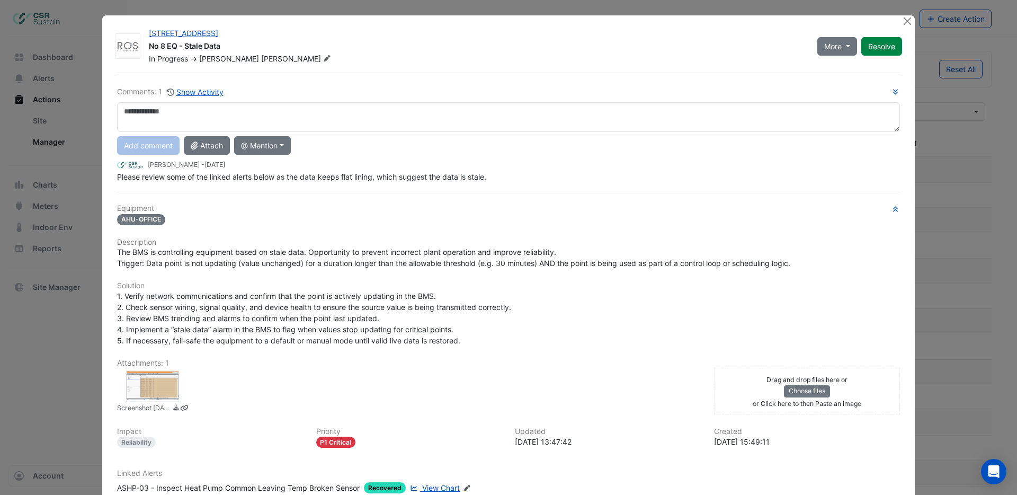
click at [163, 380] on div at bounding box center [152, 386] width 53 height 32
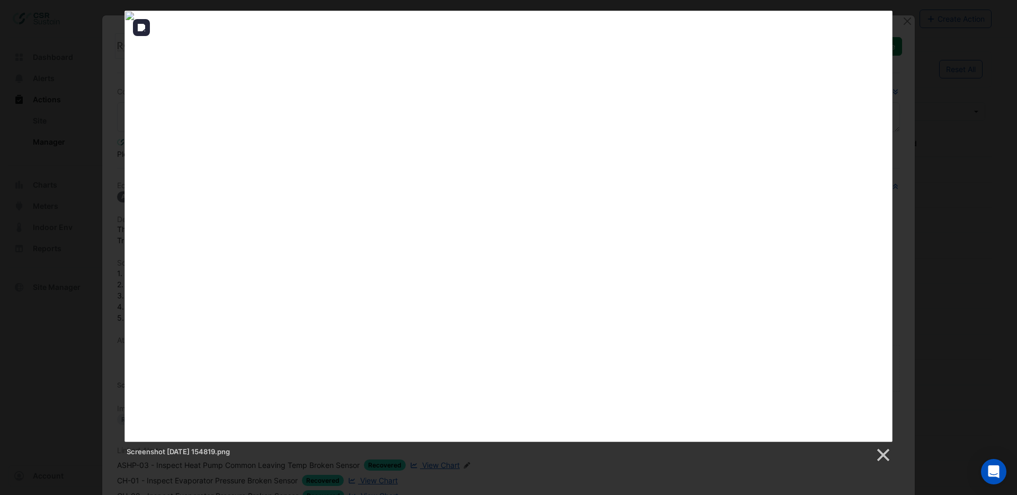
click at [885, 15] on img at bounding box center [508, 226] width 768 height 431
click at [884, 16] on img at bounding box center [508, 226] width 768 height 431
click at [881, 452] on link at bounding box center [883, 455] width 16 height 16
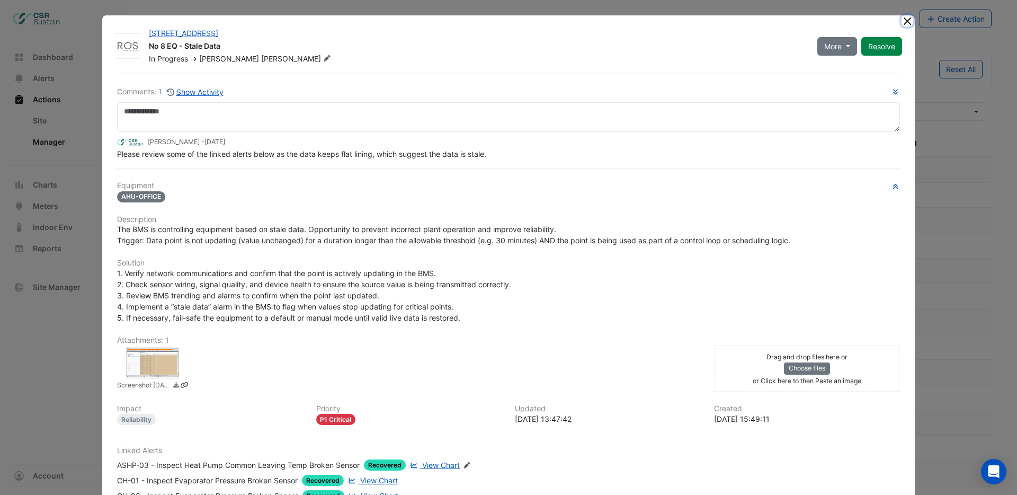
click at [908, 22] on button "Close" at bounding box center [907, 20] width 11 height 11
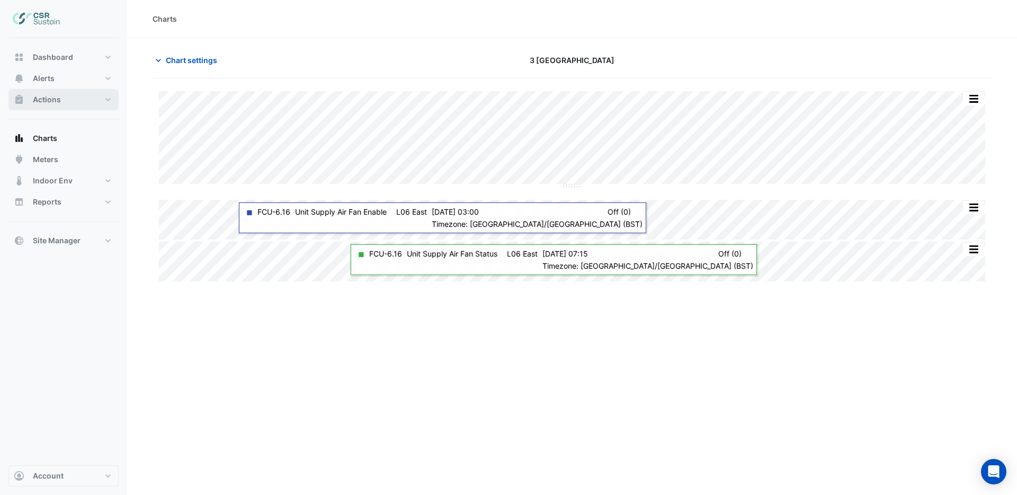
click at [50, 102] on span "Actions" at bounding box center [47, 99] width 28 height 11
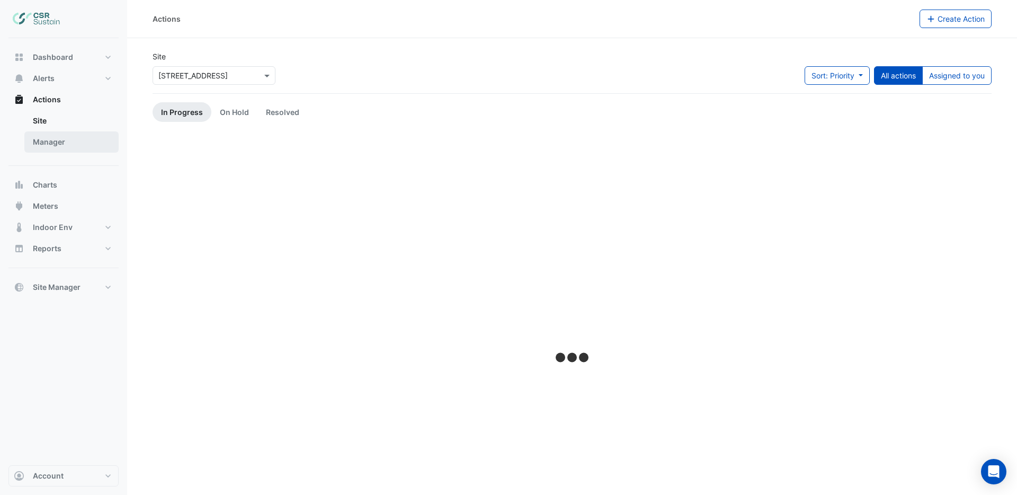
click at [39, 137] on link "Manager" at bounding box center [71, 141] width 94 height 21
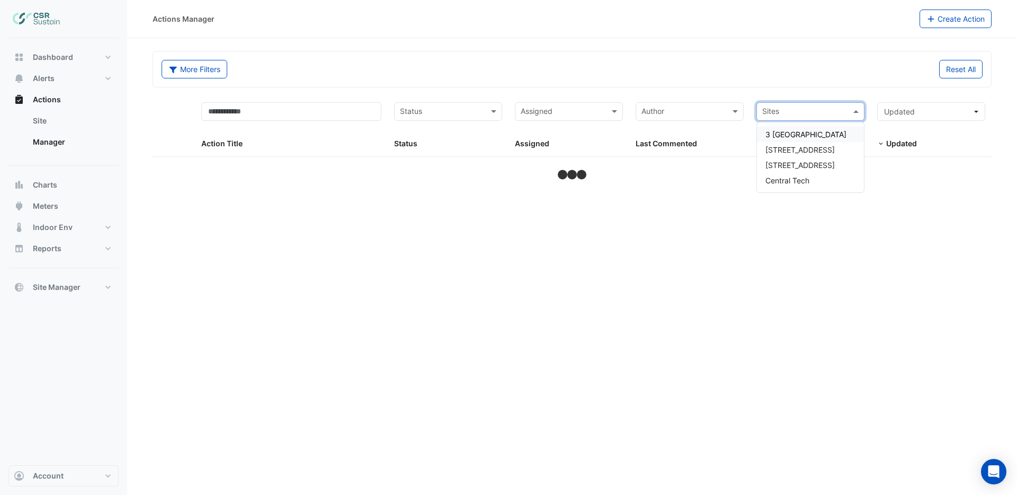
click at [811, 111] on input "text" at bounding box center [804, 112] width 84 height 12
click at [792, 132] on span "3 [GEOGRAPHIC_DATA]" at bounding box center [805, 134] width 81 height 9
select select "***"
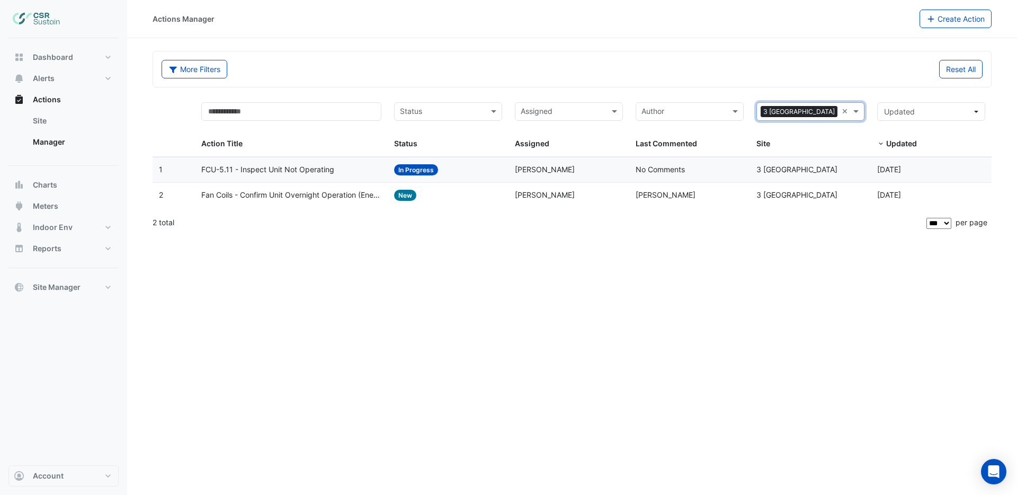
click at [306, 195] on span "Fan Coils - Confirm Unit Overnight Operation (Energy Waste)" at bounding box center [291, 195] width 181 height 12
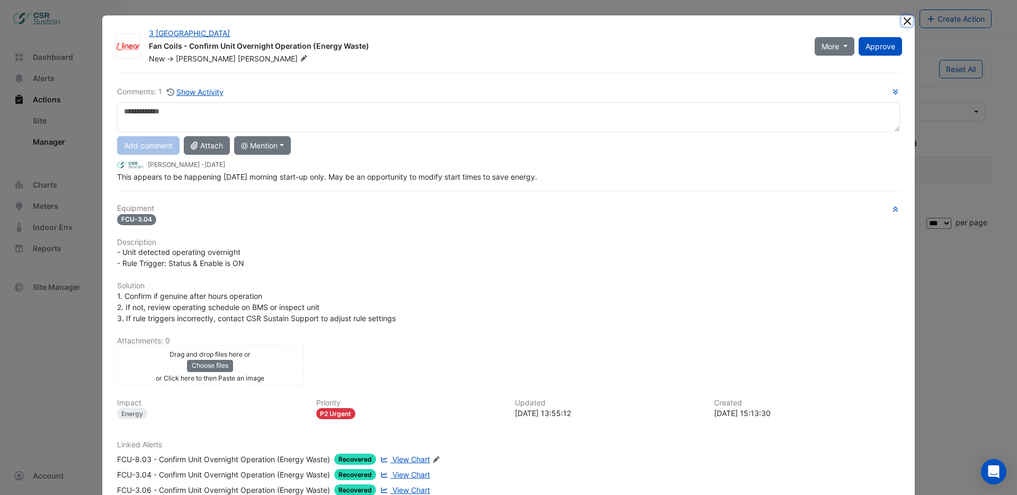
click at [908, 20] on button "Close" at bounding box center [907, 20] width 11 height 11
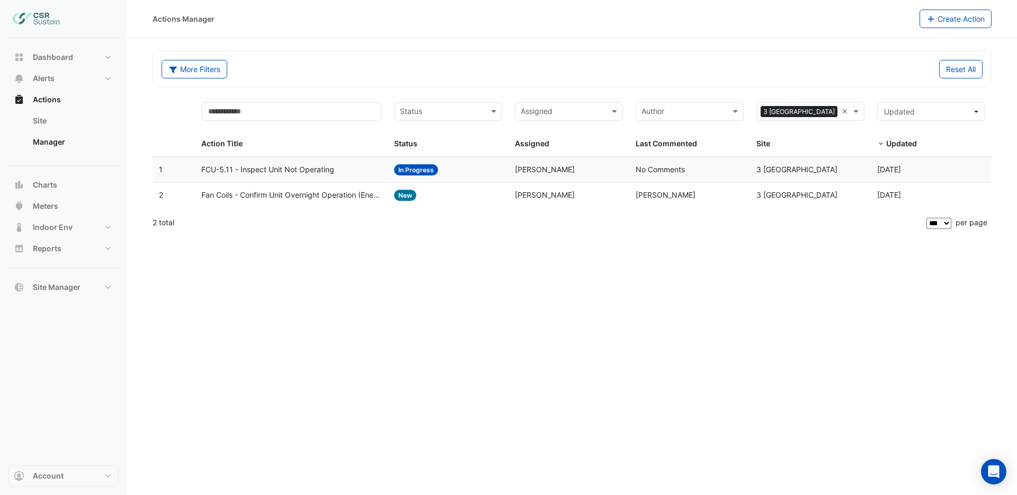
click at [249, 170] on span "FCU-5.11 - Inspect Unit Not Operating" at bounding box center [267, 170] width 133 height 12
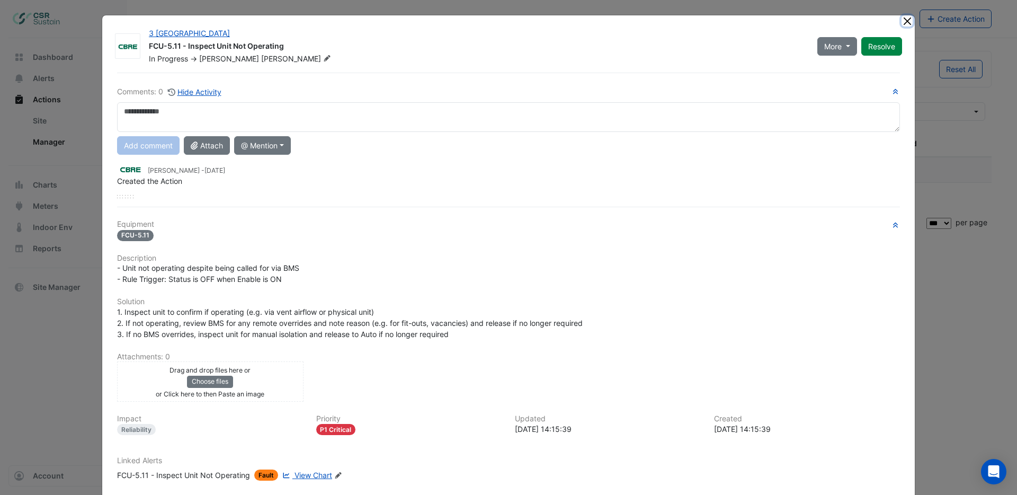
click at [909, 22] on button "Close" at bounding box center [907, 20] width 11 height 11
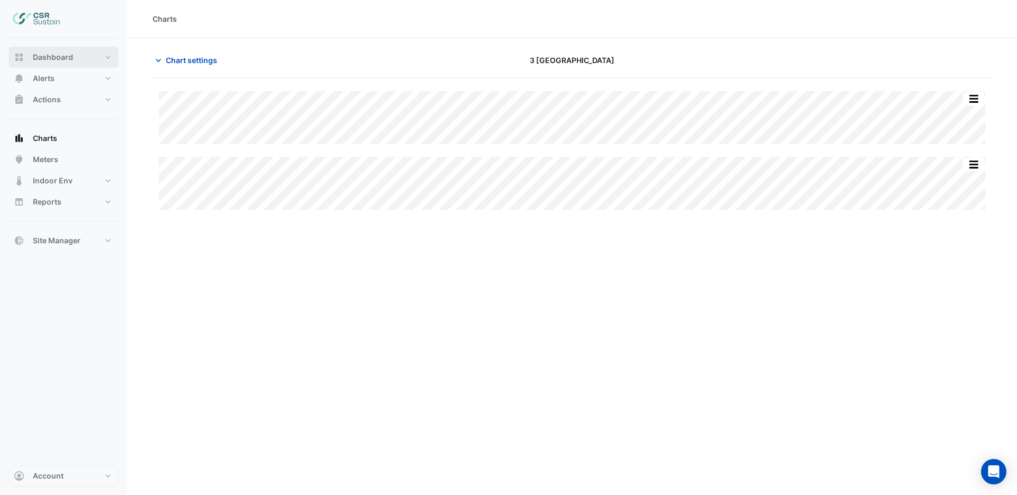
click at [51, 60] on span "Dashboard" at bounding box center [53, 57] width 40 height 11
select select "***"
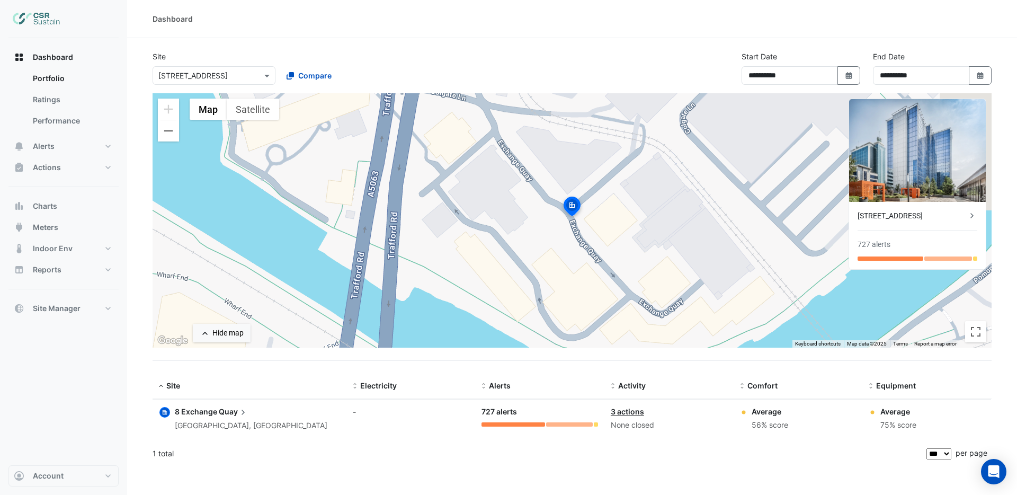
click at [914, 208] on div "[STREET_ADDRESS] 727 alerts" at bounding box center [917, 235] width 137 height 67
click at [909, 218] on div "[STREET_ADDRESS]" at bounding box center [912, 215] width 109 height 11
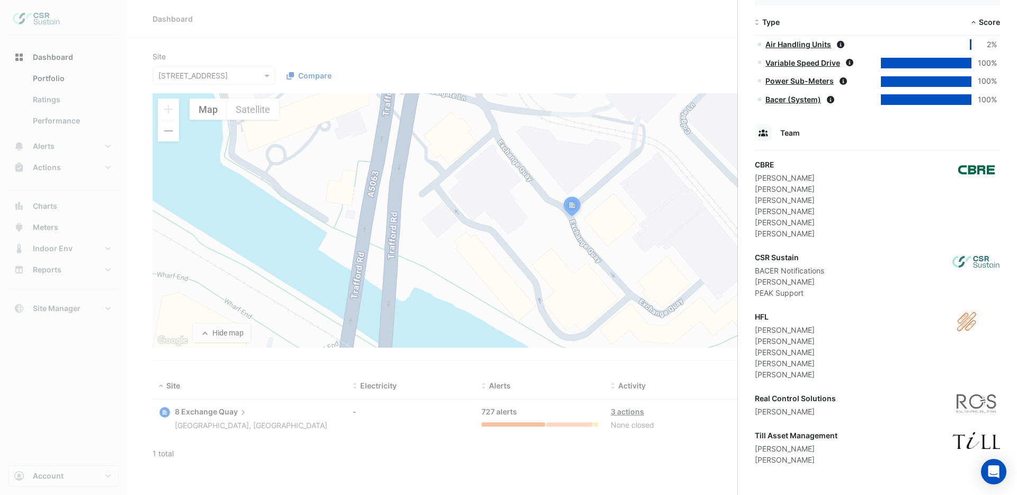
scroll to position [632, 0]
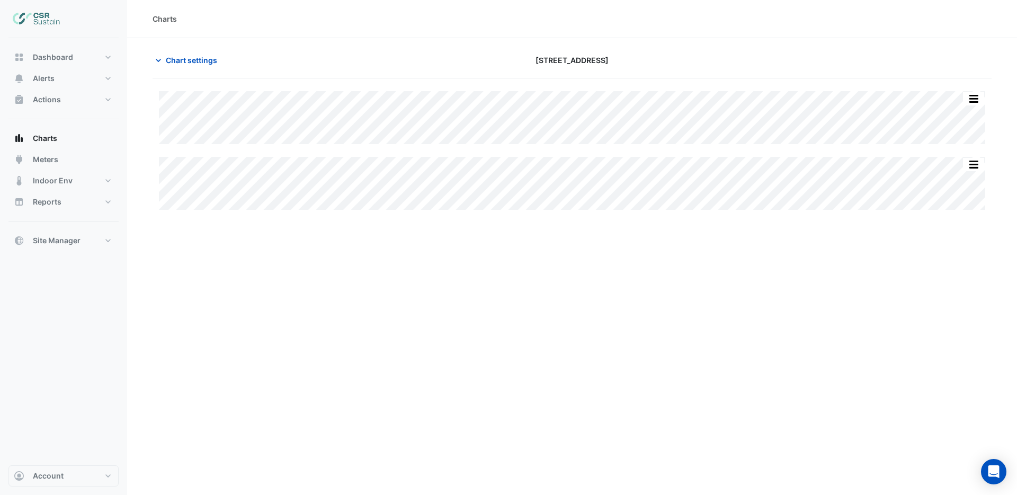
type input "**********"
click at [192, 57] on span "Chart settings" at bounding box center [191, 60] width 51 height 11
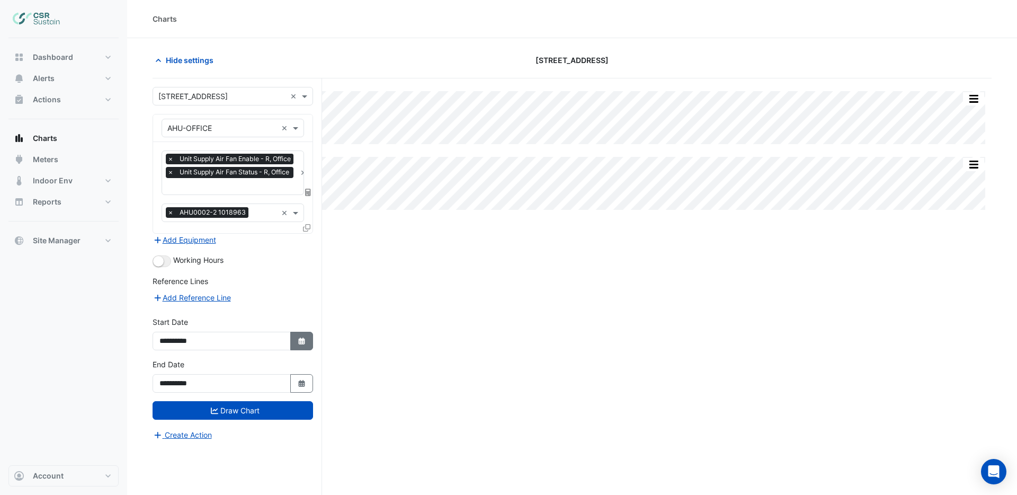
click at [297, 340] on icon "Select Date" at bounding box center [302, 340] width 10 height 7
select select "**"
select select "****"
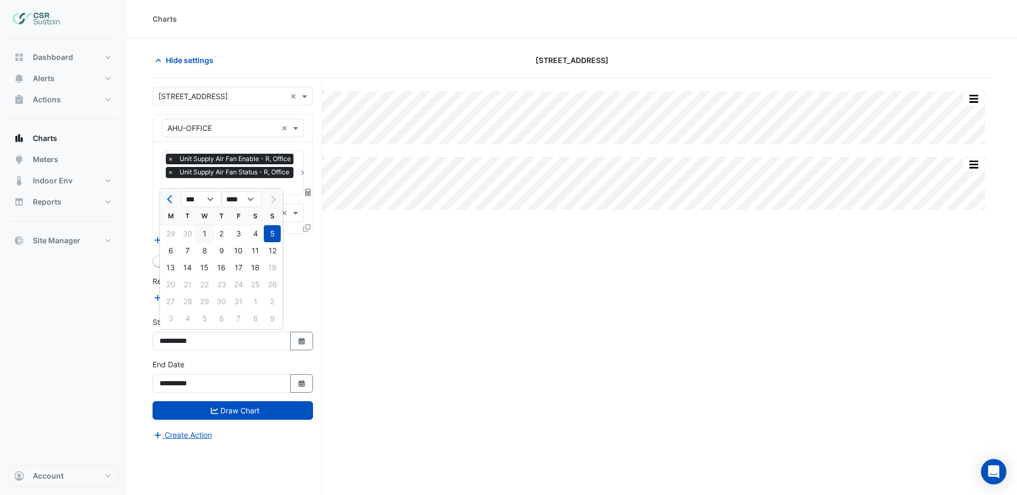
click at [204, 231] on div "1" at bounding box center [204, 233] width 17 height 17
type input "**********"
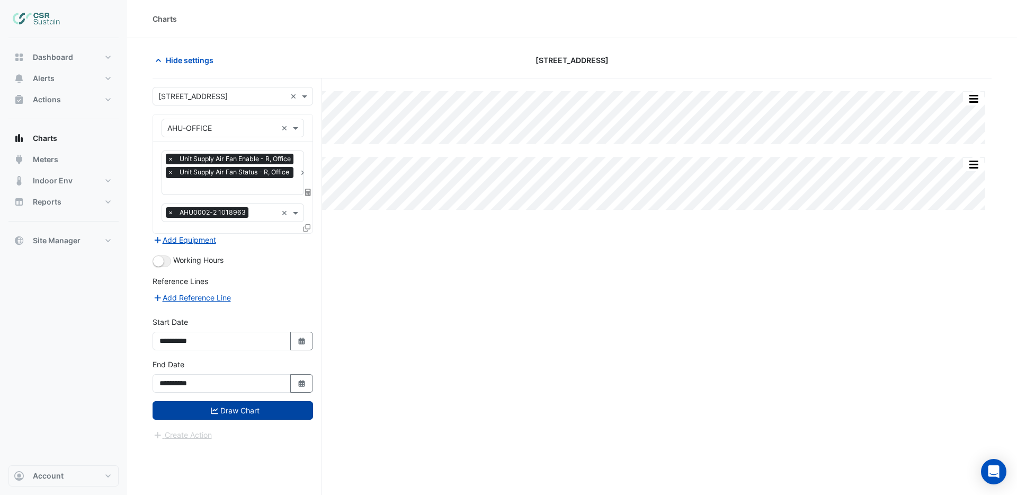
click at [254, 408] on button "Draw Chart" at bounding box center [233, 410] width 160 height 19
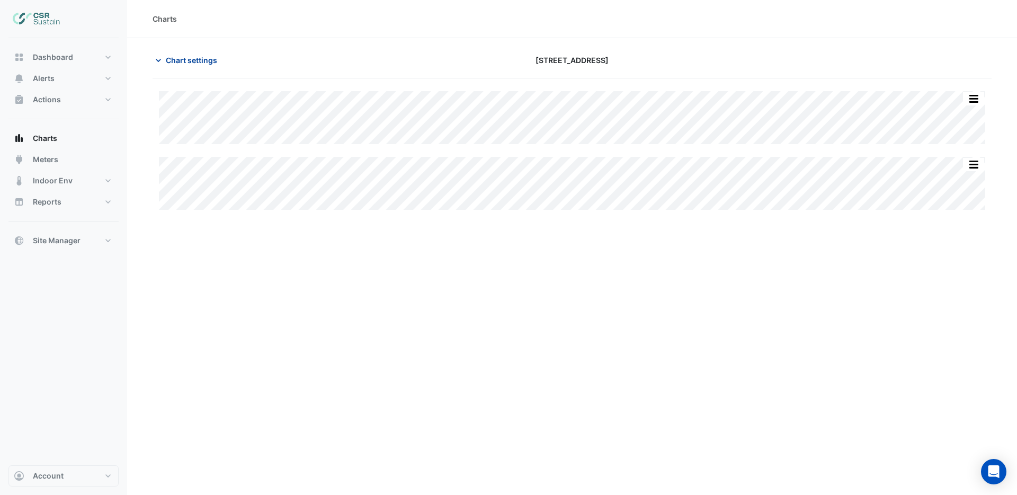
drag, startPoint x: 190, startPoint y: 61, endPoint x: 197, endPoint y: 58, distance: 7.4
click at [197, 58] on span "Chart settings" at bounding box center [191, 60] width 51 height 11
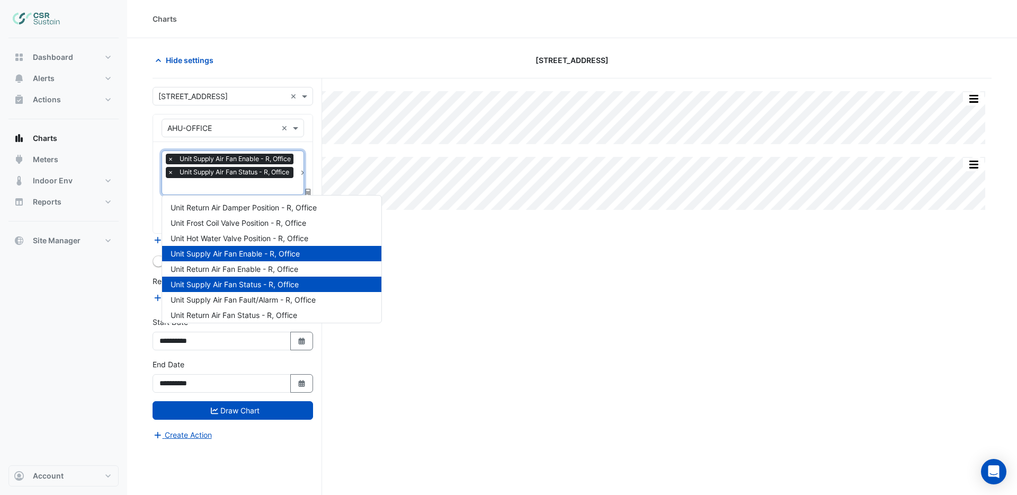
click at [197, 188] on input "text" at bounding box center [231, 187] width 129 height 11
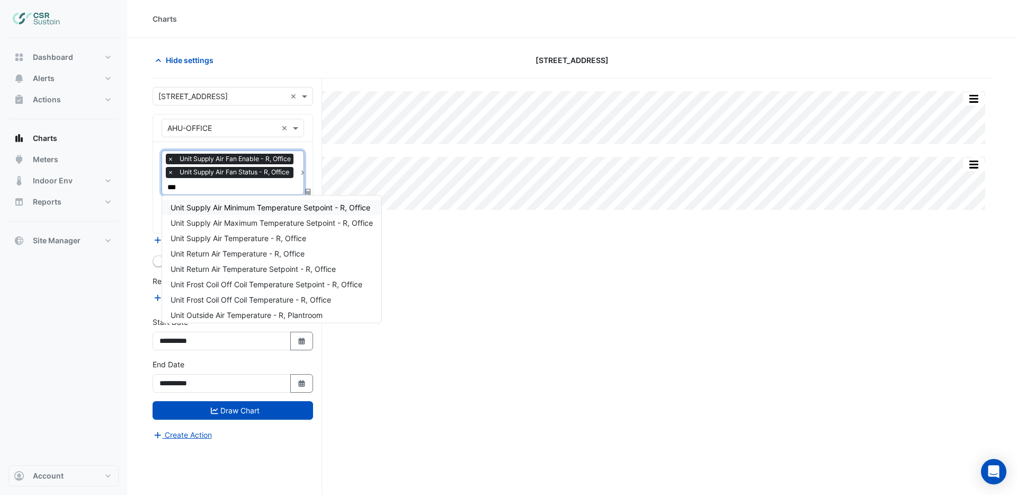
type input "****"
click at [232, 239] on span "Unit Supply Air Temperature - R, Office" at bounding box center [239, 238] width 136 height 9
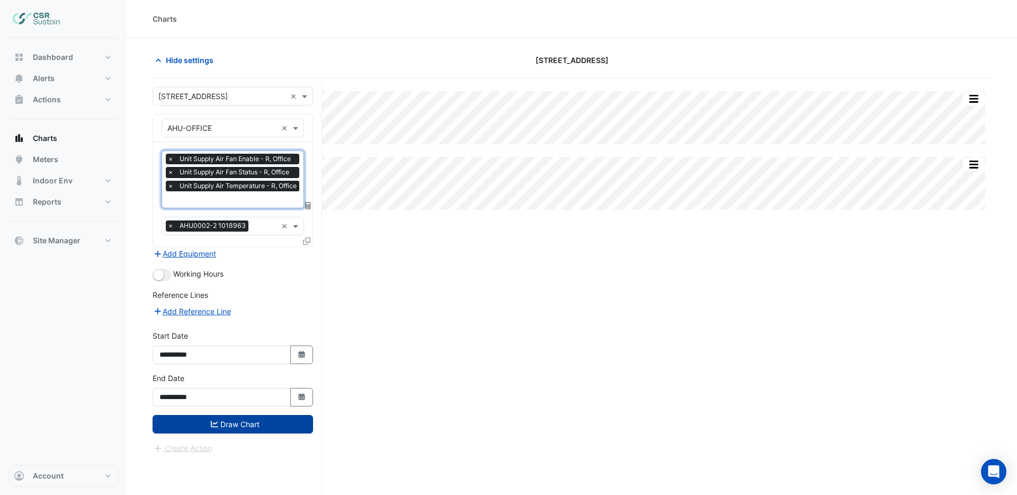
click at [233, 423] on button "Draw Chart" at bounding box center [233, 424] width 160 height 19
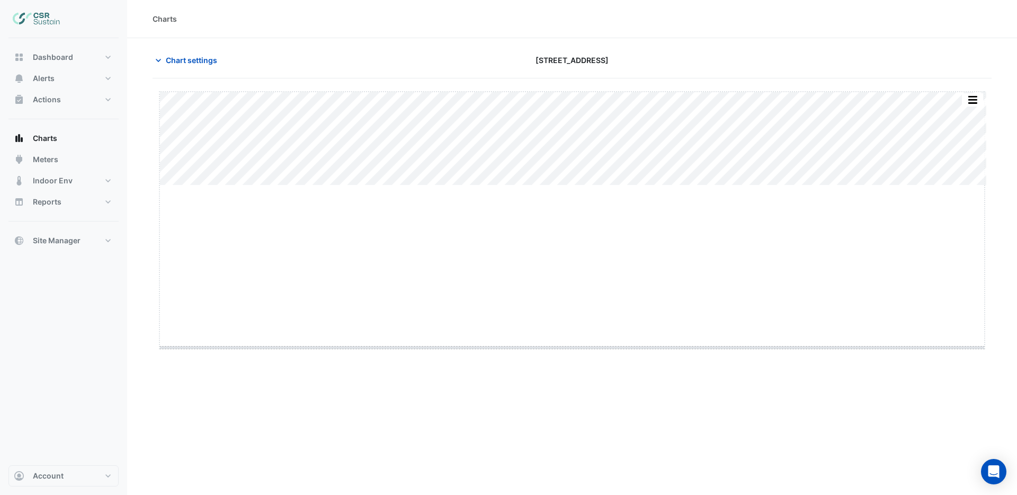
drag, startPoint x: 571, startPoint y: 186, endPoint x: 595, endPoint y: 348, distance: 163.8
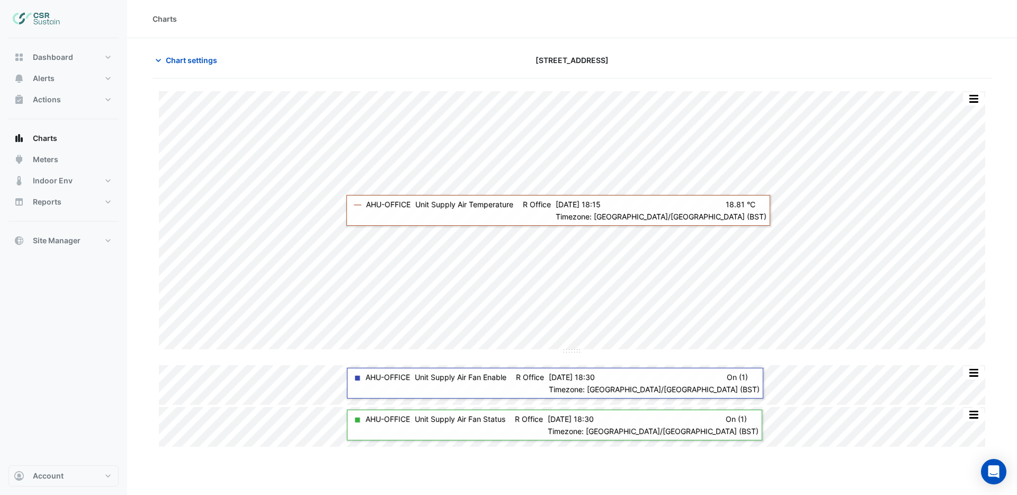
scroll to position [40, 0]
